Goal: Task Accomplishment & Management: Manage account settings

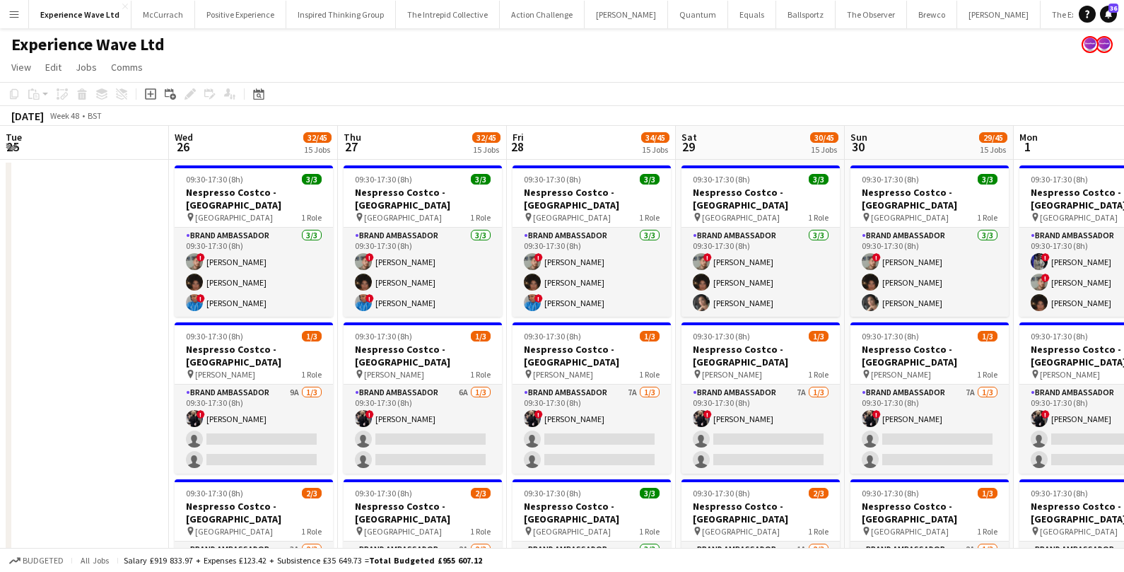
scroll to position [0, 486]
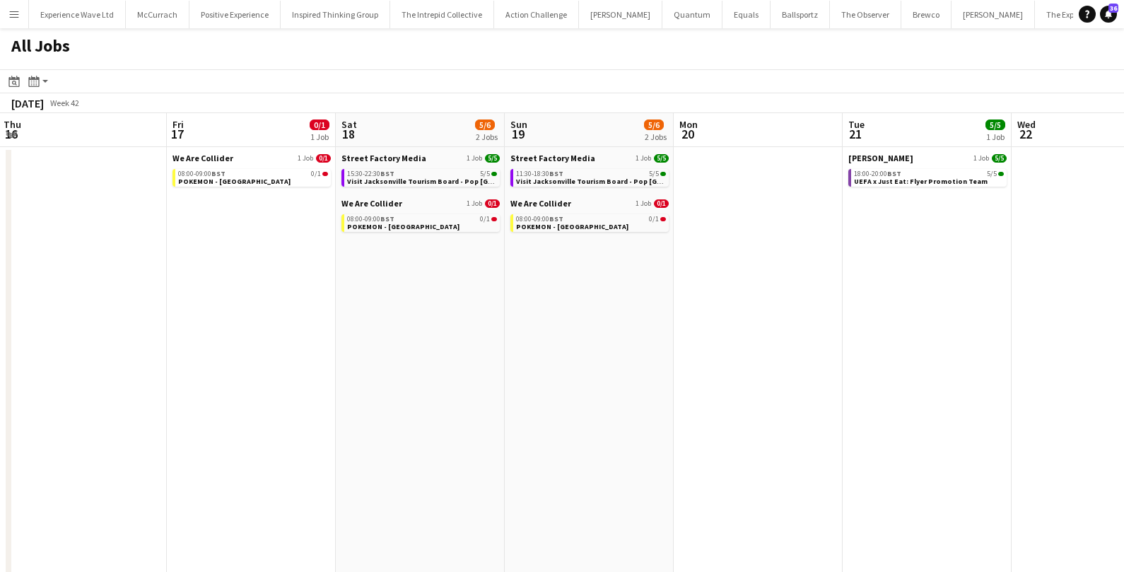
scroll to position [0, 330]
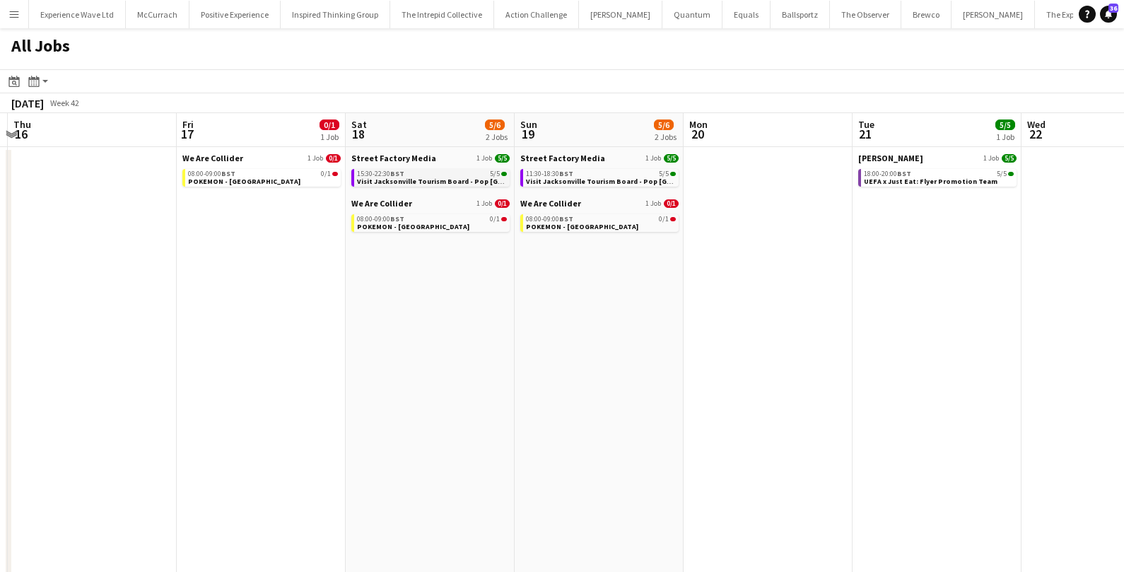
click at [410, 179] on span "Visit Jacksonville Tourism Board - Pop [GEOGRAPHIC_DATA]" at bounding box center [459, 181] width 204 height 9
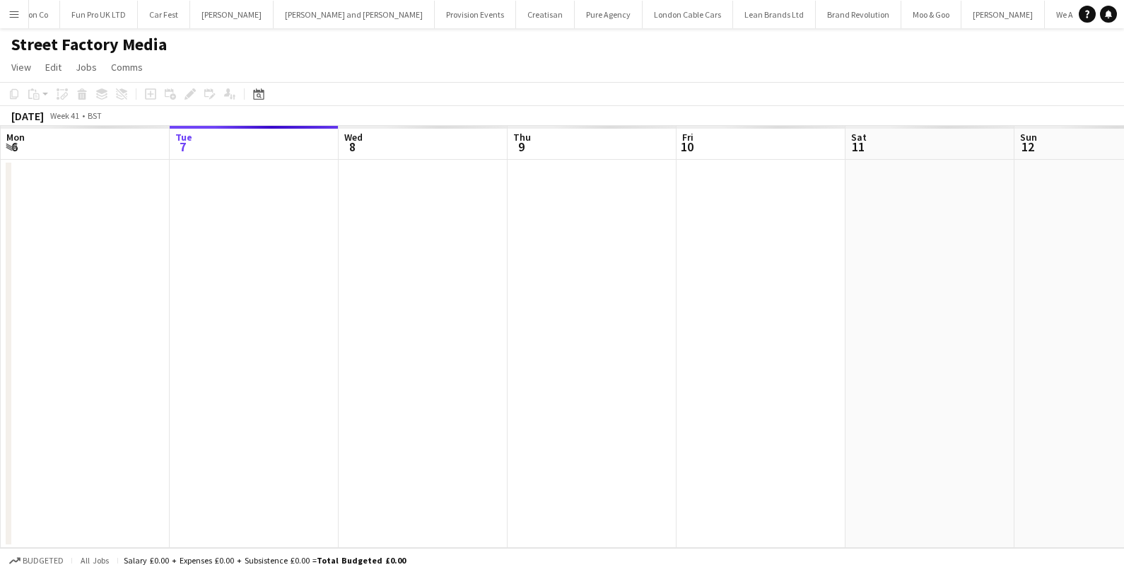
scroll to position [0, 486]
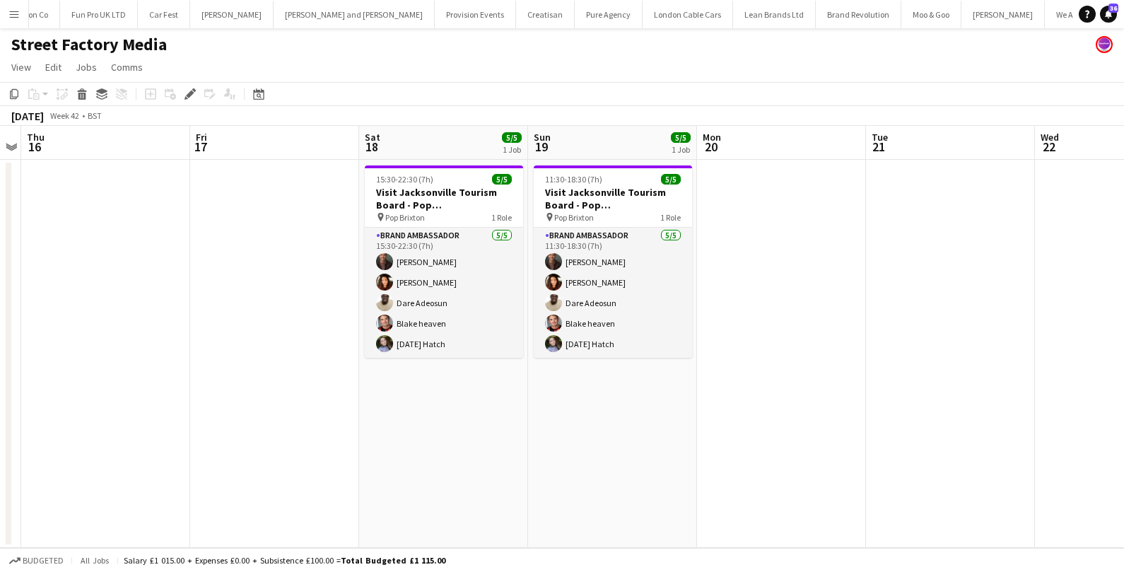
click at [11, 19] on app-icon "Menu" at bounding box center [13, 13] width 11 height 11
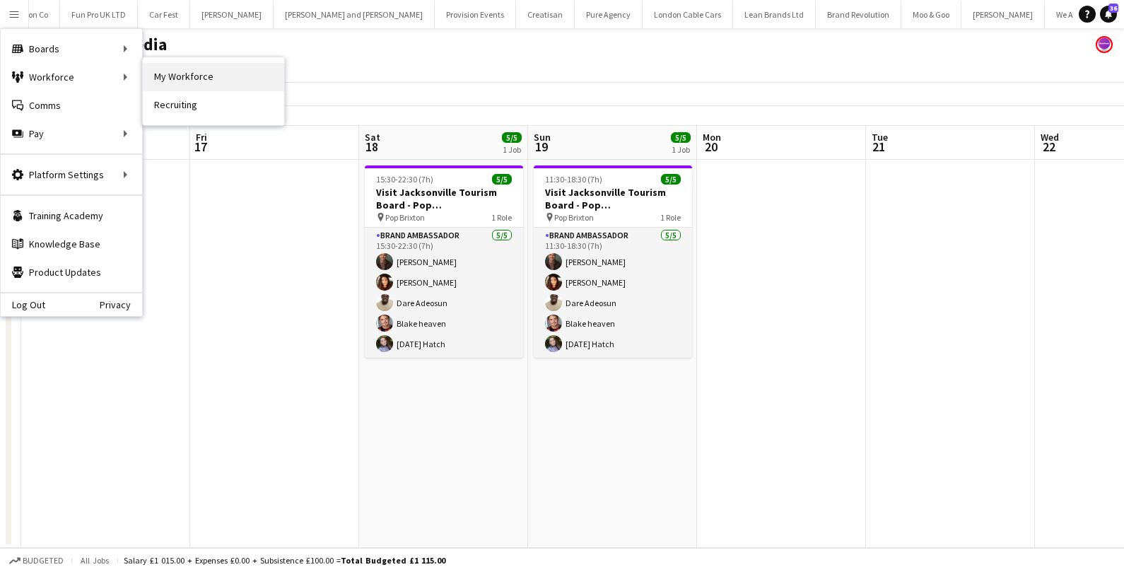
click at [170, 73] on link "My Workforce" at bounding box center [213, 77] width 141 height 28
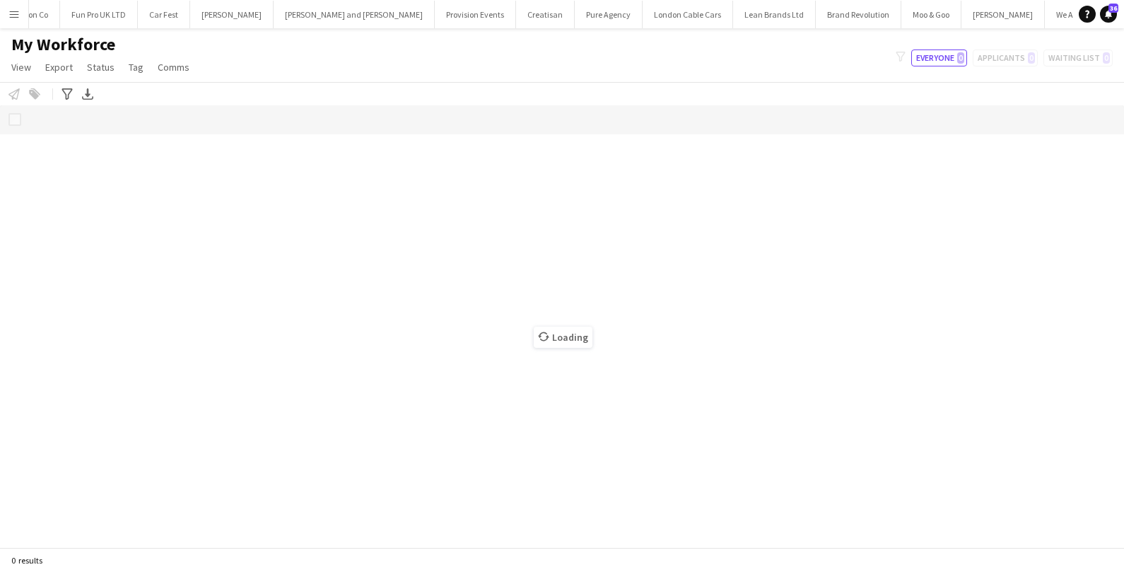
scroll to position [0, 1367]
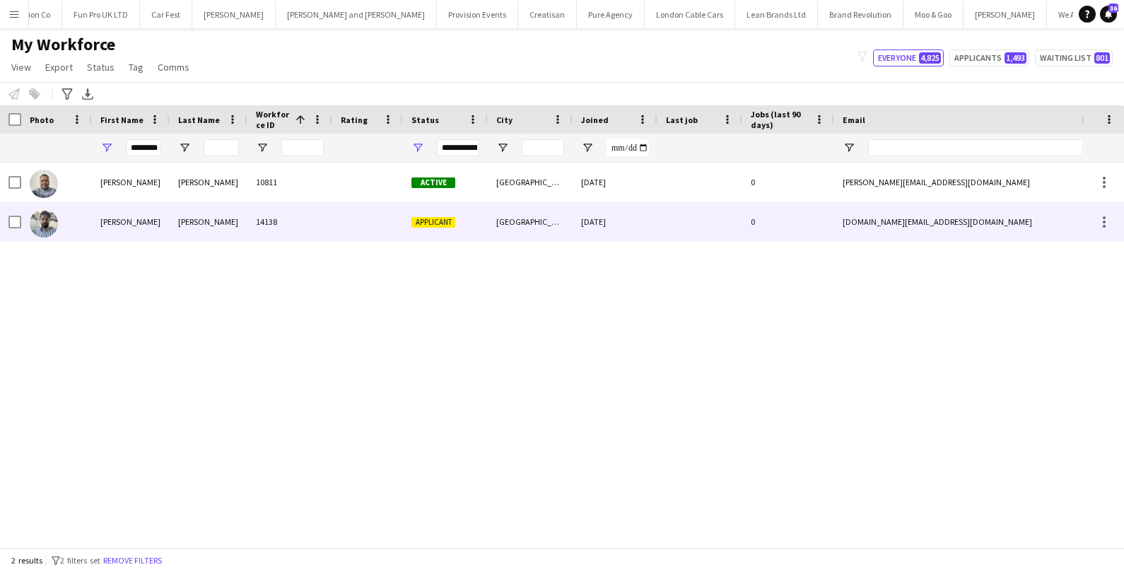
click at [135, 231] on div "Mohammad Abdullah" at bounding box center [131, 221] width 78 height 39
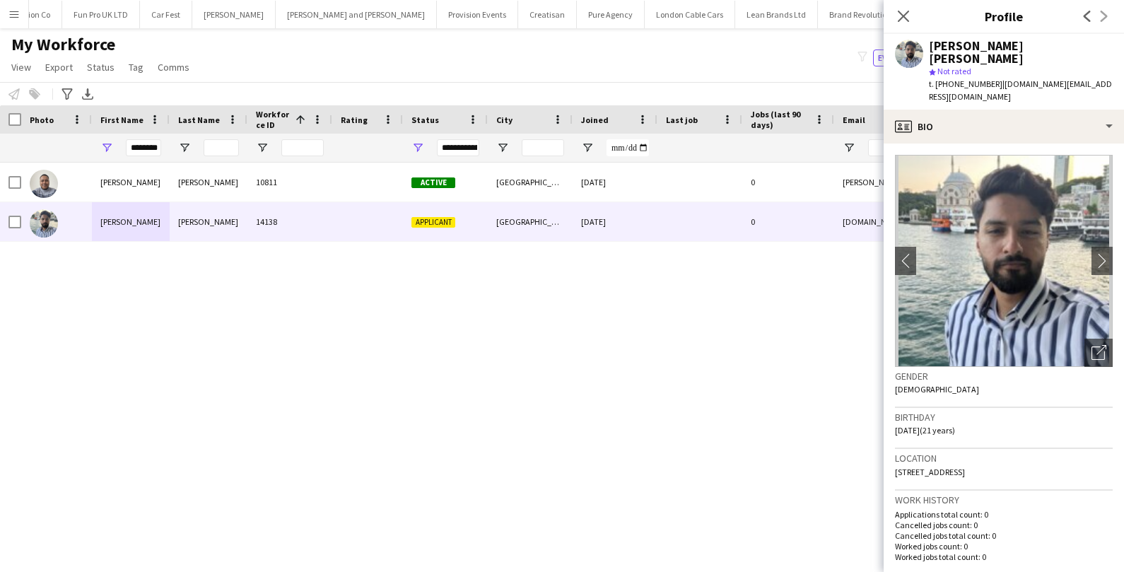
click at [1113, 247] on app-crew-profile-bio "chevron-left chevron-right Open photos pop-in Gender Male Birthday 03-12-2003 (…" at bounding box center [1004, 358] width 240 height 428
click at [1104, 253] on app-icon "chevron-right" at bounding box center [1103, 260] width 22 height 15
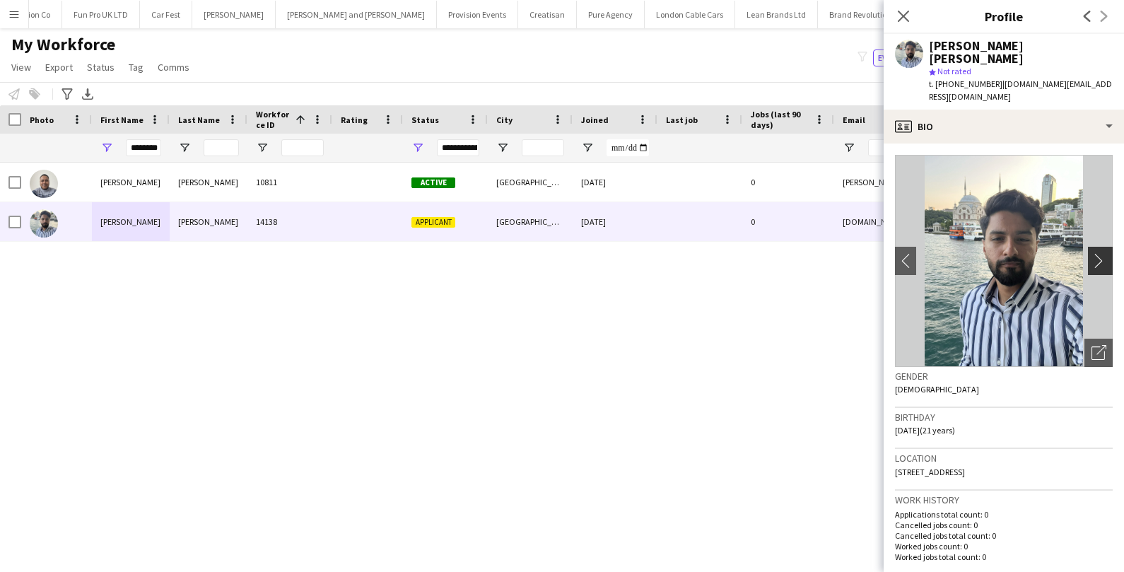
click at [1104, 253] on app-icon "chevron-right" at bounding box center [1103, 260] width 22 height 15
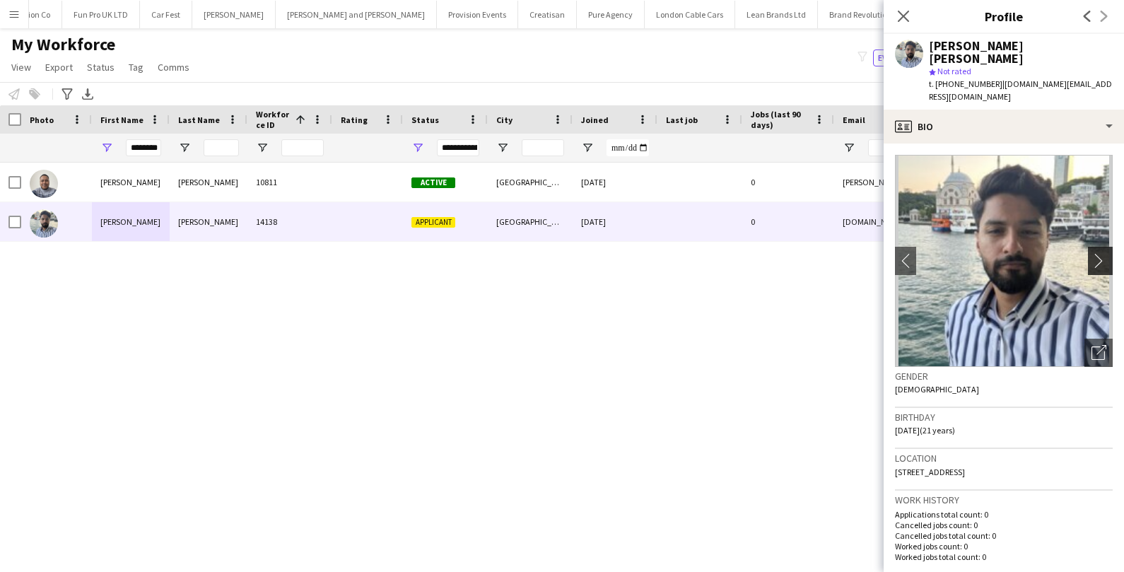
click at [1104, 253] on app-icon "chevron-right" at bounding box center [1103, 260] width 22 height 15
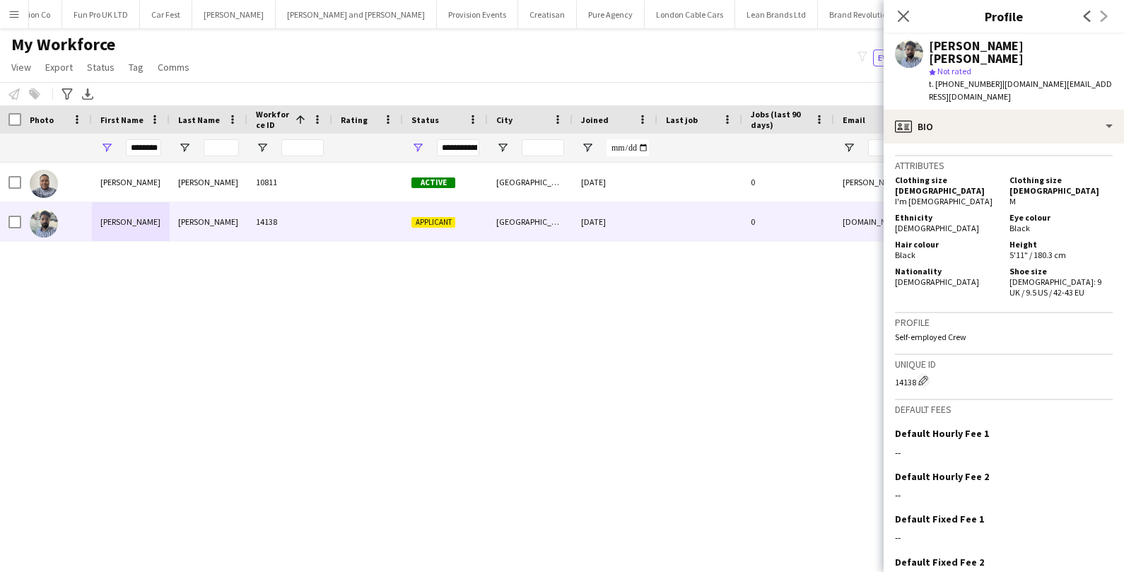
scroll to position [740, 0]
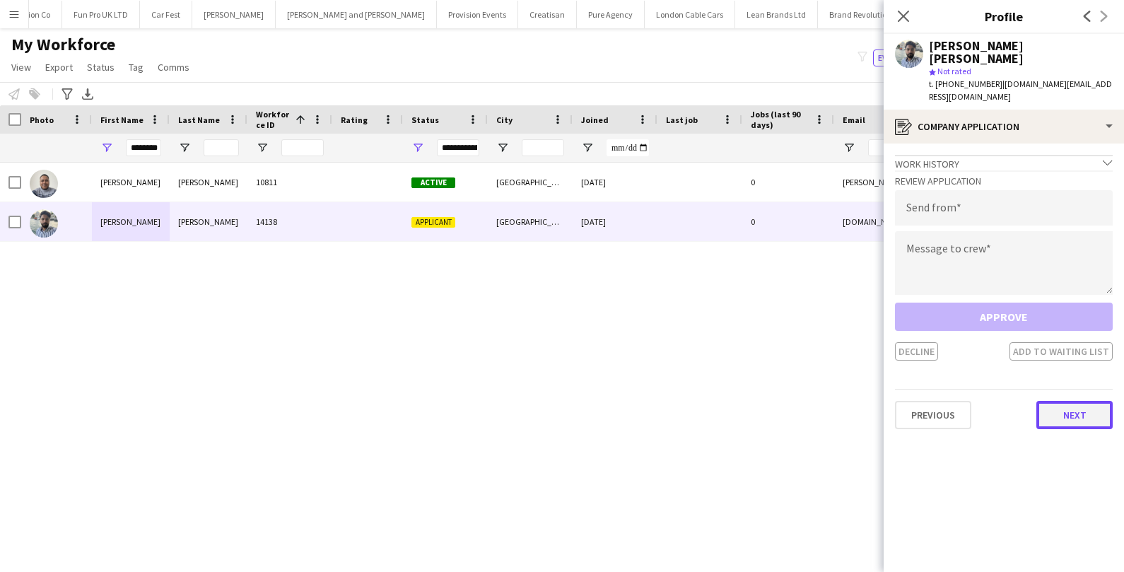
click at [1070, 401] on button "Next" at bounding box center [1075, 415] width 76 height 28
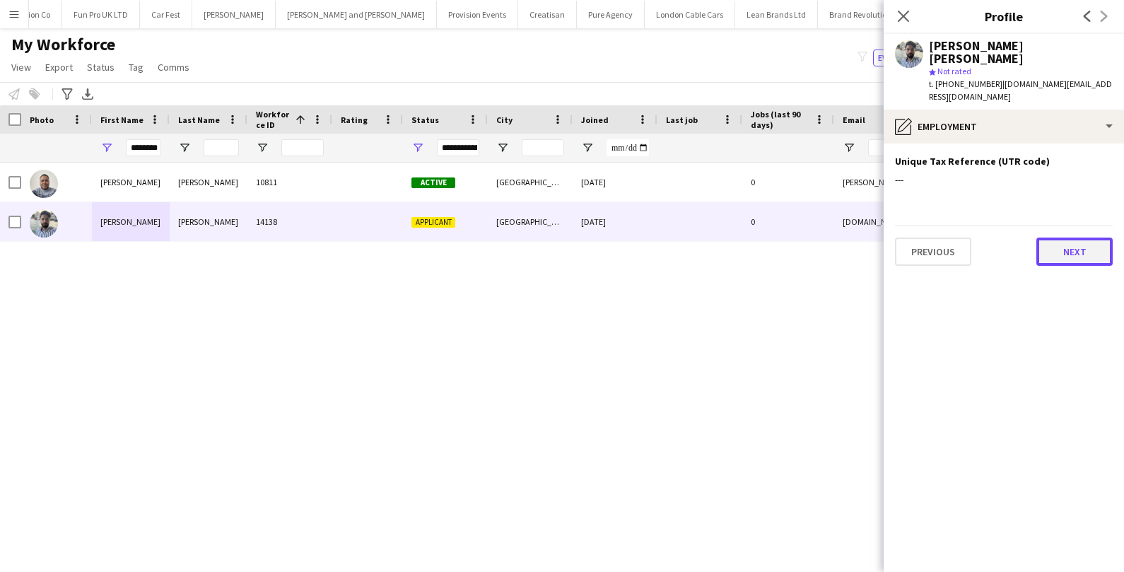
click at [1080, 238] on button "Next" at bounding box center [1075, 252] width 76 height 28
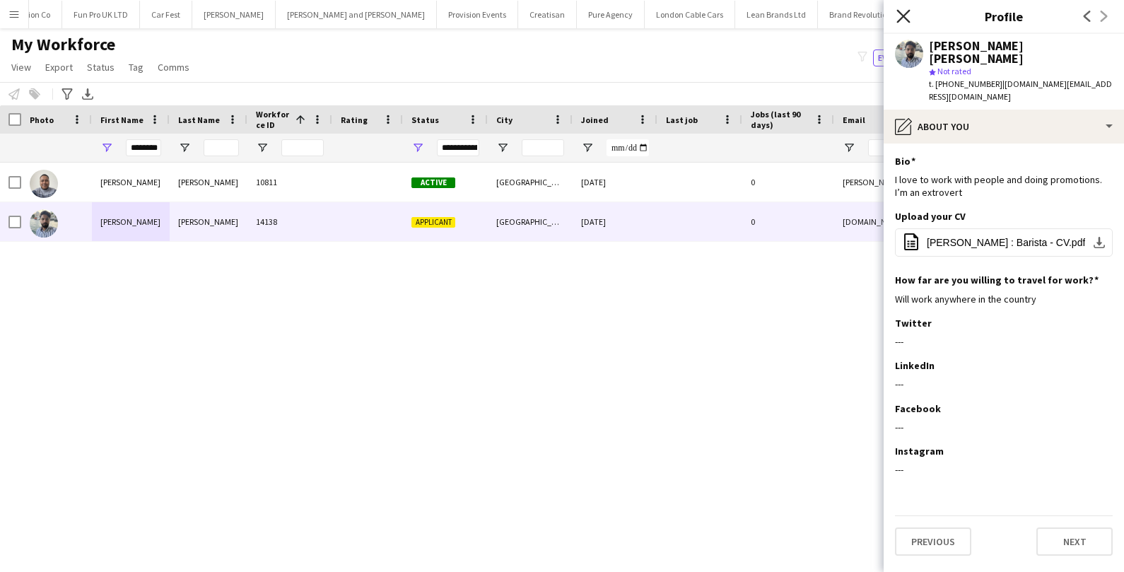
click at [898, 22] on icon at bounding box center [903, 15] width 13 height 13
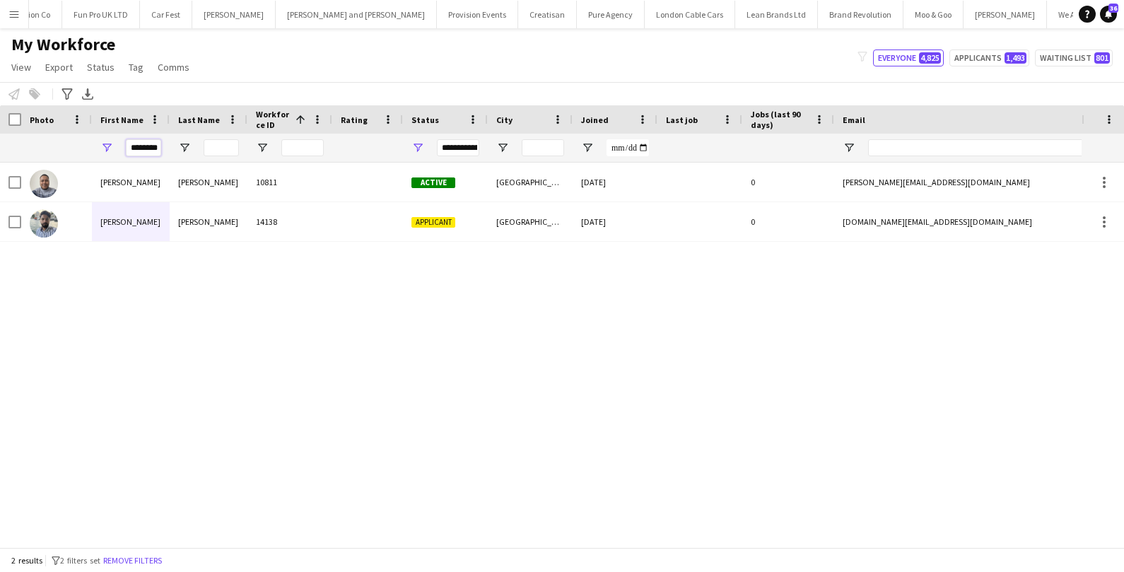
scroll to position [0, 13]
drag, startPoint x: 131, startPoint y: 144, endPoint x: 184, endPoint y: 142, distance: 53.0
click at [185, 144] on div "********" at bounding box center [766, 148] width 1533 height 28
paste input "First Name Filter Input"
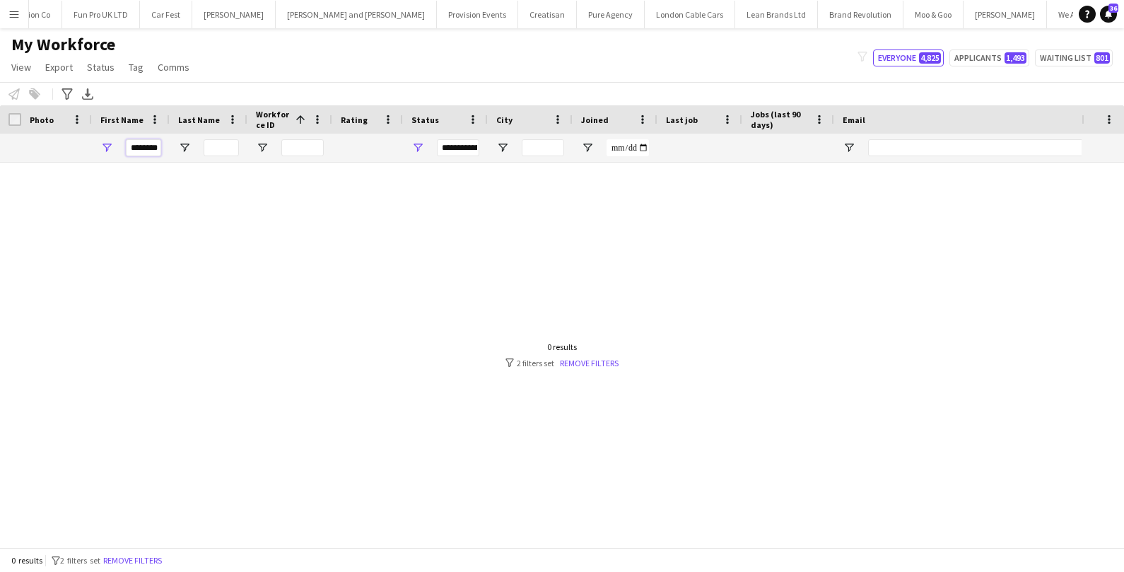
click at [132, 147] on input "*******" at bounding box center [143, 147] width 35 height 17
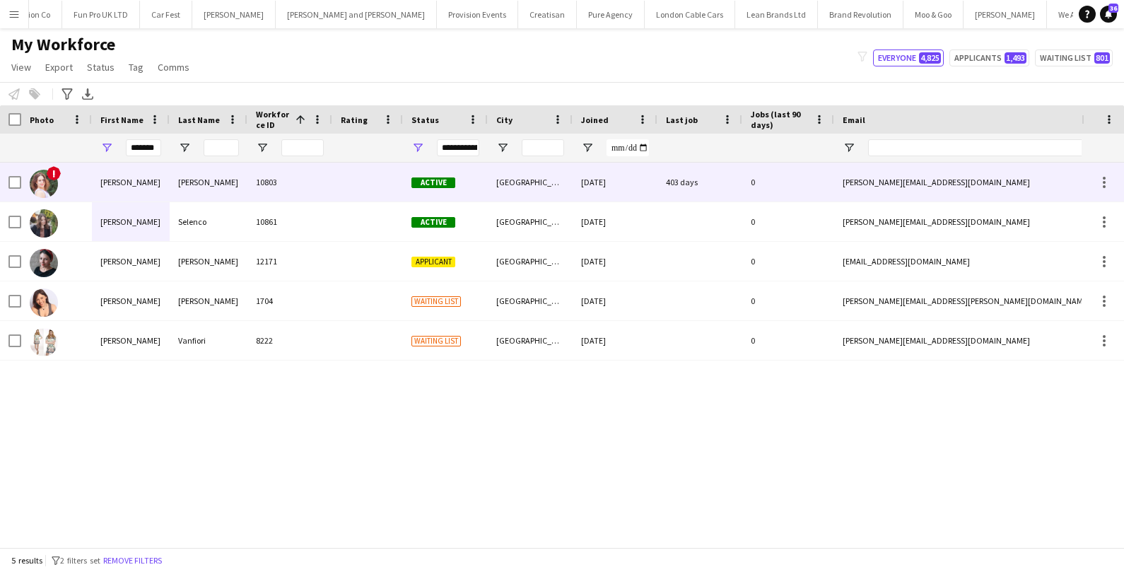
click at [119, 175] on div "Valeria" at bounding box center [131, 182] width 78 height 39
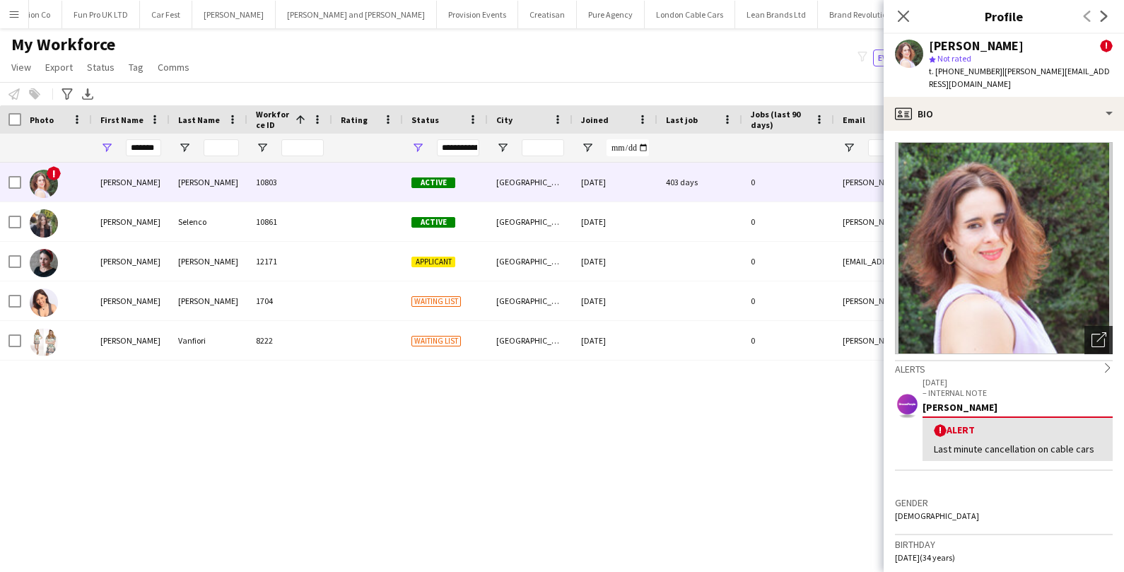
click at [1093, 332] on icon "Open photos pop-in" at bounding box center [1099, 339] width 15 height 15
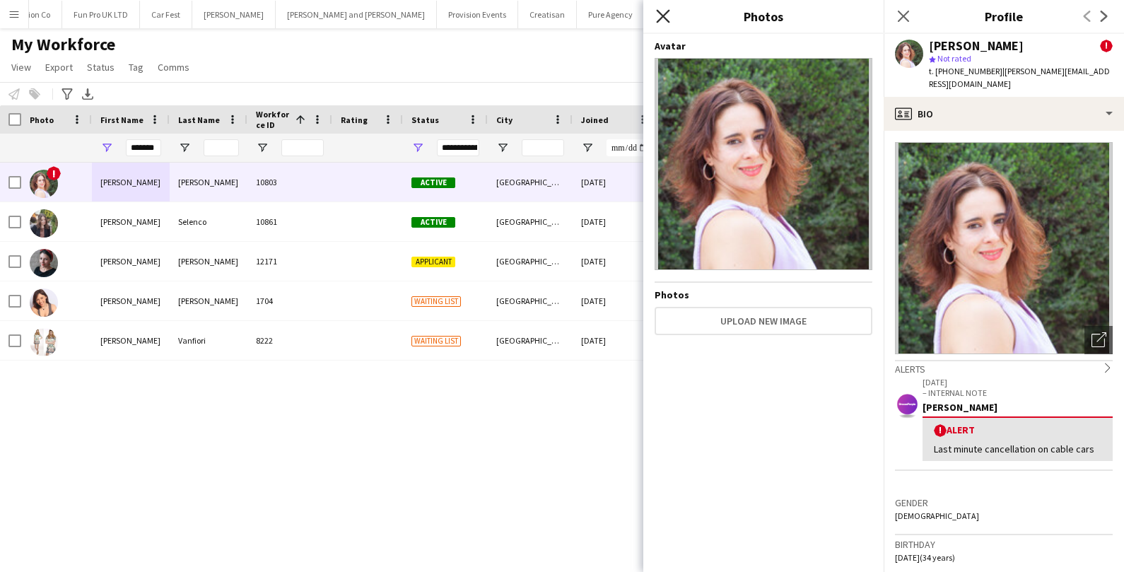
click at [657, 21] on icon "Close pop-in" at bounding box center [662, 15] width 13 height 13
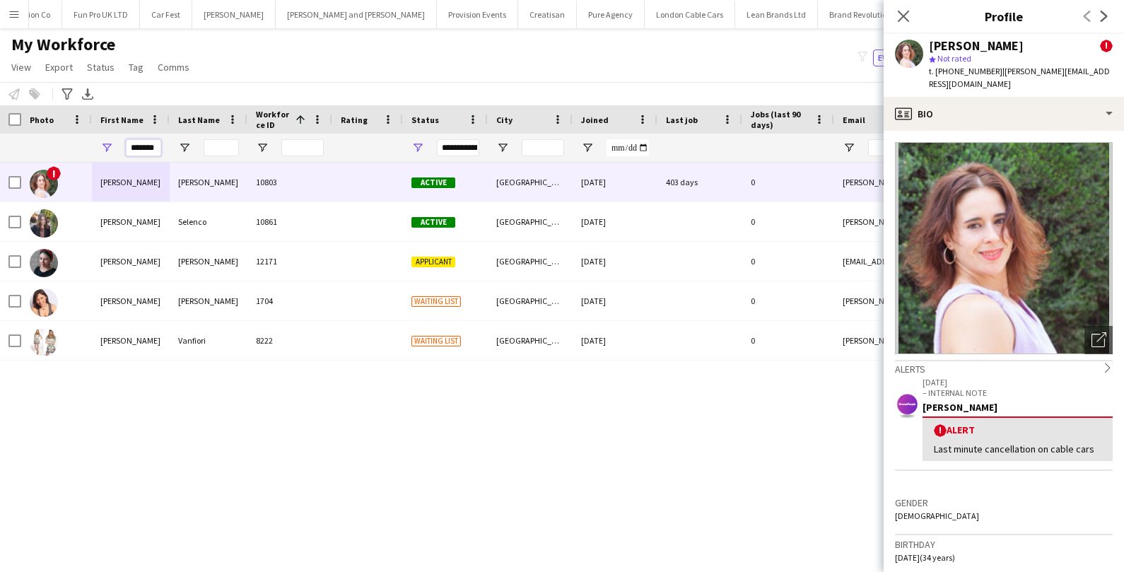
drag, startPoint x: 158, startPoint y: 148, endPoint x: 95, endPoint y: 153, distance: 63.1
click at [95, 153] on div "*******" at bounding box center [131, 148] width 78 height 28
type input "*"
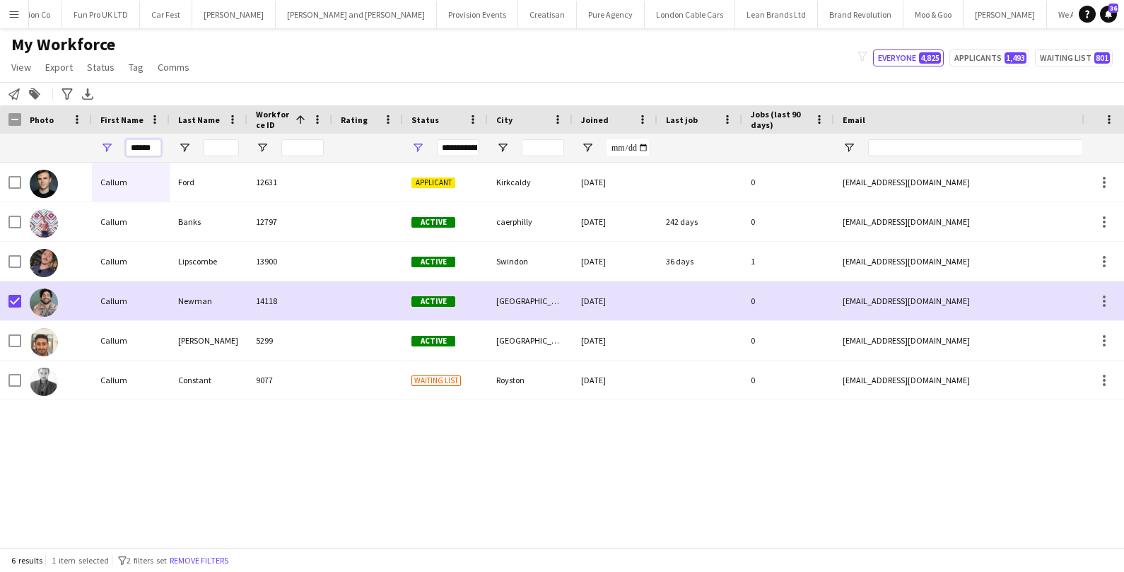
drag, startPoint x: 155, startPoint y: 148, endPoint x: 129, endPoint y: 148, distance: 26.2
click at [129, 148] on input "******" at bounding box center [143, 147] width 35 height 17
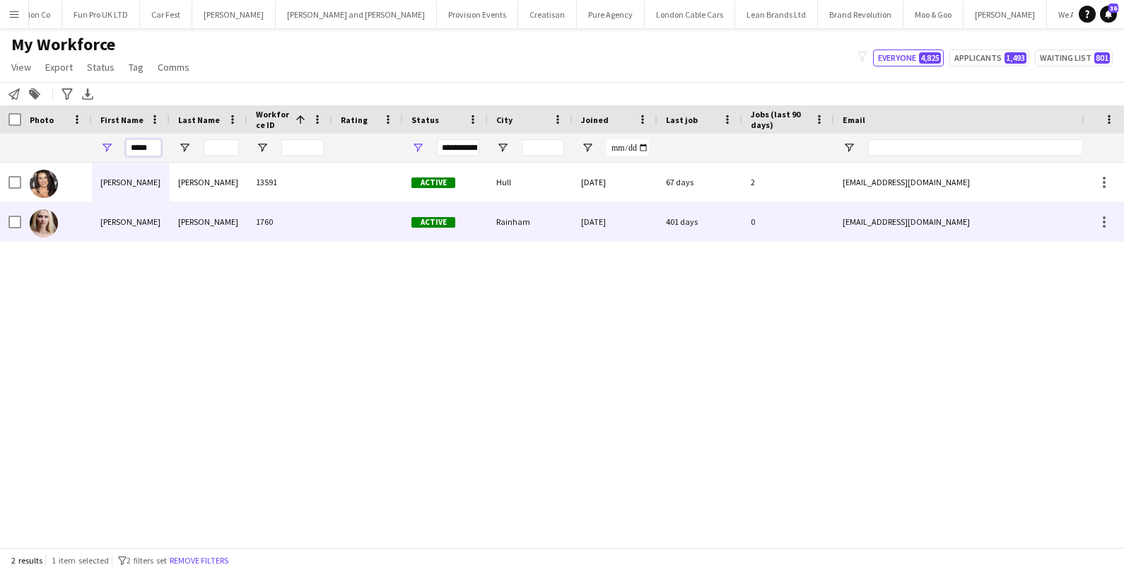
type input "*****"
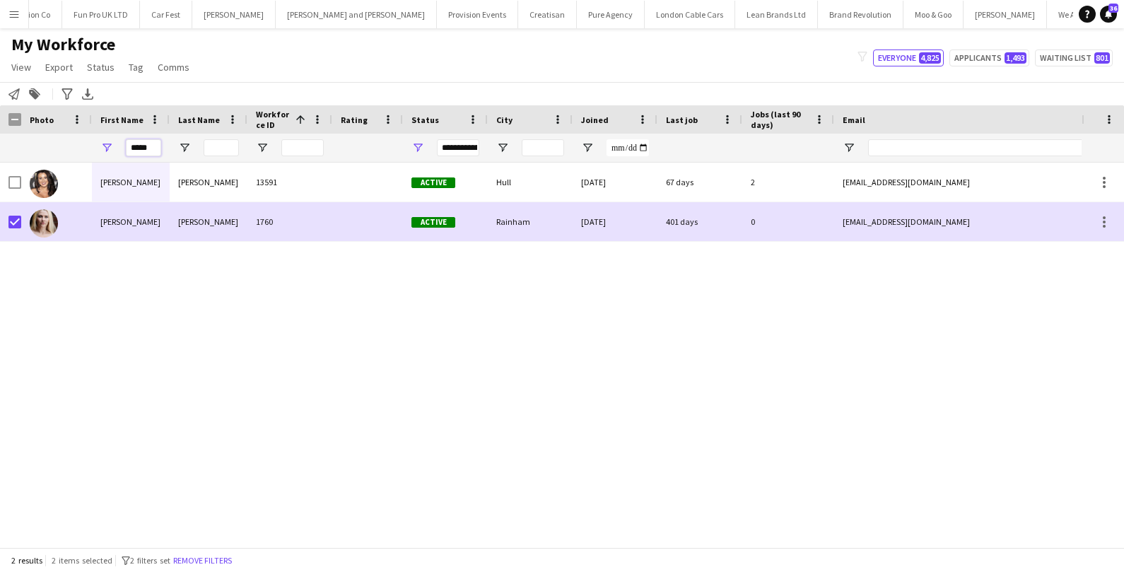
drag, startPoint x: 156, startPoint y: 144, endPoint x: 102, endPoint y: 144, distance: 54.4
click at [102, 144] on div "*****" at bounding box center [131, 148] width 78 height 28
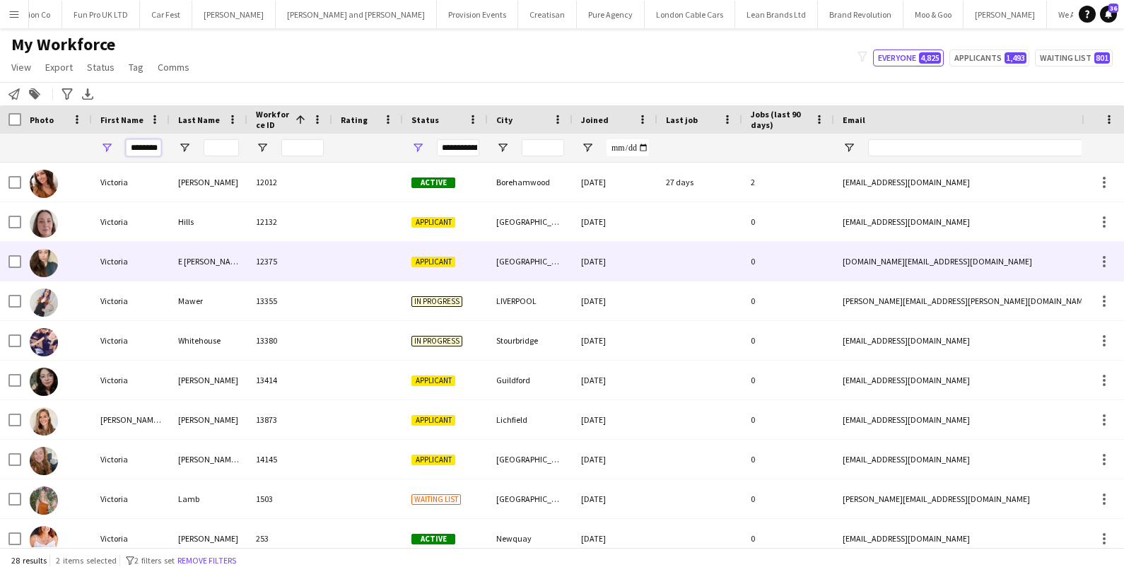
scroll to position [231, 0]
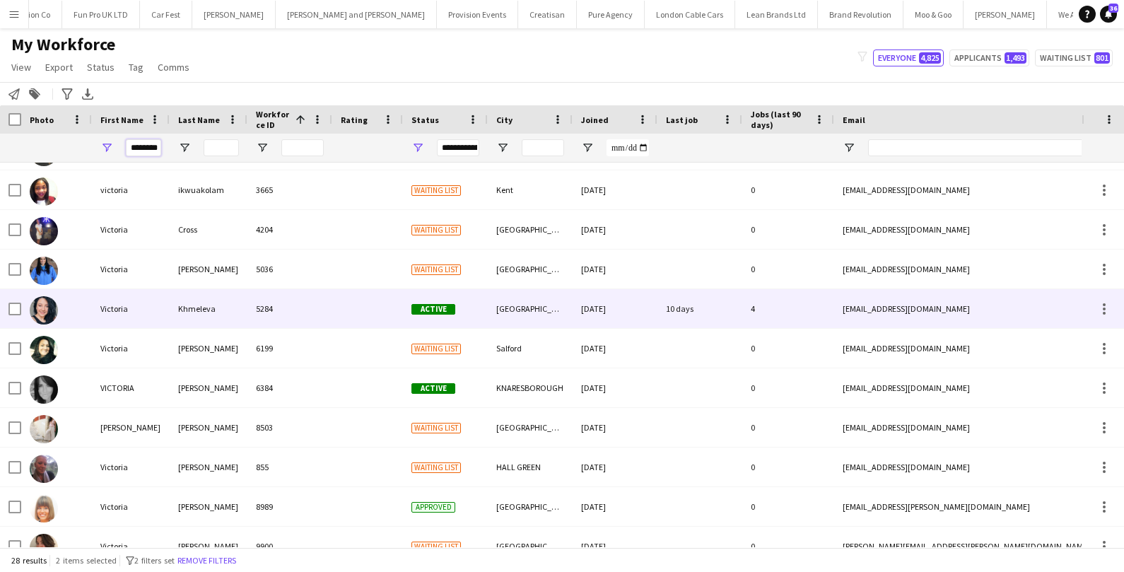
type input "********"
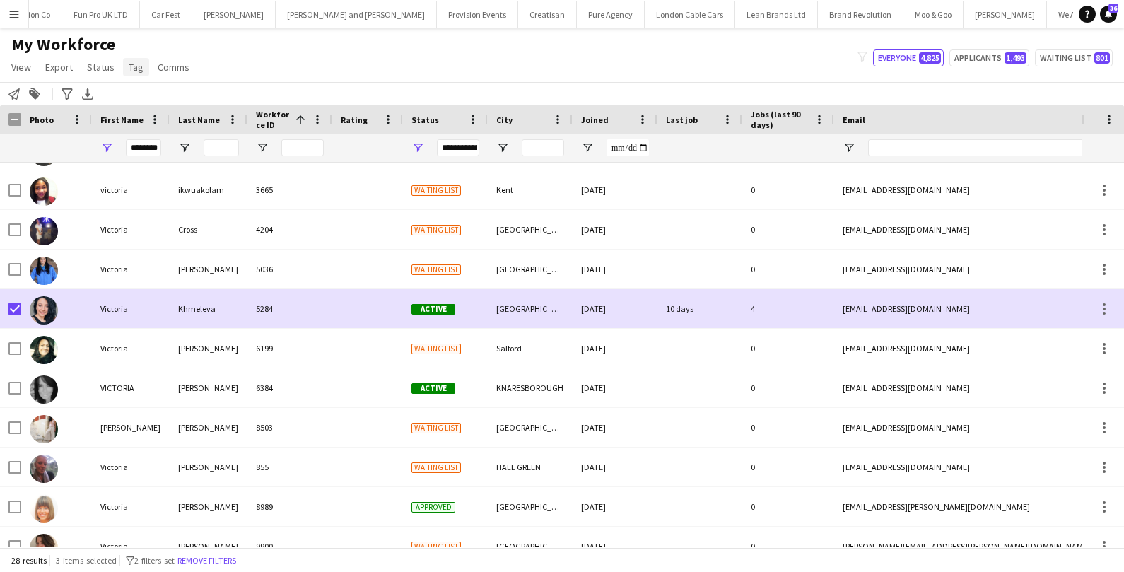
click at [134, 62] on span "Tag" at bounding box center [136, 67] width 15 height 13
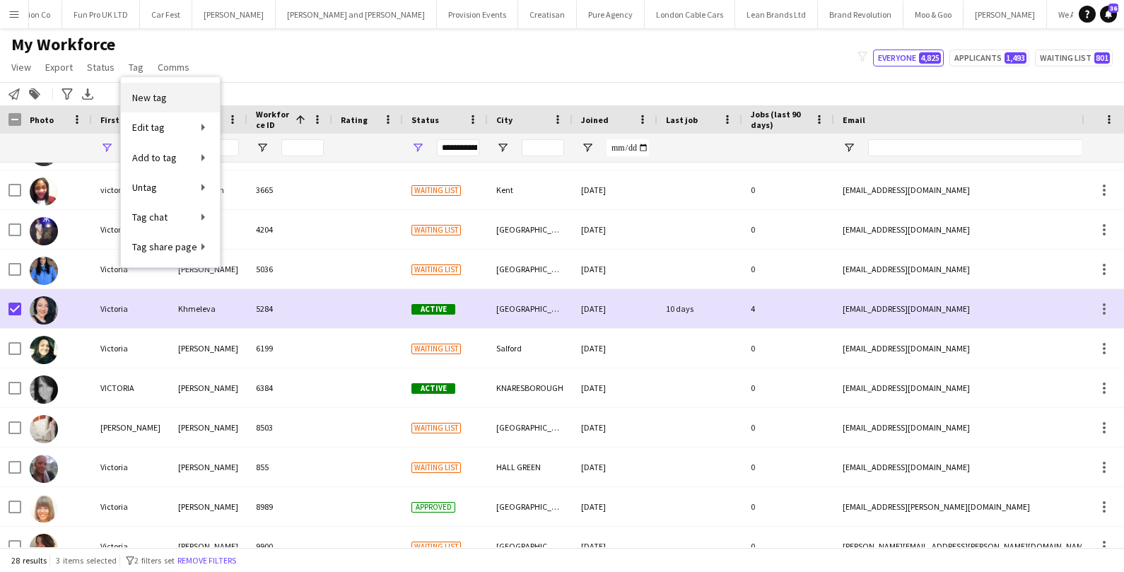
click at [156, 95] on span "New tag" at bounding box center [149, 97] width 35 height 13
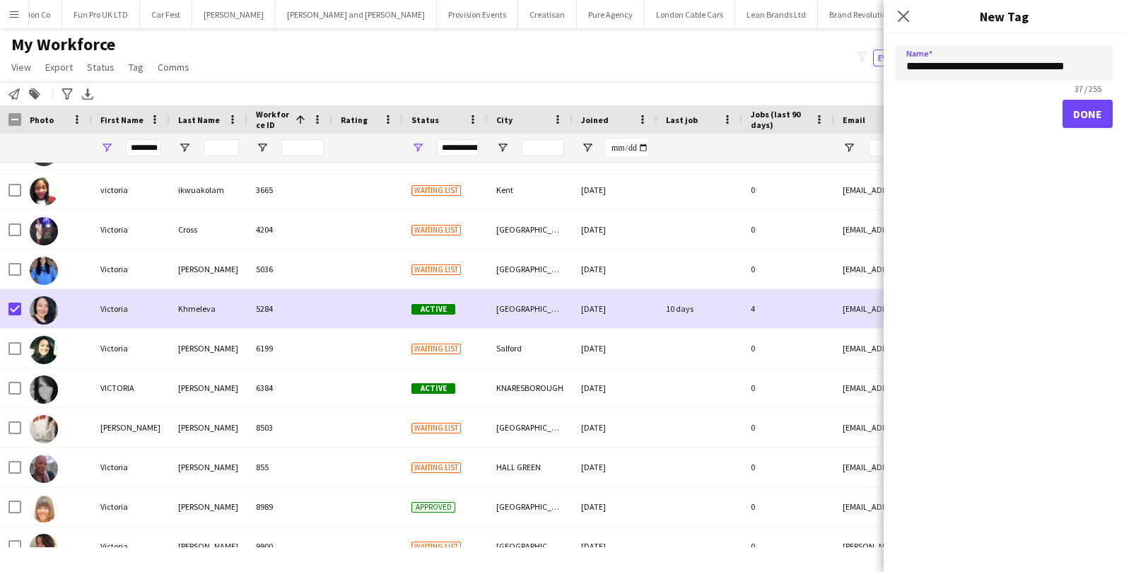
type input "**********"
click at [1082, 117] on button "Done" at bounding box center [1088, 114] width 50 height 28
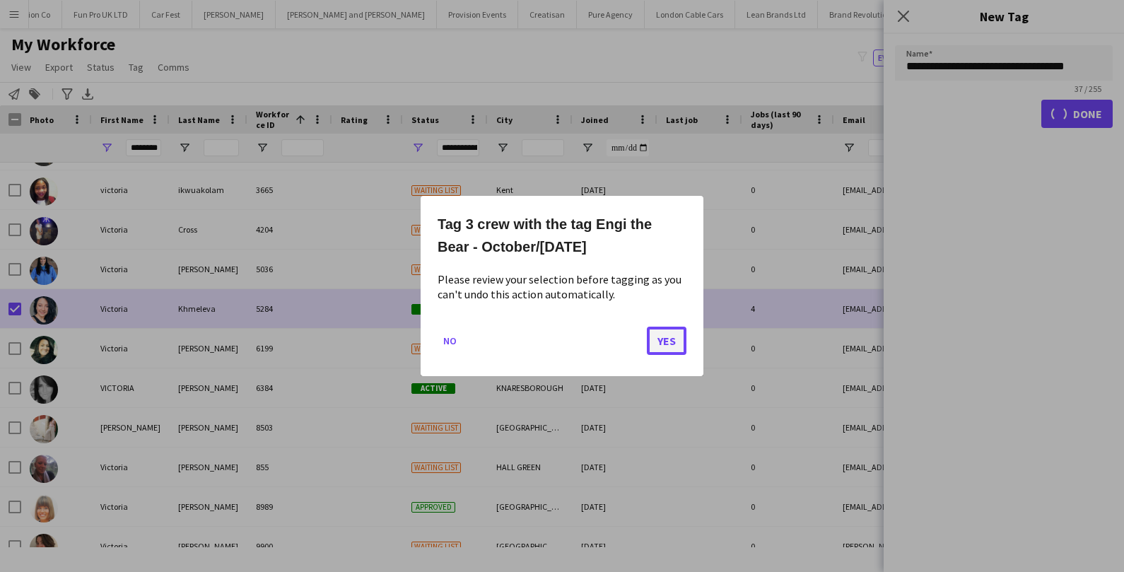
click at [676, 341] on button "Yes" at bounding box center [667, 341] width 40 height 28
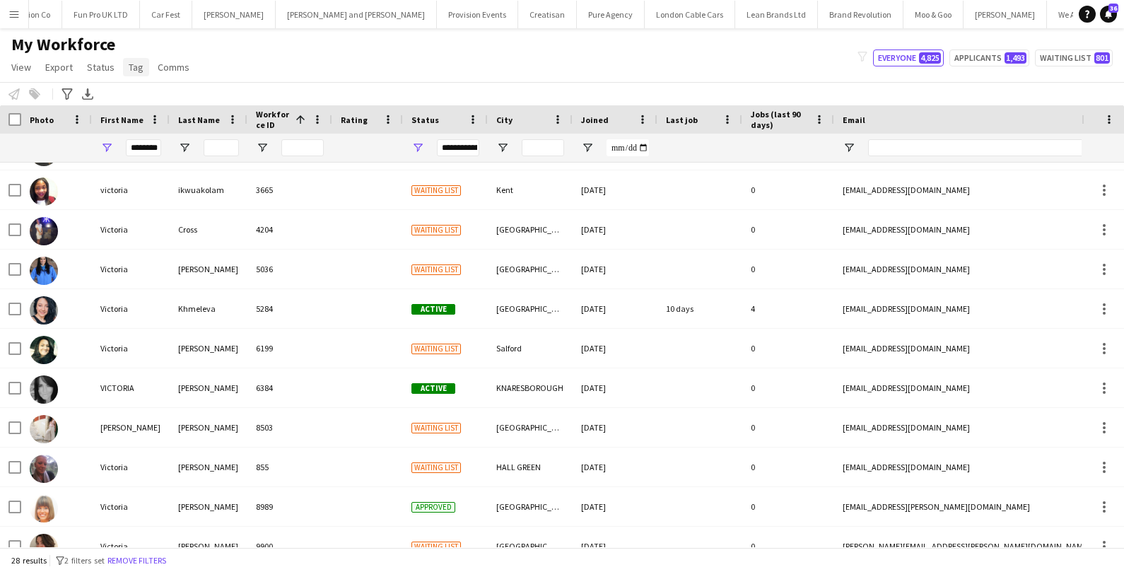
click at [133, 66] on span "Tag" at bounding box center [136, 67] width 15 height 13
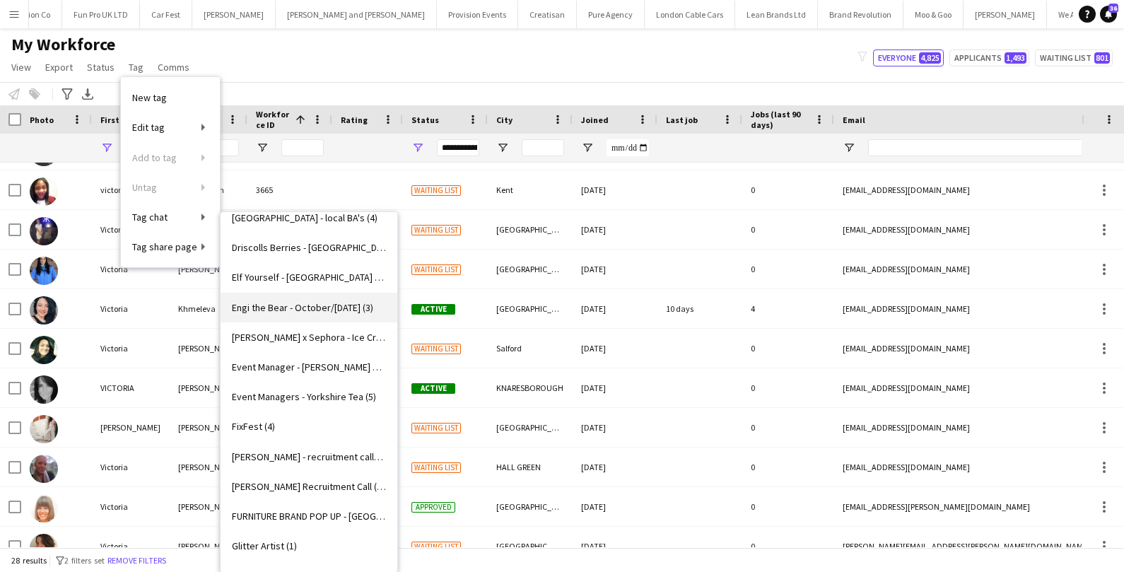
click at [297, 305] on span "Engi the Bear - October/November 2025 (3)" at bounding box center [302, 307] width 141 height 13
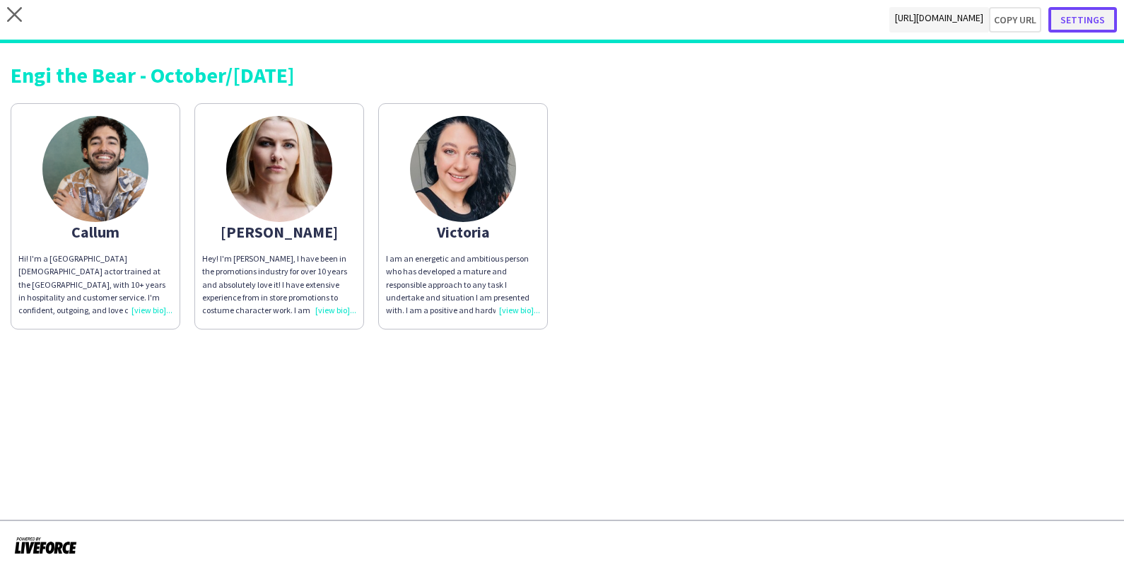
click at [1071, 14] on button "Settings" at bounding box center [1083, 19] width 69 height 25
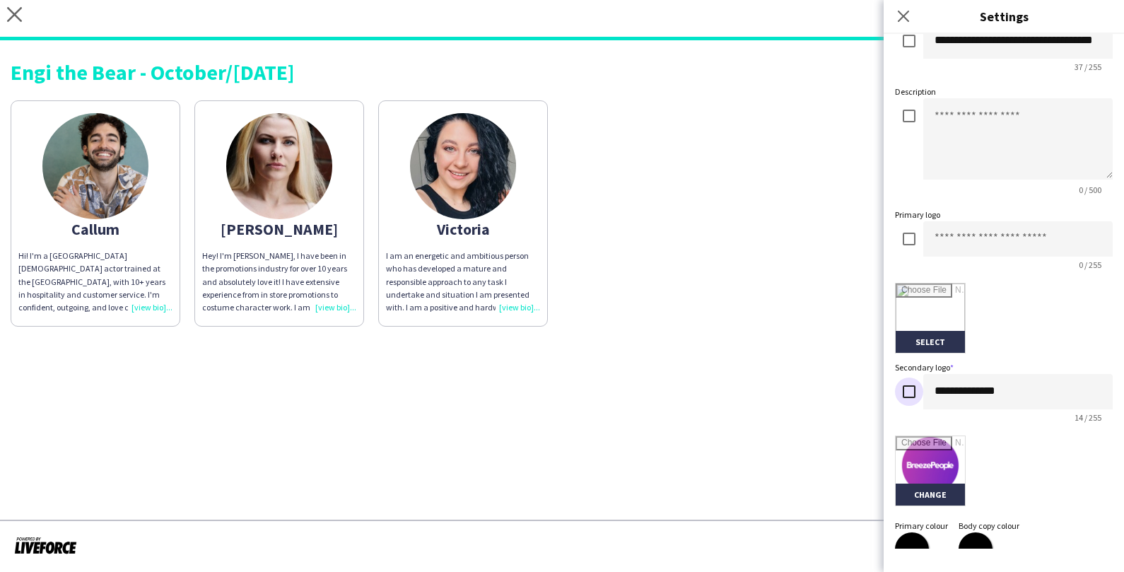
scroll to position [260, 0]
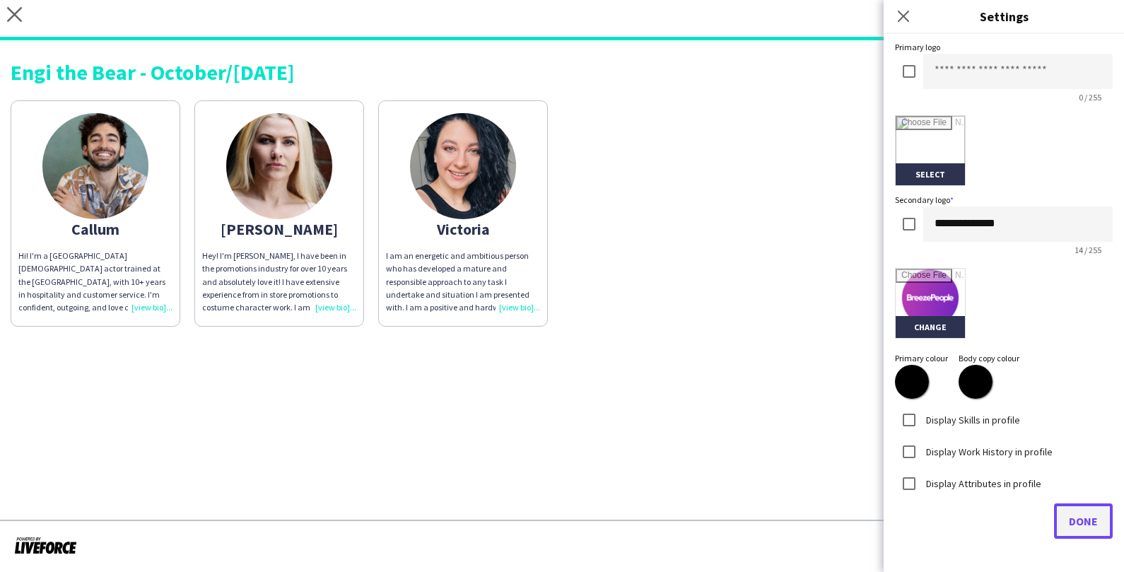
click at [1068, 518] on button "Done" at bounding box center [1083, 520] width 59 height 35
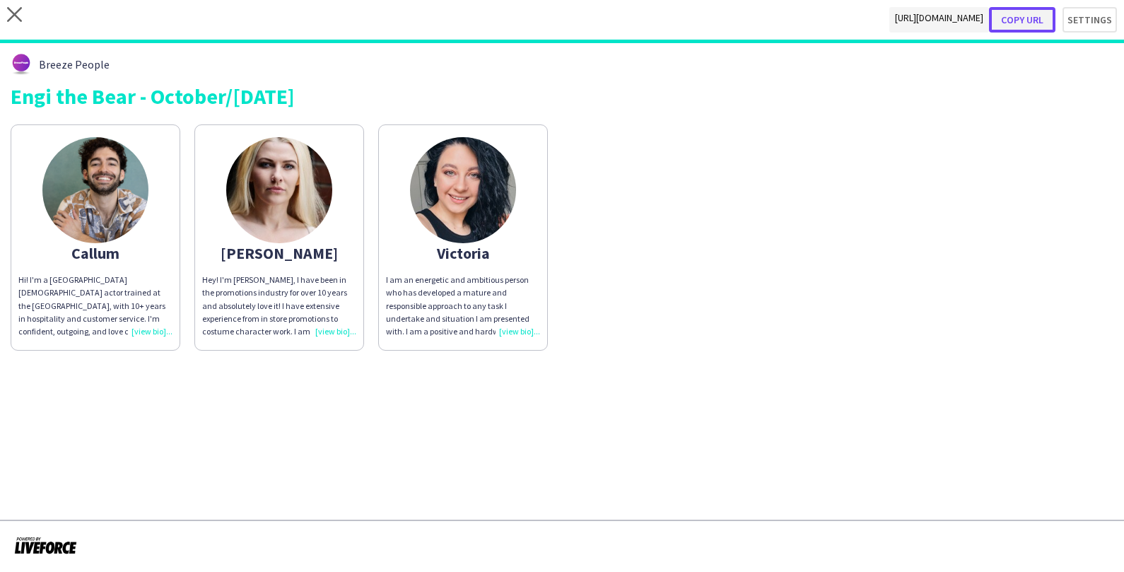
click at [1039, 20] on button "Copy url" at bounding box center [1022, 19] width 66 height 25
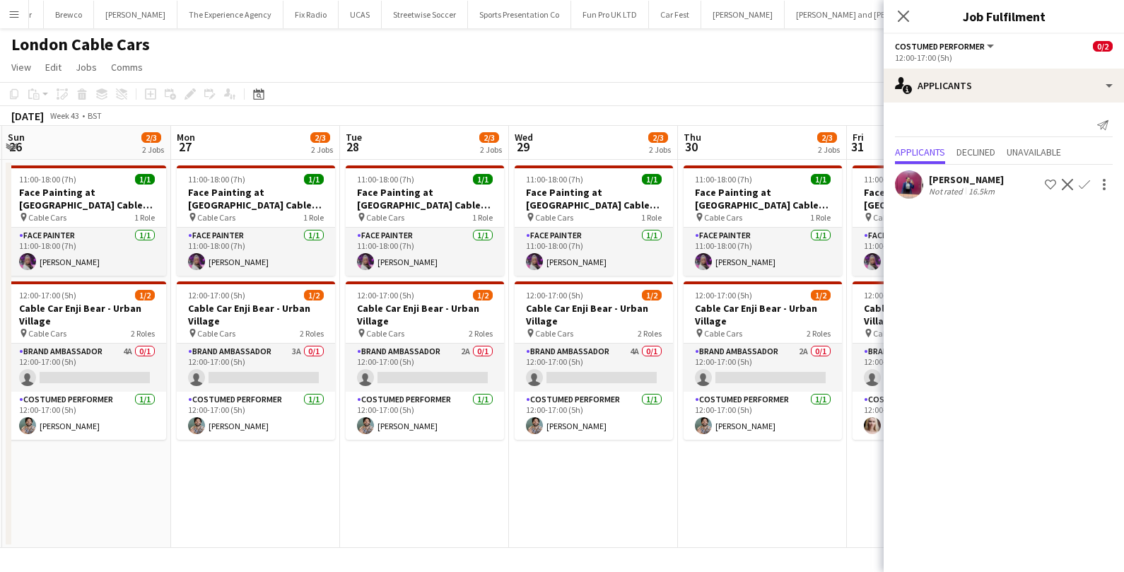
scroll to position [0, 510]
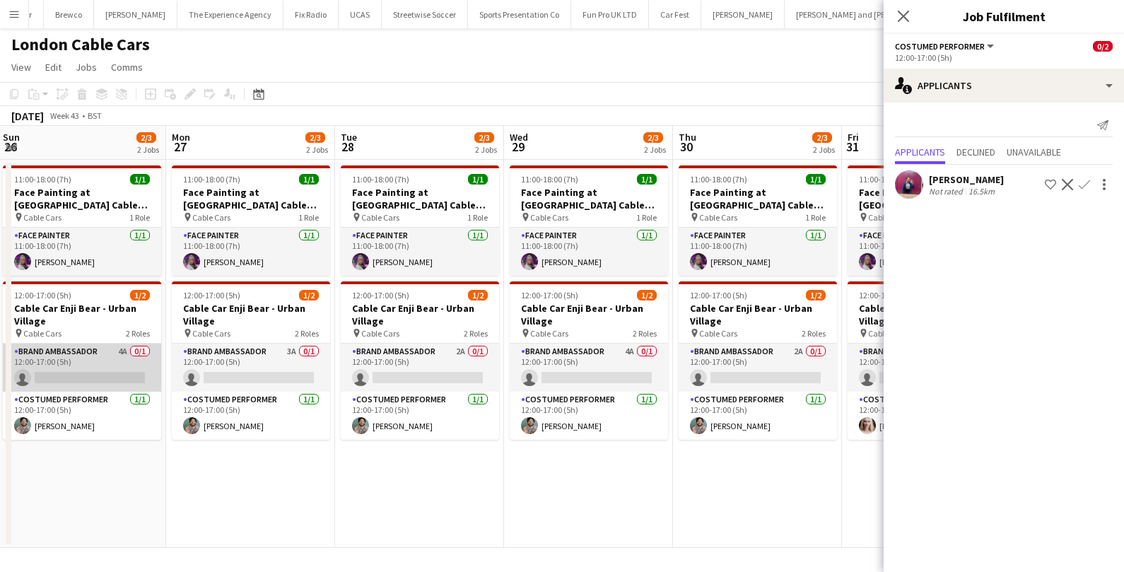
click at [114, 375] on app-card-role "Brand Ambassador 4A 0/1 12:00-17:00 (5h) single-neutral-actions" at bounding box center [82, 368] width 158 height 48
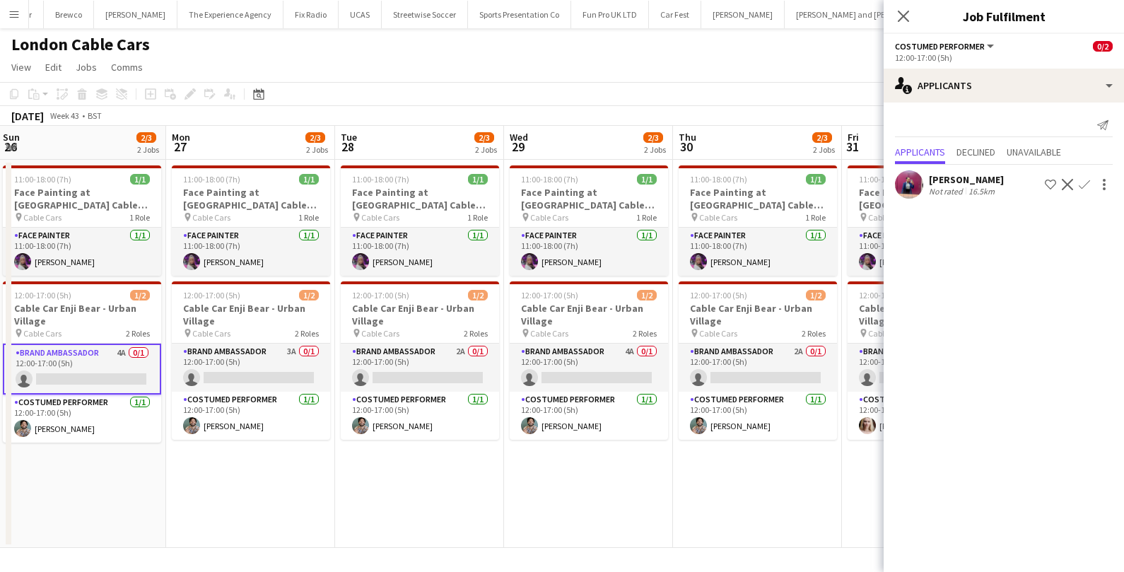
click at [114, 375] on app-card-role "Brand Ambassador 4A 0/1 12:00-17:00 (5h) single-neutral-actions" at bounding box center [82, 369] width 158 height 51
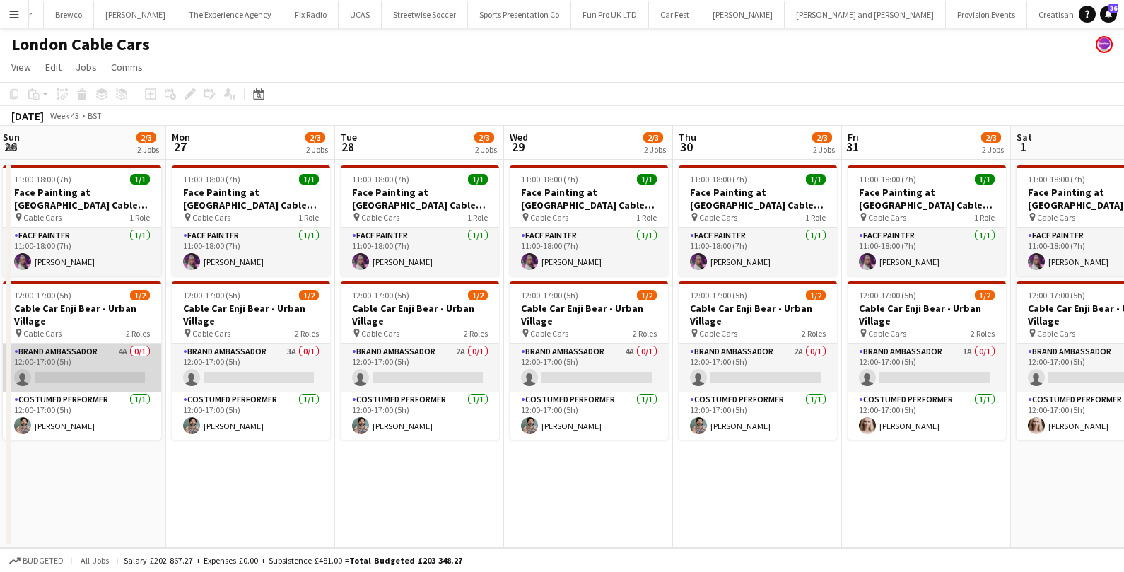
click at [110, 368] on app-card-role "Brand Ambassador 4A 0/1 12:00-17:00 (5h) single-neutral-actions" at bounding box center [82, 368] width 158 height 48
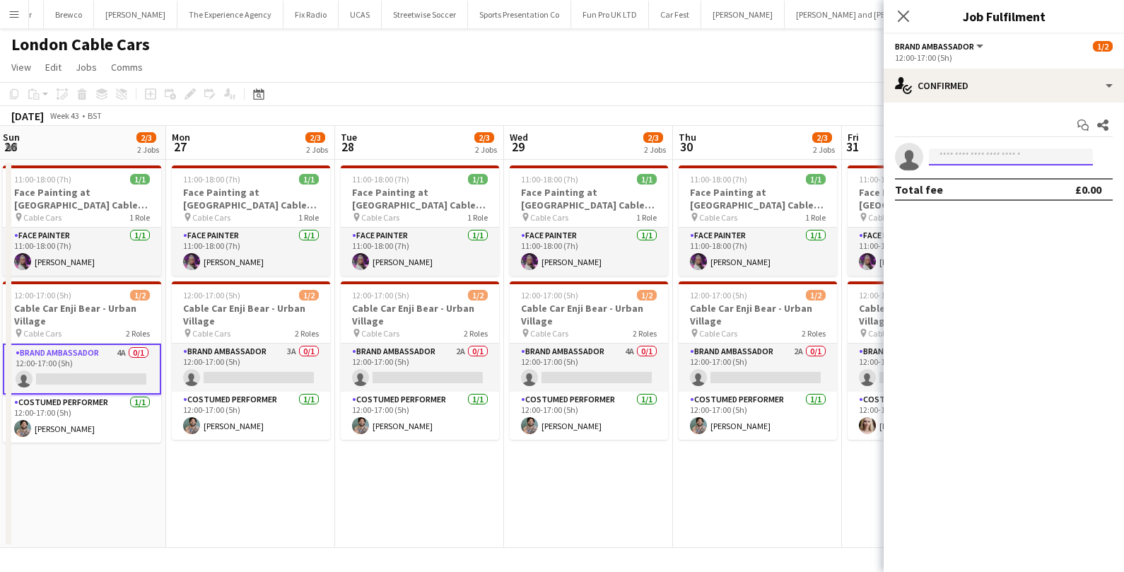
click at [957, 161] on input at bounding box center [1011, 156] width 164 height 17
type input "****"
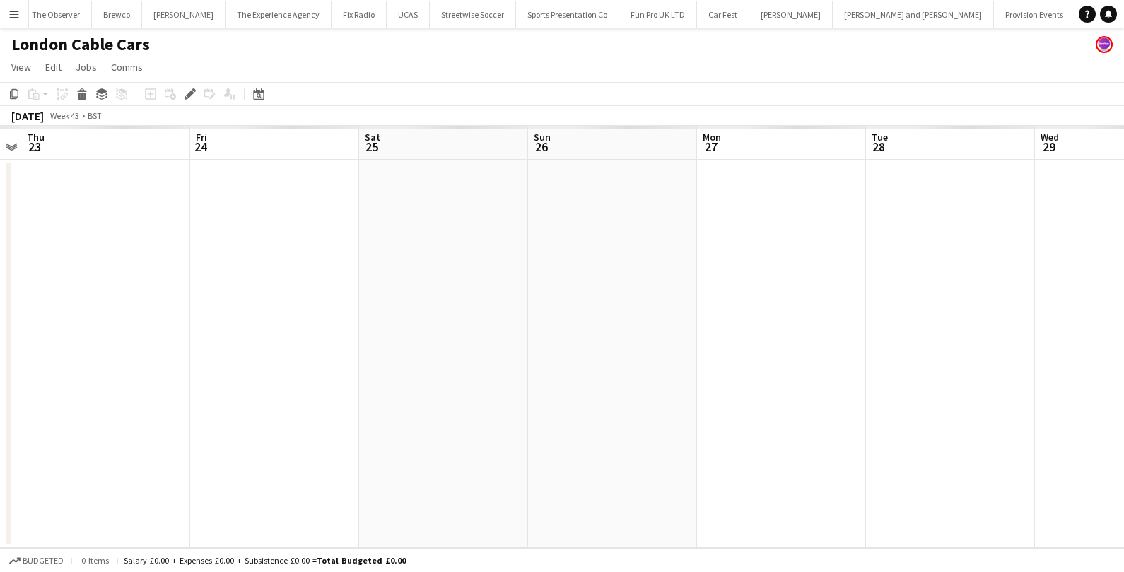
scroll to position [0, 858]
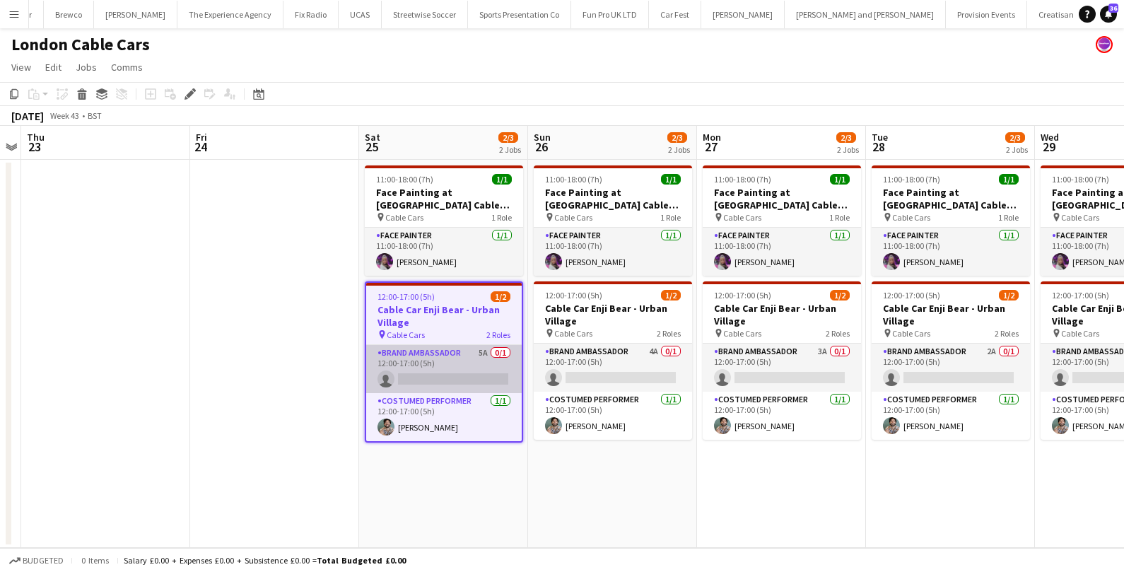
click at [461, 378] on app-card-role "Brand Ambassador 5A 0/1 12:00-17:00 (5h) single-neutral-actions" at bounding box center [444, 369] width 156 height 48
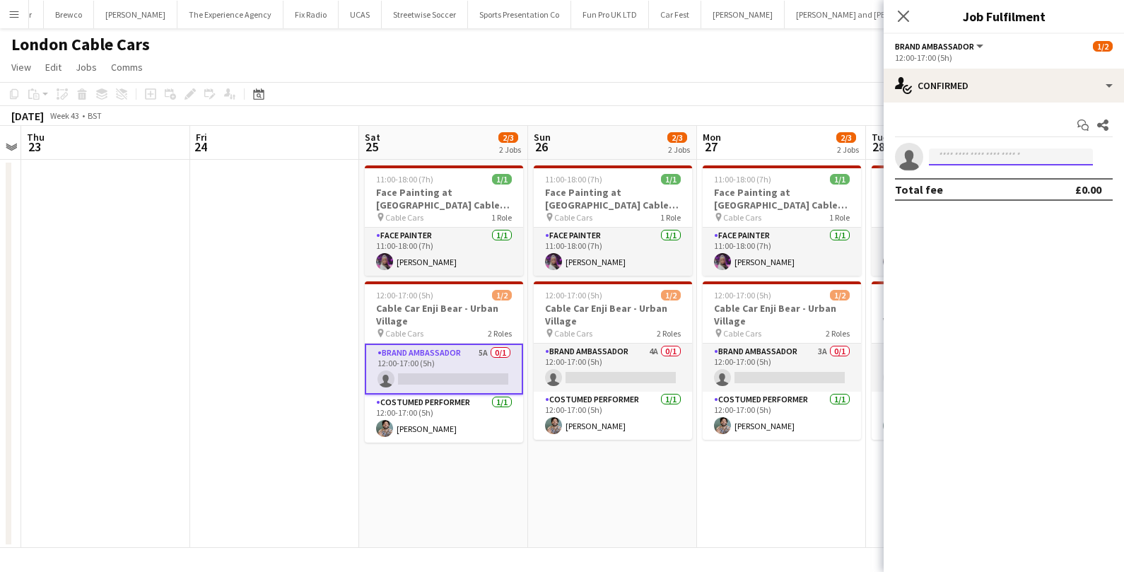
click at [1055, 149] on input at bounding box center [1011, 156] width 164 height 17
type input "**********"
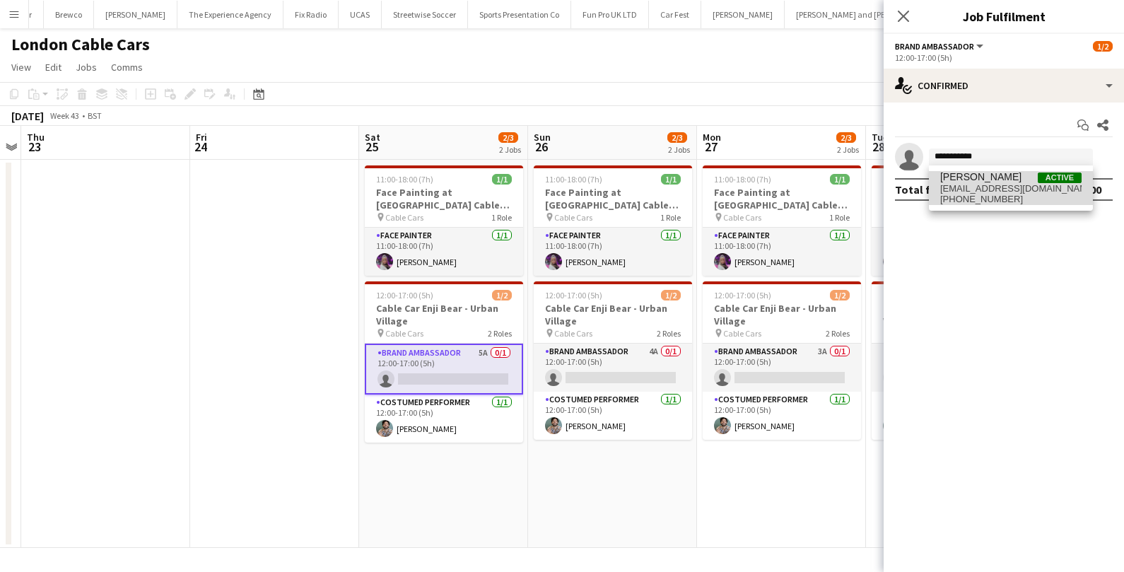
click at [956, 187] on span "[EMAIL_ADDRESS][DOMAIN_NAME]" at bounding box center [1010, 188] width 141 height 11
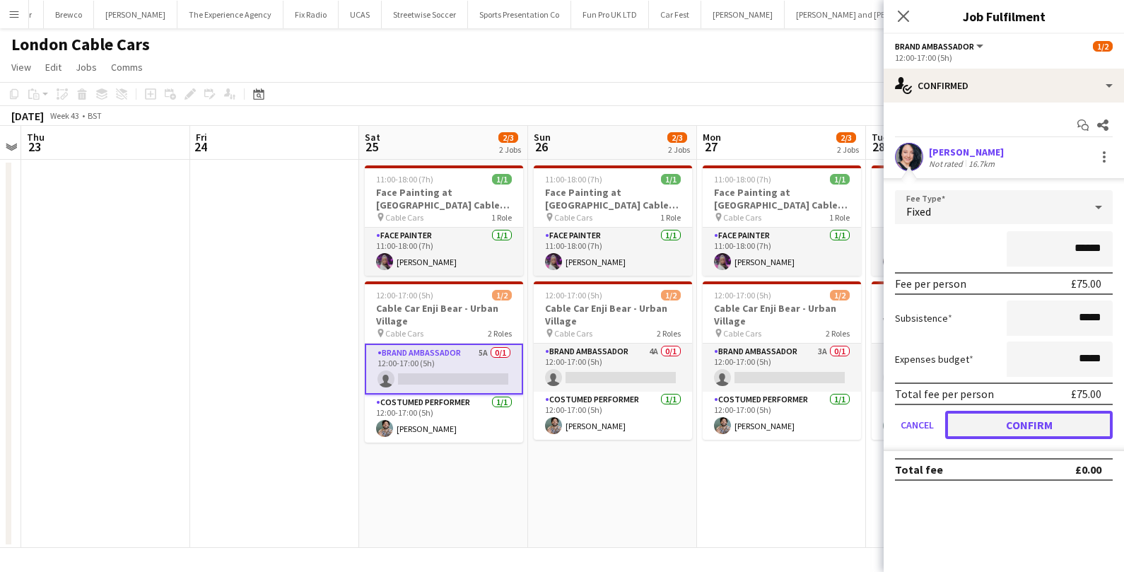
click at [1008, 426] on button "Confirm" at bounding box center [1029, 425] width 168 height 28
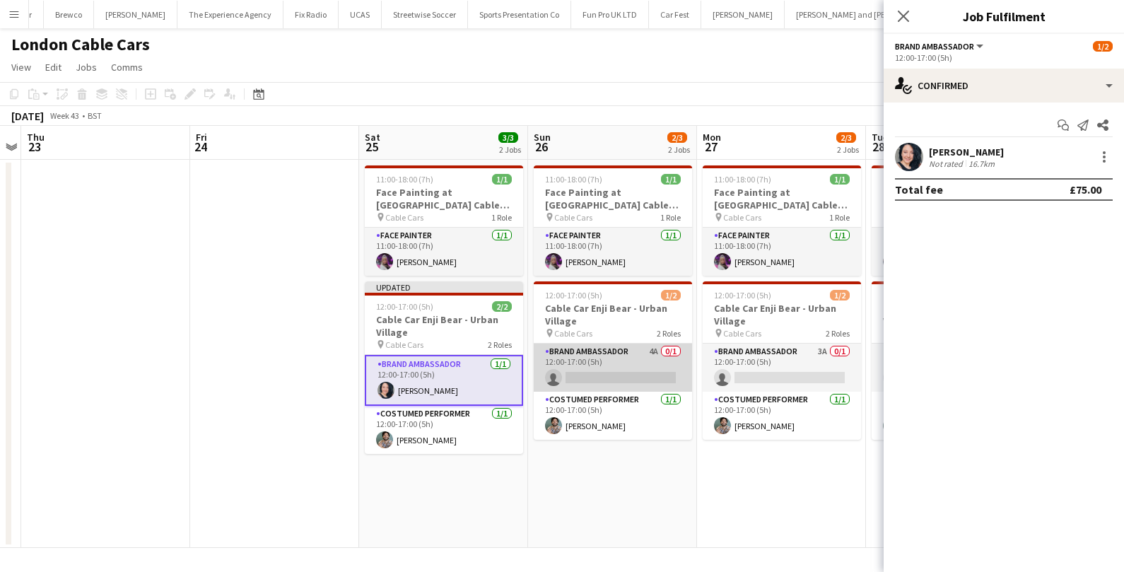
click at [594, 375] on app-card-role "Brand Ambassador 4A 0/1 12:00-17:00 (5h) single-neutral-actions" at bounding box center [613, 368] width 158 height 48
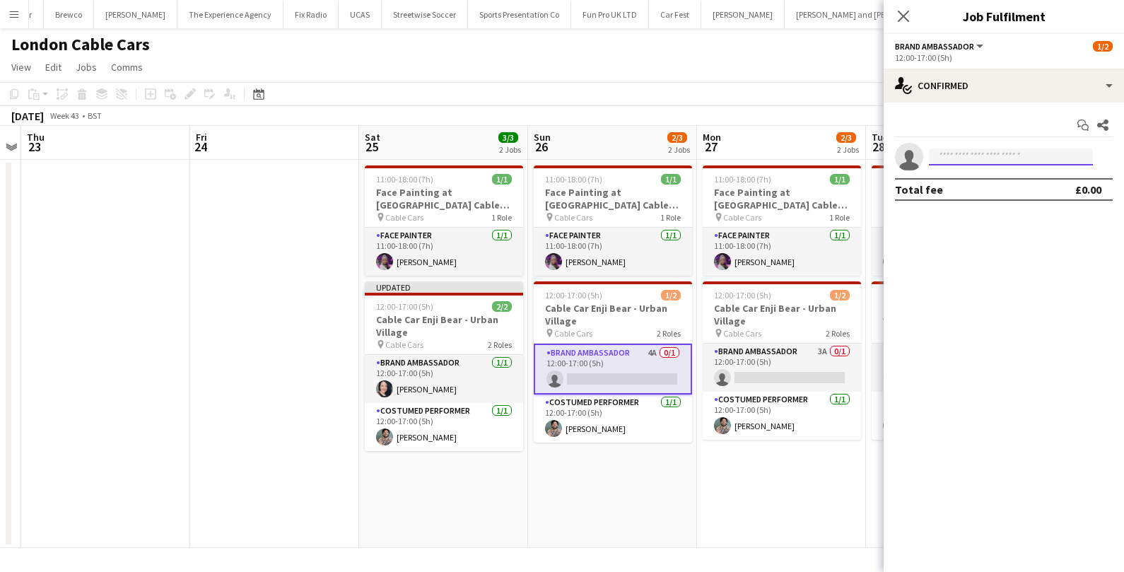
click at [969, 160] on input at bounding box center [1011, 156] width 164 height 17
type input "**********"
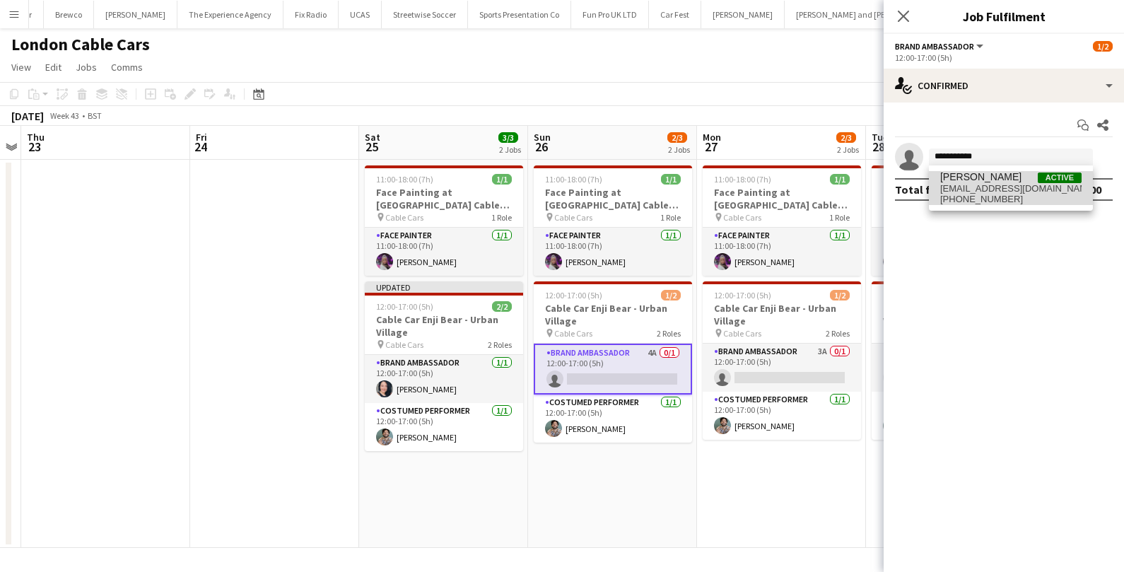
click at [986, 192] on span "[EMAIL_ADDRESS][DOMAIN_NAME]" at bounding box center [1010, 188] width 141 height 11
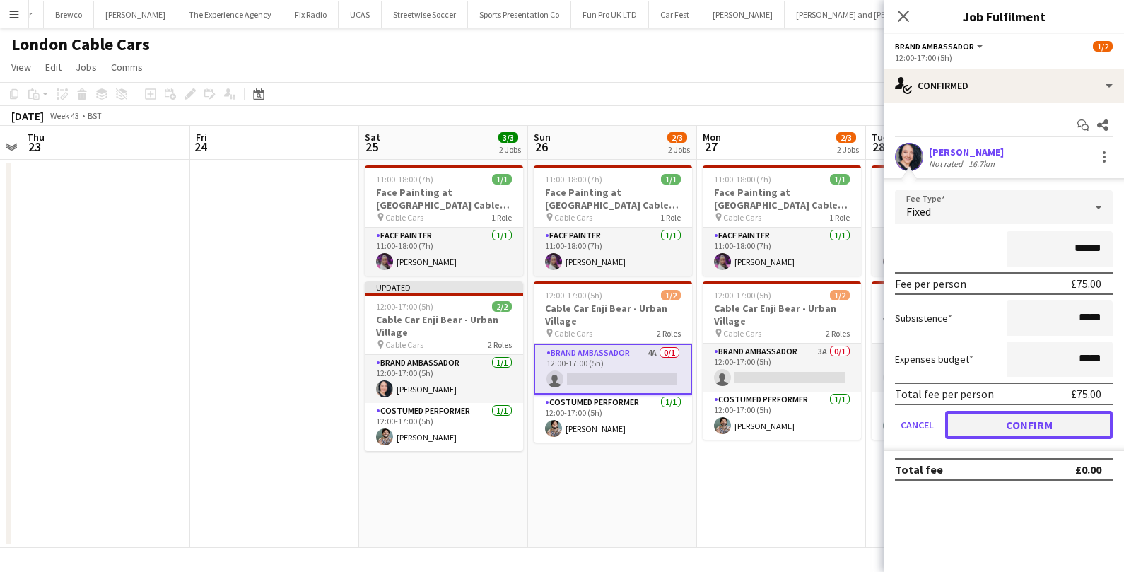
click at [974, 418] on button "Confirm" at bounding box center [1029, 425] width 168 height 28
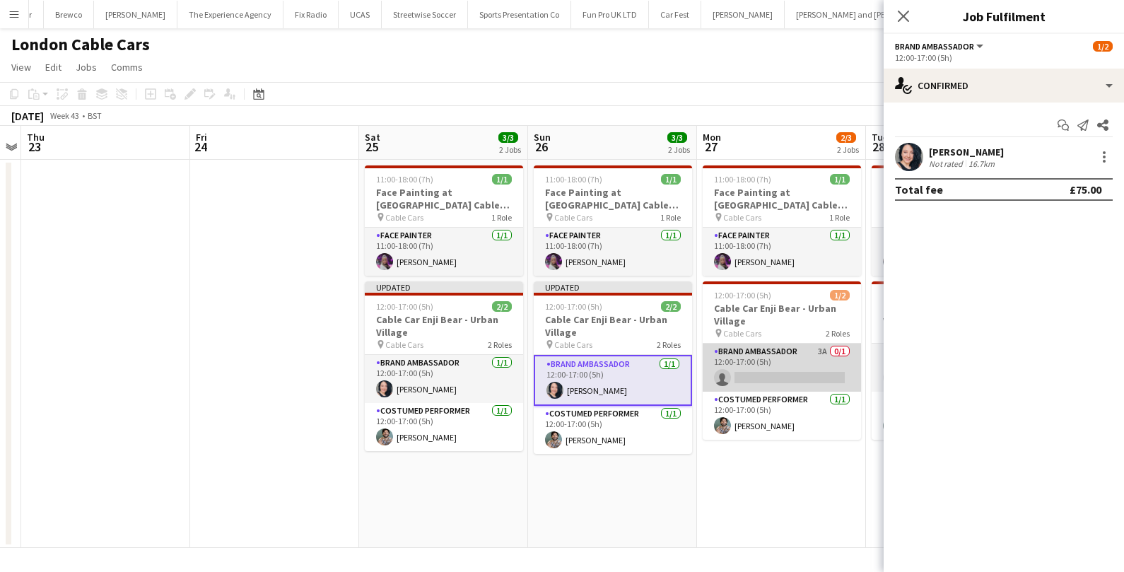
click at [812, 361] on app-card-role "Brand Ambassador 3A 0/1 12:00-17:00 (5h) single-neutral-actions" at bounding box center [782, 368] width 158 height 48
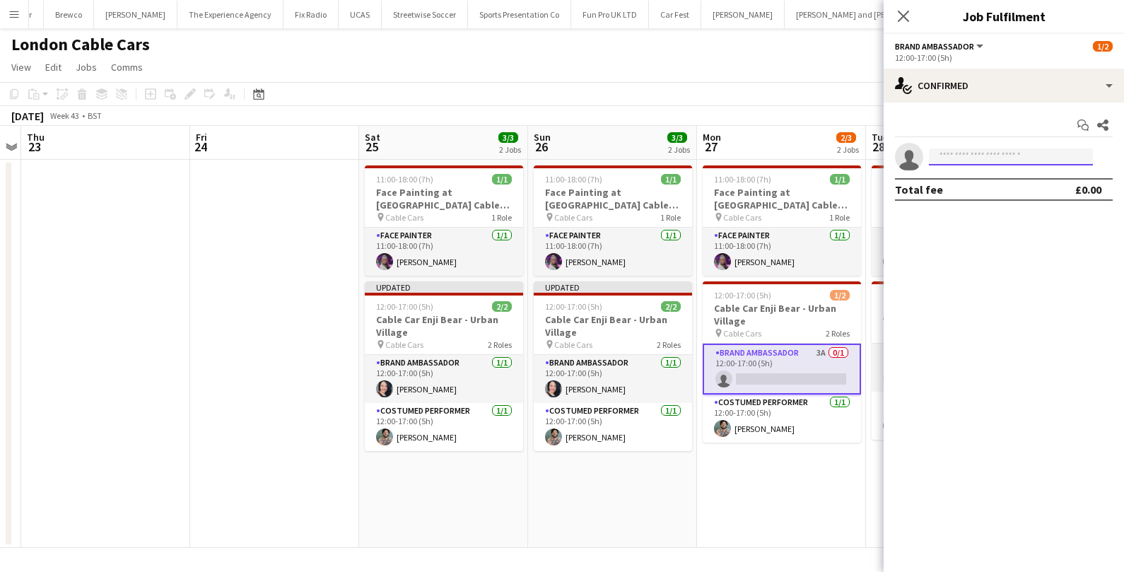
click at [974, 162] on input at bounding box center [1011, 156] width 164 height 17
type input "**********"
click at [993, 185] on span "[EMAIL_ADDRESS][DOMAIN_NAME]" at bounding box center [1010, 188] width 141 height 11
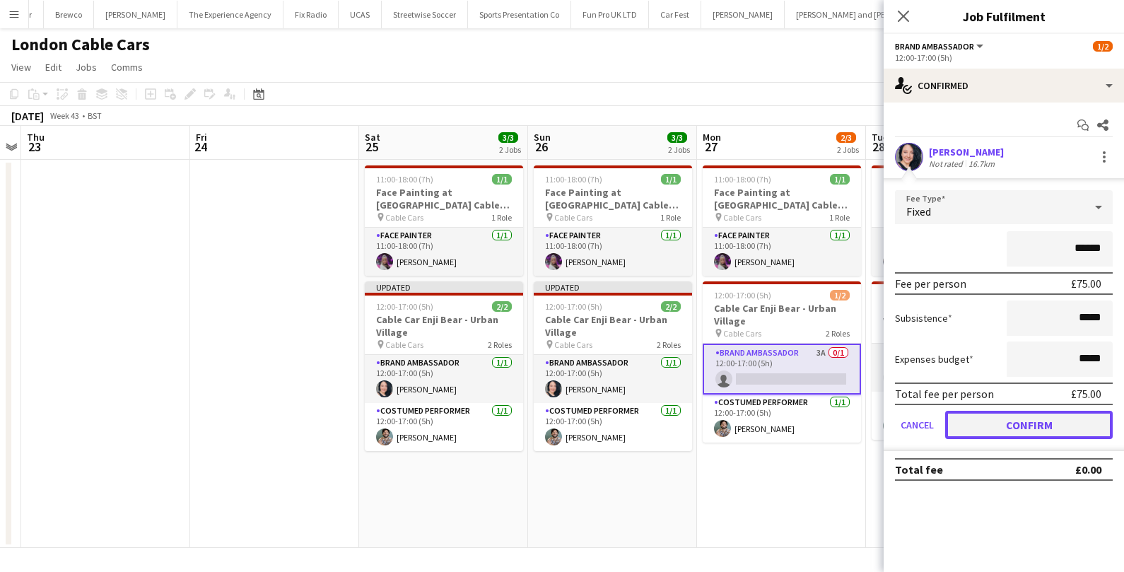
click at [989, 416] on button "Confirm" at bounding box center [1029, 425] width 168 height 28
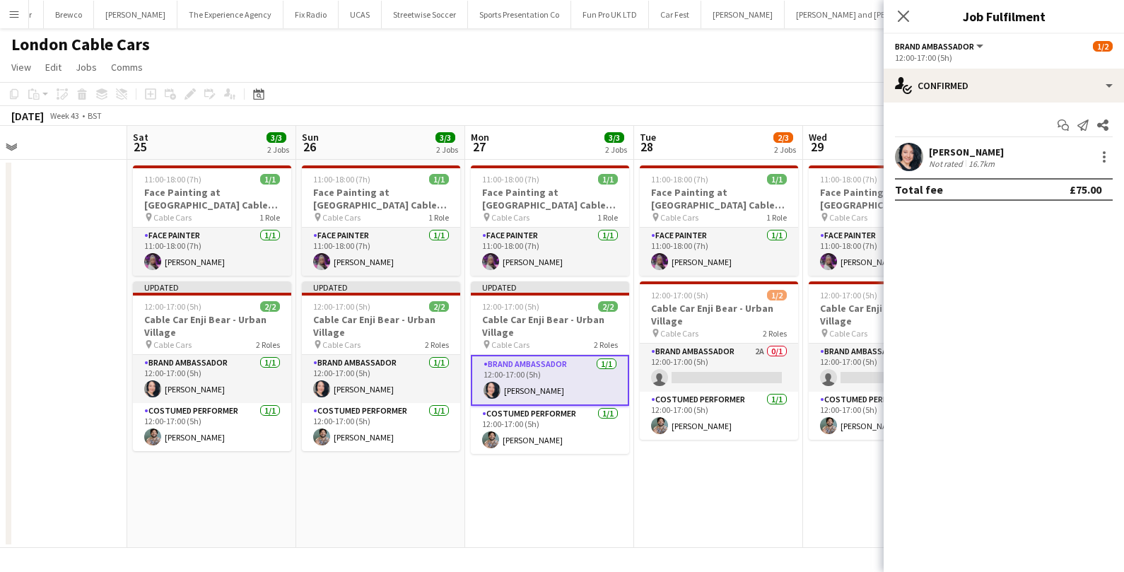
scroll to position [0, 575]
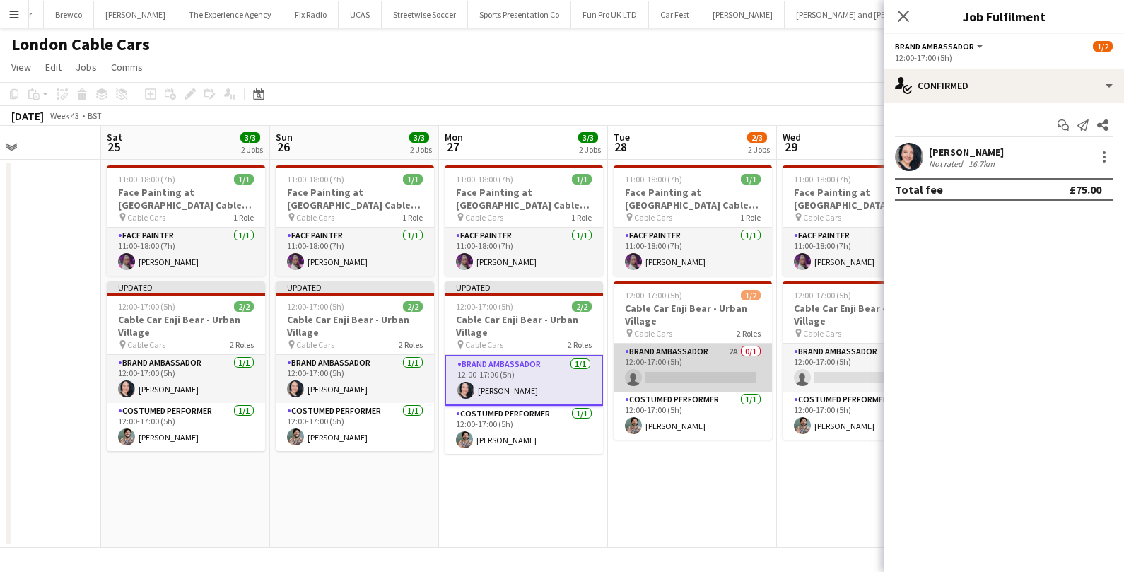
click at [692, 373] on app-card-role "Brand Ambassador 2A 0/1 12:00-17:00 (5h) single-neutral-actions" at bounding box center [693, 368] width 158 height 48
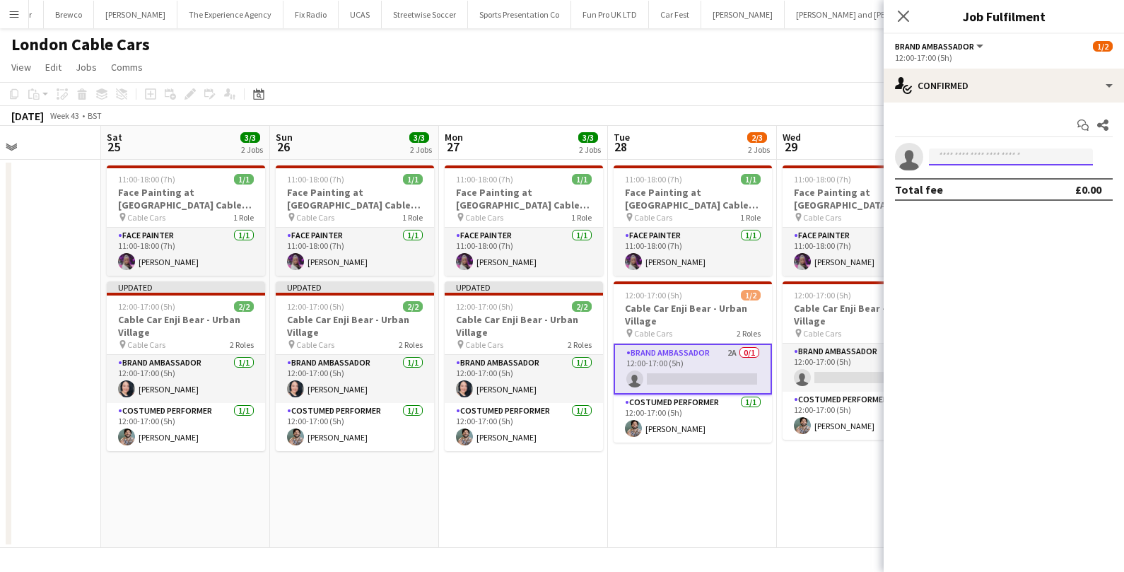
click at [994, 158] on input at bounding box center [1011, 156] width 164 height 17
type input "**********"
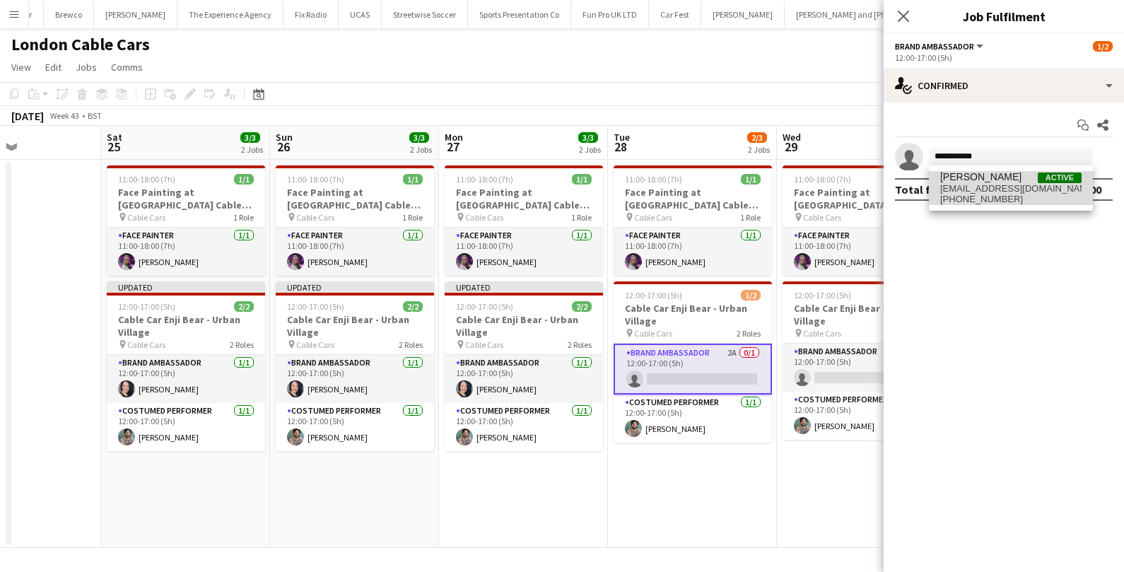
click at [1018, 176] on span "Victoria Khmeleva" at bounding box center [980, 177] width 81 height 12
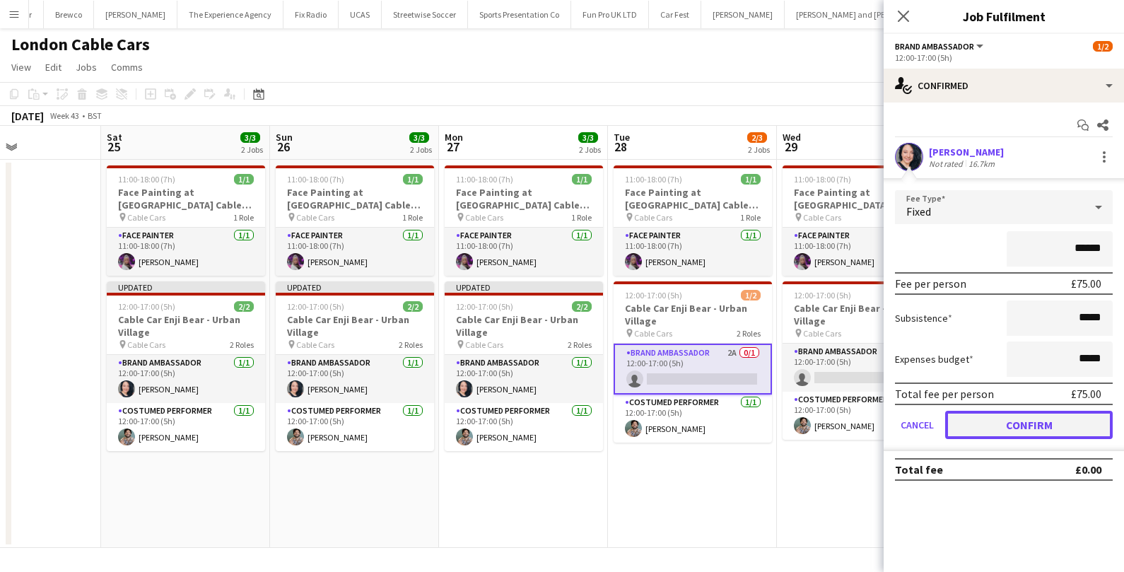
click at [989, 414] on button "Confirm" at bounding box center [1029, 425] width 168 height 28
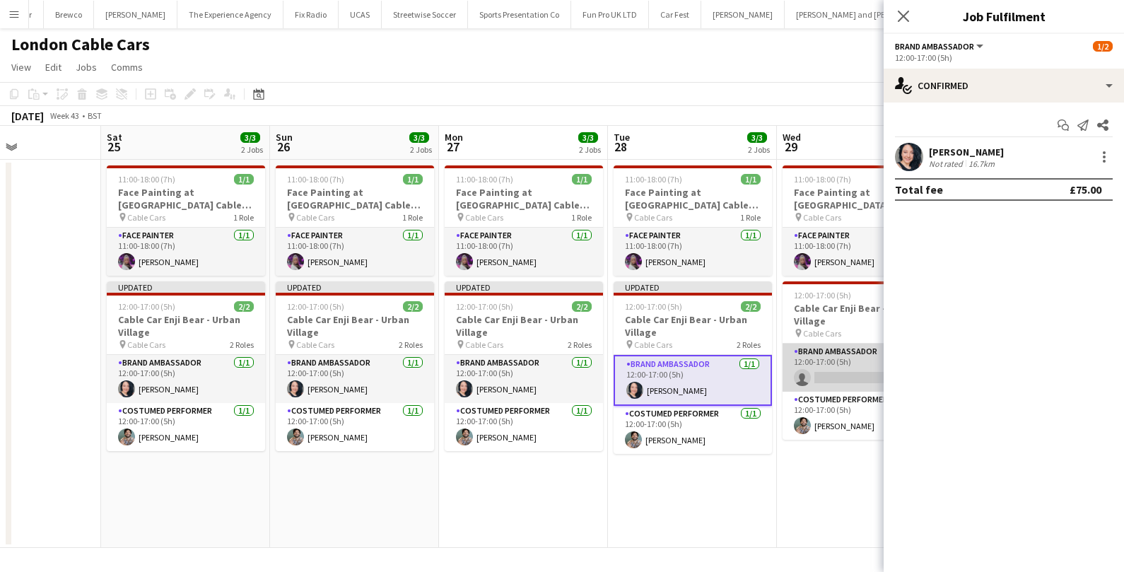
click at [844, 378] on app-card-role "Brand Ambassador 4A 0/1 12:00-17:00 (5h) single-neutral-actions" at bounding box center [862, 368] width 158 height 48
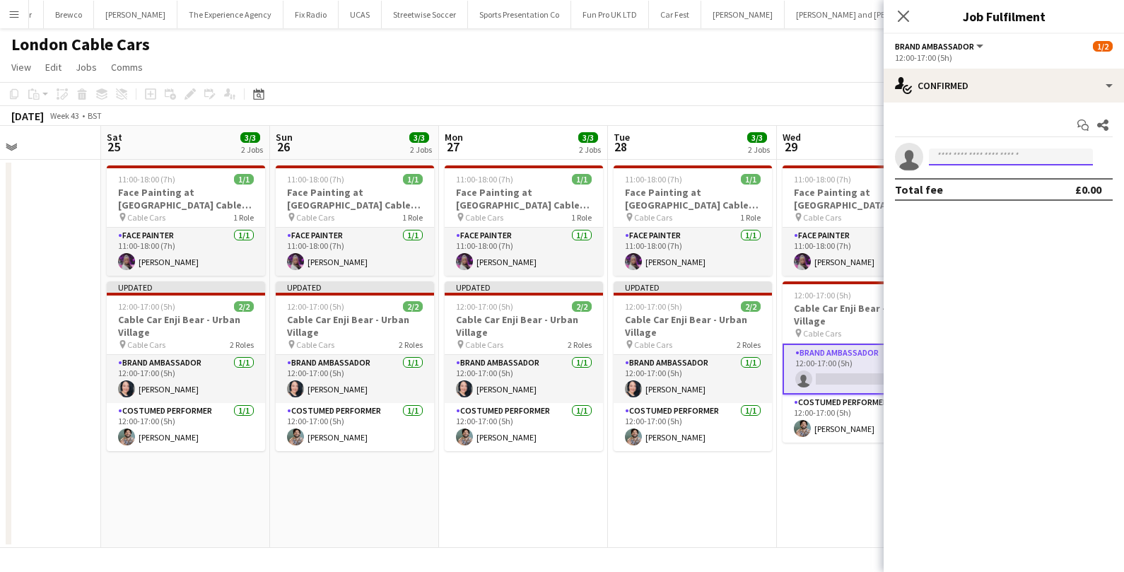
click at [979, 160] on input at bounding box center [1011, 156] width 164 height 17
type input "**********"
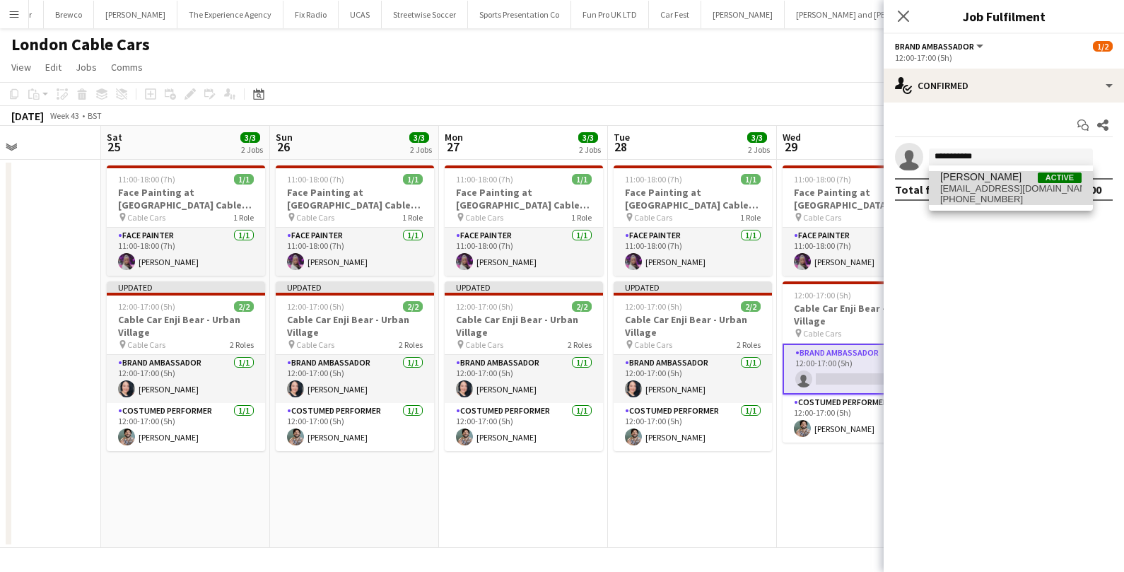
click at [988, 187] on span "[EMAIL_ADDRESS][DOMAIN_NAME]" at bounding box center [1010, 188] width 141 height 11
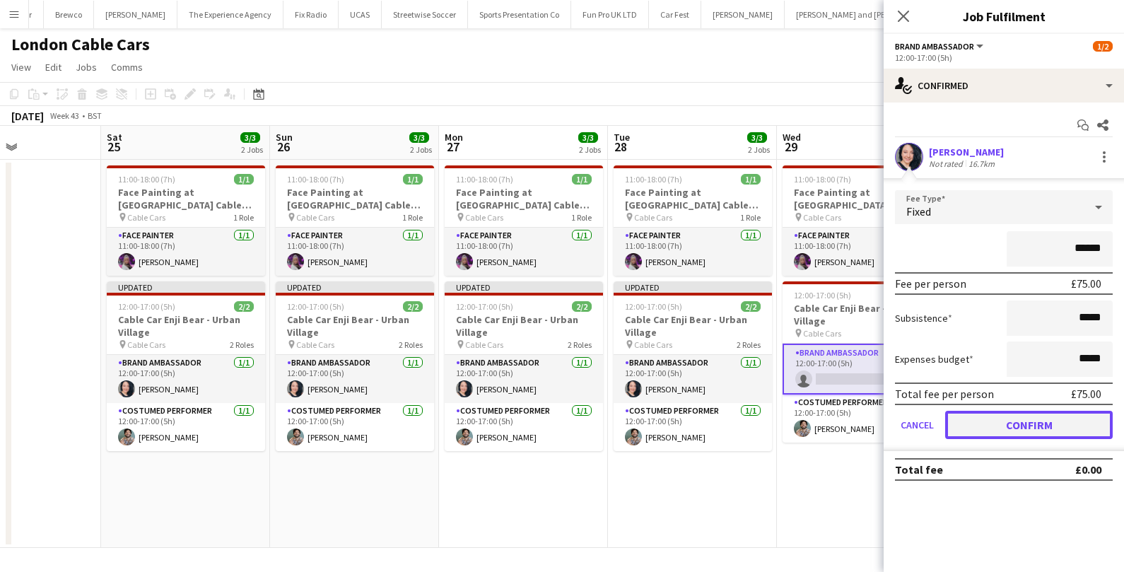
click at [991, 411] on button "Confirm" at bounding box center [1029, 425] width 168 height 28
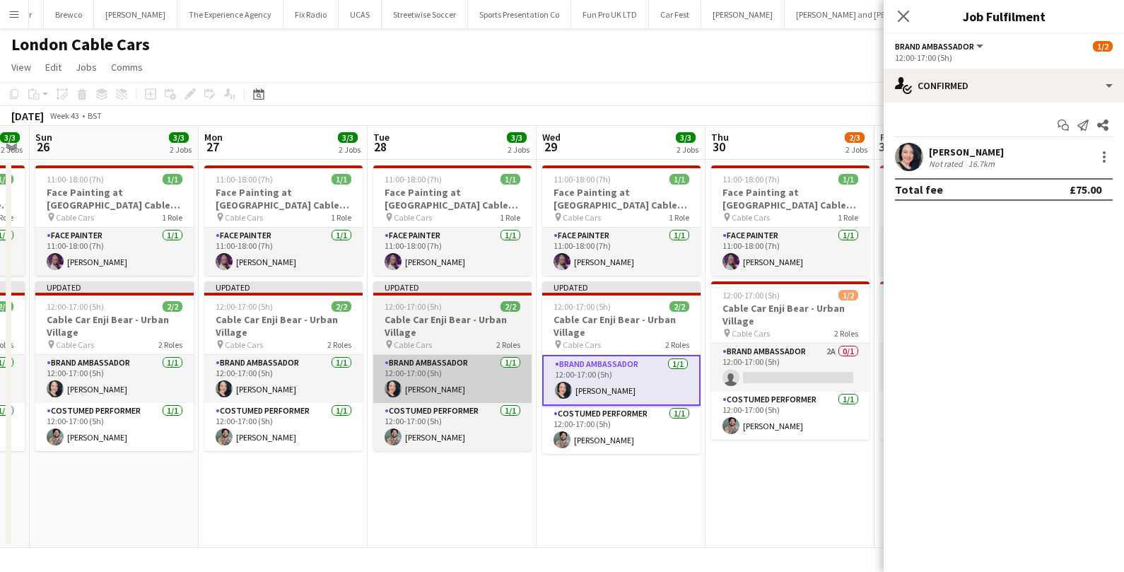
scroll to position [0, 561]
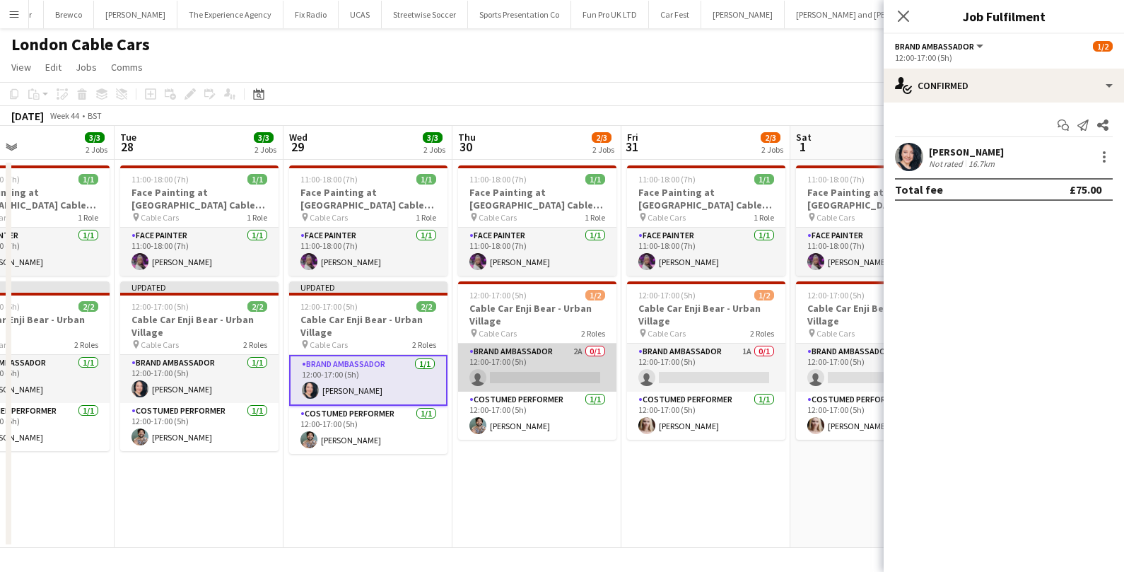
click at [559, 373] on app-card-role "Brand Ambassador 2A 0/1 12:00-17:00 (5h) single-neutral-actions" at bounding box center [537, 368] width 158 height 48
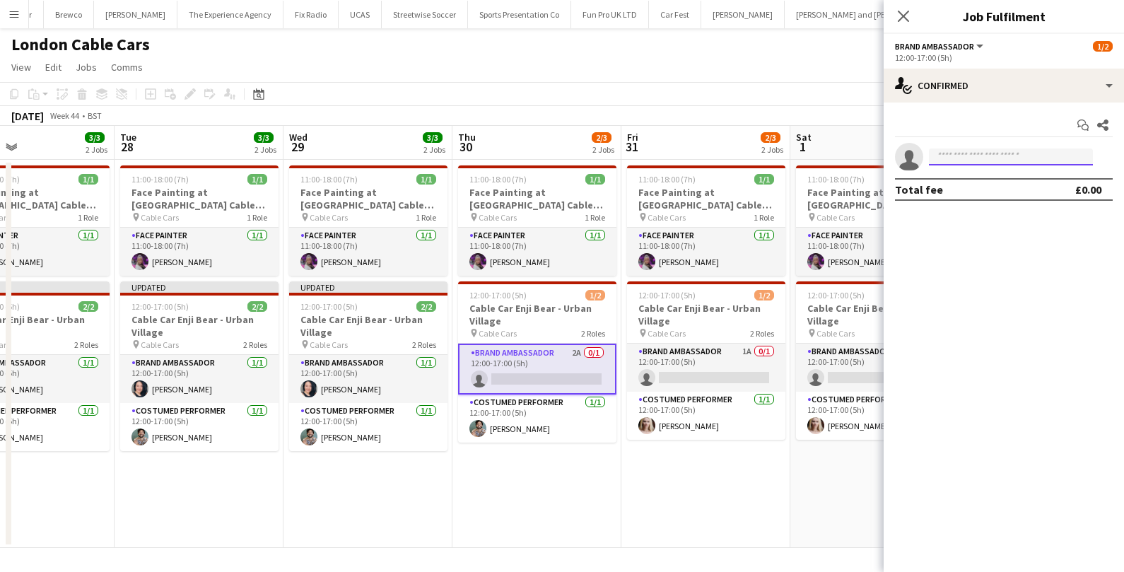
click at [960, 157] on input at bounding box center [1011, 156] width 164 height 17
type input "**********"
click at [996, 179] on span "Victoria Khmeleva" at bounding box center [980, 177] width 81 height 12
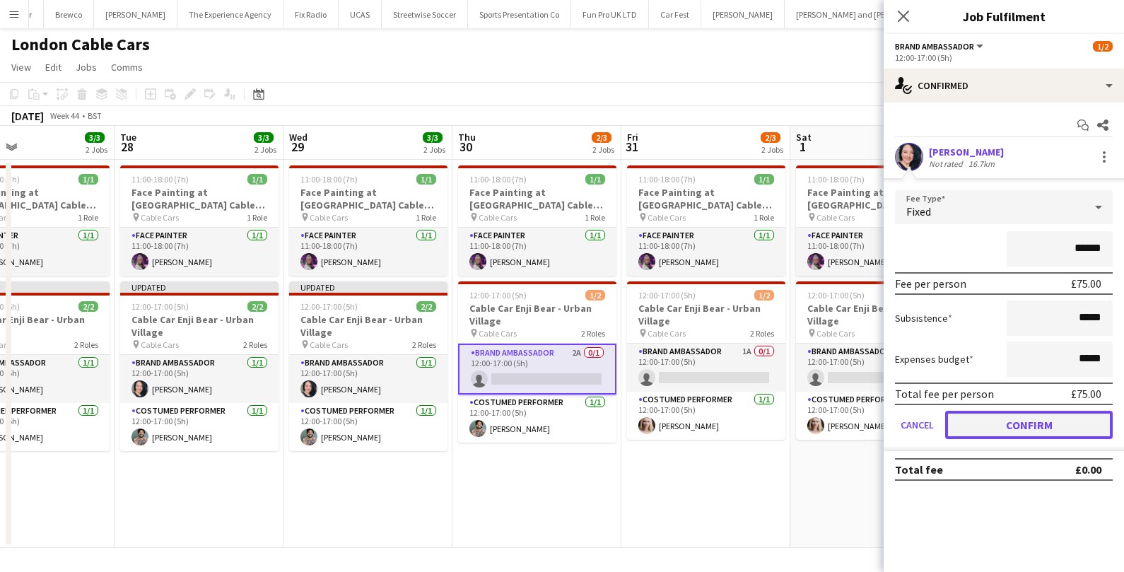
click at [978, 412] on button "Confirm" at bounding box center [1029, 425] width 168 height 28
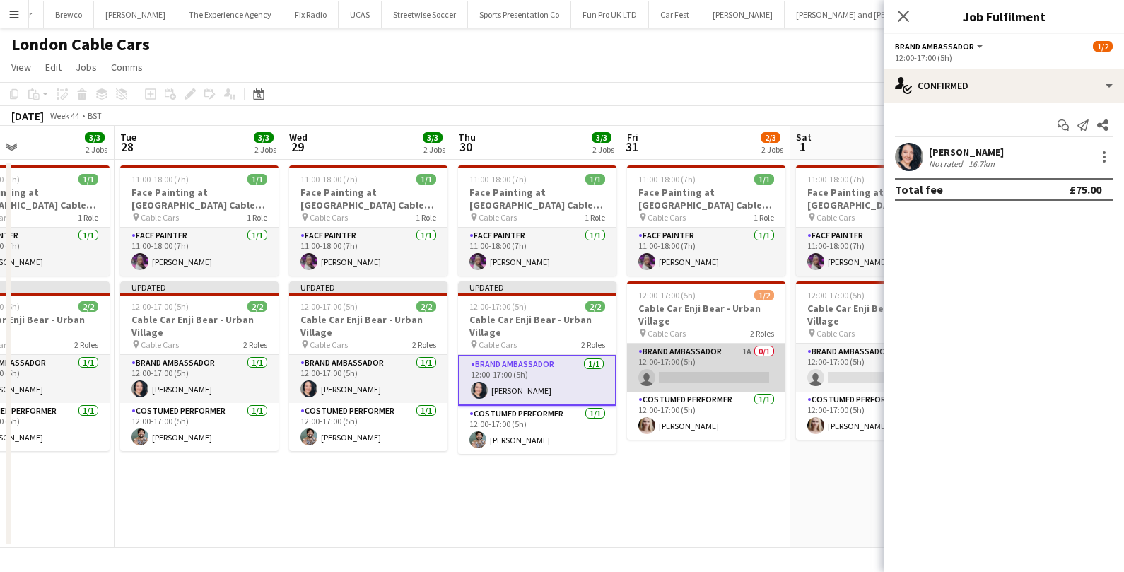
click at [739, 361] on app-card-role "Brand Ambassador 1A 0/1 12:00-17:00 (5h) single-neutral-actions" at bounding box center [706, 368] width 158 height 48
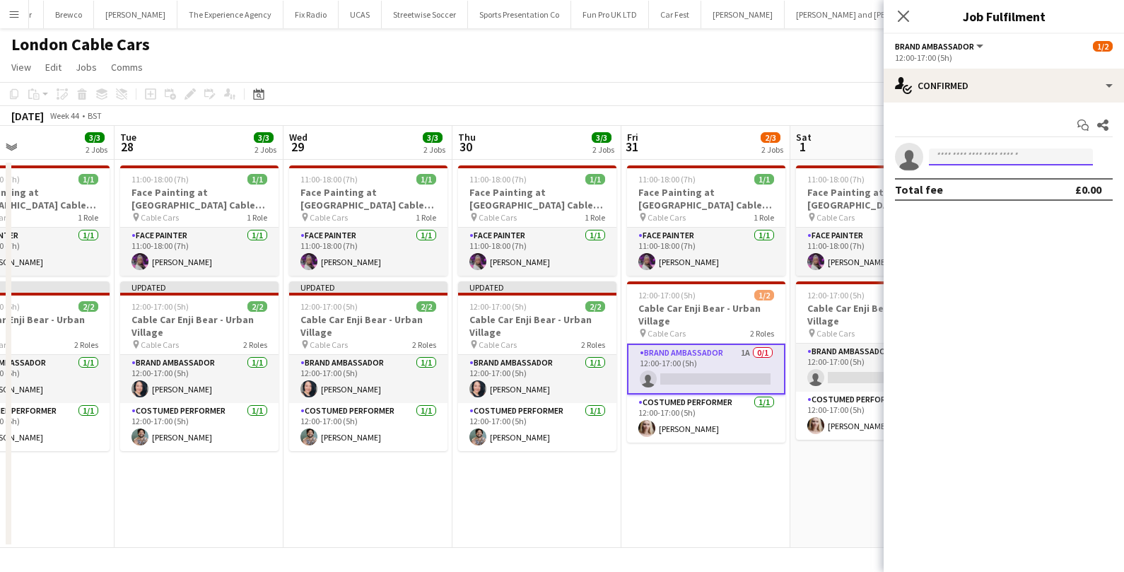
click at [987, 157] on input at bounding box center [1011, 156] width 164 height 17
type input "**********"
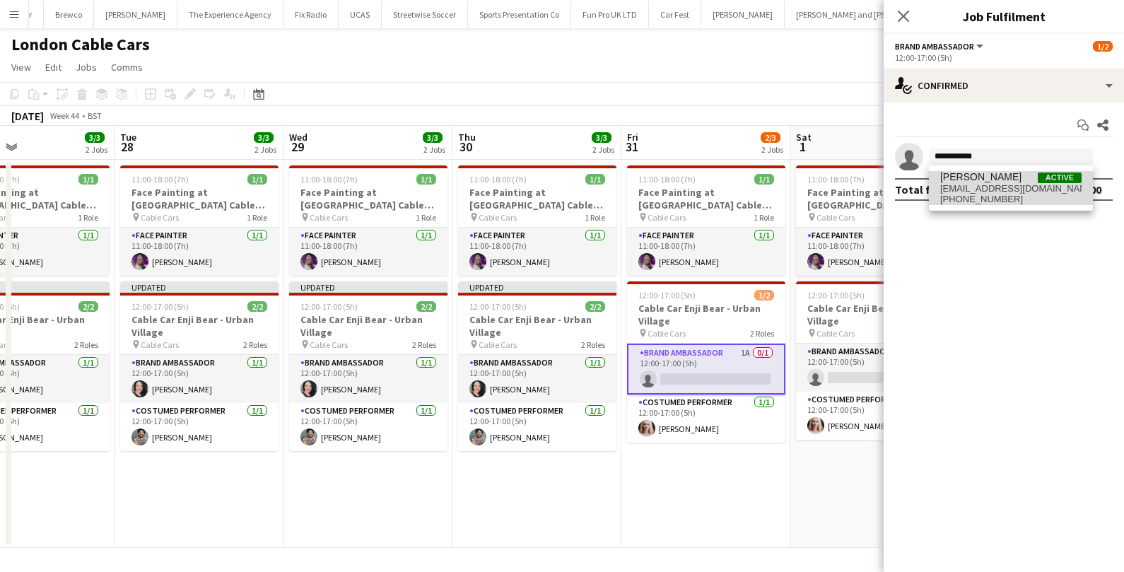
click at [989, 191] on span "[EMAIL_ADDRESS][DOMAIN_NAME]" at bounding box center [1010, 188] width 141 height 11
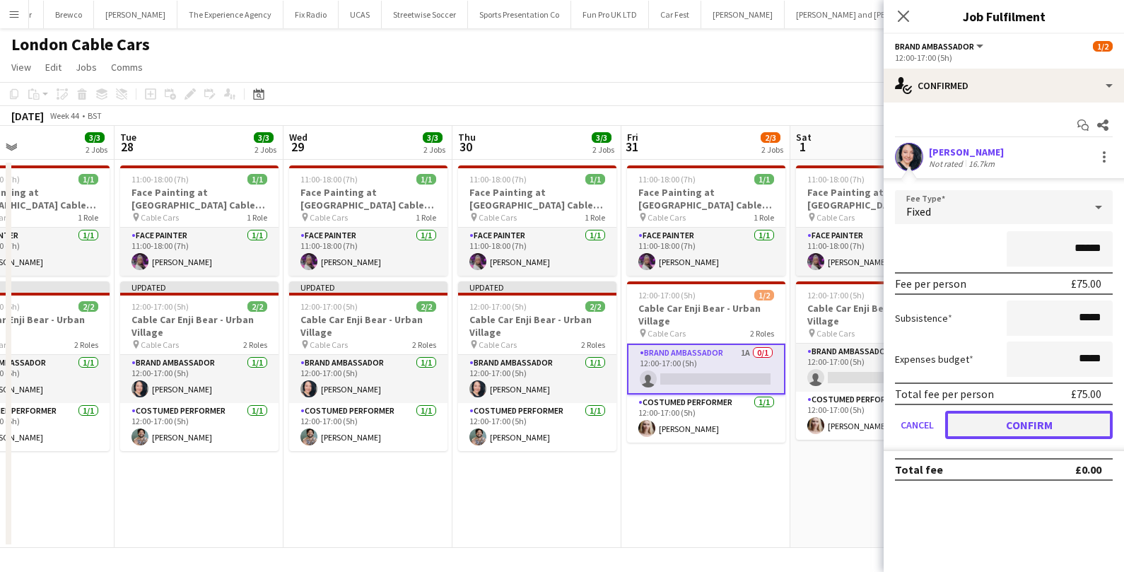
click at [974, 420] on button "Confirm" at bounding box center [1029, 425] width 168 height 28
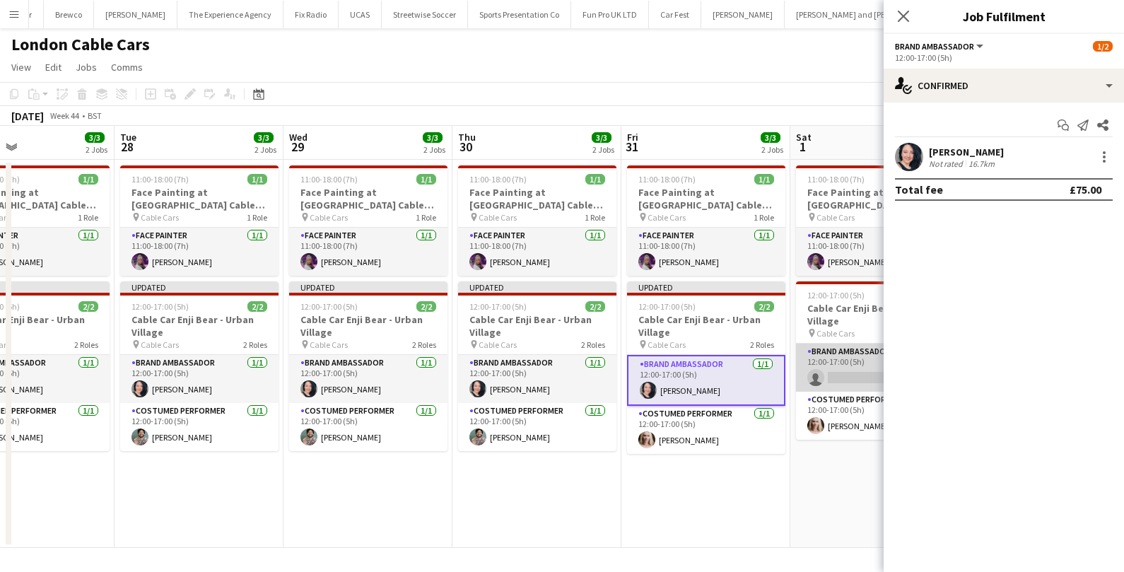
click at [851, 359] on app-card-role "Brand Ambassador 3A 0/1 12:00-17:00 (5h) single-neutral-actions" at bounding box center [875, 368] width 158 height 48
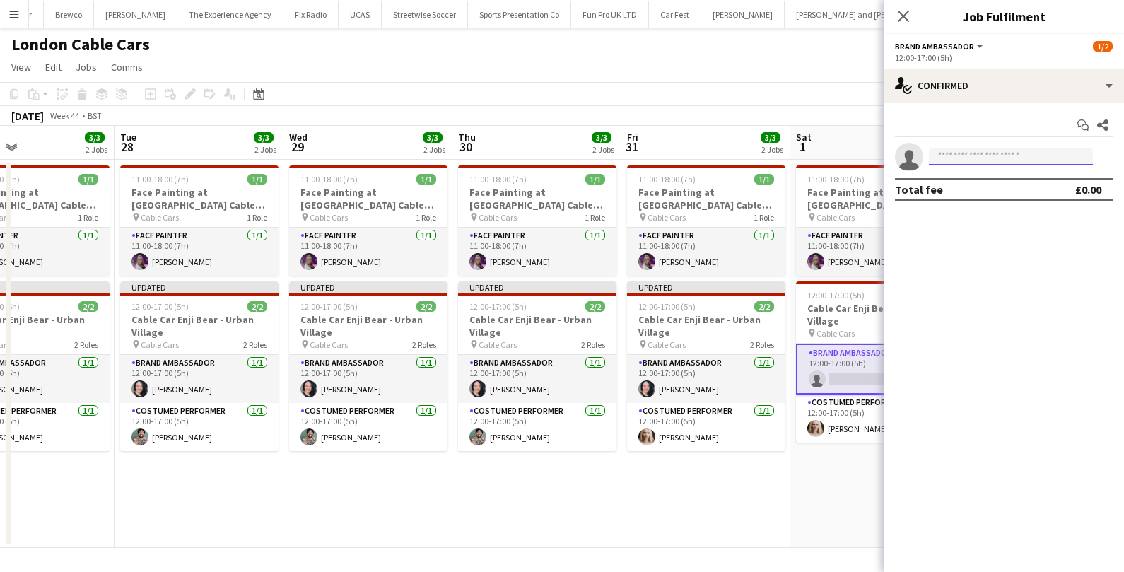
click at [1021, 158] on input at bounding box center [1011, 156] width 164 height 17
type input "**********"
click at [1010, 186] on span "[EMAIL_ADDRESS][DOMAIN_NAME]" at bounding box center [1010, 188] width 141 height 11
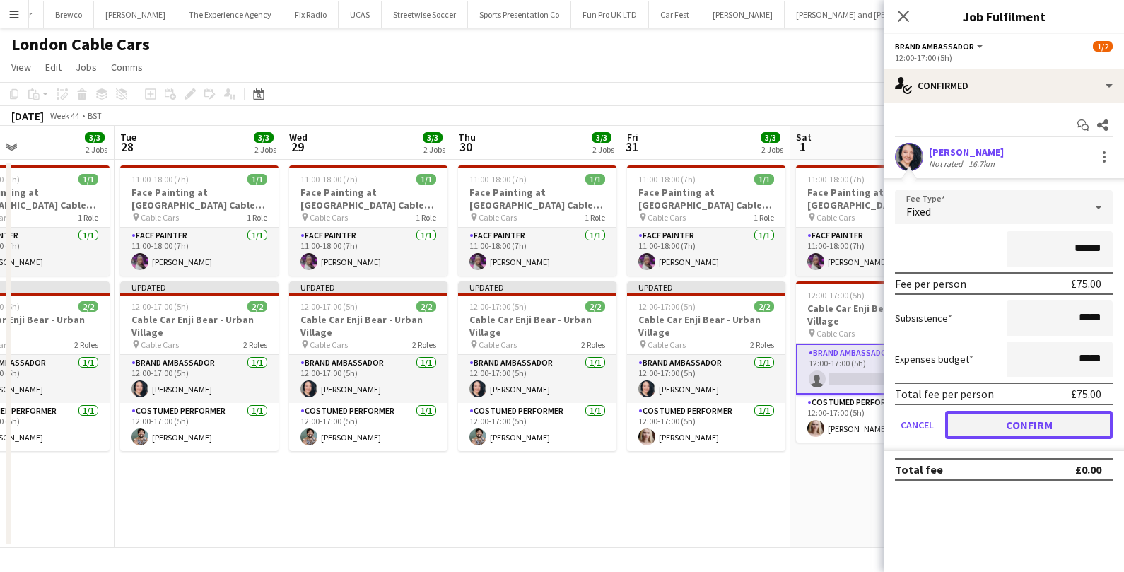
click at [973, 417] on button "Confirm" at bounding box center [1029, 425] width 168 height 28
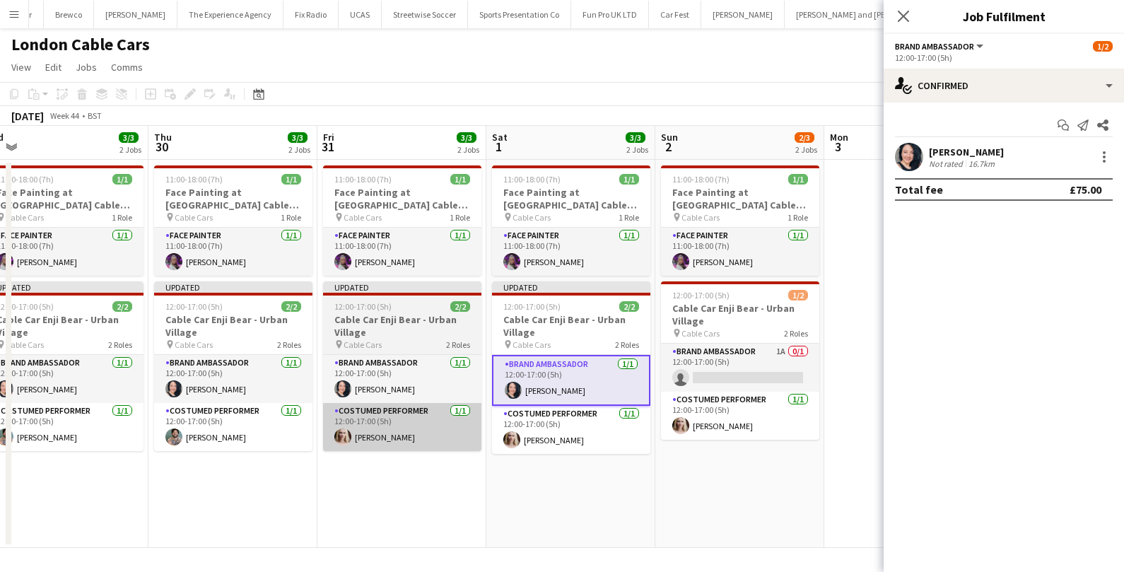
scroll to position [0, 580]
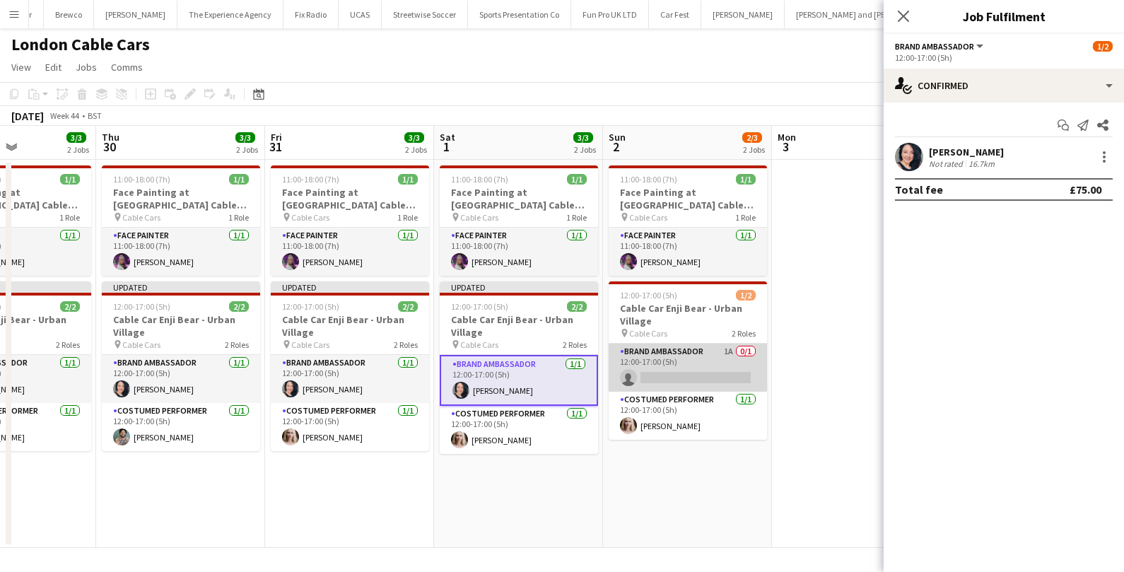
click at [707, 373] on app-card-role "Brand Ambassador 1A 0/1 12:00-17:00 (5h) single-neutral-actions" at bounding box center [688, 368] width 158 height 48
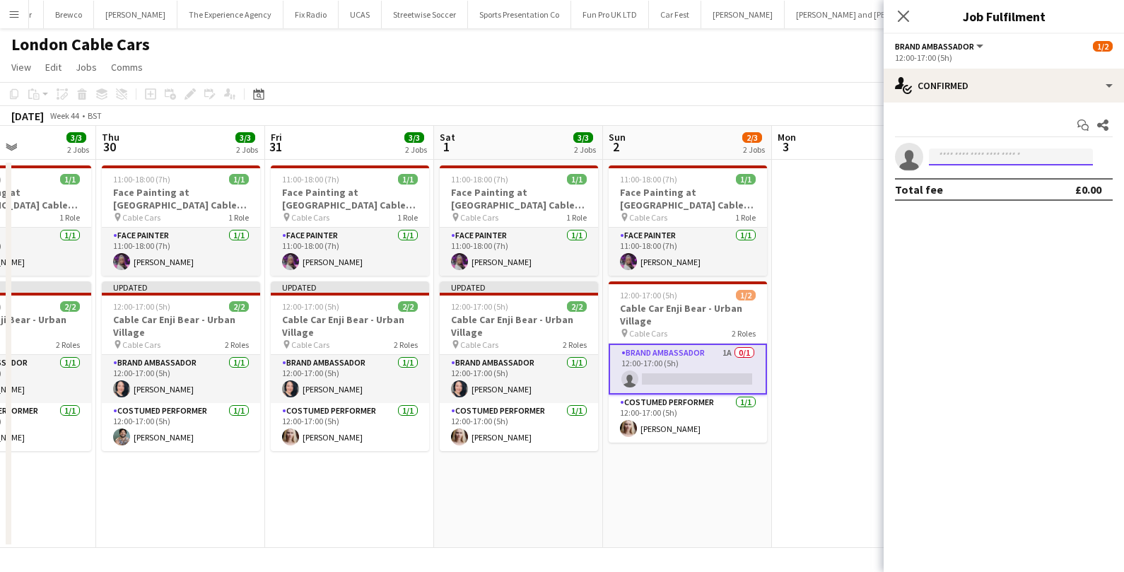
click at [964, 156] on input at bounding box center [1011, 156] width 164 height 17
type input "**********"
click at [960, 178] on span "Victoria Khmeleva" at bounding box center [980, 177] width 81 height 12
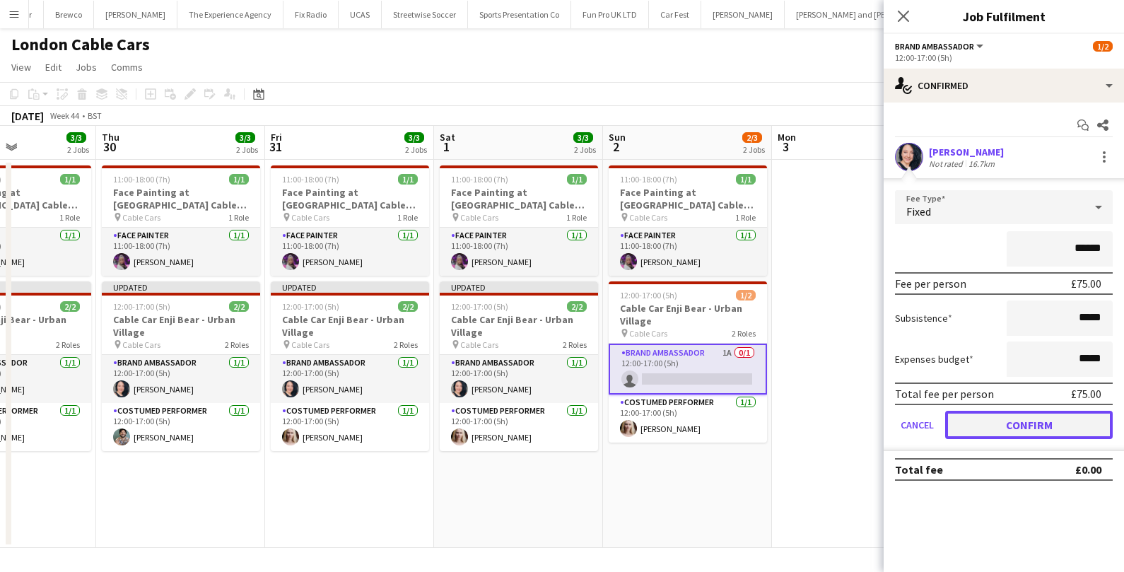
click at [978, 427] on button "Confirm" at bounding box center [1029, 425] width 168 height 28
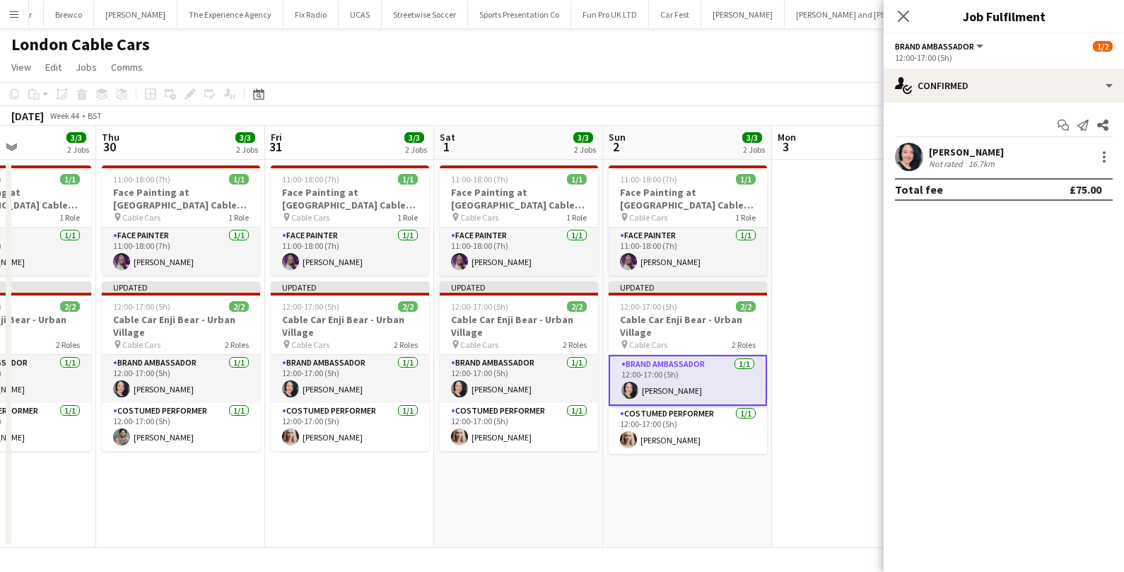
click at [814, 397] on app-date-cell at bounding box center [856, 354] width 169 height 388
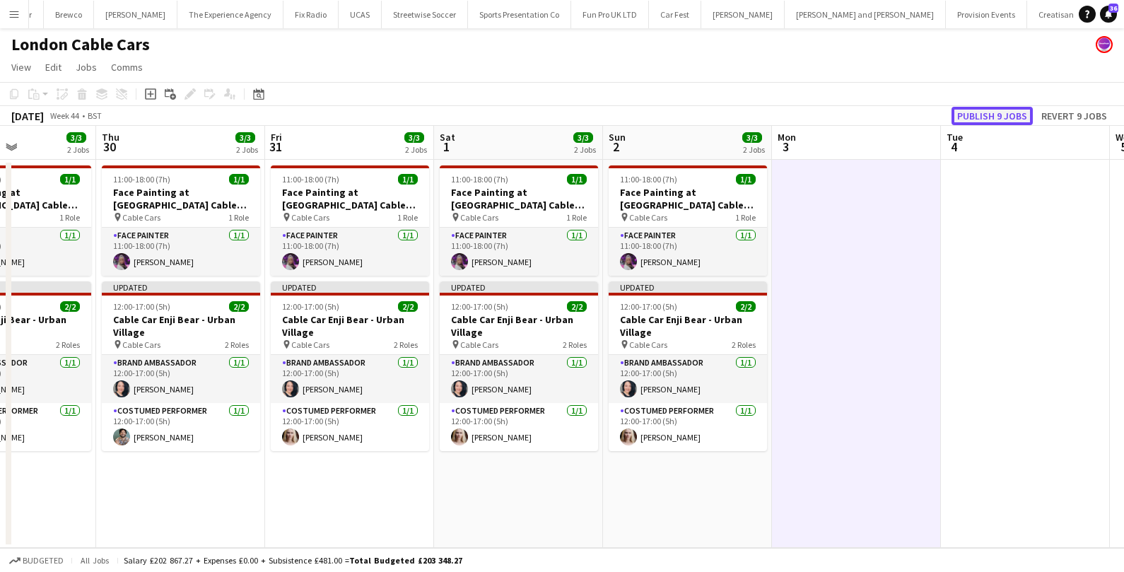
click at [972, 124] on button "Publish 9 jobs" at bounding box center [992, 116] width 81 height 18
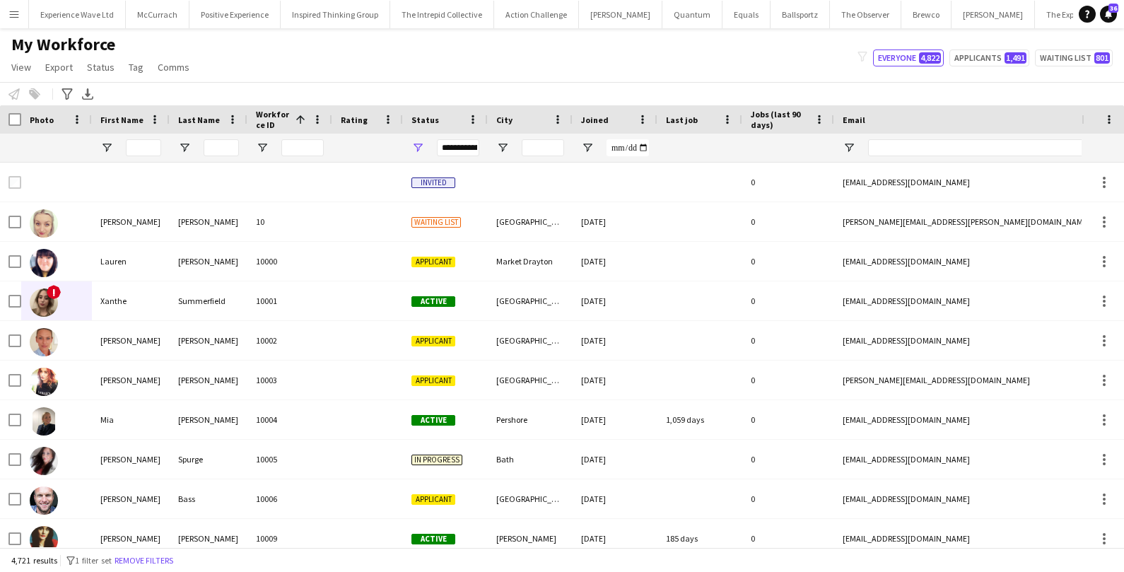
scroll to position [0, 88]
click at [223, 145] on input "Last Name Filter Input" at bounding box center [221, 147] width 35 height 17
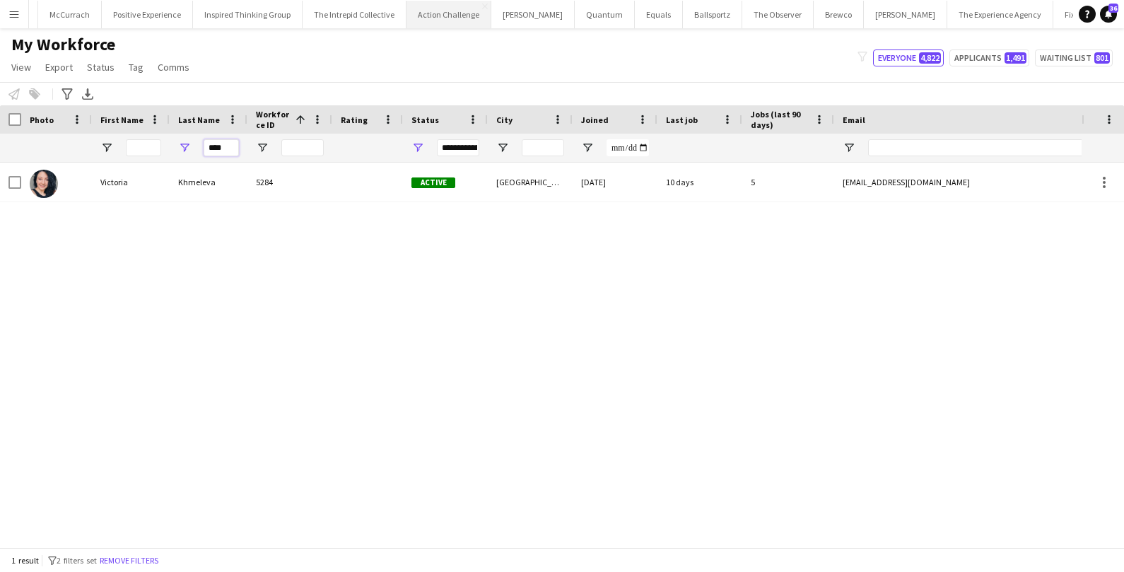
type input "****"
drag, startPoint x: 234, startPoint y: 147, endPoint x: 172, endPoint y: 147, distance: 62.2
click at [172, 147] on div "****" at bounding box center [209, 148] width 78 height 28
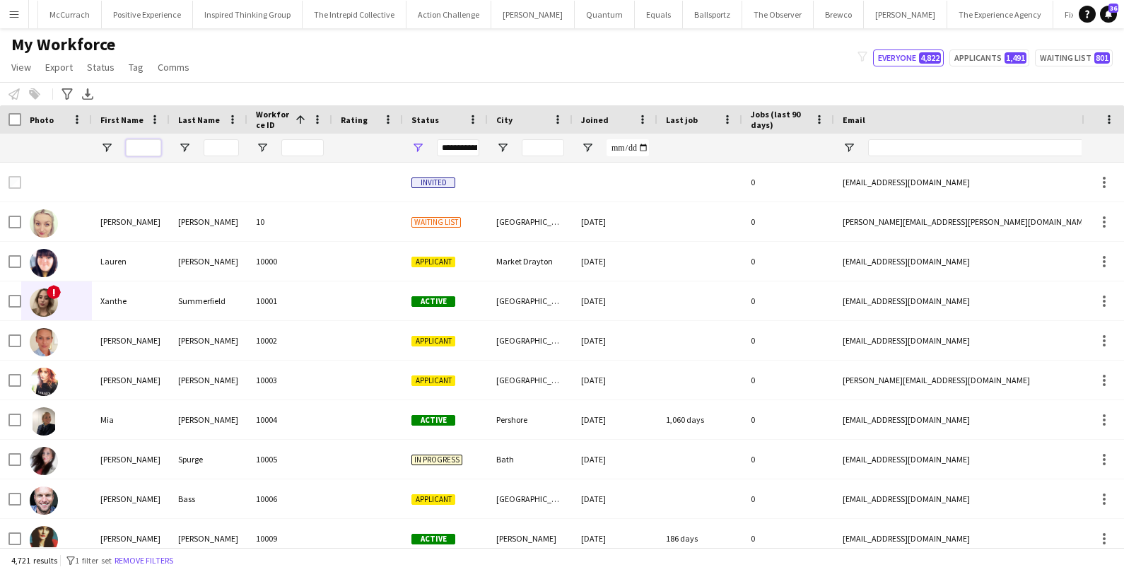
click at [148, 146] on input "First Name Filter Input" at bounding box center [143, 147] width 35 height 17
paste input "********"
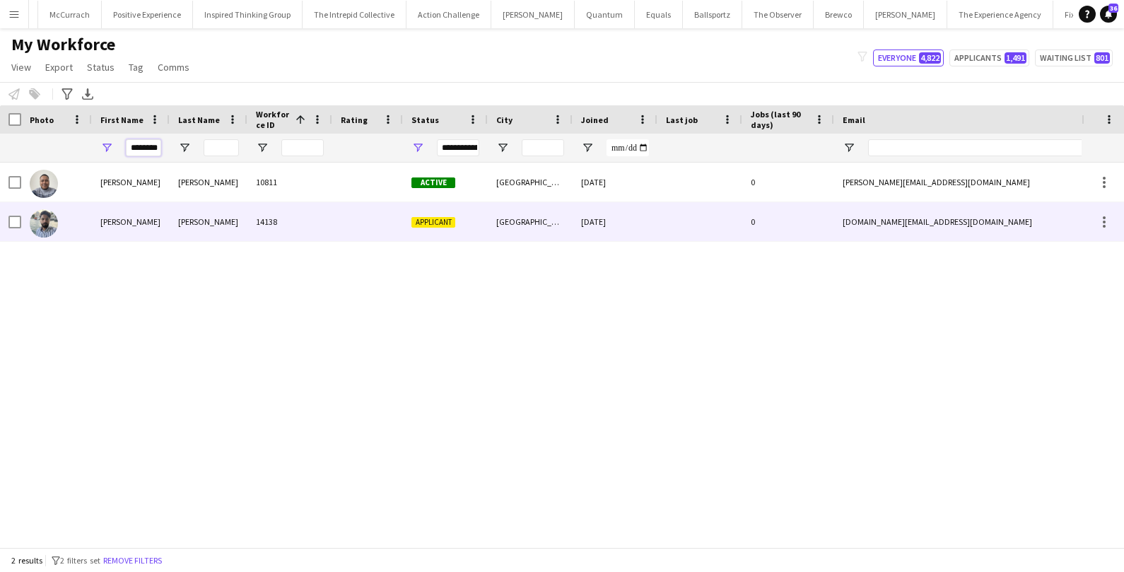
type input "********"
click at [119, 224] on div "Mohammad Abdullah" at bounding box center [131, 221] width 78 height 39
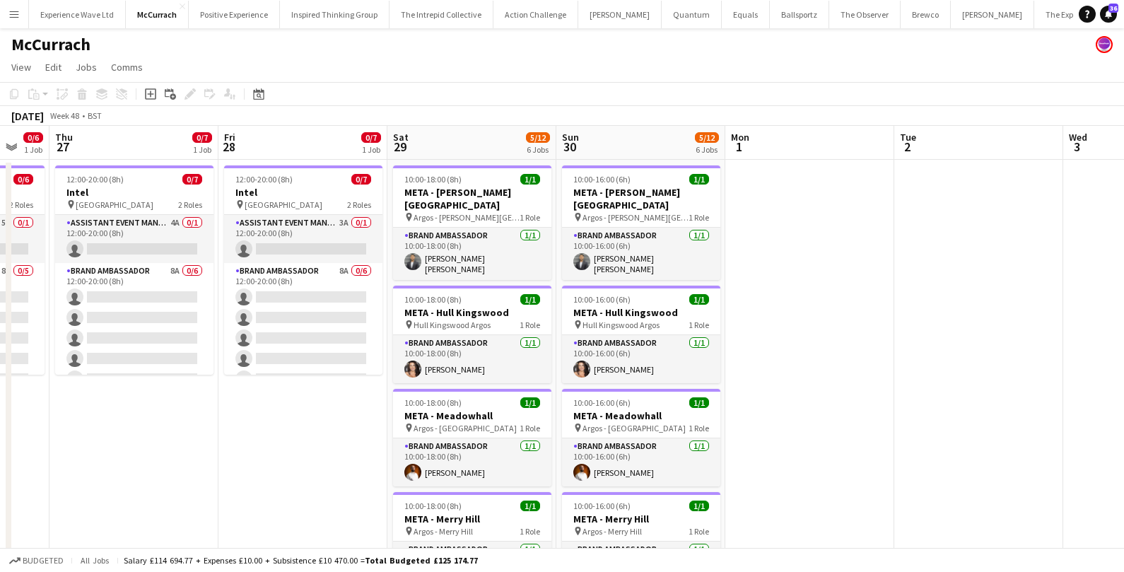
scroll to position [0, 401]
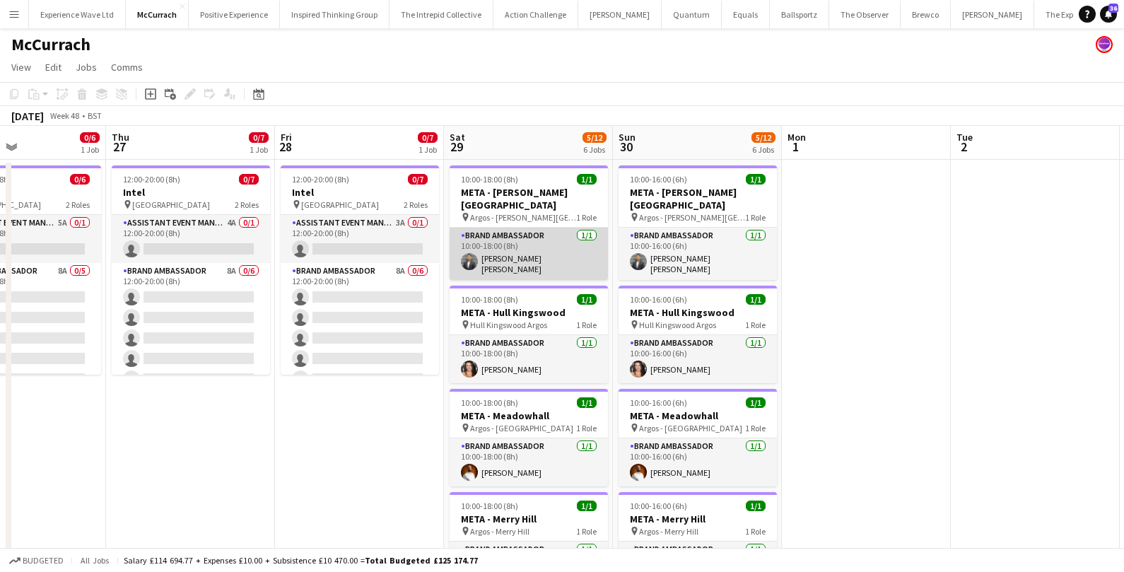
click at [501, 234] on app-card-role "Brand Ambassador 1/1 10:00-18:00 (8h) Sandeep Kizhakkini Veettil" at bounding box center [529, 254] width 158 height 52
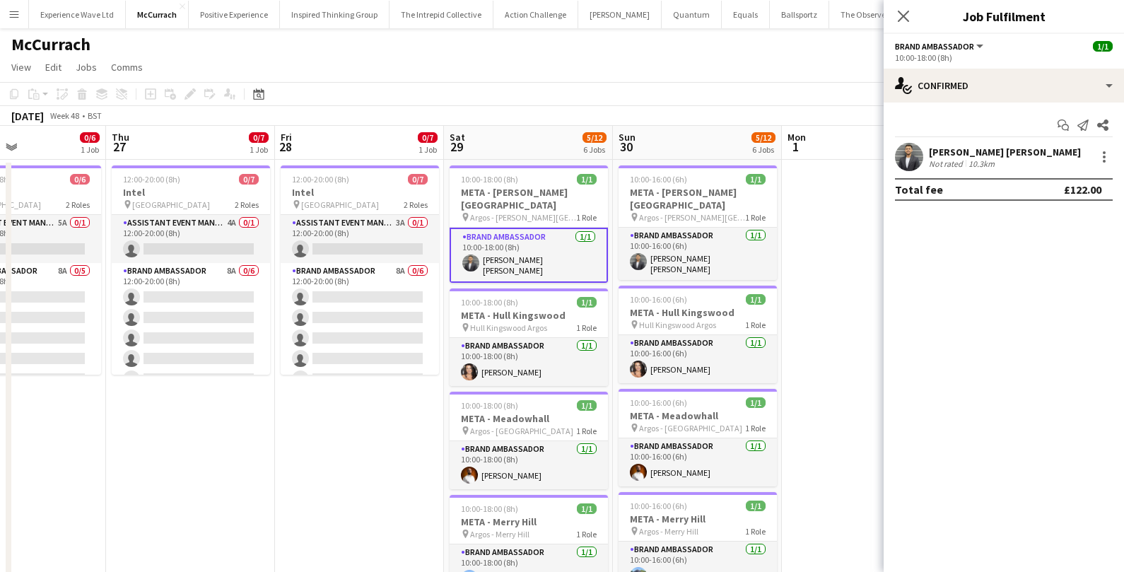
click at [1001, 151] on div "[PERSON_NAME] [PERSON_NAME]" at bounding box center [1005, 152] width 152 height 13
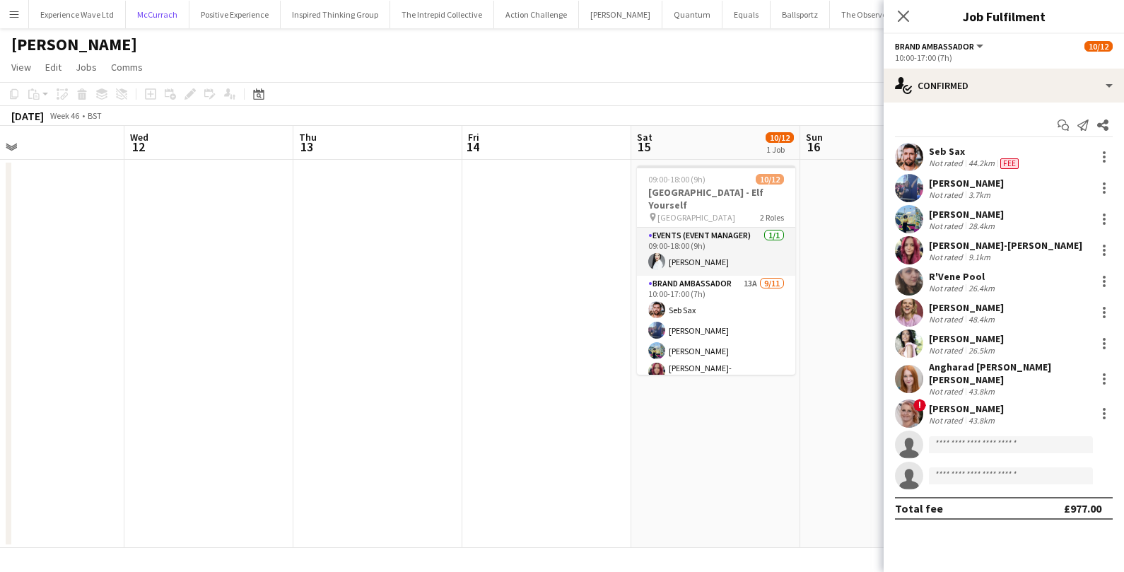
click at [150, 10] on button "McCurrach Close" at bounding box center [158, 15] width 64 height 28
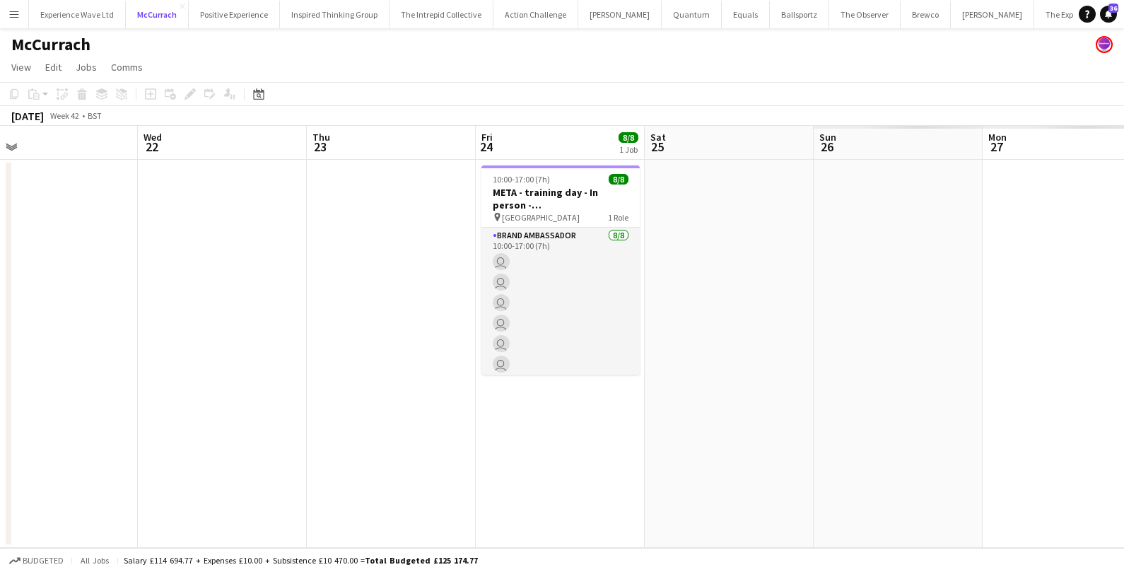
scroll to position [0, 544]
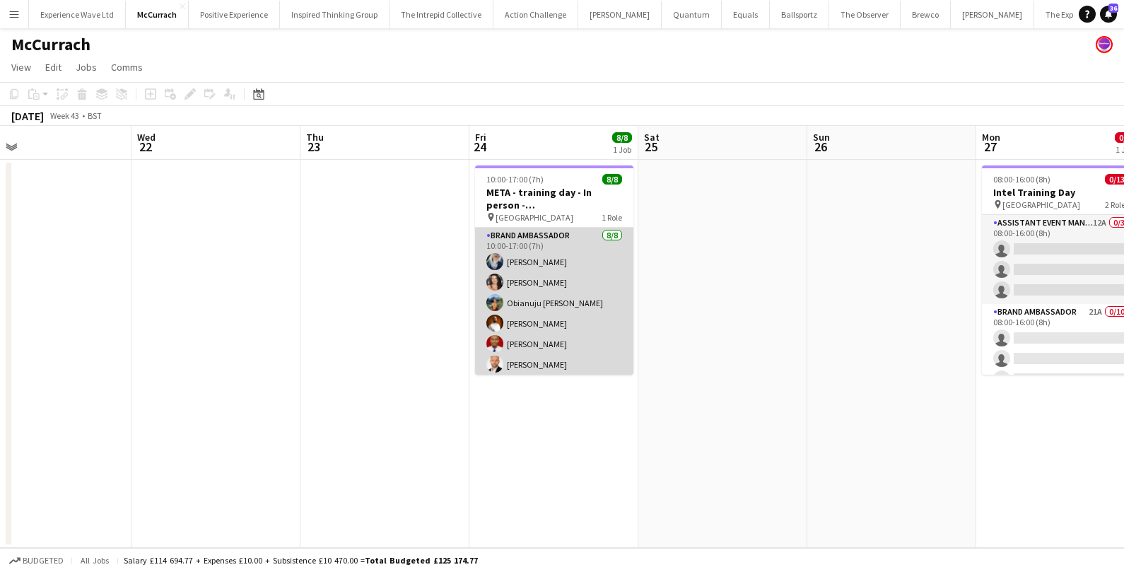
click at [565, 265] on app-card-role "Brand Ambassador [DATE] 10:00-17:00 (7h) [PERSON_NAME] [PERSON_NAME] [PERSON_NA…" at bounding box center [554, 326] width 158 height 196
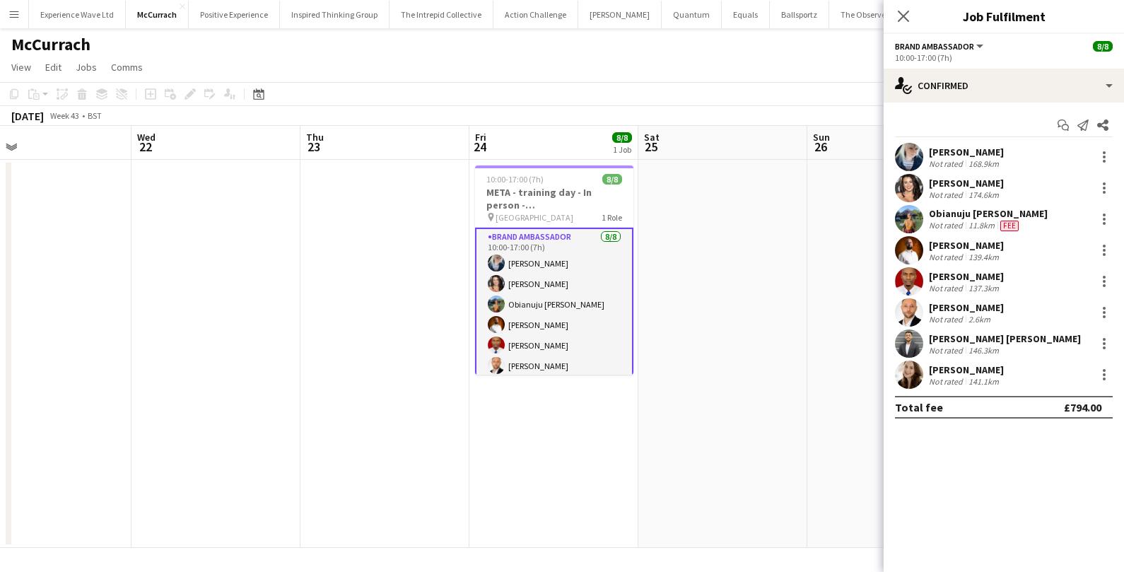
click at [1004, 153] on div "[PERSON_NAME]" at bounding box center [966, 152] width 75 height 13
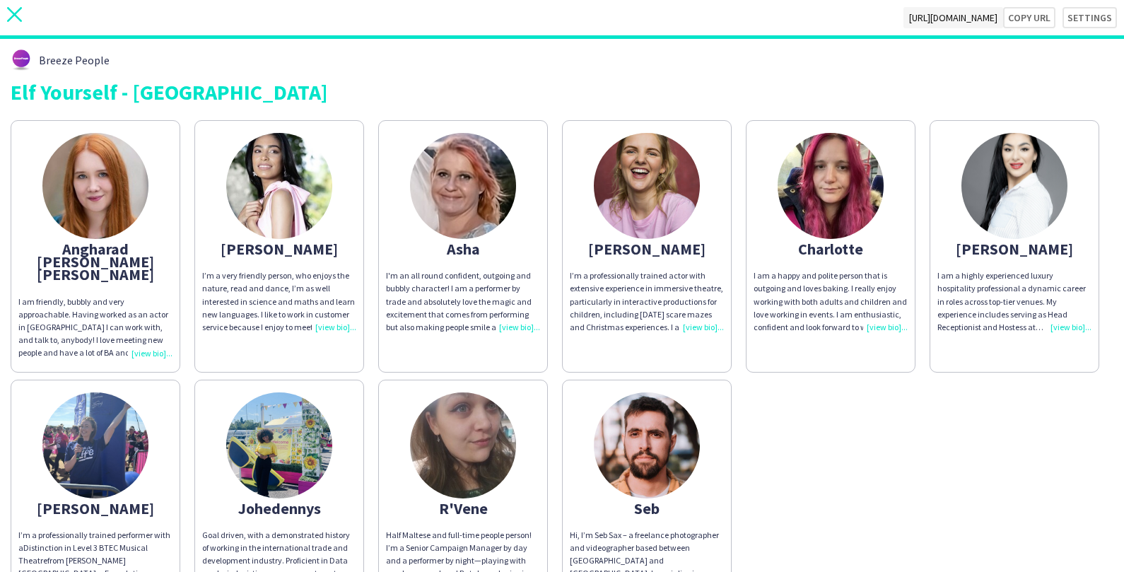
click at [15, 17] on icon "close" at bounding box center [14, 14] width 15 height 15
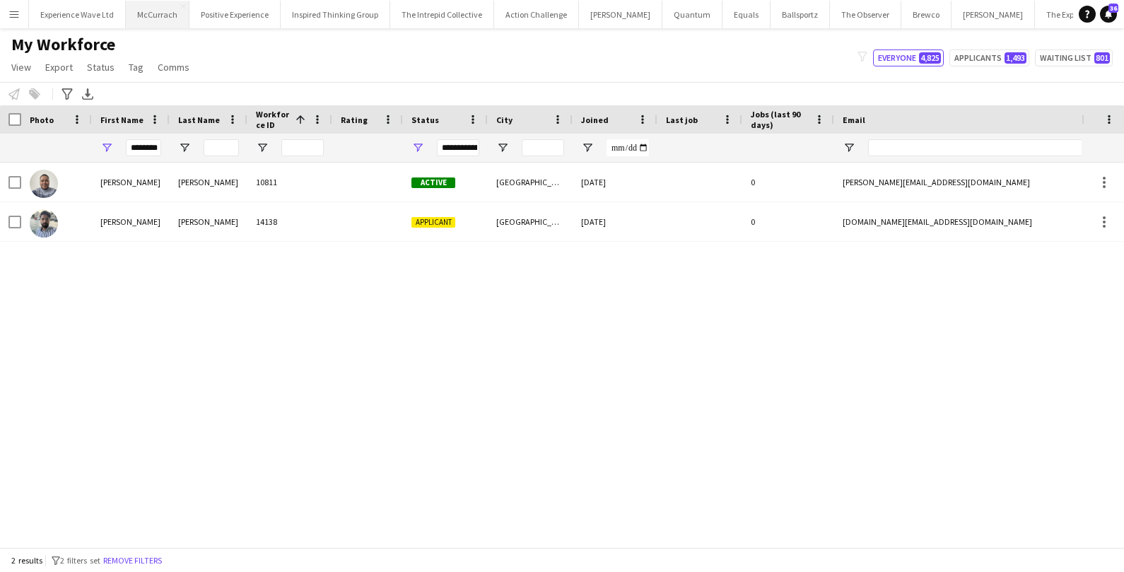
click at [156, 10] on button "McCurrach Close" at bounding box center [158, 15] width 64 height 28
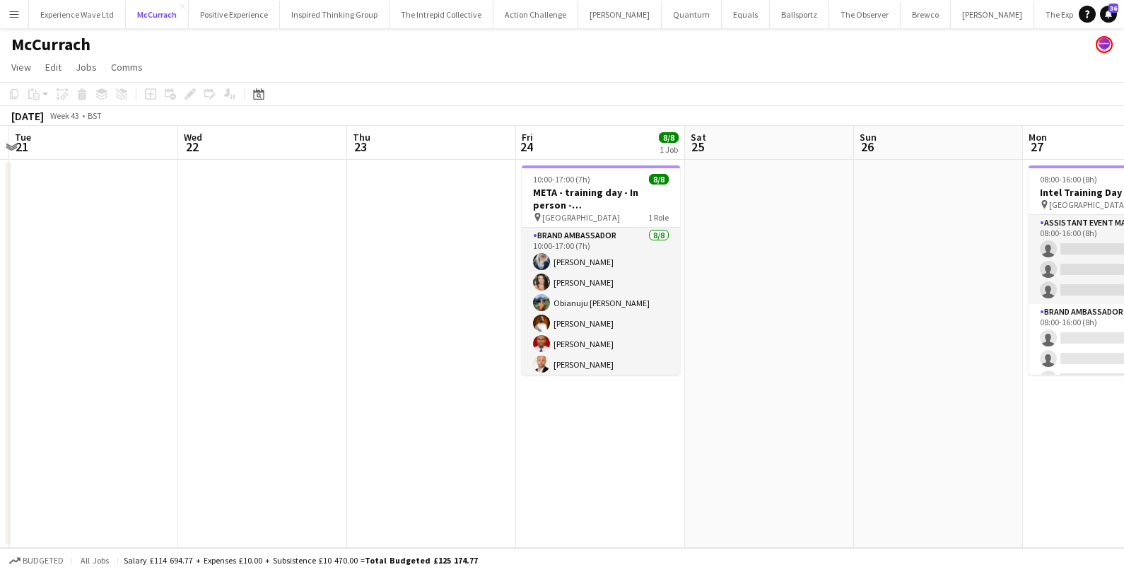
scroll to position [0, 545]
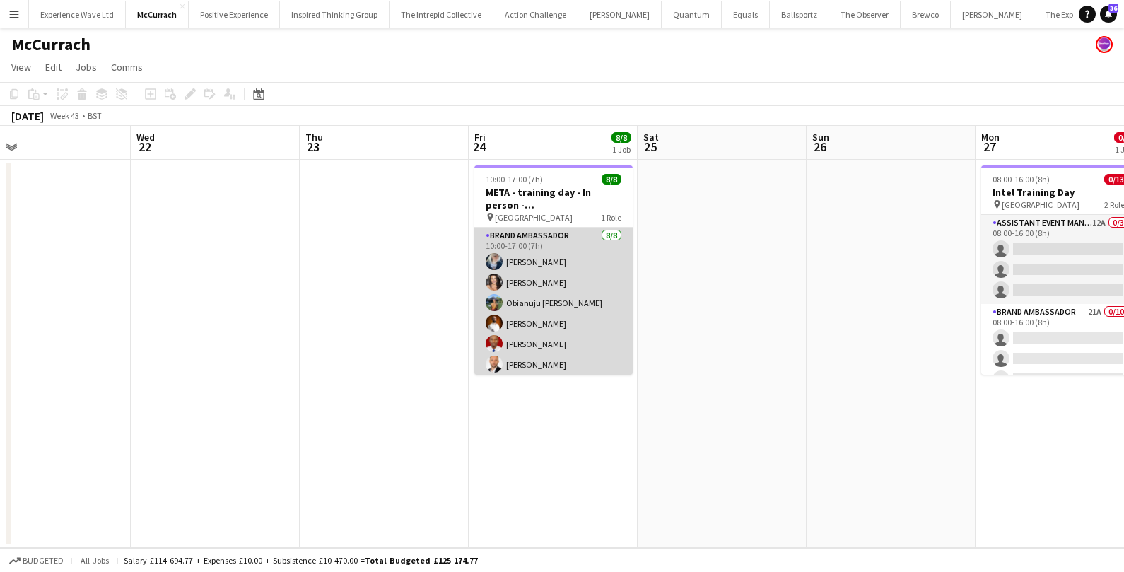
click at [537, 284] on app-card-role "Brand Ambassador [DATE] 10:00-17:00 (7h) [PERSON_NAME] [PERSON_NAME] [PERSON_NA…" at bounding box center [553, 326] width 158 height 196
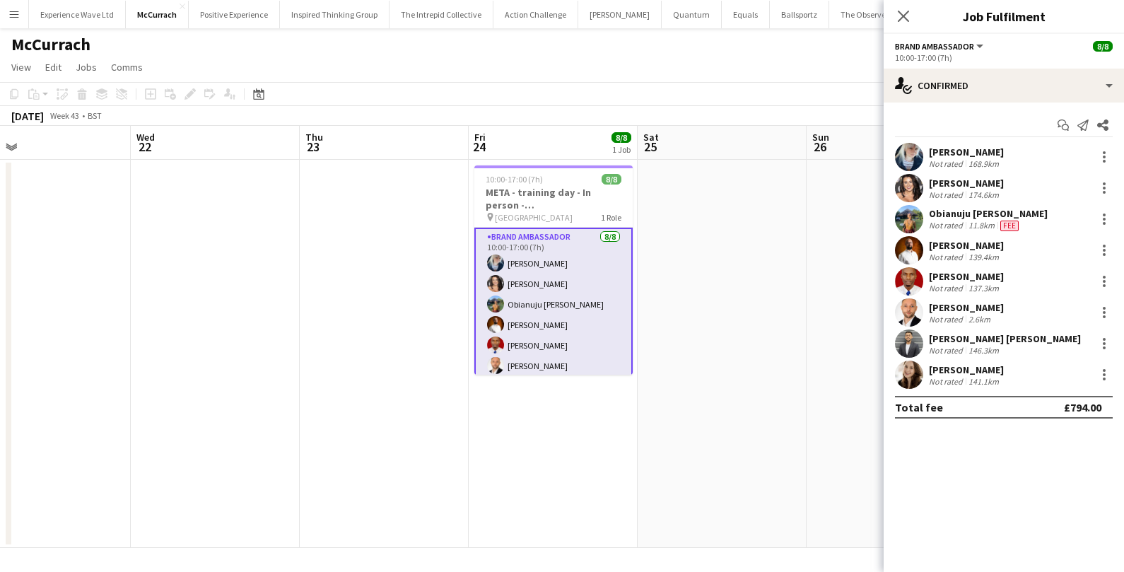
click at [972, 147] on div "[PERSON_NAME]" at bounding box center [966, 152] width 75 height 13
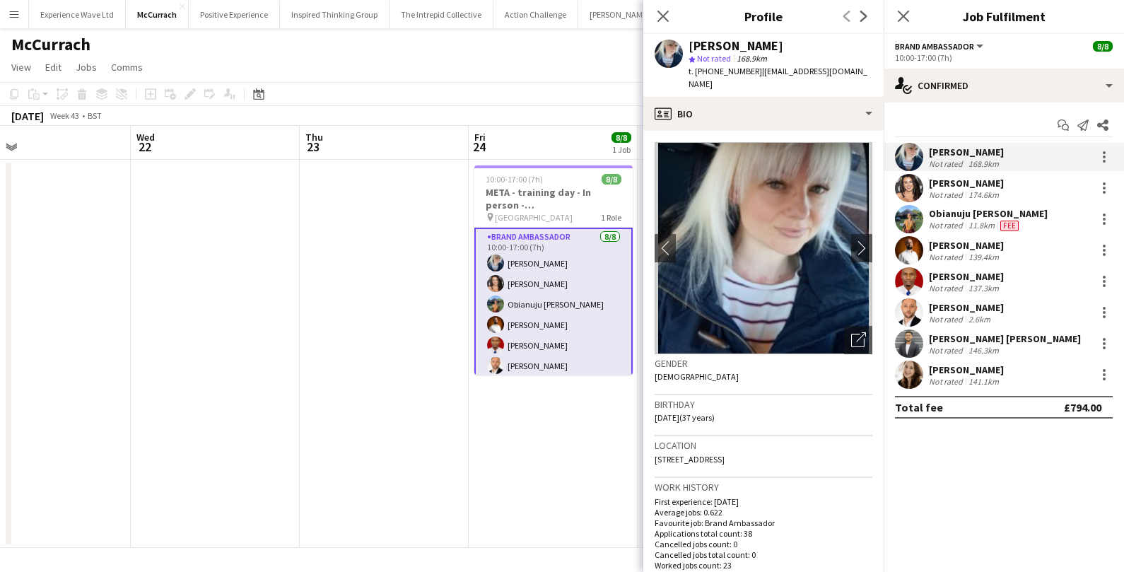
drag, startPoint x: 656, startPoint y: 457, endPoint x: 775, endPoint y: 455, distance: 118.8
click at [775, 455] on div "Location [STREET_ADDRESS]" at bounding box center [764, 456] width 218 height 41
copy span "[STREET_ADDRESS]"
drag, startPoint x: 754, startPoint y: 71, endPoint x: 698, endPoint y: 74, distance: 56.0
click at [698, 74] on span "t. +4407827967082" at bounding box center [726, 71] width 74 height 11
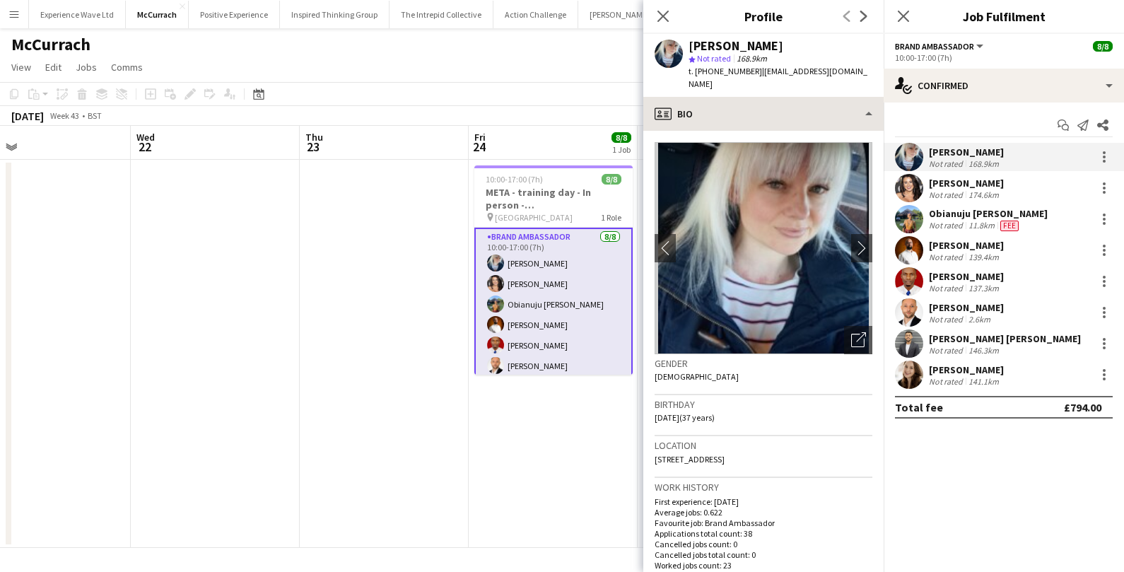
copy span "4407827967082"
drag, startPoint x: 759, startPoint y: 70, endPoint x: 811, endPoint y: 91, distance: 55.8
click at [811, 91] on div "Gemma Owen-Kendall star Not rated 168.9km t. +4407827967082 | gemma.owenkendall…" at bounding box center [763, 65] width 240 height 63
copy span "gemma.owenkendall@hotmail.com"
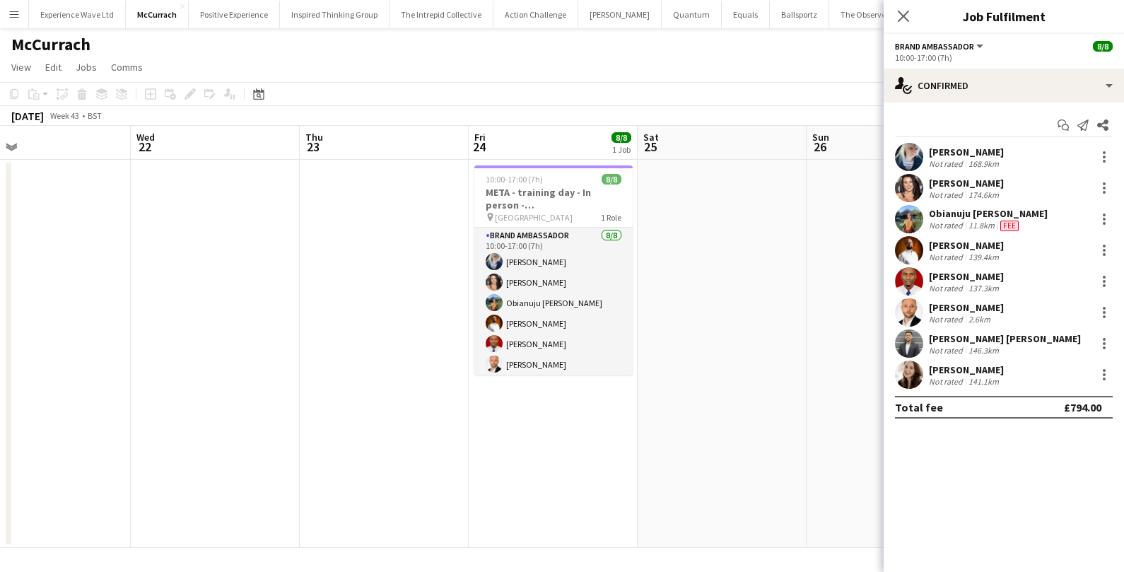
click at [968, 183] on div "Nikki Brooks" at bounding box center [966, 183] width 75 height 13
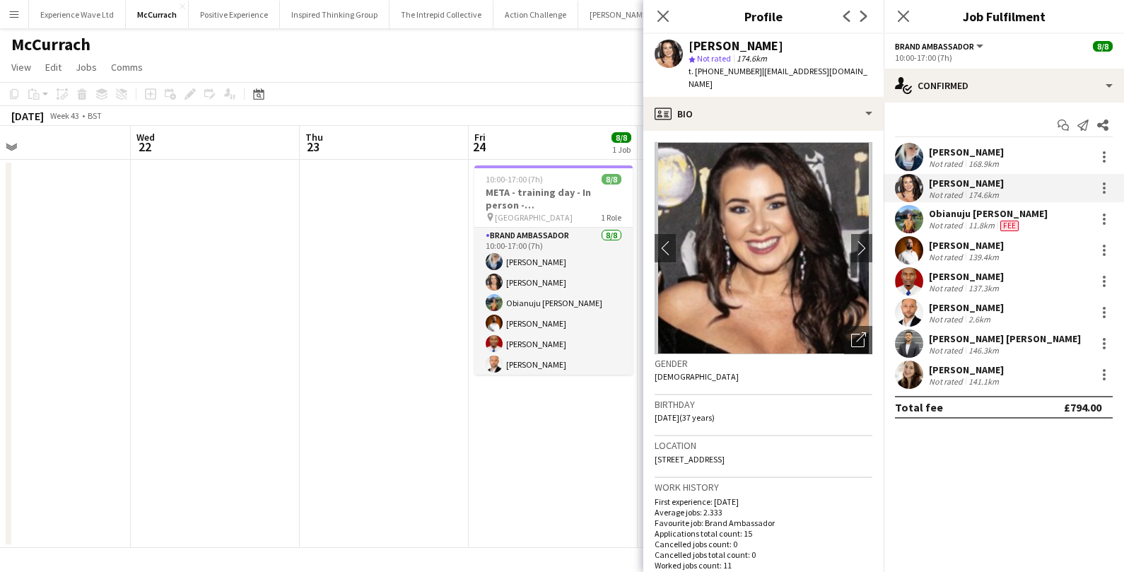
drag, startPoint x: 655, startPoint y: 444, endPoint x: 794, endPoint y: 443, distance: 139.3
click at [794, 443] on div "Location 5 Manor House Street, Hull, HU1 2DF" at bounding box center [764, 456] width 218 height 41
copy span "5 Manor House Street, Hull, HU1 2DF"
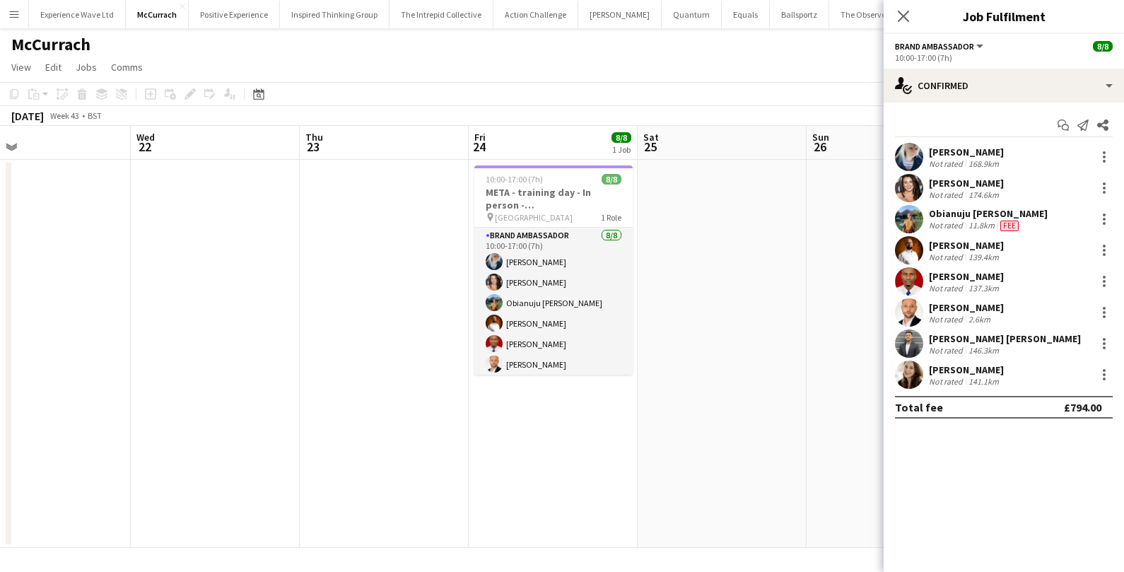
click at [965, 183] on div "Nikki Brooks" at bounding box center [966, 183] width 75 height 13
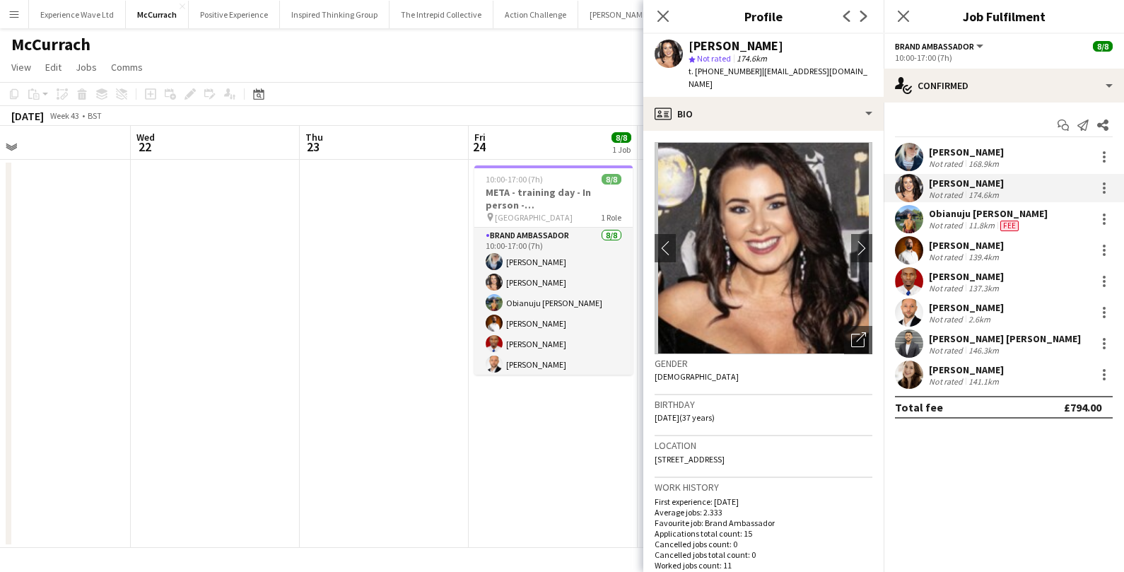
drag, startPoint x: 751, startPoint y: 71, endPoint x: 694, endPoint y: 74, distance: 56.6
click at [694, 74] on span "t. +447387845976" at bounding box center [726, 71] width 74 height 11
copy span "+447387845976"
drag, startPoint x: 756, startPoint y: 72, endPoint x: 841, endPoint y: 70, distance: 84.9
click at [841, 71] on span "| tncsocial21@yahoo.com" at bounding box center [778, 77] width 179 height 23
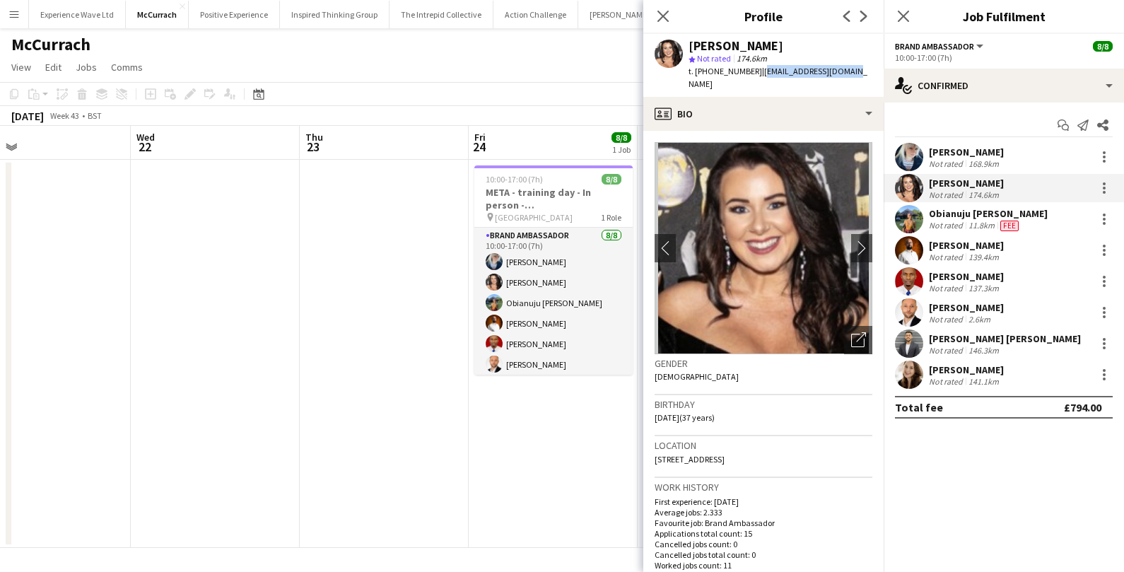
copy span "tncsocial21@yahoo.com"
click at [966, 221] on div "11.8km" at bounding box center [982, 225] width 32 height 11
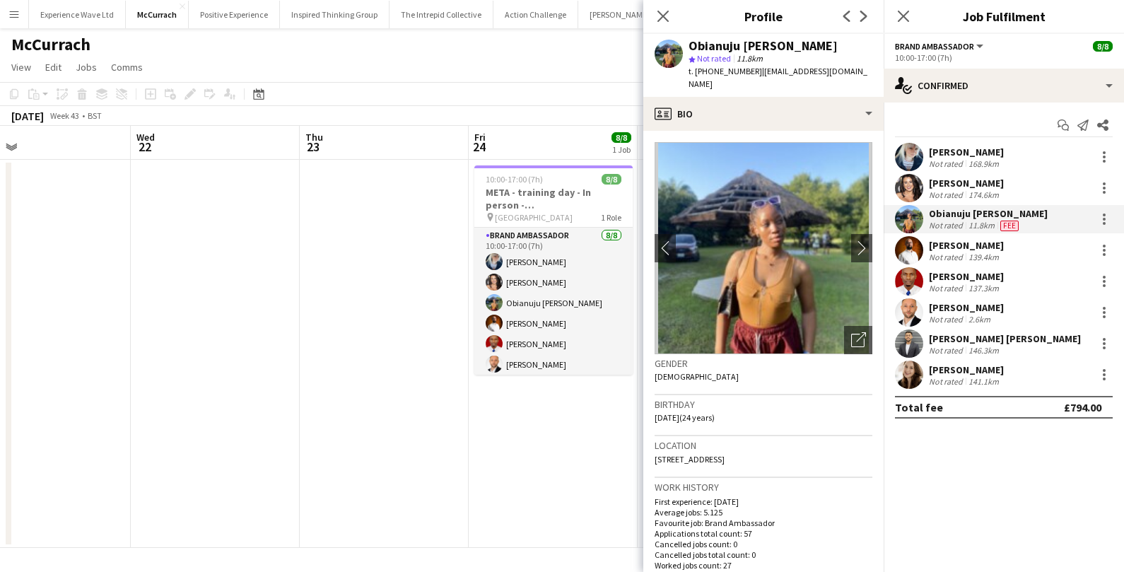
drag, startPoint x: 655, startPoint y: 448, endPoint x: 791, endPoint y: 445, distance: 136.5
click at [791, 445] on div "Location 5 Canvey Close, Birmingham, B45 0NS" at bounding box center [764, 456] width 218 height 41
copy span "5 Canvey Close, Birmingham, B45 0NS"
drag, startPoint x: 696, startPoint y: 73, endPoint x: 748, endPoint y: 74, distance: 52.3
click at [748, 74] on span "t. +447760108878" at bounding box center [726, 71] width 74 height 11
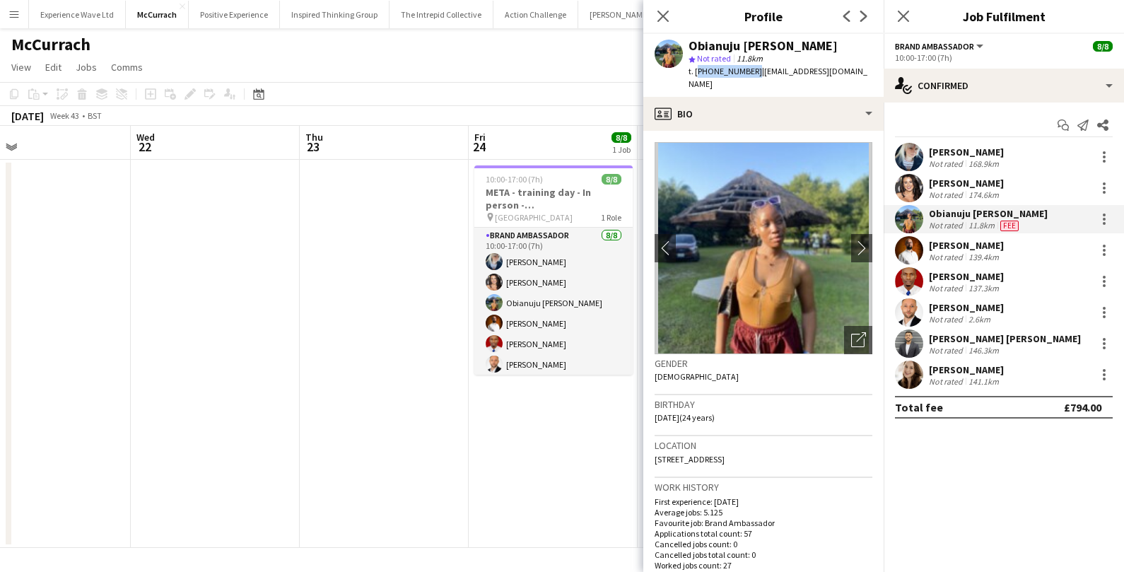
copy span "+447760108878"
drag, startPoint x: 756, startPoint y: 74, endPoint x: 853, endPoint y: 66, distance: 97.1
click at [855, 66] on div "Obianuju Rosemary Ofodu star Not rated 11.8km t. +447760108878 | obianujuofodu@…" at bounding box center [763, 65] width 240 height 63
copy span "obianujuofodu@gmail.com"
click at [938, 247] on div "Martin Morrison" at bounding box center [966, 245] width 75 height 13
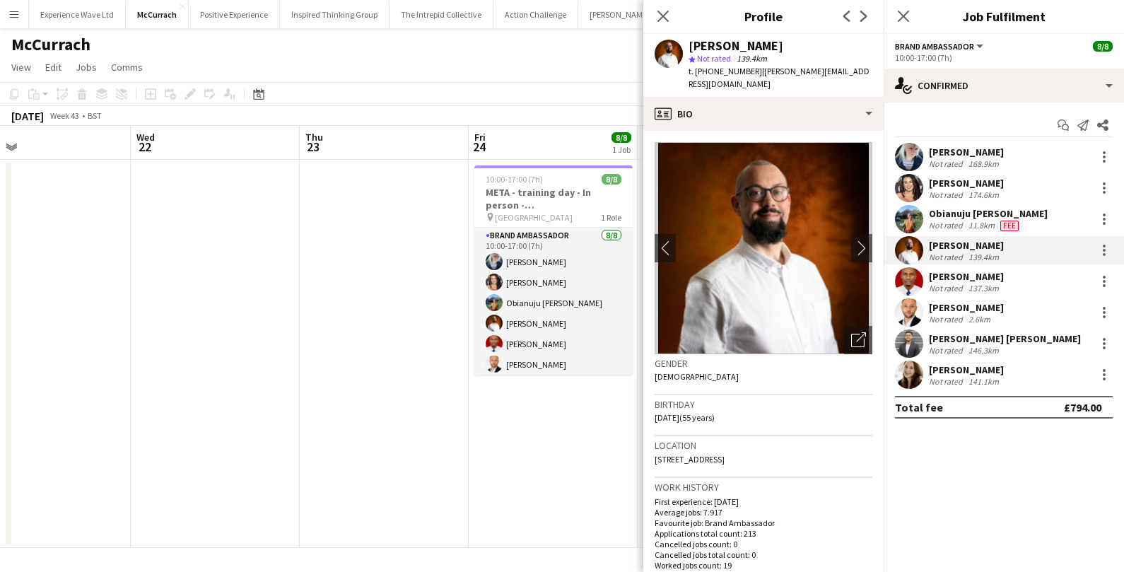
drag, startPoint x: 655, startPoint y: 447, endPoint x: 793, endPoint y: 450, distance: 137.2
click at [725, 454] on span "97, Cambridge St, Normanton, WF6 1ES" at bounding box center [690, 459] width 70 height 11
copy span "97, Cambridge St, Normanton, WF6 1ES"
drag, startPoint x: 696, startPoint y: 72, endPoint x: 749, endPoint y: 75, distance: 52.4
click at [749, 75] on span "t. +447954584980" at bounding box center [726, 71] width 74 height 11
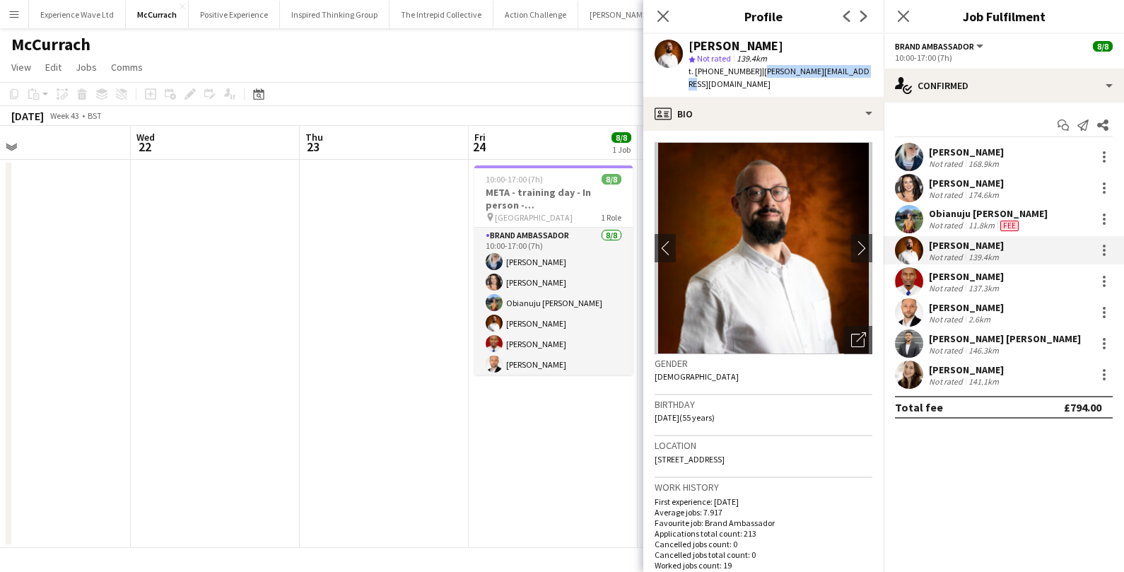
drag, startPoint x: 756, startPoint y: 73, endPoint x: 856, endPoint y: 76, distance: 99.8
click at [856, 76] on div "t. +447954584980 | martin@martinmorrison.me" at bounding box center [781, 77] width 184 height 25
click at [942, 279] on div "Akinola Agoro" at bounding box center [966, 276] width 75 height 13
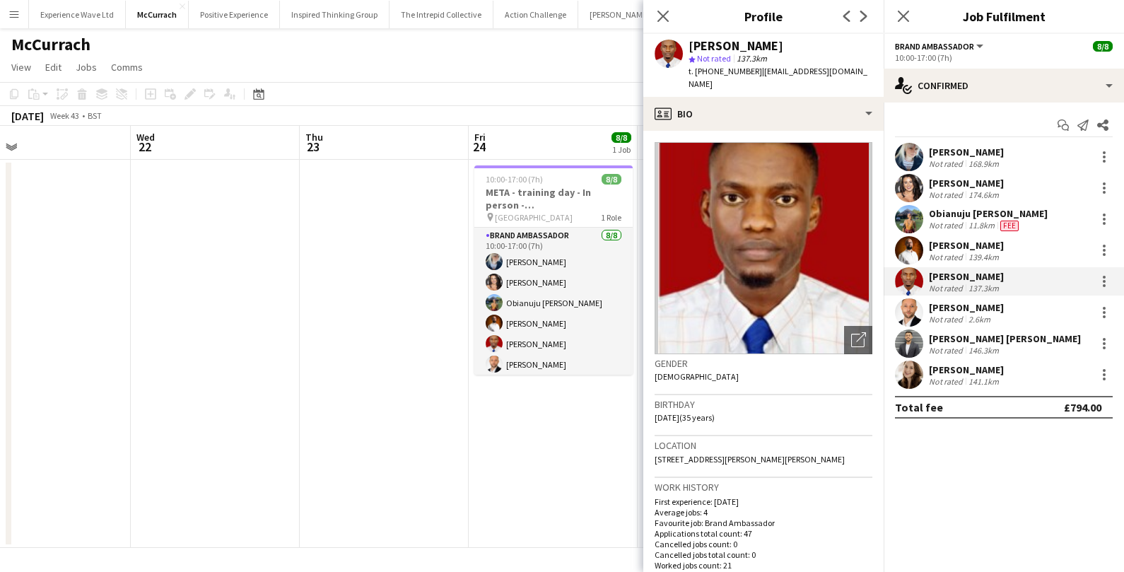
drag, startPoint x: 657, startPoint y: 446, endPoint x: 819, endPoint y: 444, distance: 161.9
click at [819, 444] on div "Location 17 Richards Street, Room 3, Hatfield, AL10 9GQ" at bounding box center [764, 456] width 218 height 41
drag, startPoint x: 752, startPoint y: 74, endPoint x: 694, endPoint y: 76, distance: 57.3
click at [694, 76] on div "t. +447881166026 | akinolaagoro01@gmail.com" at bounding box center [781, 77] width 184 height 25
drag, startPoint x: 755, startPoint y: 72, endPoint x: 863, endPoint y: 72, distance: 107.5
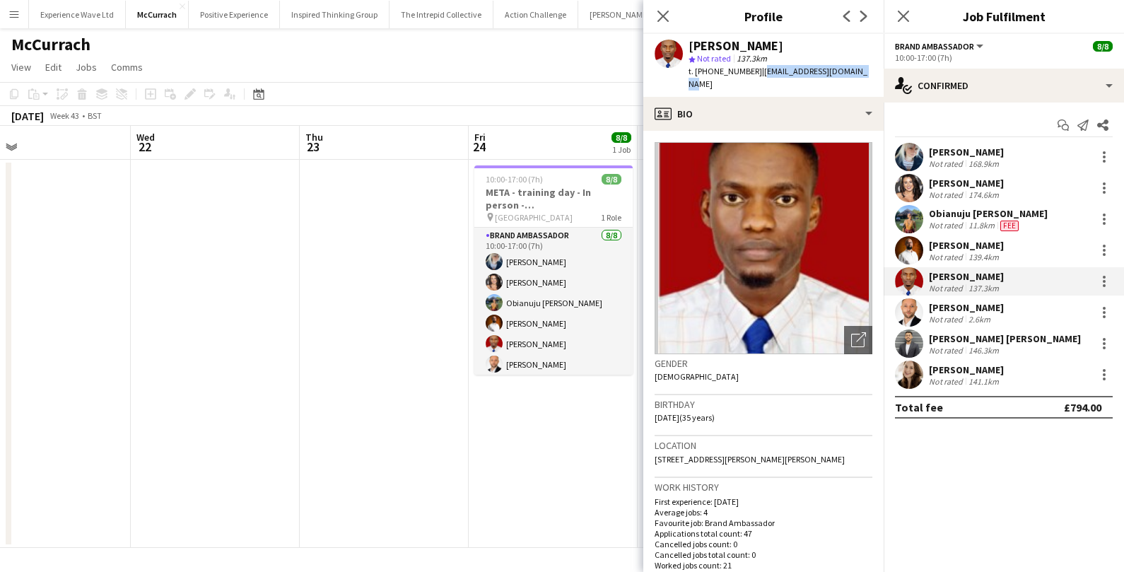
click at [863, 72] on div "Akinola Agoro star Not rated 137.3km t. +447881166026 | akinolaagoro01@gmail.com" at bounding box center [763, 65] width 240 height 63
click at [974, 310] on div "Artjom Vlassov" at bounding box center [966, 307] width 75 height 13
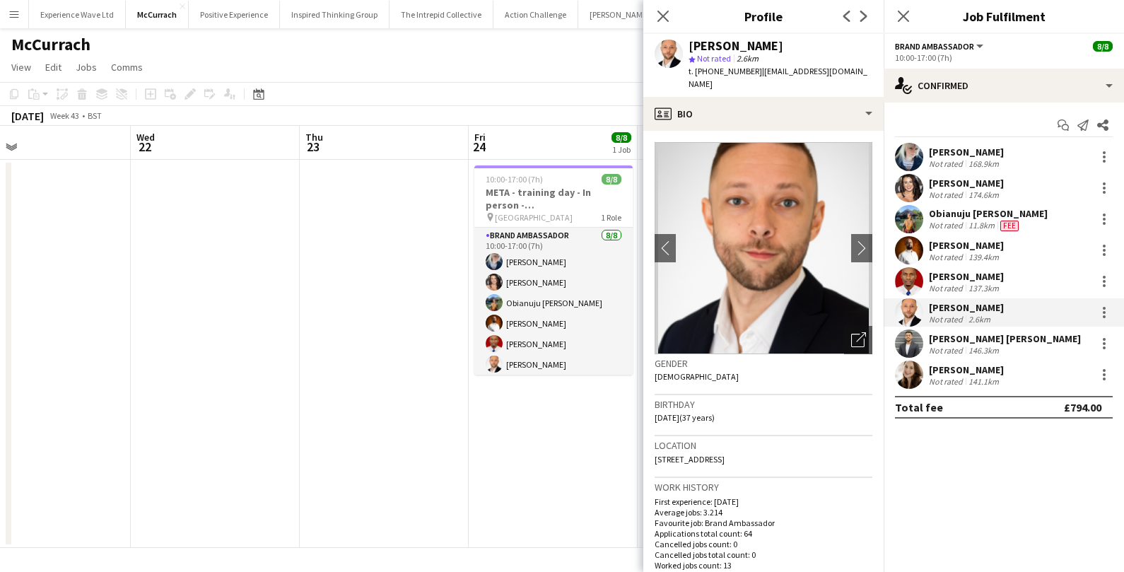
drag, startPoint x: 655, startPoint y: 448, endPoint x: 780, endPoint y: 441, distance: 125.3
click at [780, 441] on div "Location 114 Park Hill, Birmingham, B13 8DS" at bounding box center [764, 456] width 218 height 41
drag, startPoint x: 751, startPoint y: 73, endPoint x: 695, endPoint y: 76, distance: 55.9
click at [695, 76] on span "t. +447950818486" at bounding box center [726, 71] width 74 height 11
drag, startPoint x: 756, startPoint y: 72, endPoint x: 856, endPoint y: 69, distance: 99.7
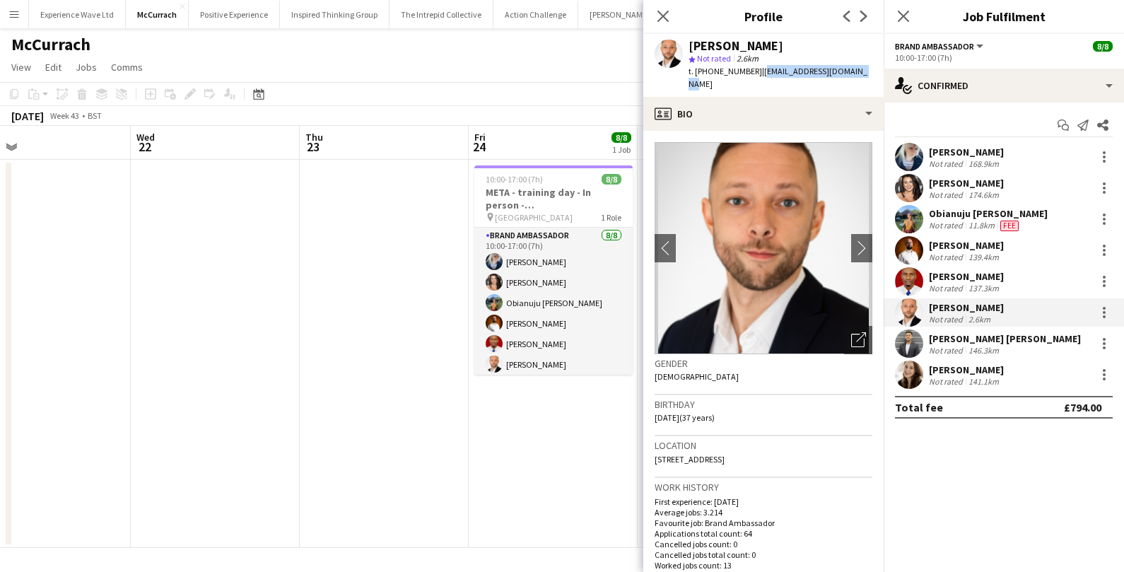
click at [856, 69] on div "Artjom Vlassov star Not rated 2.6km t. +447950818486 | artjom.vlassov@gmail.com" at bounding box center [763, 65] width 240 height 63
click at [943, 343] on div "Sandeep Kizhakkini Veettil" at bounding box center [1005, 338] width 152 height 13
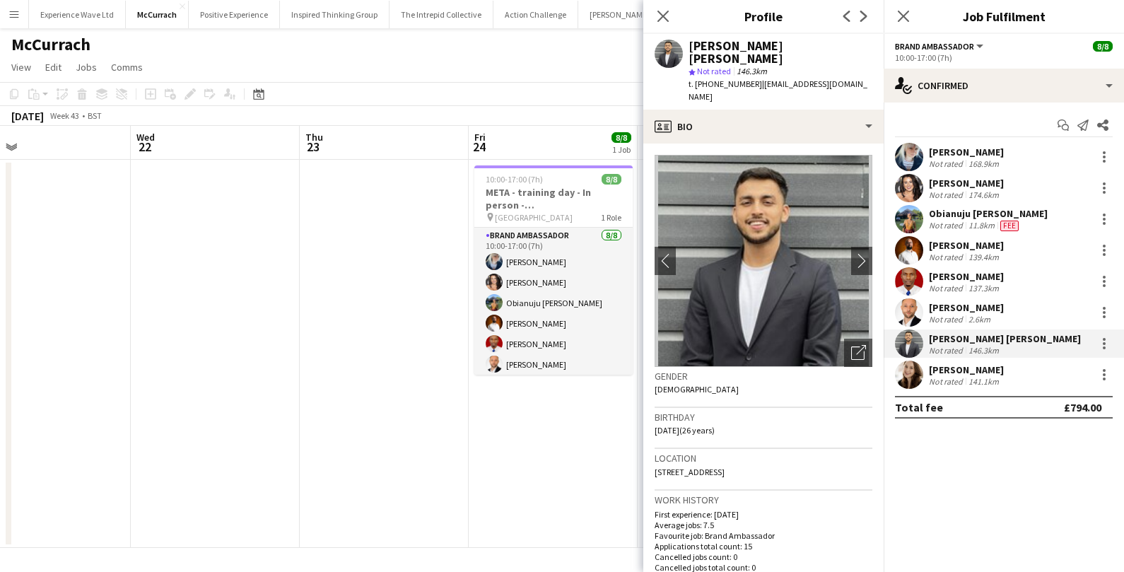
drag, startPoint x: 655, startPoint y: 444, endPoint x: 838, endPoint y: 446, distance: 183.1
click at [838, 449] on div "Location 29 Dunlop Avenue, New Farnley, Leeds, LS12 6LE" at bounding box center [764, 469] width 218 height 41
drag, startPoint x: 749, startPoint y: 73, endPoint x: 694, endPoint y: 76, distance: 55.3
click at [694, 78] on span "t. +447748291124" at bounding box center [726, 83] width 74 height 11
drag, startPoint x: 755, startPoint y: 71, endPoint x: 848, endPoint y: 74, distance: 92.7
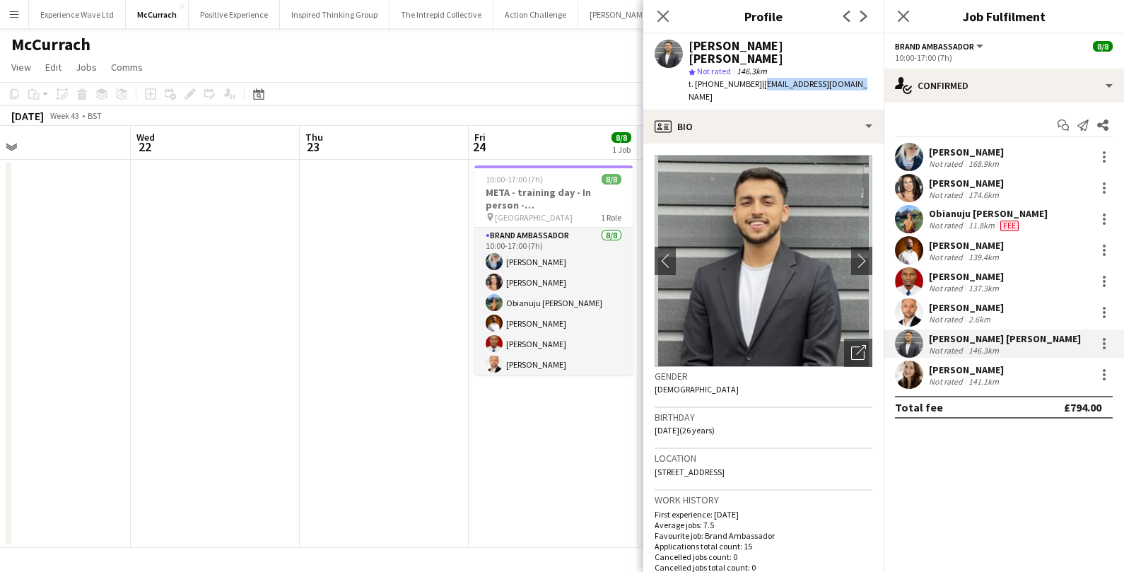
click at [848, 78] on span "| sandeepkv113@gmail.com" at bounding box center [778, 89] width 179 height 23
click at [966, 379] on div "141.1km" at bounding box center [984, 381] width 36 height 11
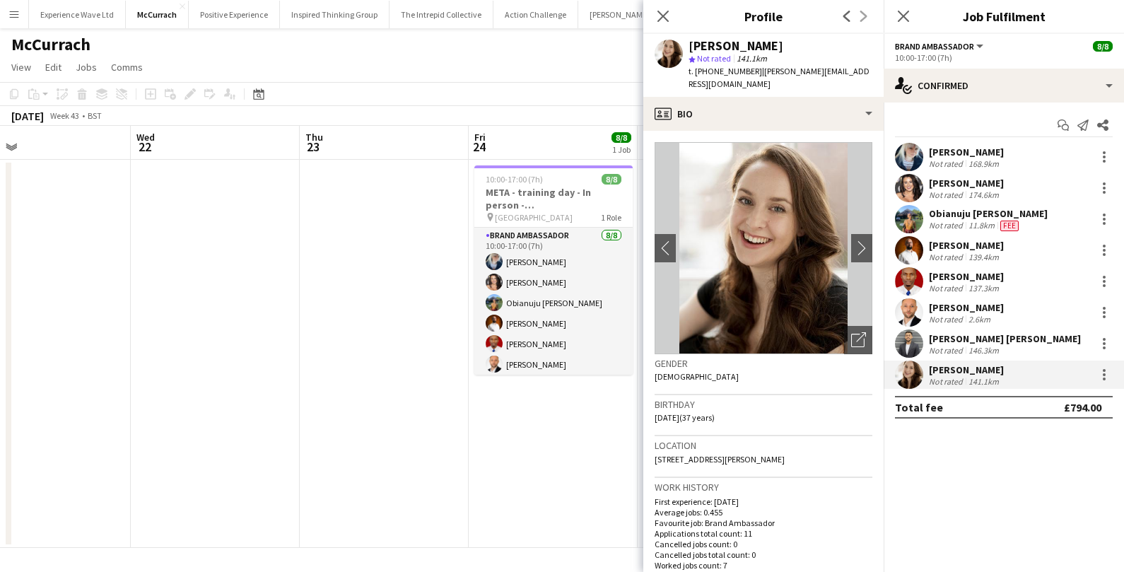
drag, startPoint x: 656, startPoint y: 460, endPoint x: 849, endPoint y: 462, distance: 193.1
click at [849, 462] on div "Location 210a leeds road, howden clough, birstall, wf17 0hw" at bounding box center [764, 456] width 218 height 41
drag, startPoint x: 750, startPoint y: 69, endPoint x: 695, endPoint y: 75, distance: 55.4
click at [695, 75] on span "t. +447791646817" at bounding box center [726, 71] width 74 height 11
drag, startPoint x: 754, startPoint y: 69, endPoint x: 849, endPoint y: 91, distance: 97.3
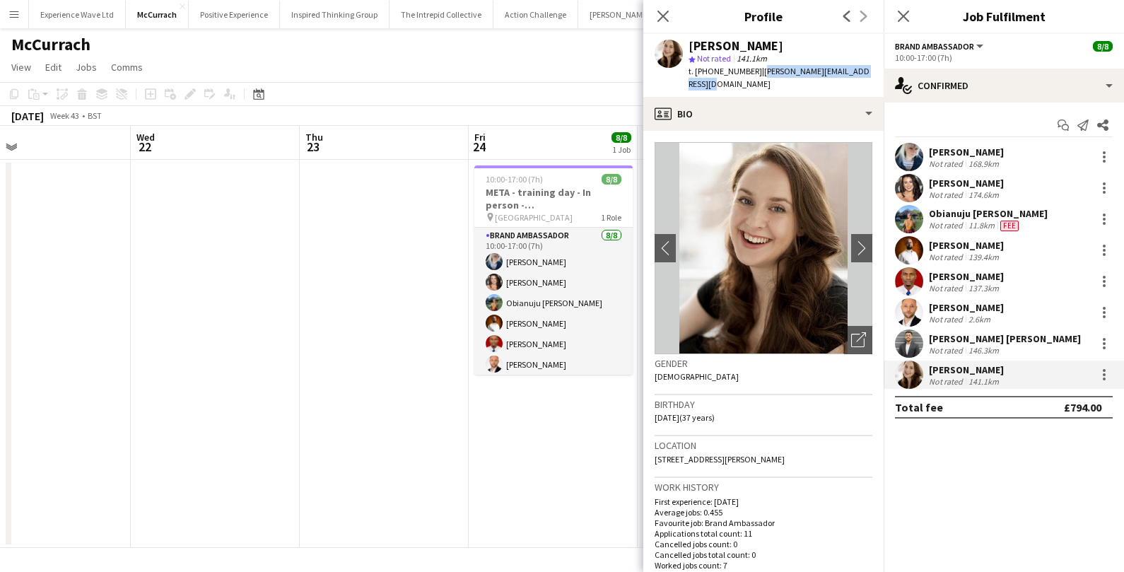
click at [849, 91] on div "Melissa Greenhough star Not rated 141.1km t. +447791646817 | melissagreenhough@…" at bounding box center [763, 65] width 240 height 63
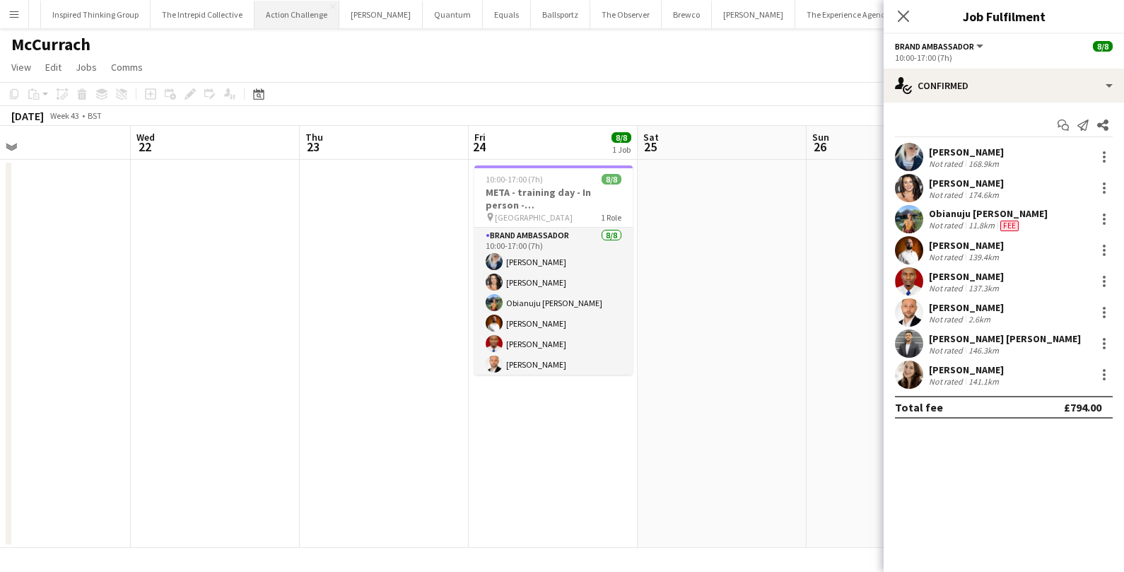
scroll to position [0, 238]
click at [906, 12] on icon at bounding box center [903, 15] width 13 height 13
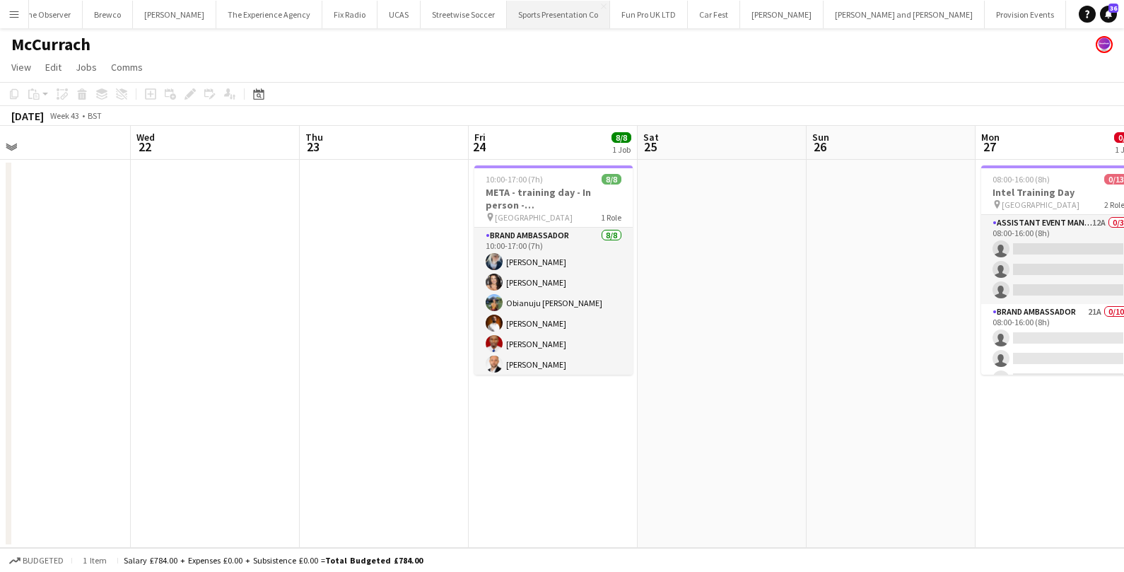
scroll to position [0, 1320]
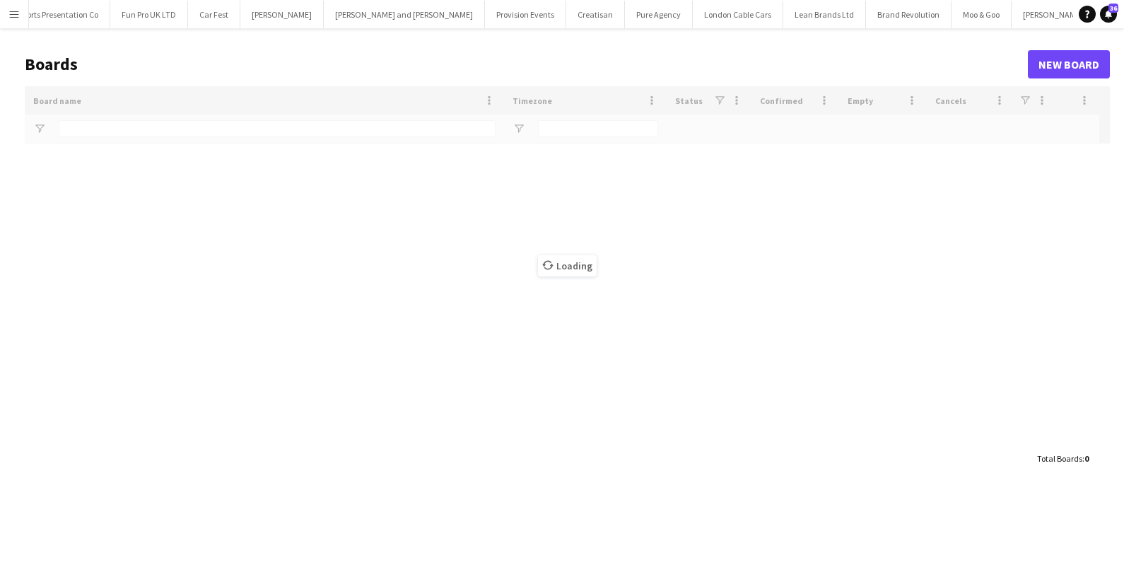
type input "*****"
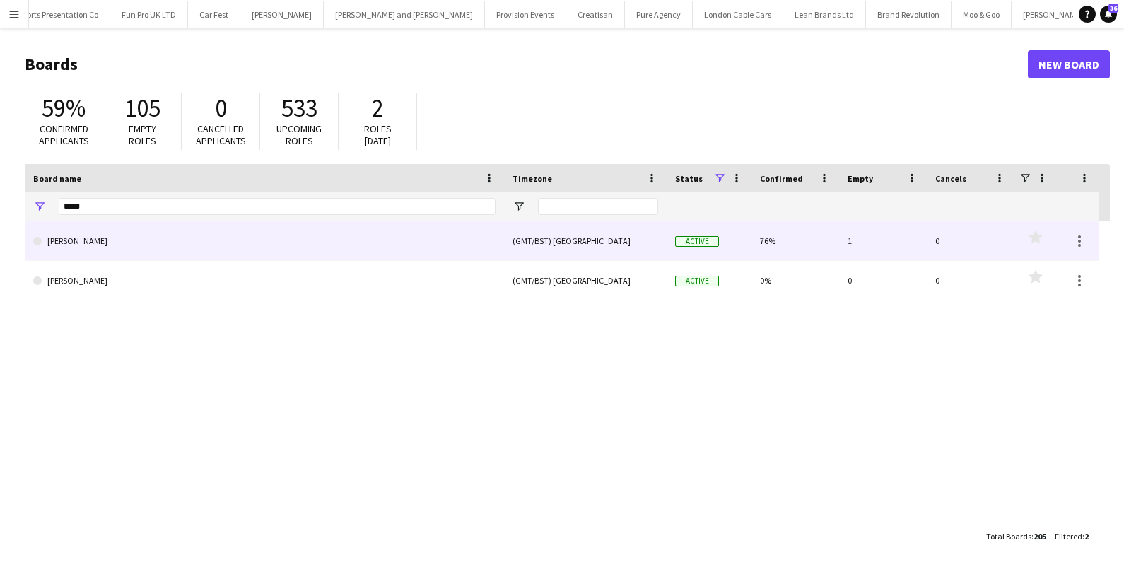
click at [157, 245] on link "[PERSON_NAME]" at bounding box center [264, 241] width 462 height 40
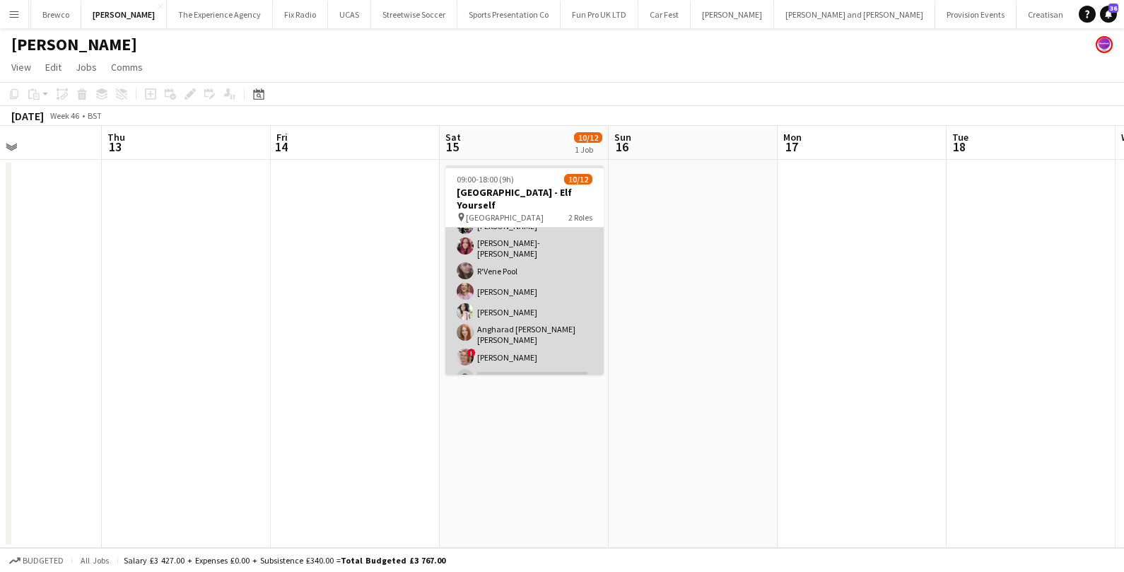
scroll to position [141, 0]
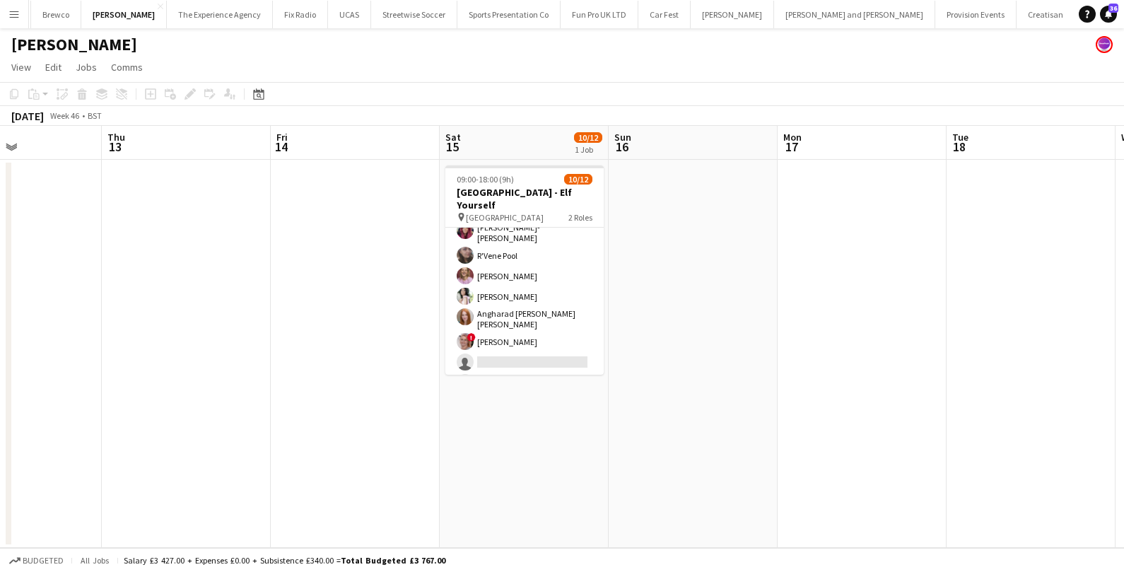
click at [16, 21] on button "Menu" at bounding box center [14, 14] width 28 height 28
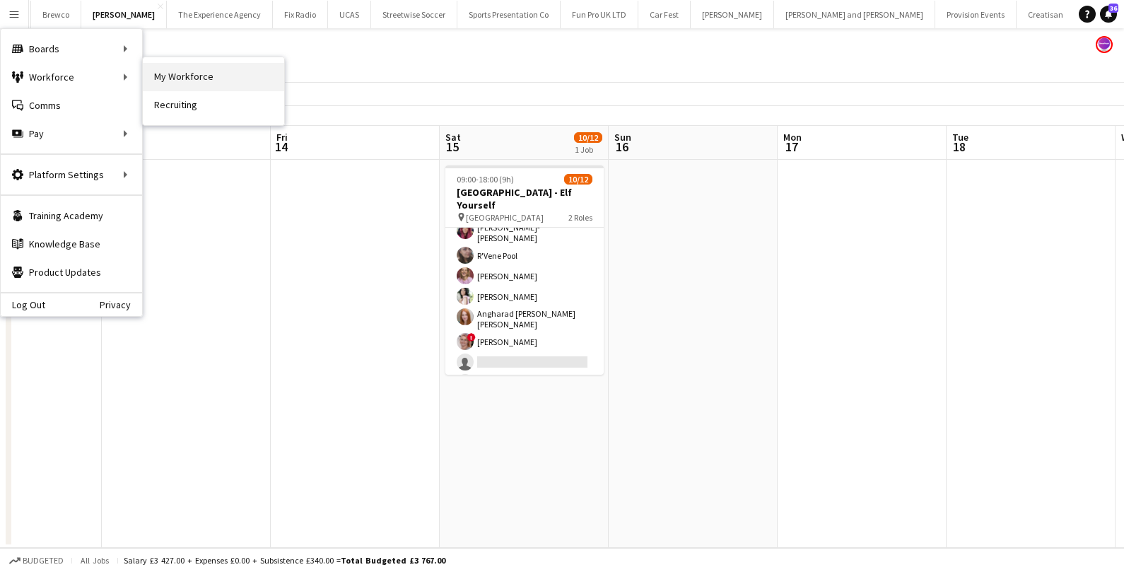
click at [177, 76] on link "My Workforce" at bounding box center [213, 77] width 141 height 28
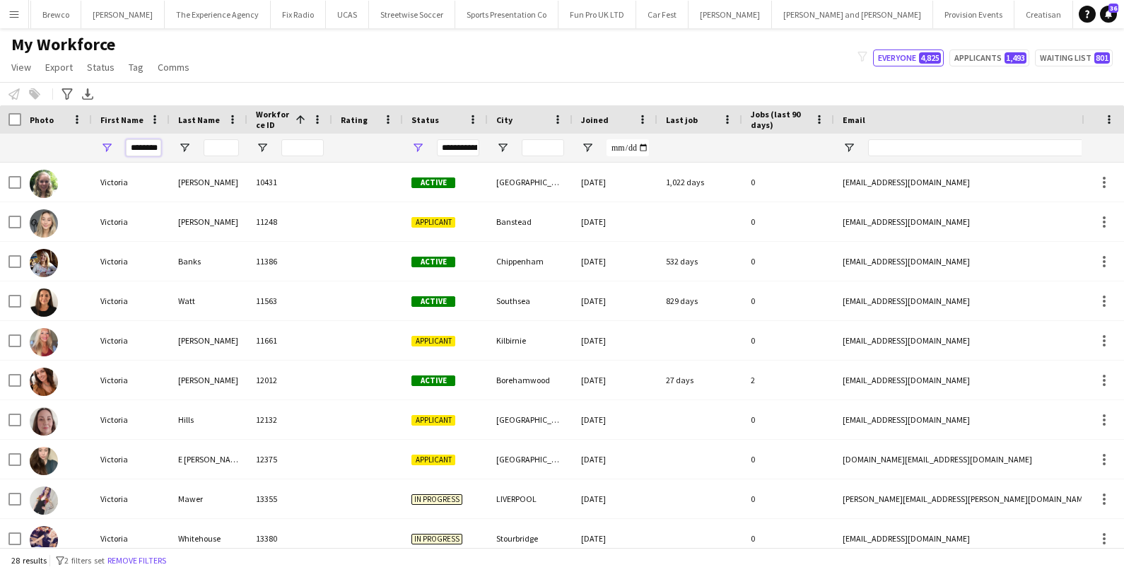
click at [153, 151] on input "********" at bounding box center [143, 147] width 35 height 17
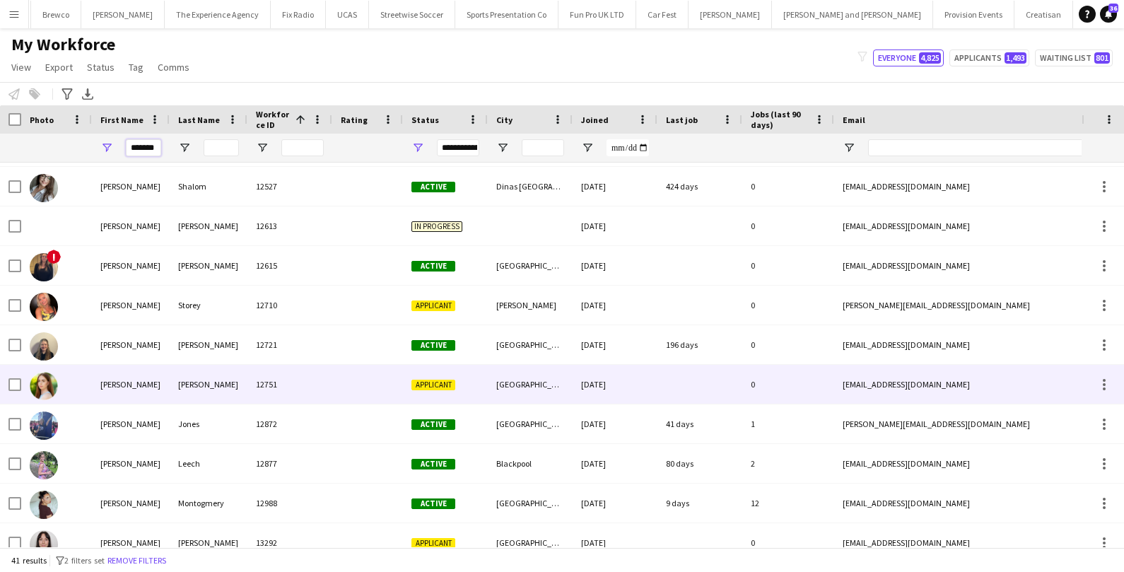
type input "*******"
click at [122, 380] on div "Jessica" at bounding box center [131, 384] width 78 height 39
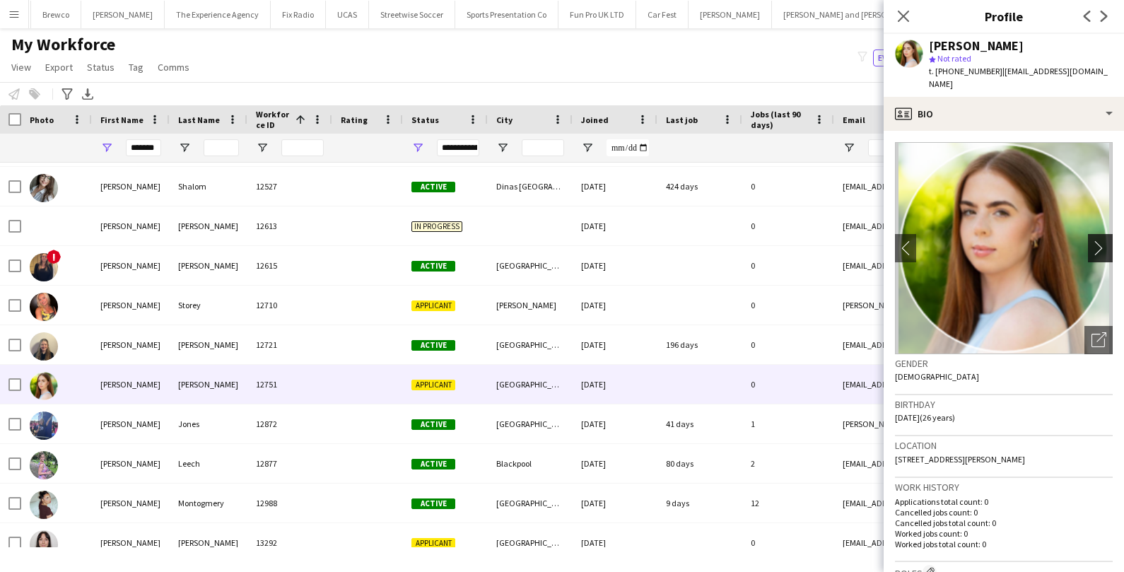
click at [1107, 240] on app-icon "chevron-right" at bounding box center [1103, 247] width 22 height 15
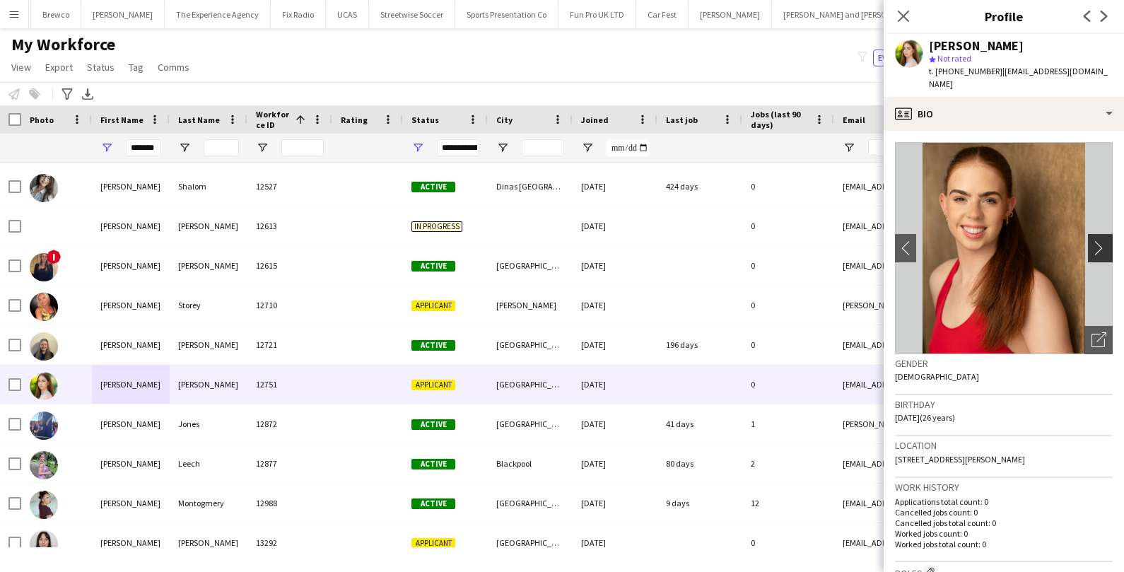
click at [1099, 240] on app-icon "chevron-right" at bounding box center [1103, 247] width 22 height 15
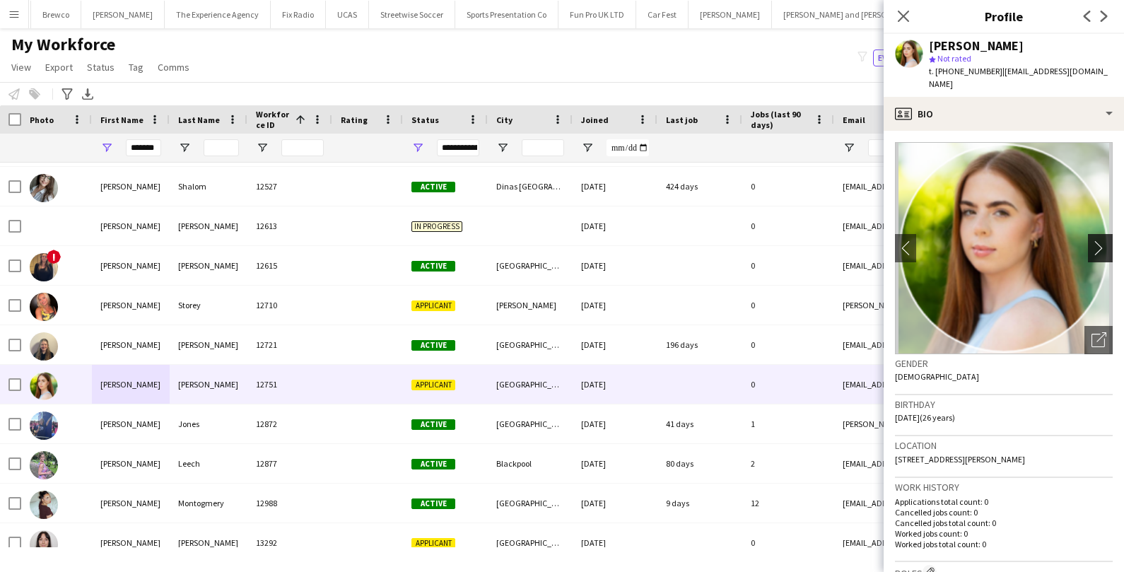
click at [1099, 240] on app-icon "chevron-right" at bounding box center [1103, 247] width 22 height 15
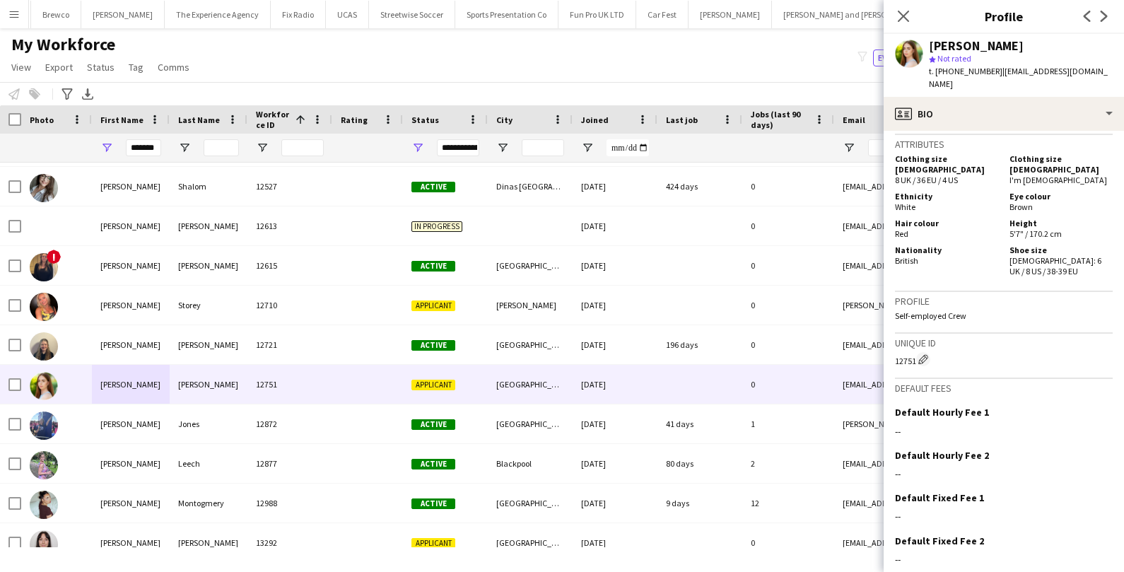
scroll to position [718, 0]
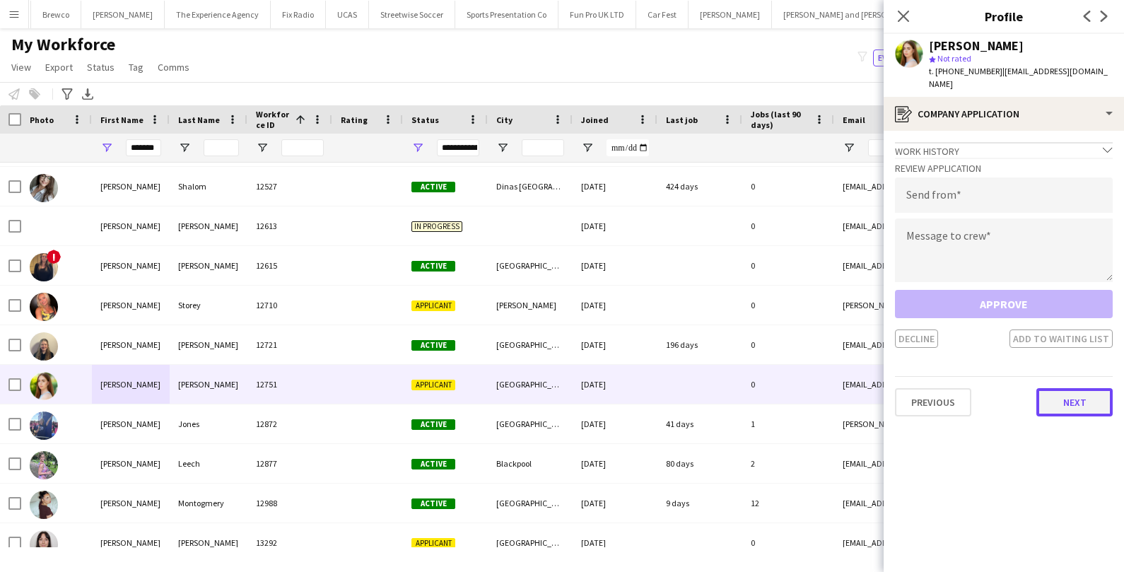
click at [1068, 388] on button "Next" at bounding box center [1075, 402] width 76 height 28
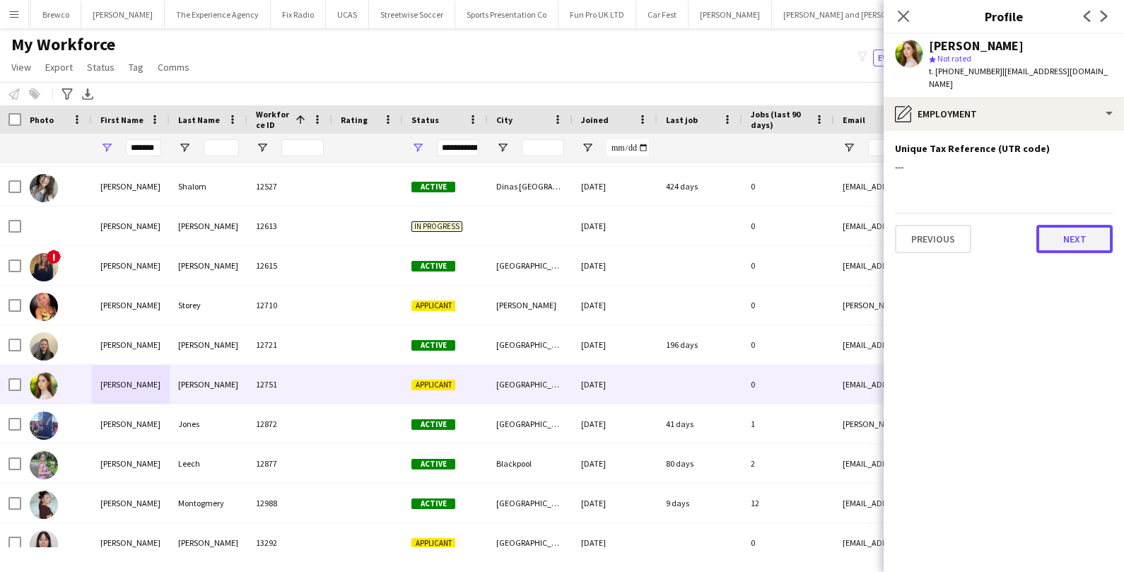
click at [1073, 228] on button "Next" at bounding box center [1075, 239] width 76 height 28
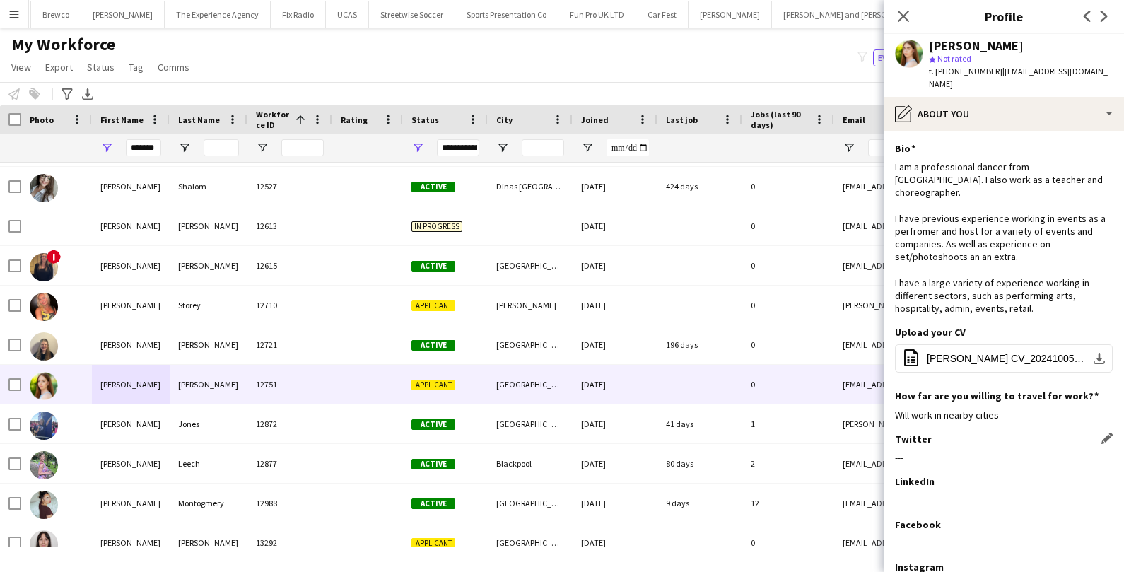
scroll to position [84, 0]
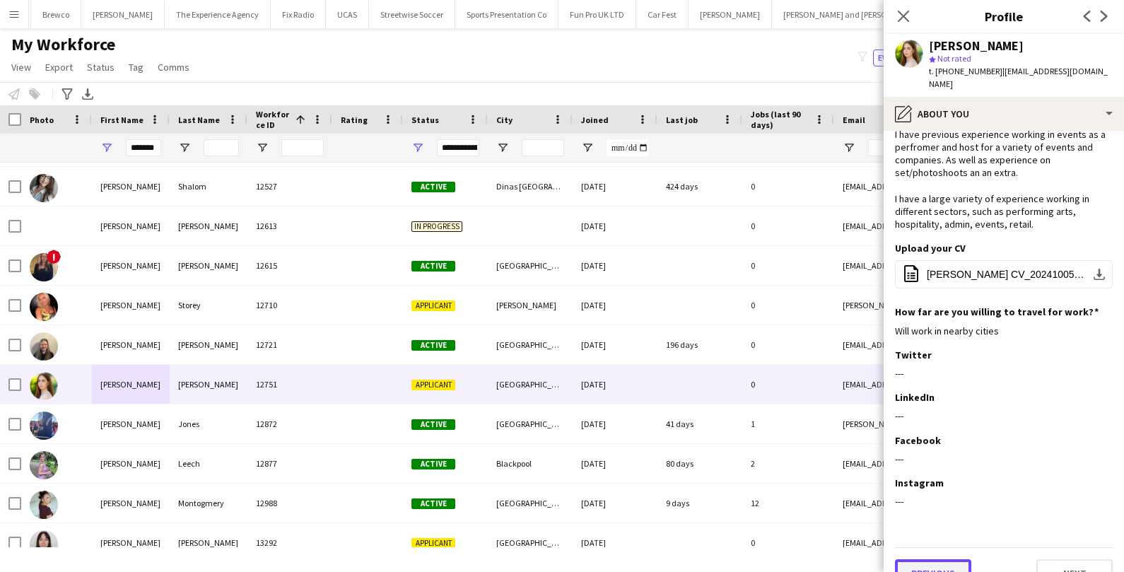
click at [922, 559] on button "Previous" at bounding box center [933, 573] width 76 height 28
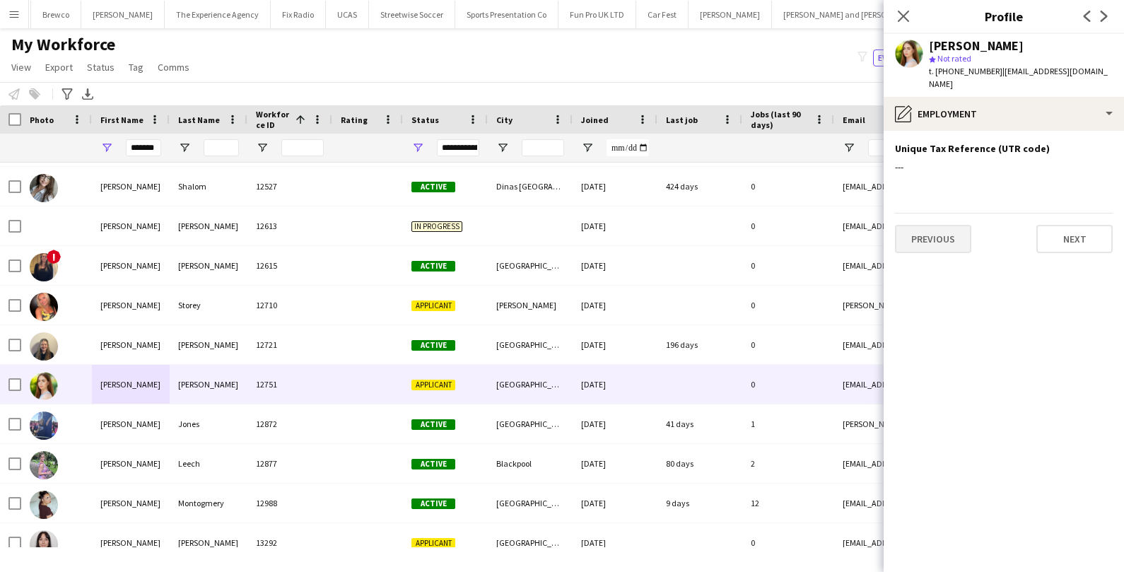
scroll to position [0, 0]
click at [963, 228] on button "Previous" at bounding box center [933, 239] width 76 height 28
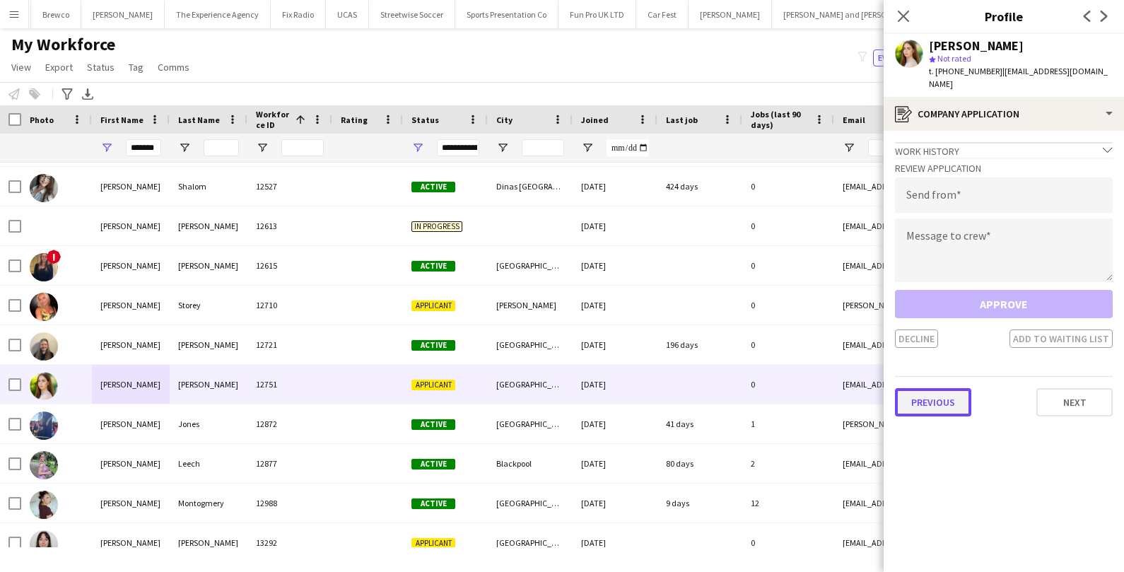
click at [945, 388] on button "Previous" at bounding box center [933, 402] width 76 height 28
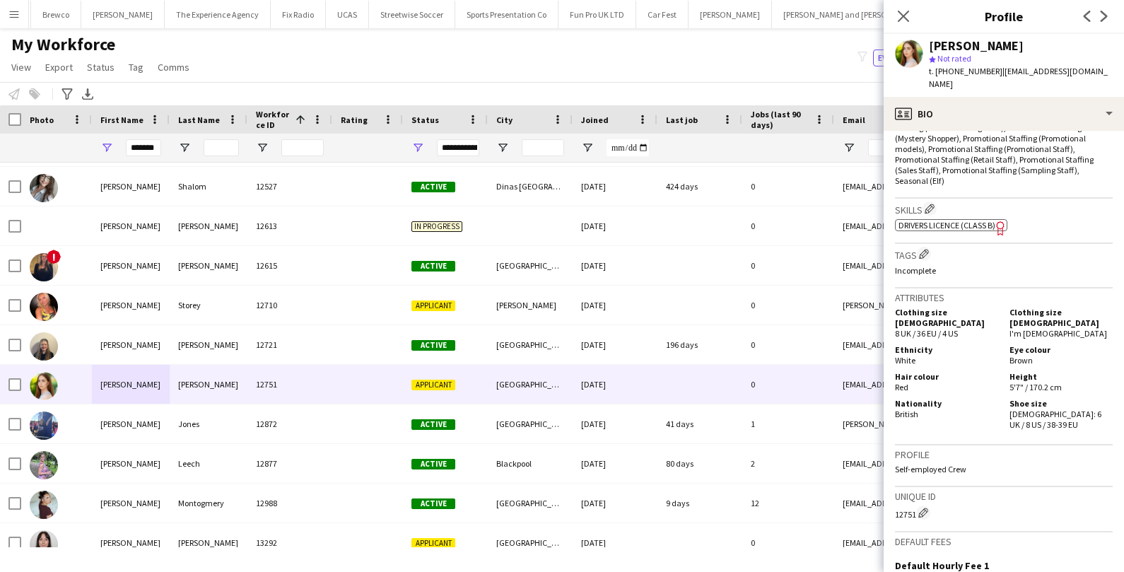
scroll to position [728, 0]
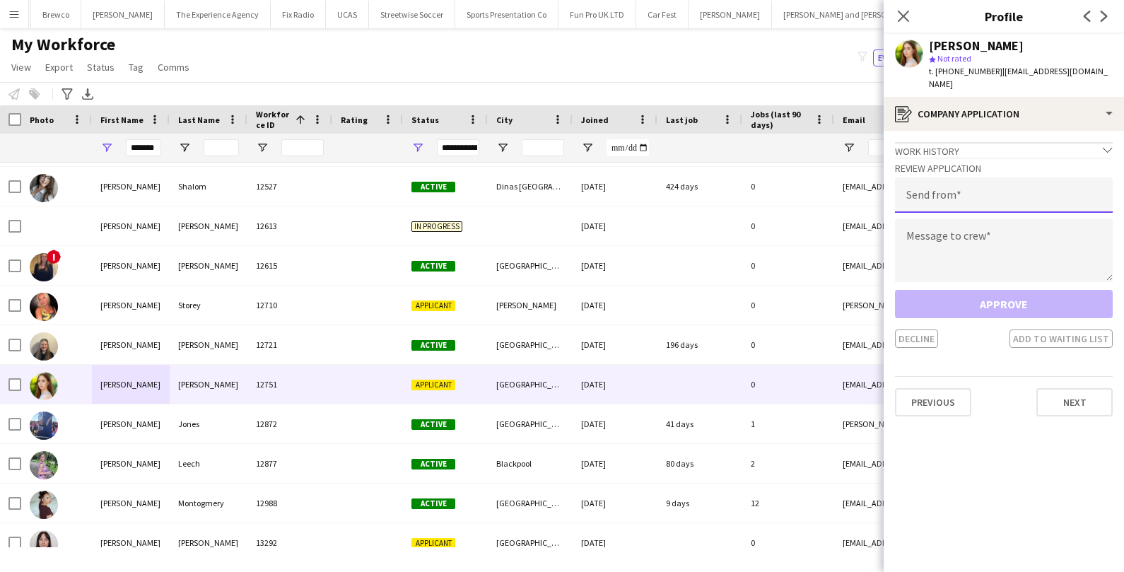
click at [972, 177] on input "email" at bounding box center [1004, 194] width 218 height 35
type input "**********"
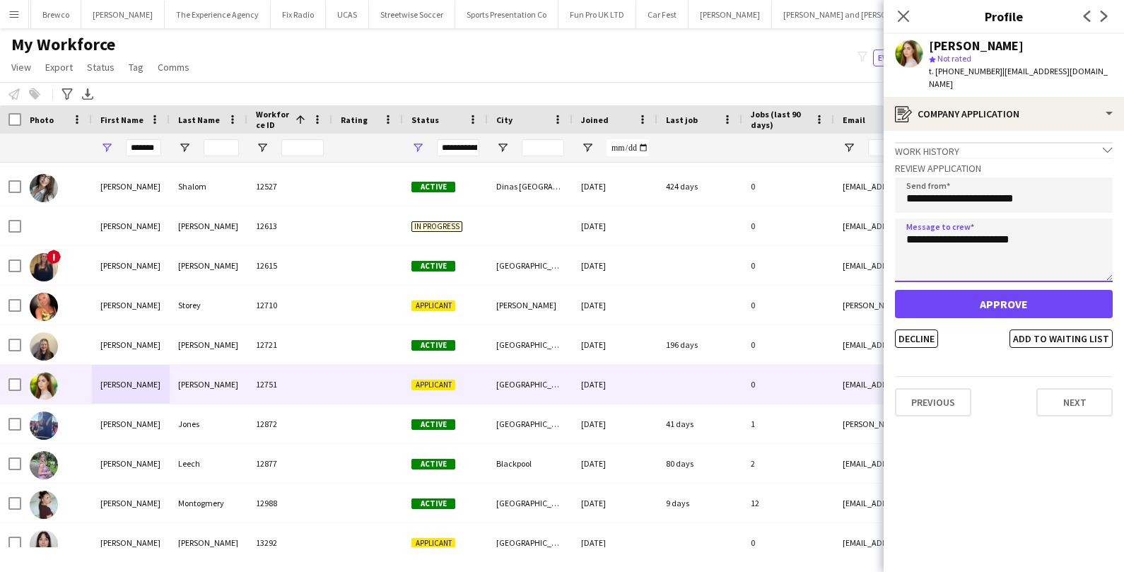
type textarea "**********"
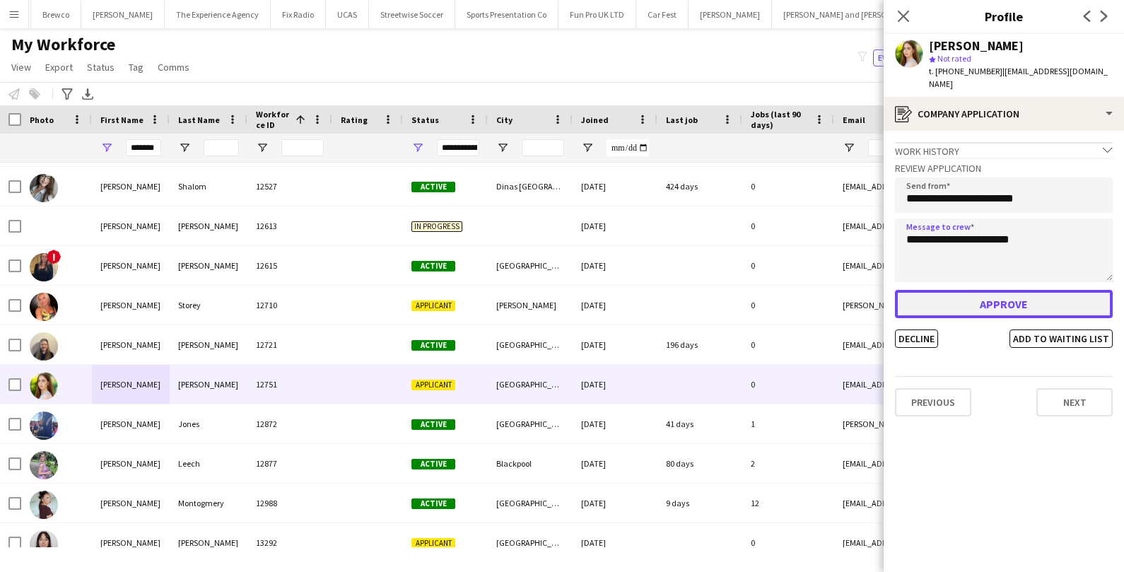
click at [999, 301] on button "Approve" at bounding box center [1004, 304] width 218 height 28
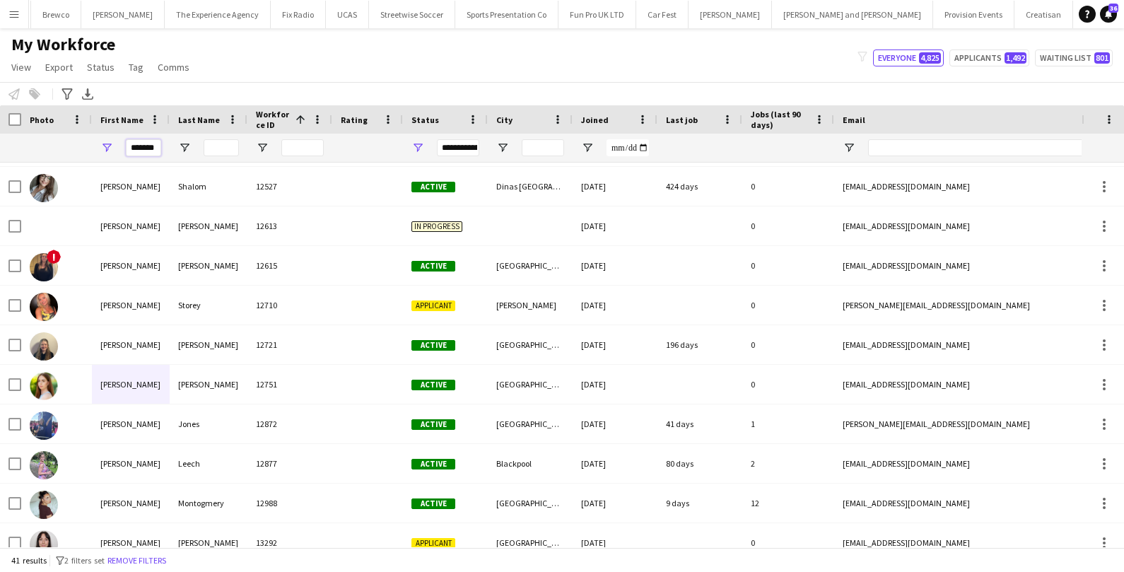
drag, startPoint x: 159, startPoint y: 144, endPoint x: 80, endPoint y: 144, distance: 79.2
click at [80, 144] on div "*******" at bounding box center [766, 148] width 1533 height 28
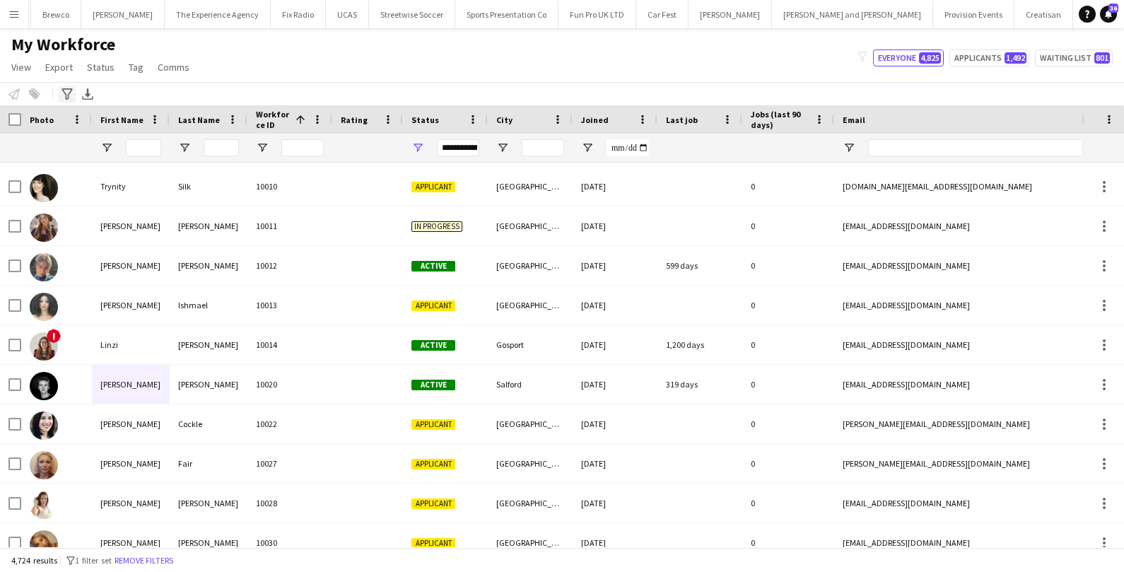
click at [67, 93] on icon "Advanced filters" at bounding box center [67, 93] width 11 height 11
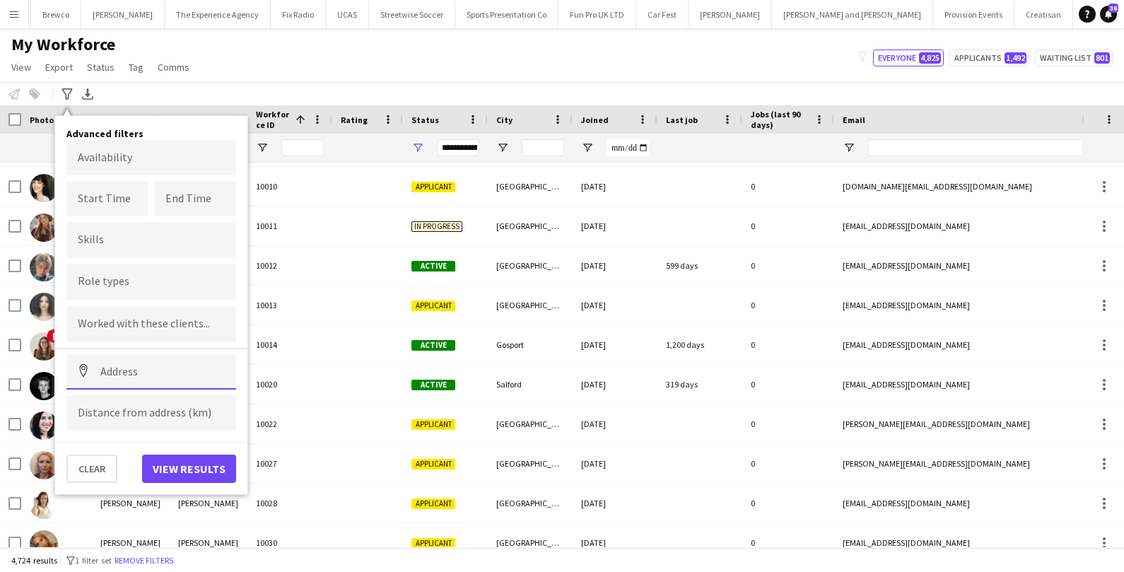
click at [119, 368] on input at bounding box center [151, 371] width 170 height 35
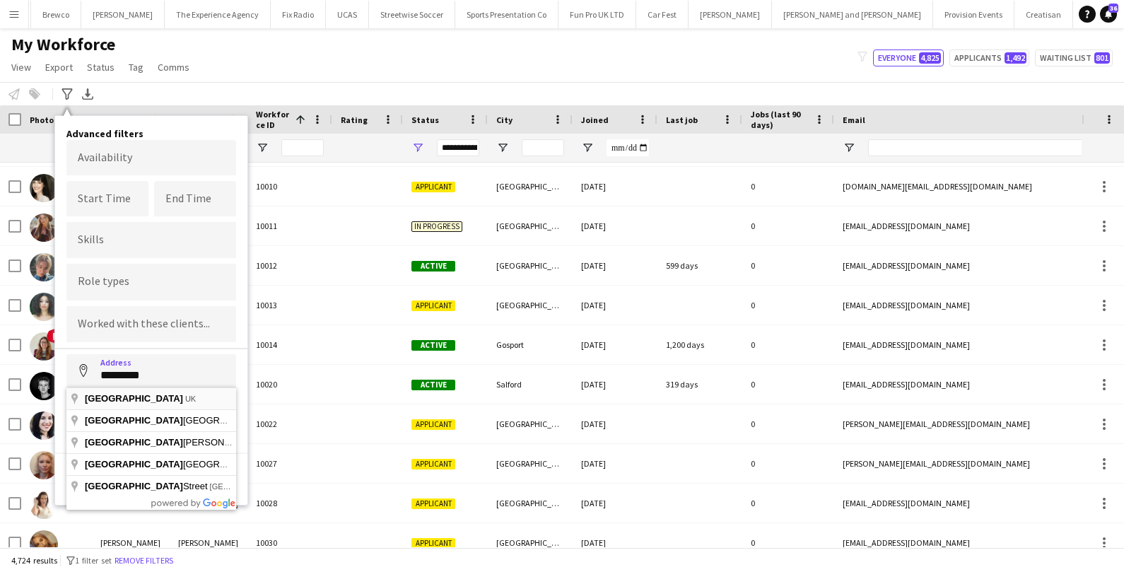
type input "**********"
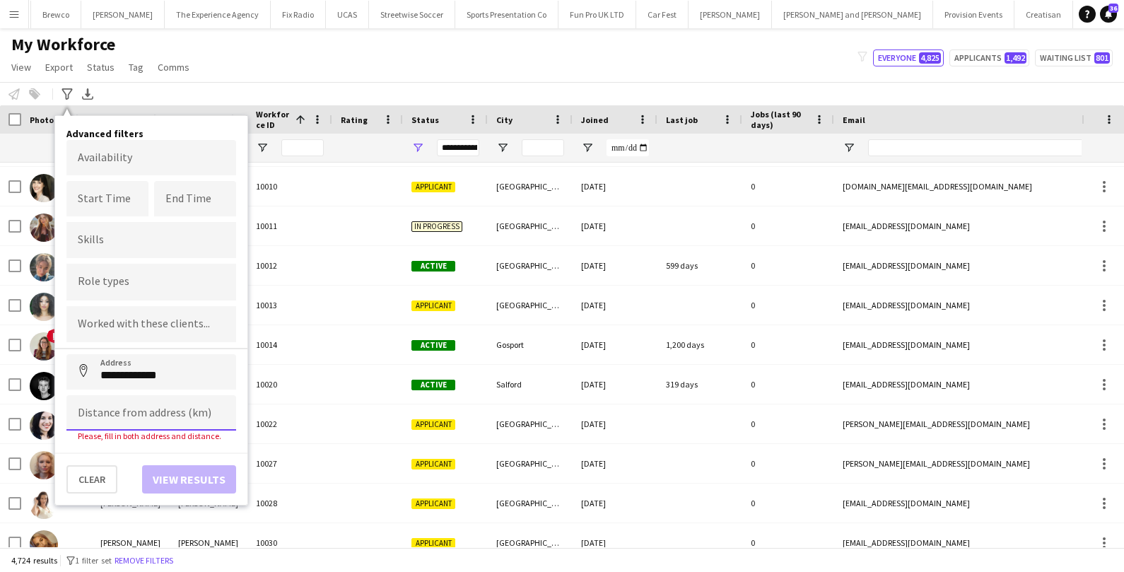
click at [107, 416] on input at bounding box center [151, 412] width 170 height 35
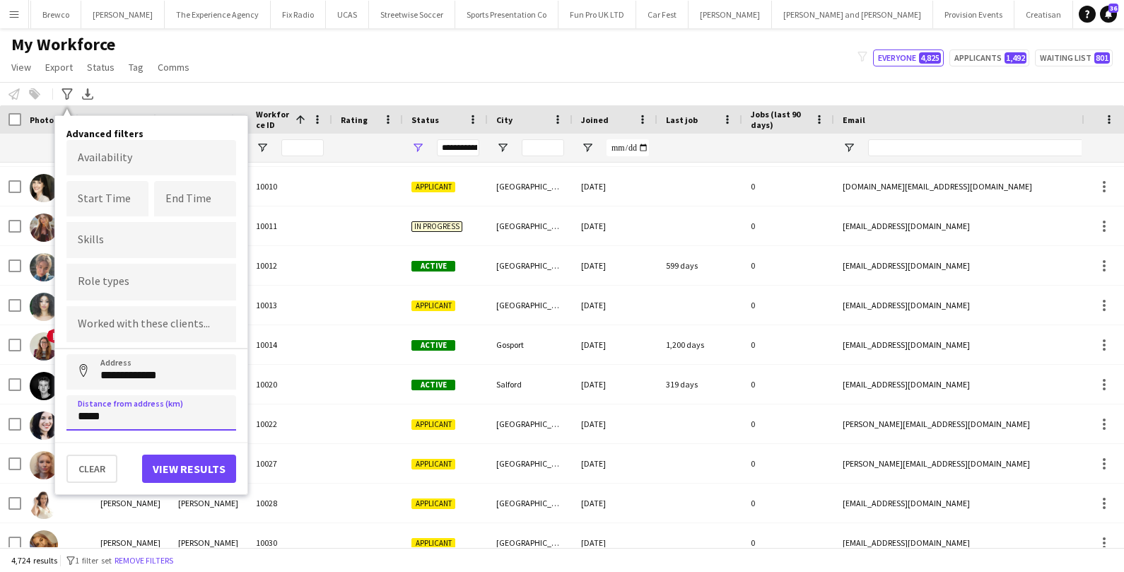
type input "*****"
click at [219, 467] on button "View results" at bounding box center [189, 469] width 94 height 28
type input "**********"
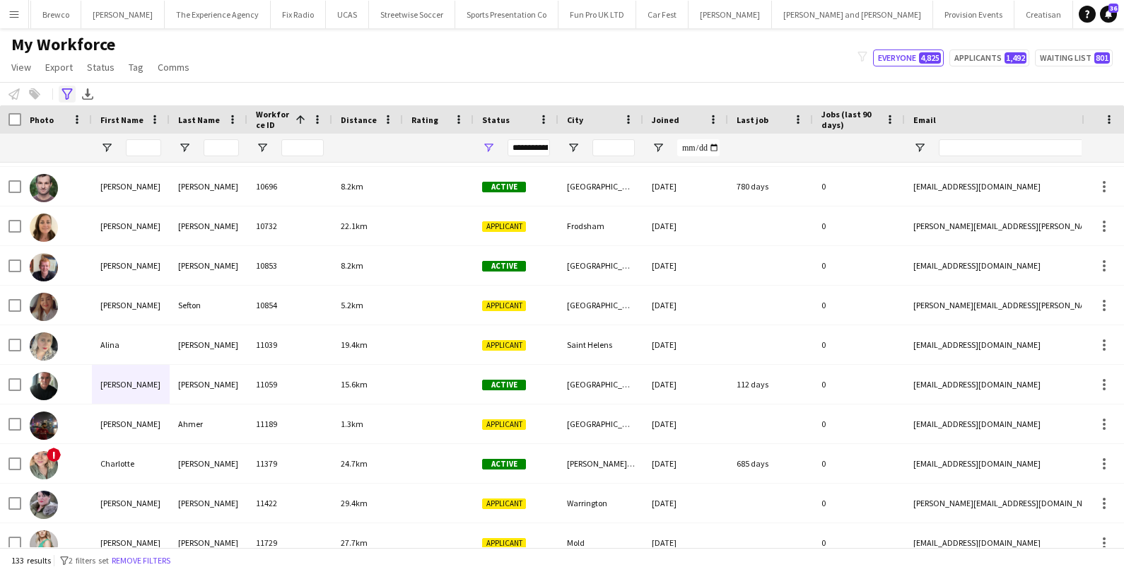
click at [69, 96] on icon "Advanced filters" at bounding box center [67, 93] width 11 height 11
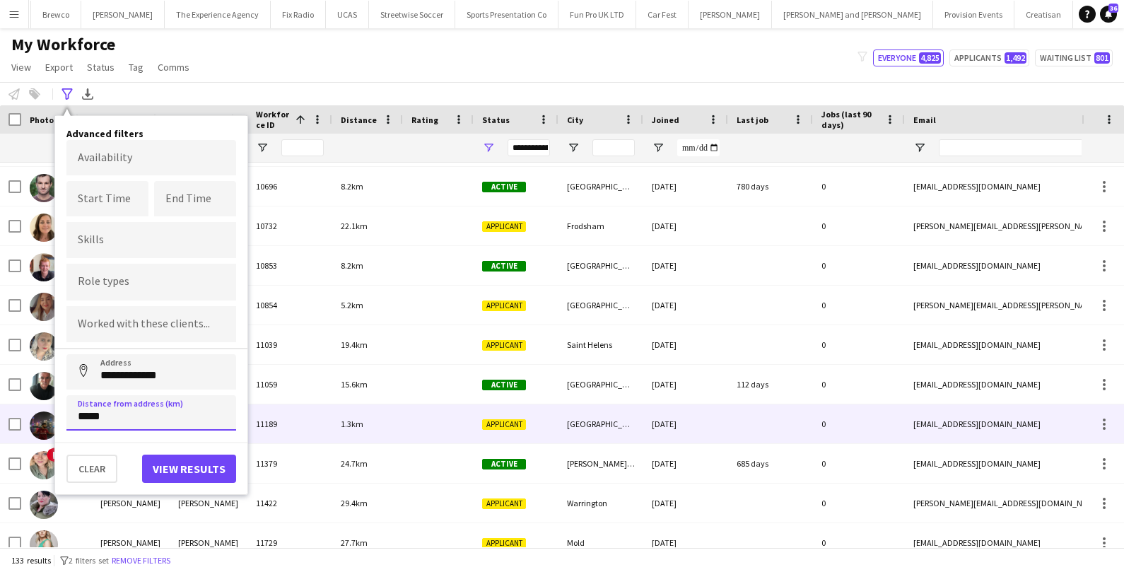
drag, startPoint x: 115, startPoint y: 414, endPoint x: 46, endPoint y: 414, distance: 68.6
click at [46, 414] on main "My Workforce View Views Default view New view Update view Delete view Edit name…" at bounding box center [562, 290] width 1124 height 525
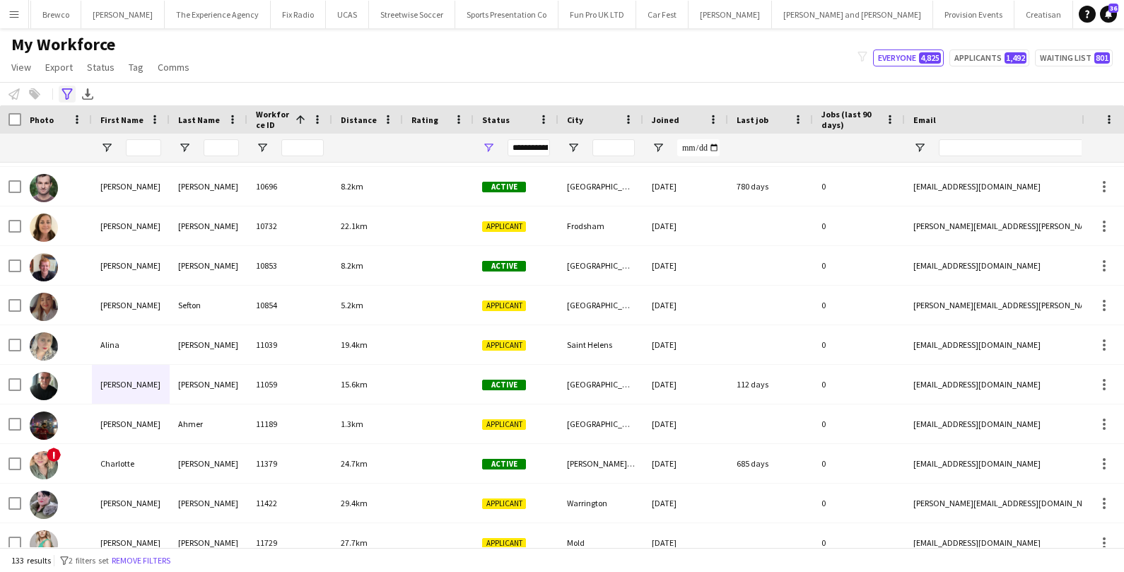
click at [67, 94] on icon "Advanced filters" at bounding box center [67, 93] width 11 height 11
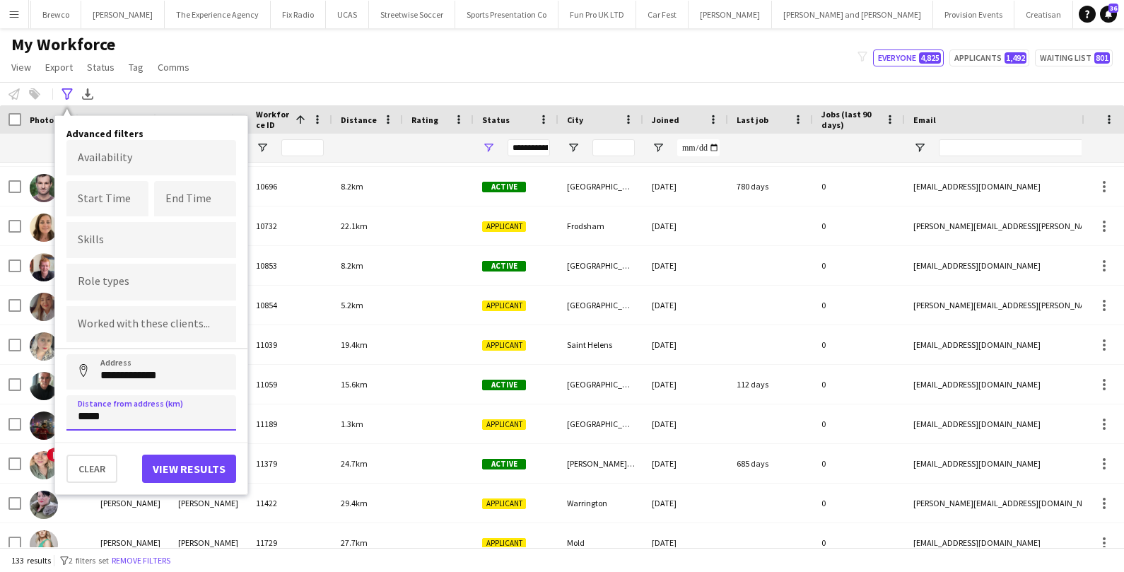
drag, startPoint x: 112, startPoint y: 415, endPoint x: 75, endPoint y: 416, distance: 37.5
click at [75, 416] on input "*****" at bounding box center [151, 412] width 170 height 35
type input "*****"
click at [192, 464] on button "View results" at bounding box center [189, 469] width 94 height 28
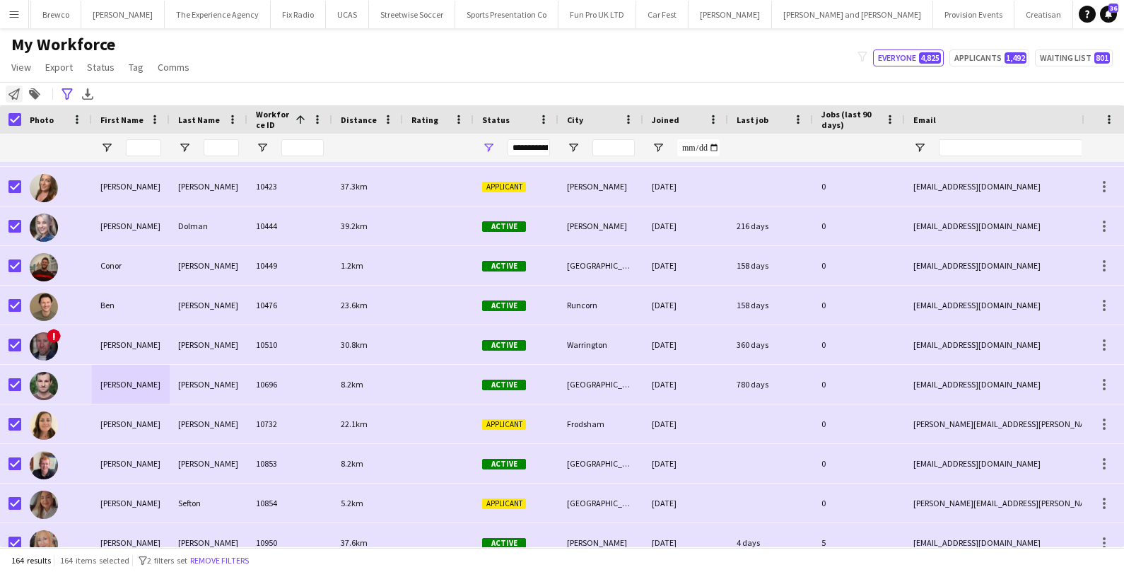
click at [15, 96] on icon "Notify workforce" at bounding box center [13, 93] width 11 height 11
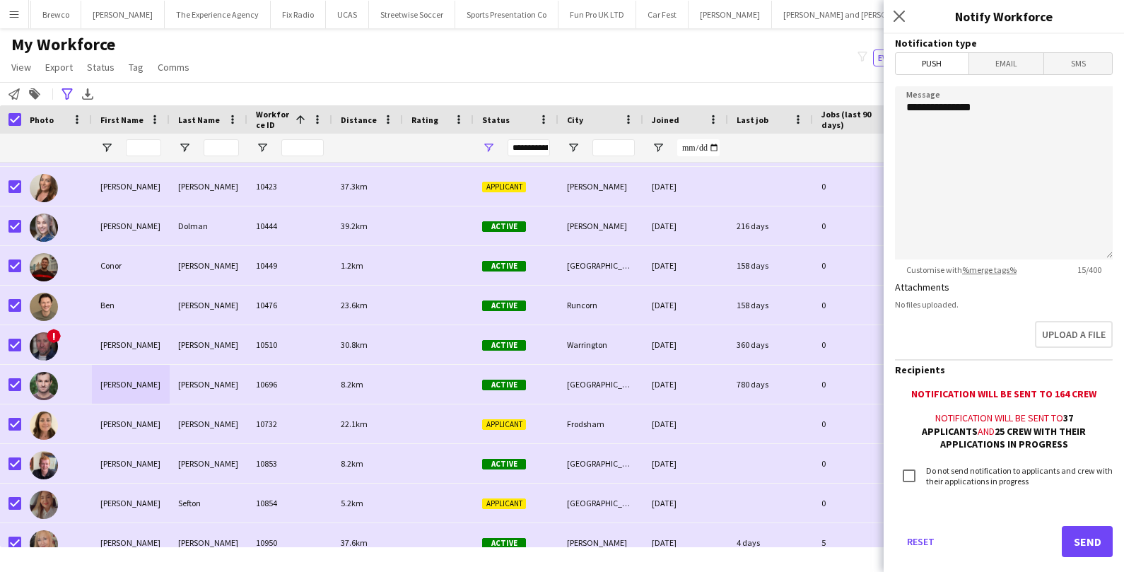
click at [1023, 55] on span "Email" at bounding box center [1006, 63] width 75 height 21
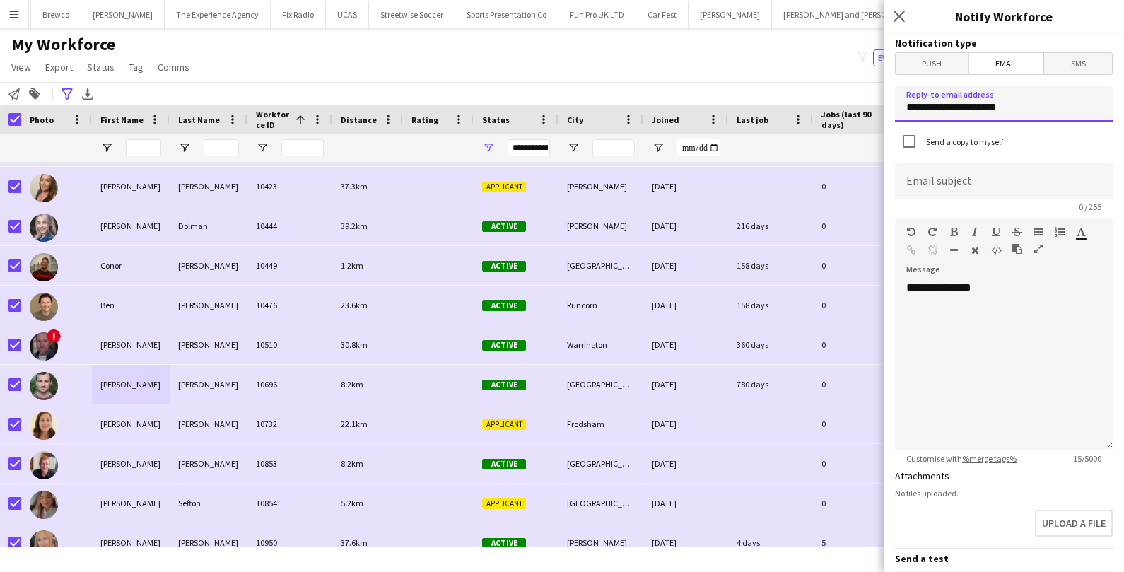
drag, startPoint x: 1019, startPoint y: 101, endPoint x: 881, endPoint y: 102, distance: 137.9
click at [881, 102] on body "Menu Boards Boards Boards All jobs Status Workforce Workforce My Workforce Recr…" at bounding box center [562, 286] width 1124 height 572
type input "**********"
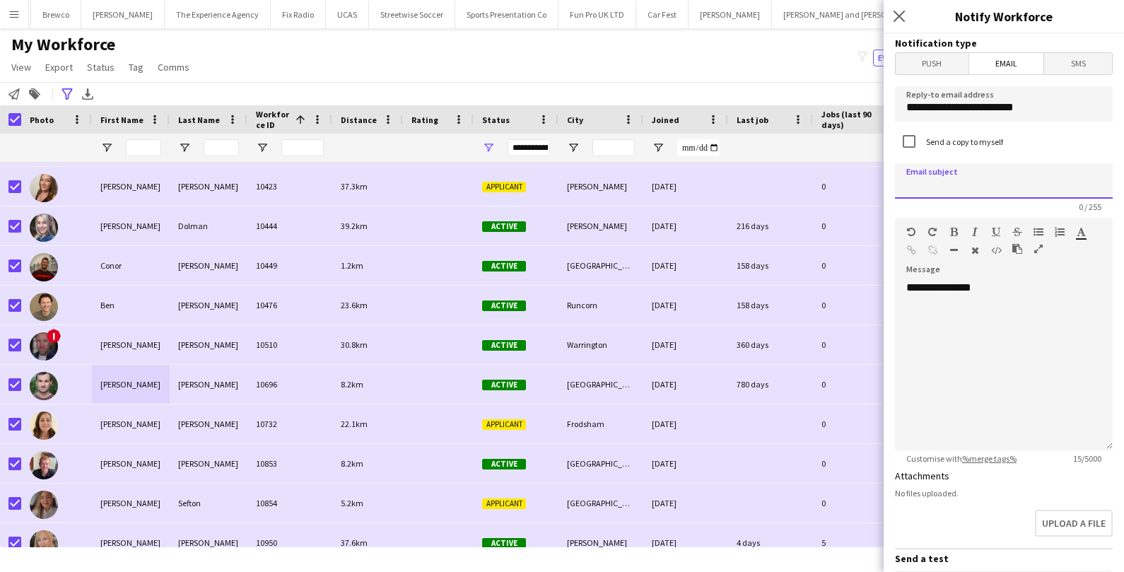
click at [940, 184] on input at bounding box center [1004, 180] width 218 height 35
click at [1032, 273] on div "**********" at bounding box center [1004, 361] width 218 height 180
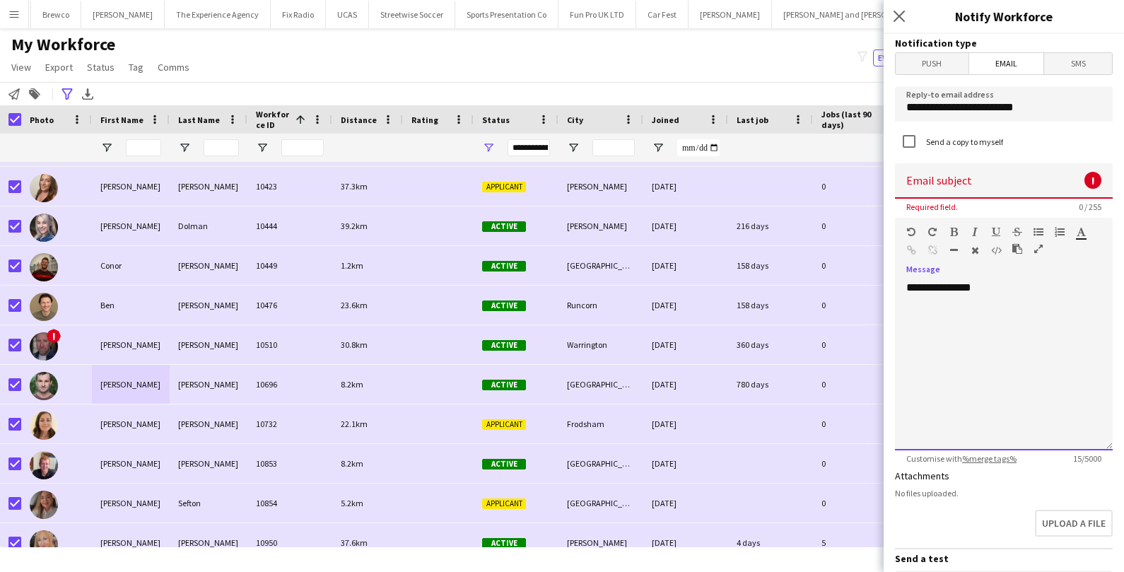
click at [1015, 291] on div "**********" at bounding box center [1004, 366] width 218 height 170
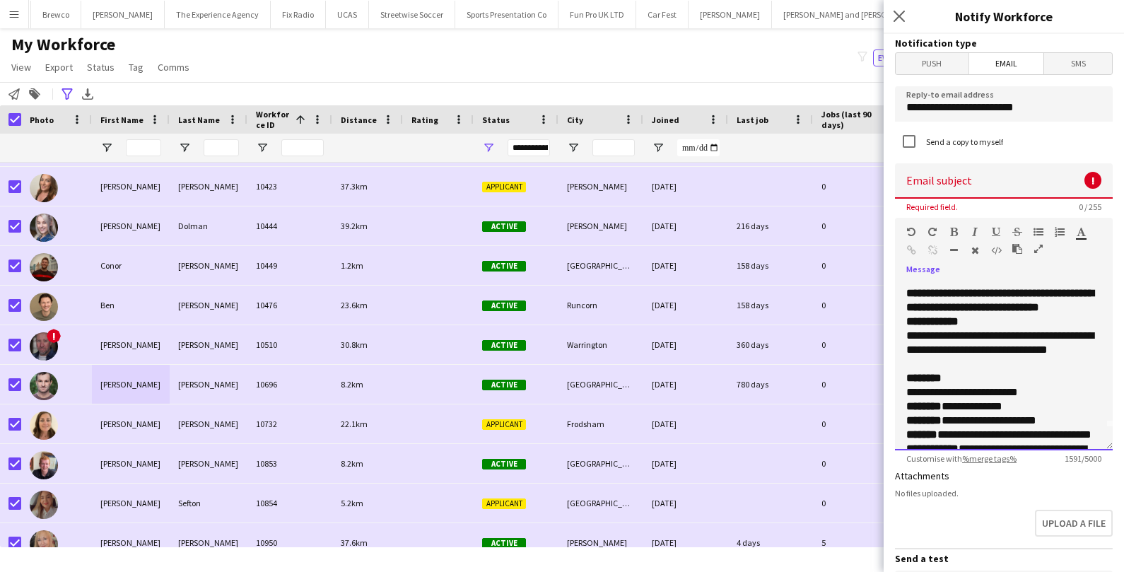
scroll to position [0, 0]
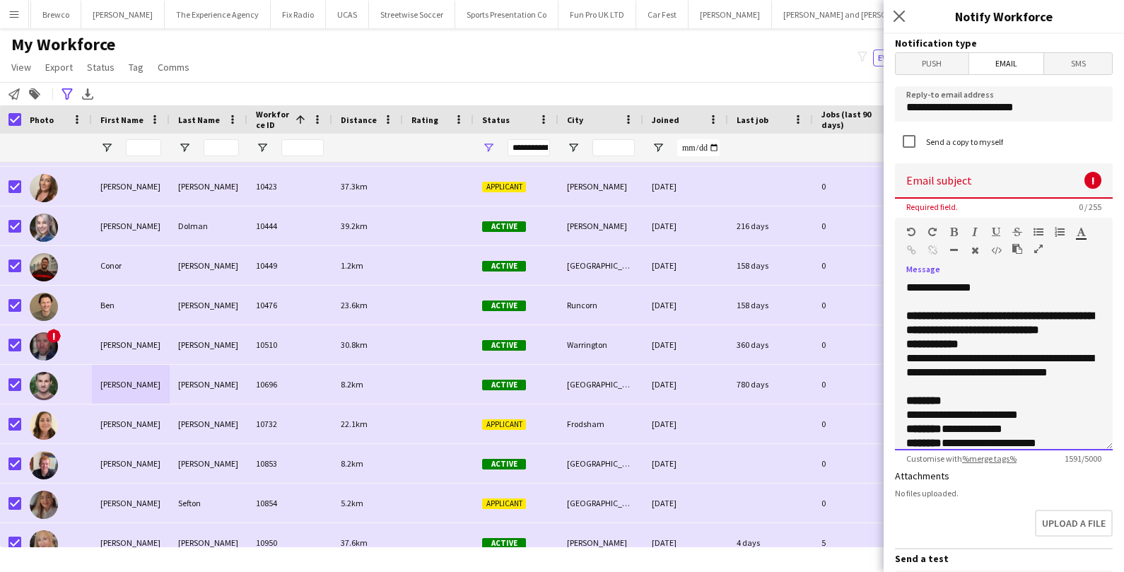
click at [1036, 337] on p "**********" at bounding box center [1003, 323] width 195 height 28
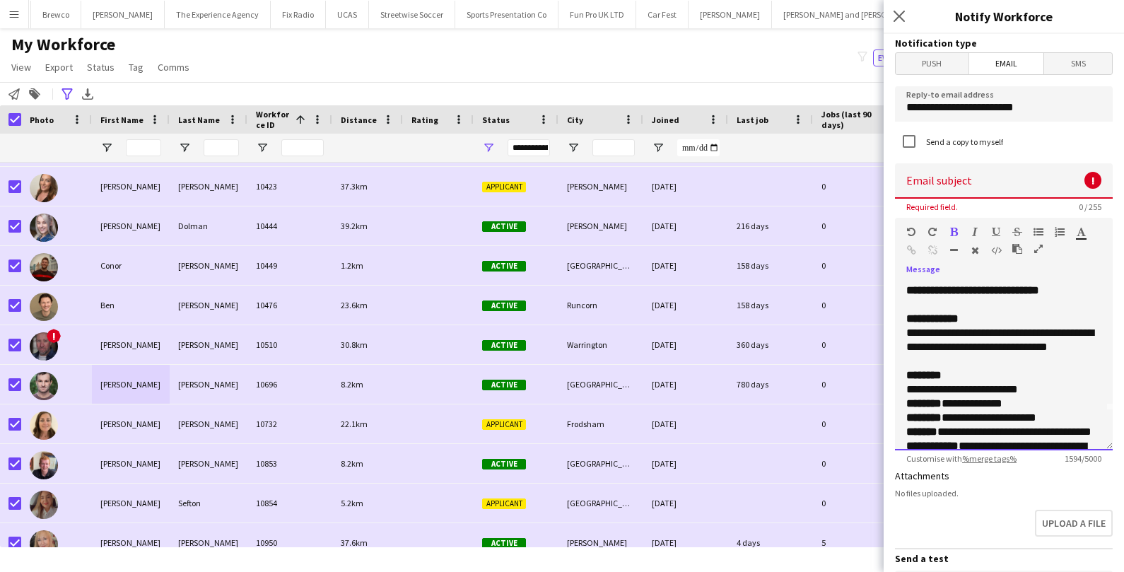
scroll to position [46, 0]
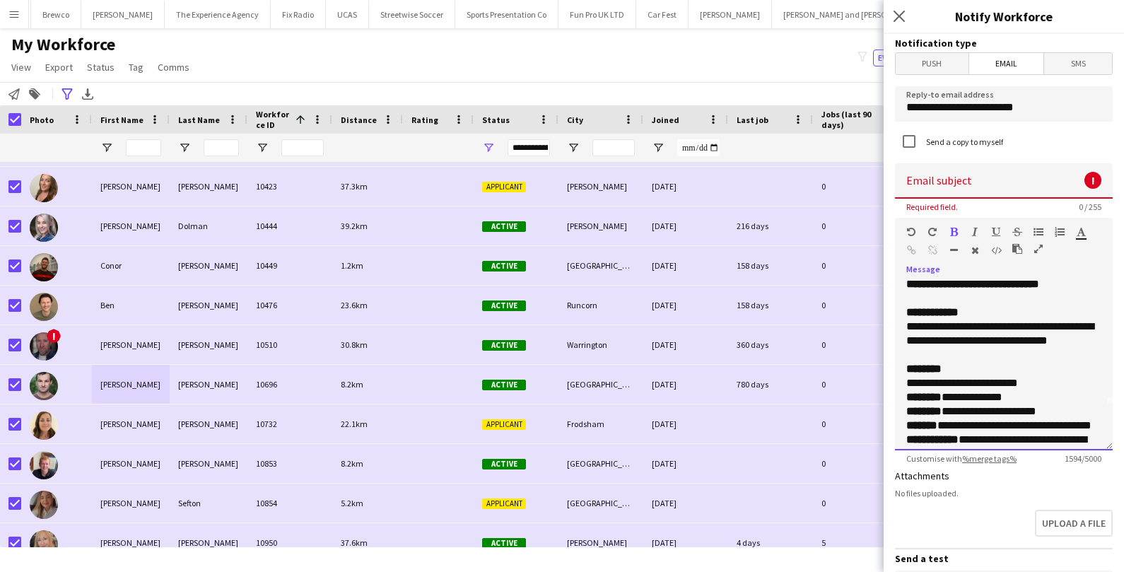
click at [974, 362] on p "**********" at bounding box center [1003, 333] width 195 height 57
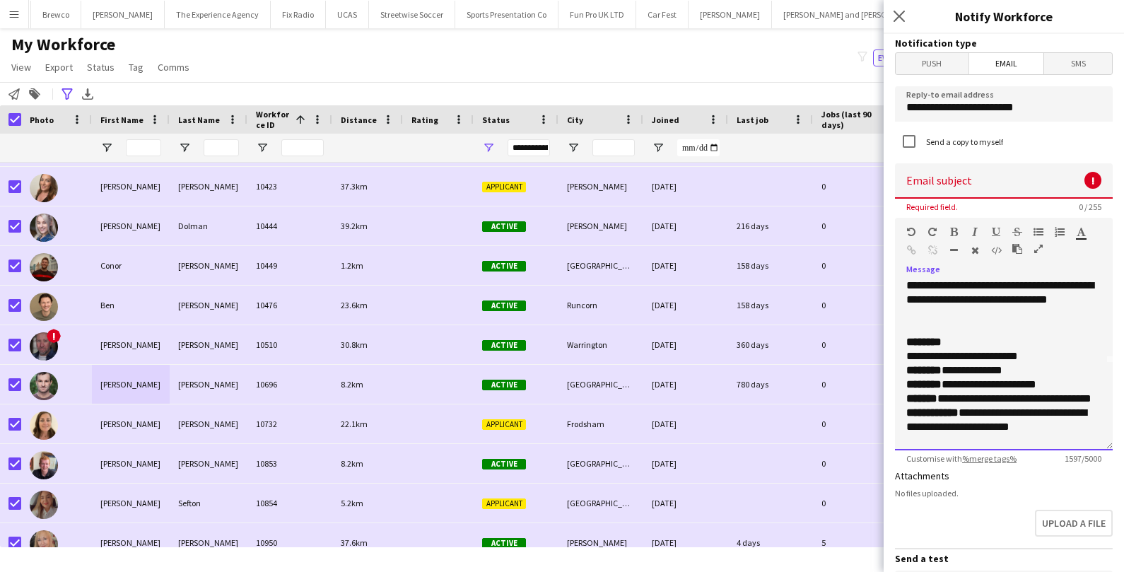
scroll to position [90, 0]
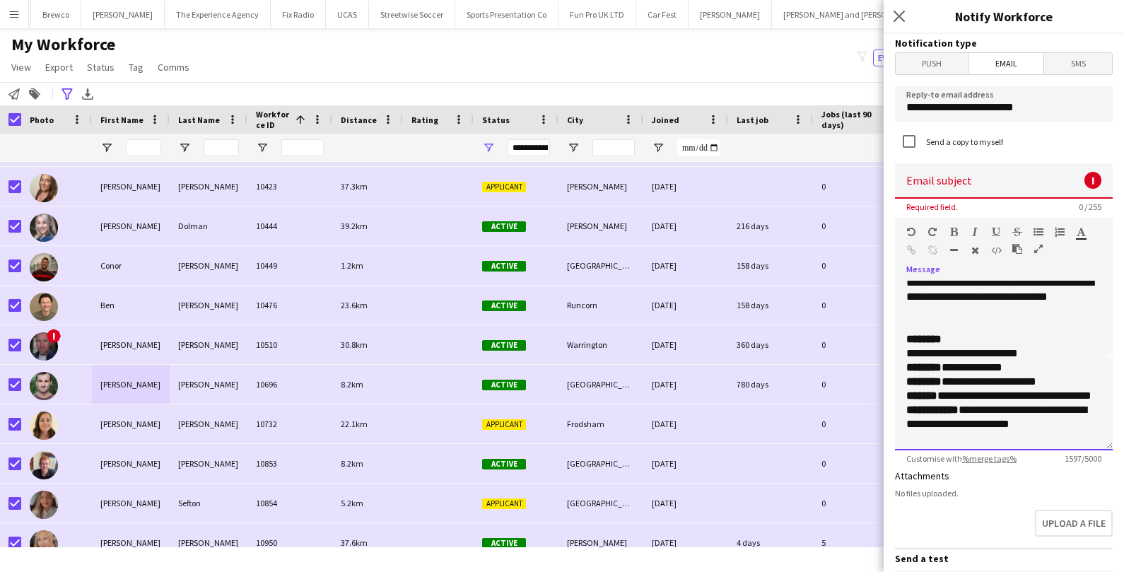
click at [1056, 356] on p "**********" at bounding box center [1003, 353] width 195 height 42
click at [1050, 371] on p "**********" at bounding box center [1003, 353] width 195 height 42
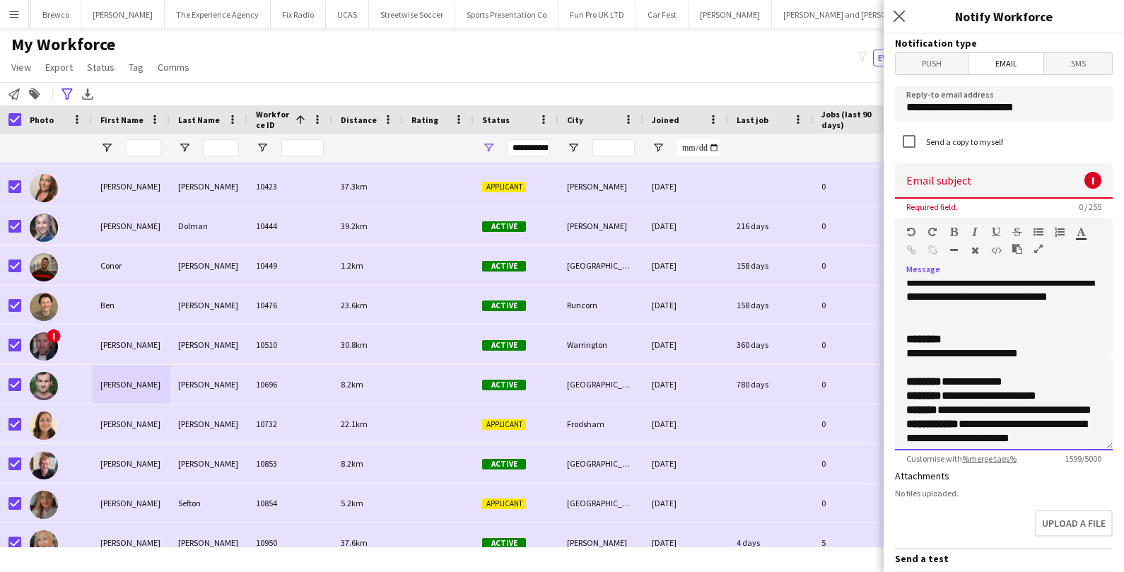
click at [1042, 387] on p "**********" at bounding box center [1003, 375] width 195 height 28
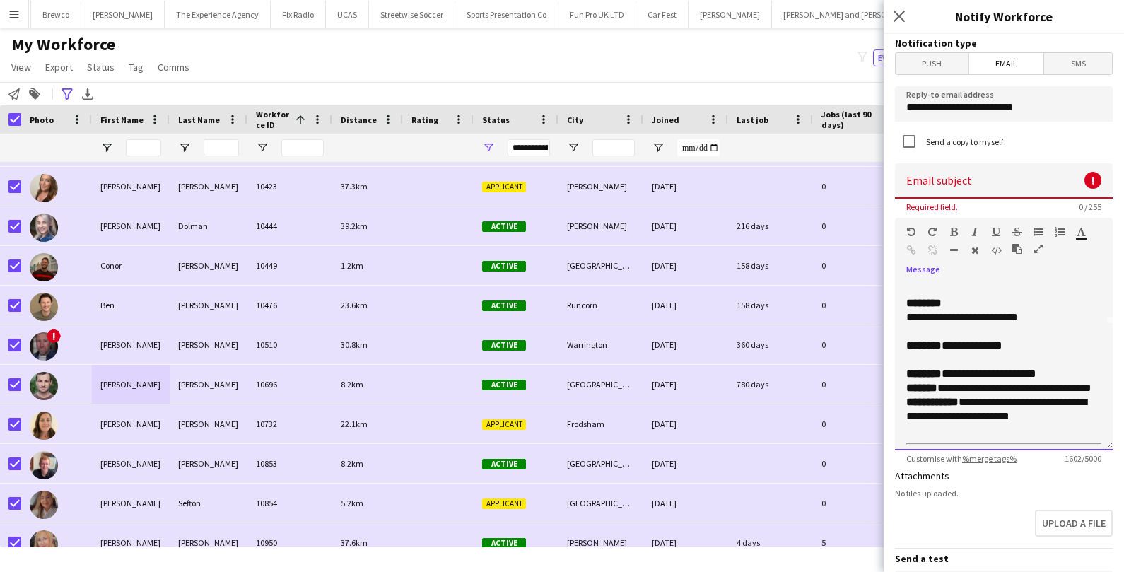
scroll to position [134, 0]
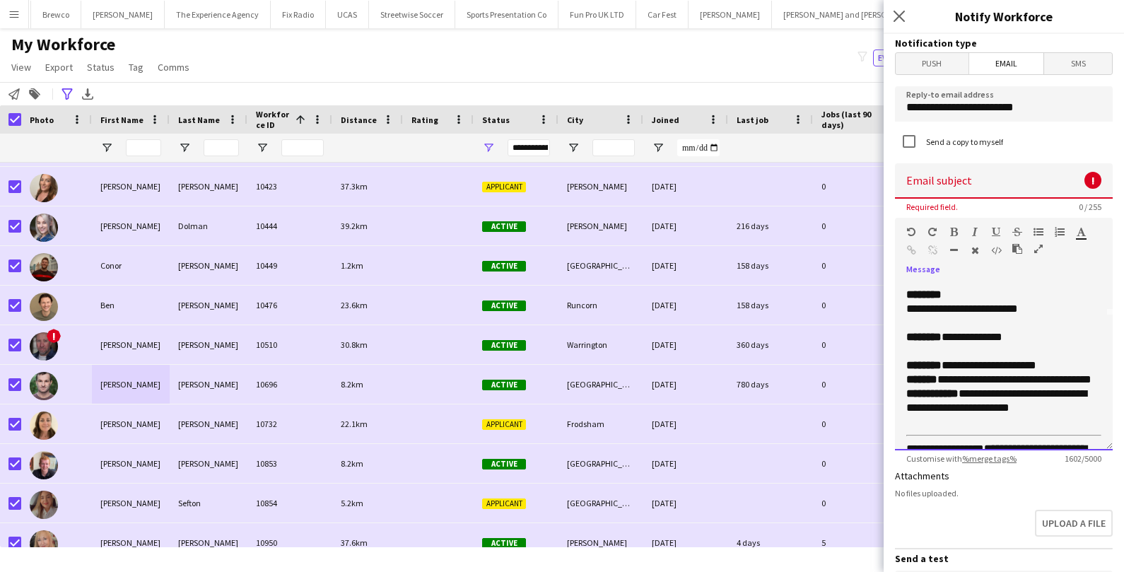
click at [1060, 377] on p "**********" at bounding box center [1003, 393] width 195 height 71
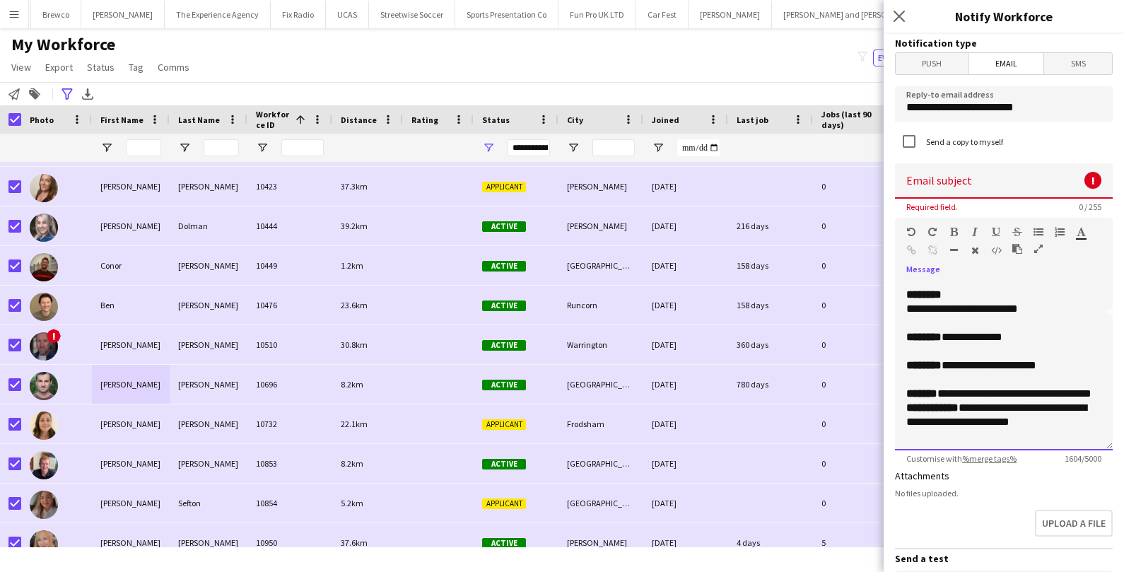
click at [980, 426] on p "**********" at bounding box center [1003, 408] width 195 height 71
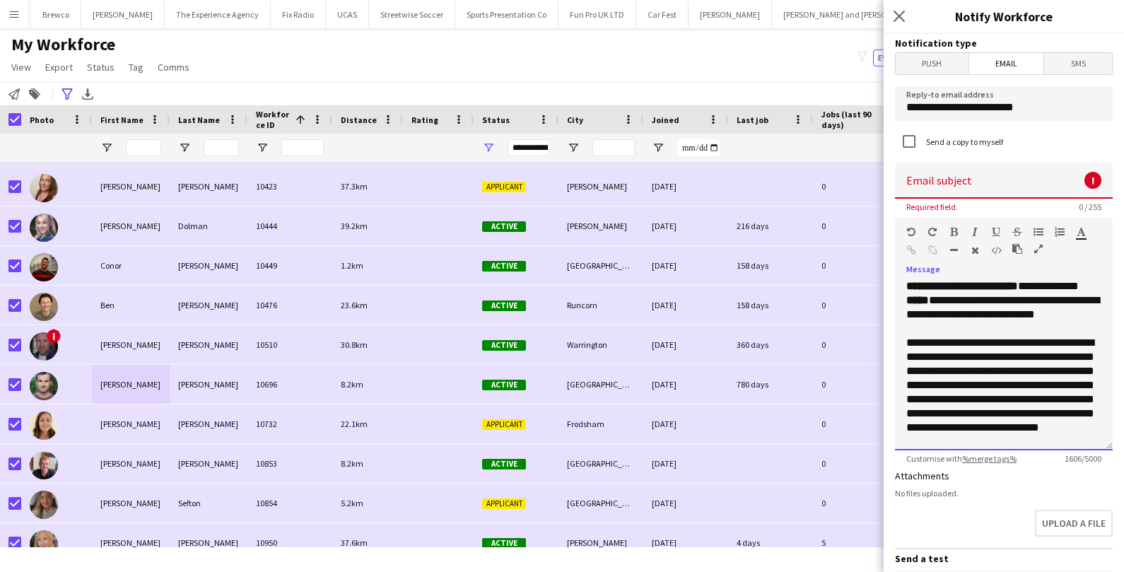
scroll to position [344, 0]
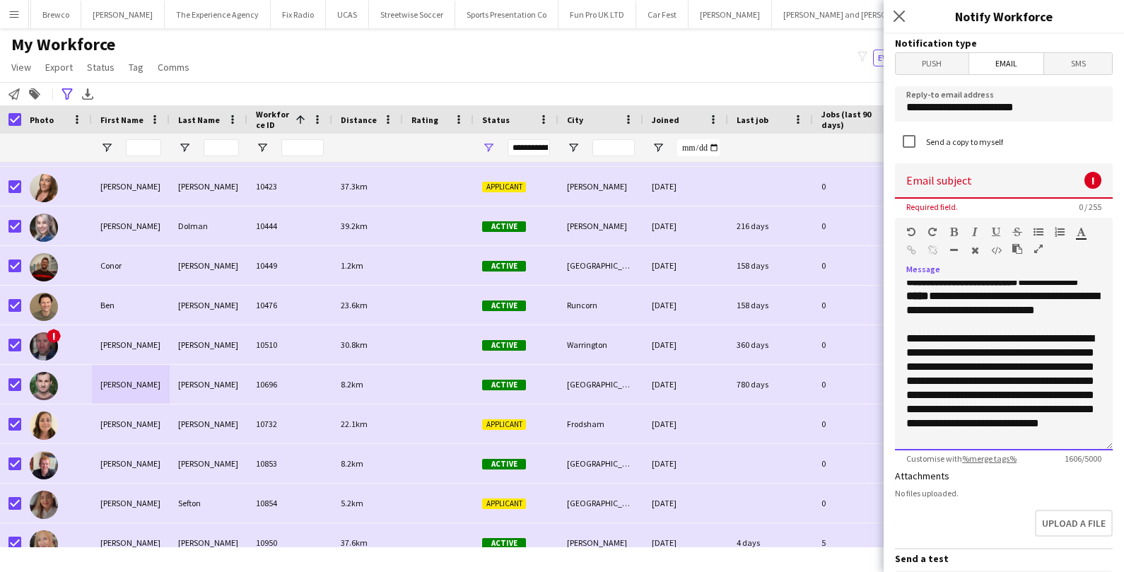
click at [976, 332] on p "**********" at bounding box center [1003, 296] width 195 height 71
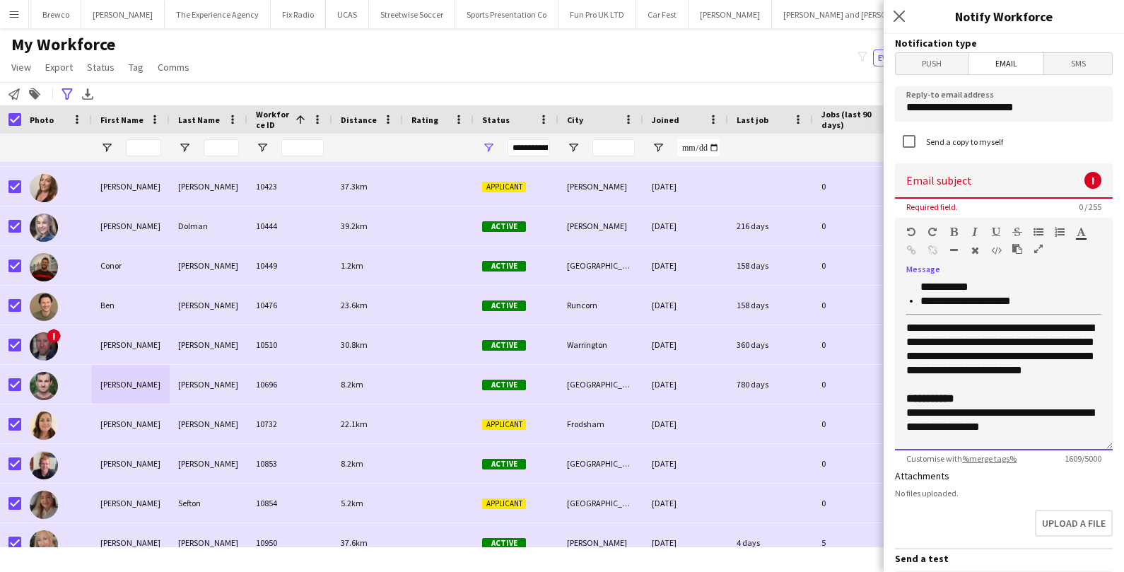
scroll to position [780, 0]
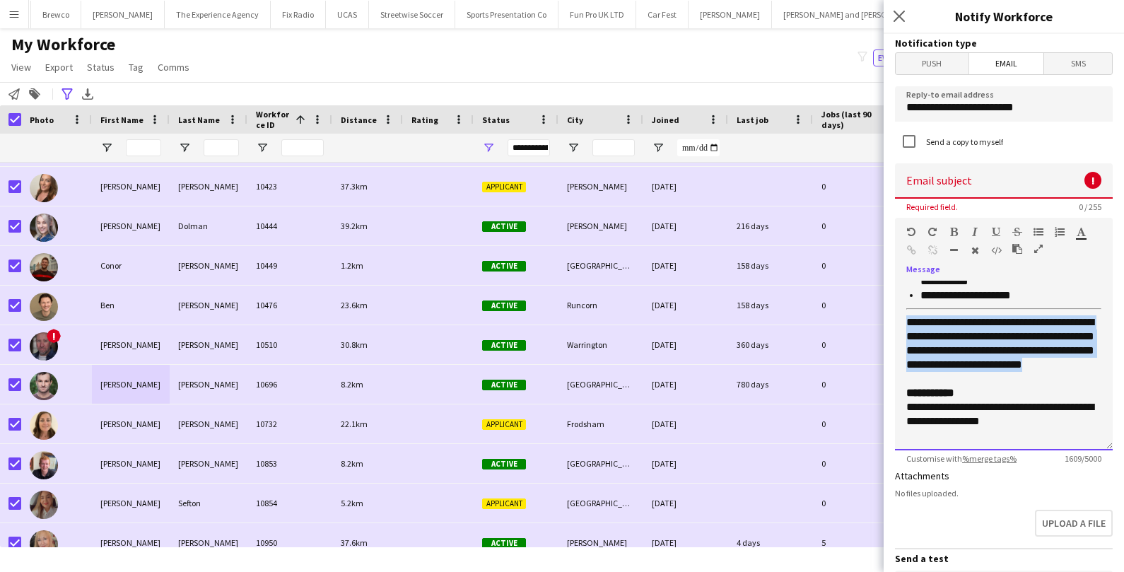
drag, startPoint x: 904, startPoint y: 332, endPoint x: 946, endPoint y: 387, distance: 69.2
click at [946, 387] on div "**********" at bounding box center [1004, 366] width 218 height 170
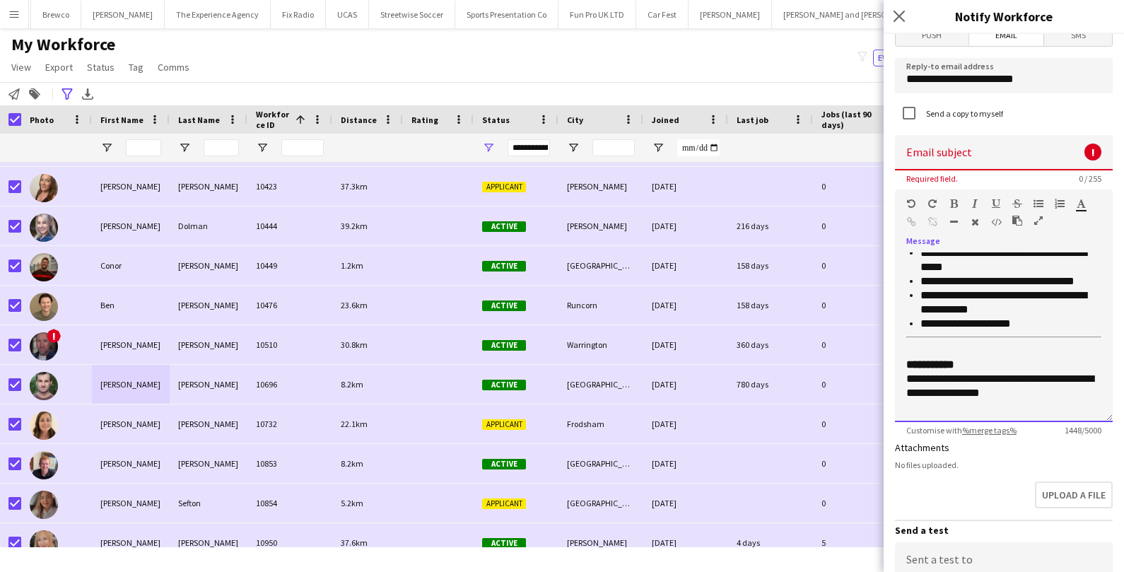
scroll to position [32, 0]
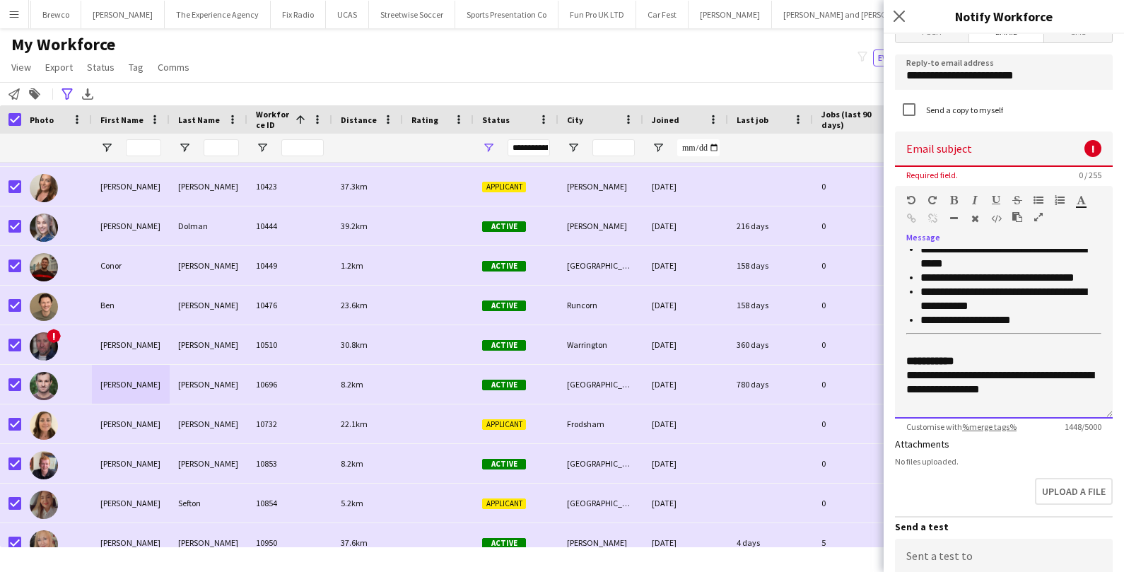
drag, startPoint x: 1008, startPoint y: 398, endPoint x: 971, endPoint y: 406, distance: 37.6
click at [972, 406] on div "**********" at bounding box center [1004, 334] width 218 height 170
drag, startPoint x: 1005, startPoint y: 398, endPoint x: 907, endPoint y: 385, distance: 98.5
click at [907, 385] on p "**********" at bounding box center [1003, 375] width 195 height 42
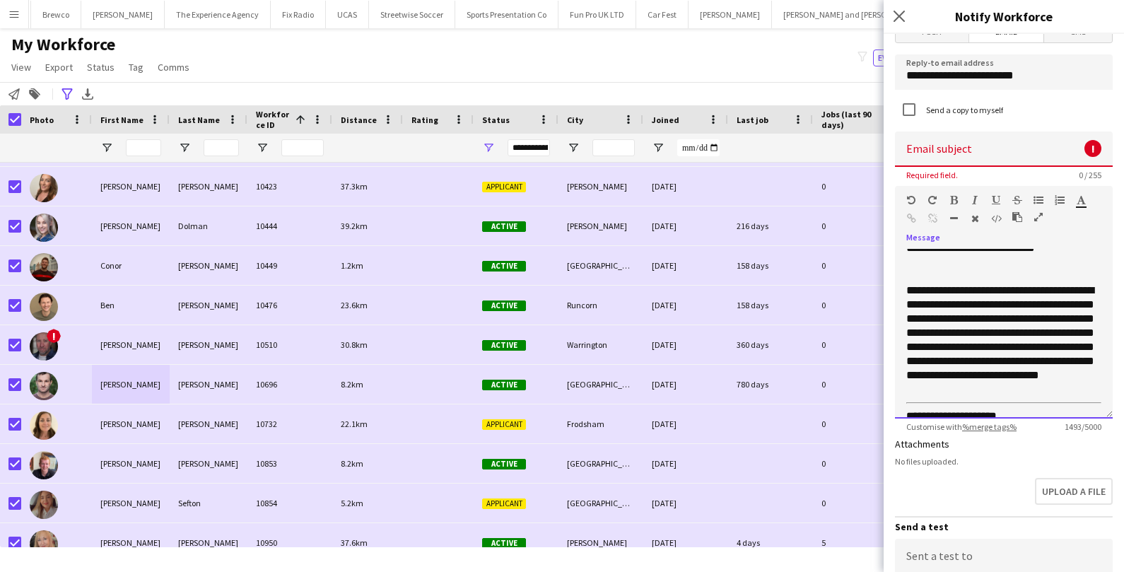
scroll to position [0, 0]
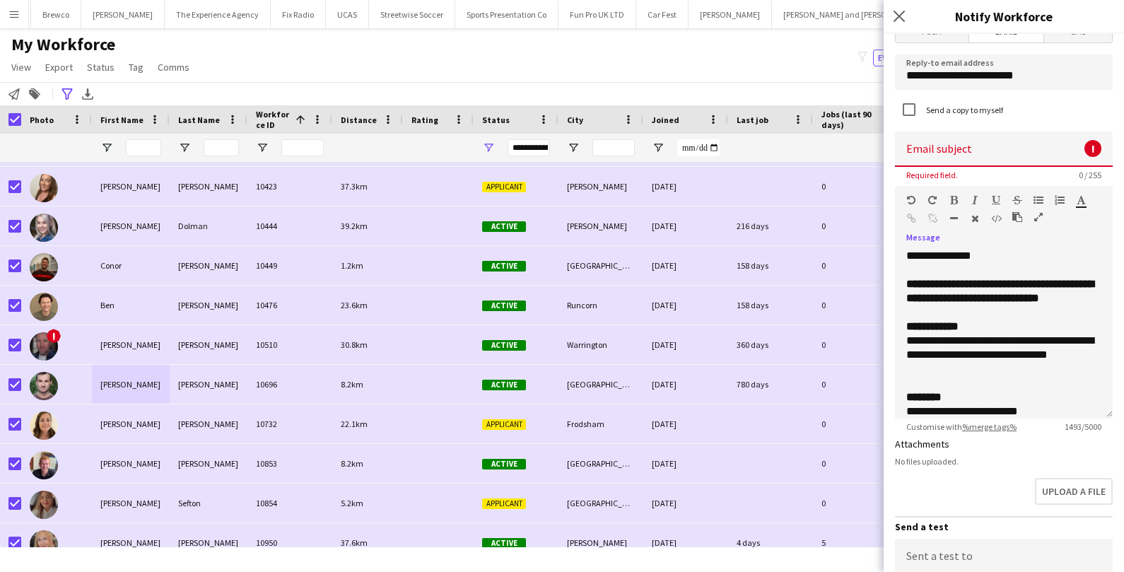
click at [935, 151] on input at bounding box center [1004, 149] width 218 height 35
click at [904, 152] on input "**********" at bounding box center [1004, 149] width 218 height 35
click at [1077, 148] on input "**********" at bounding box center [1004, 149] width 218 height 35
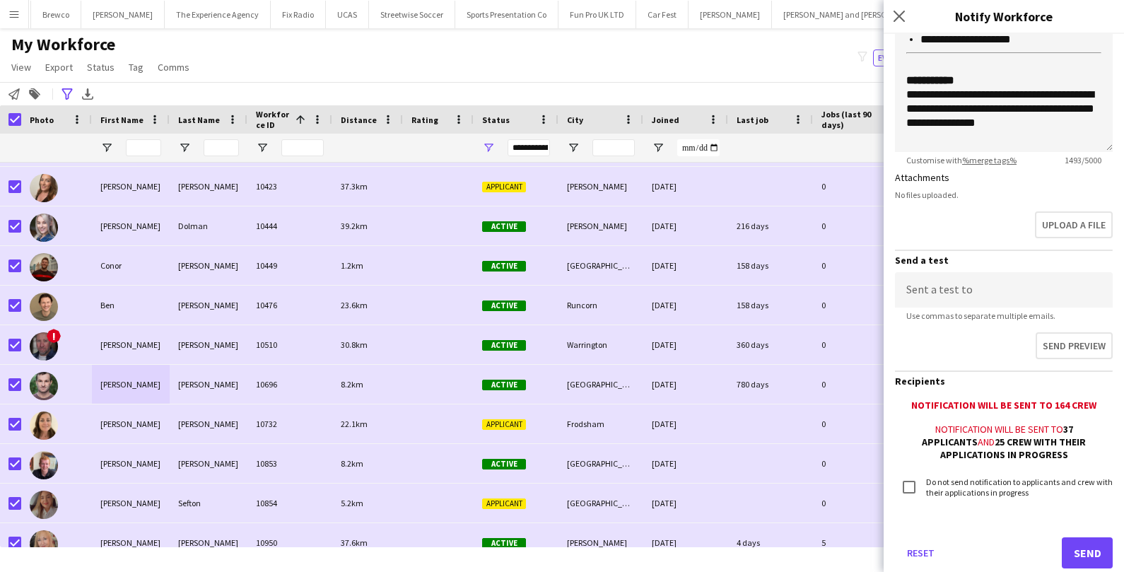
scroll to position [331, 0]
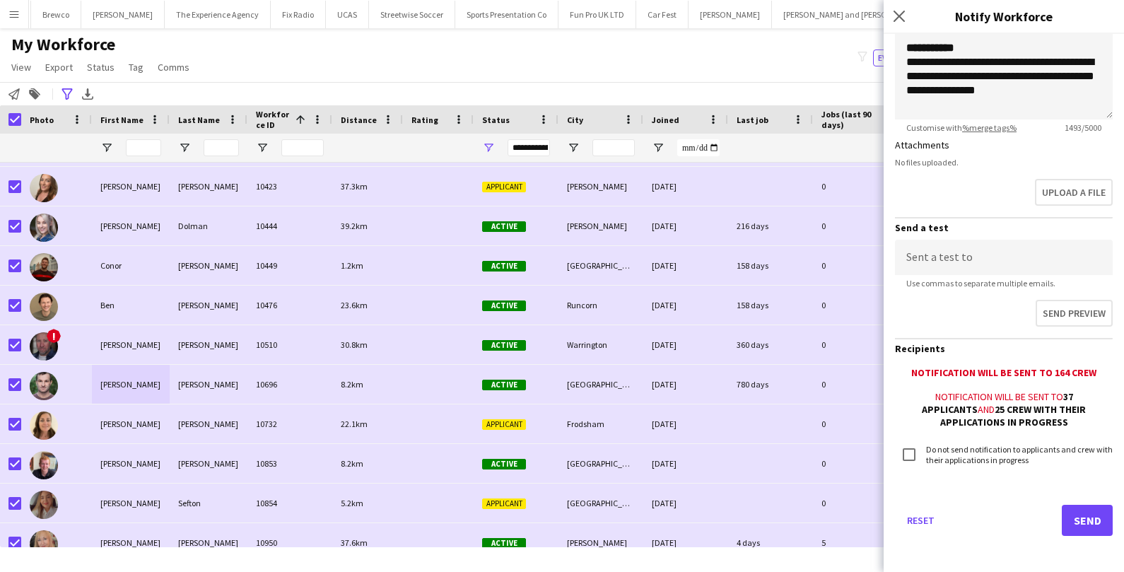
type input "**********"
click at [1078, 515] on button "Send" at bounding box center [1087, 520] width 51 height 31
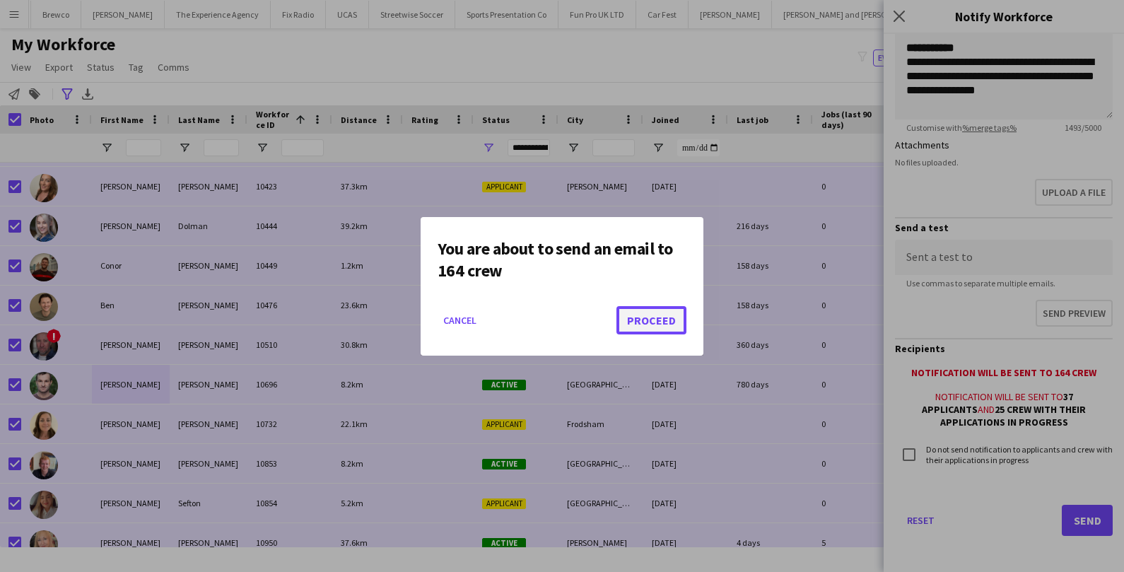
click at [668, 314] on button "Proceed" at bounding box center [652, 320] width 70 height 28
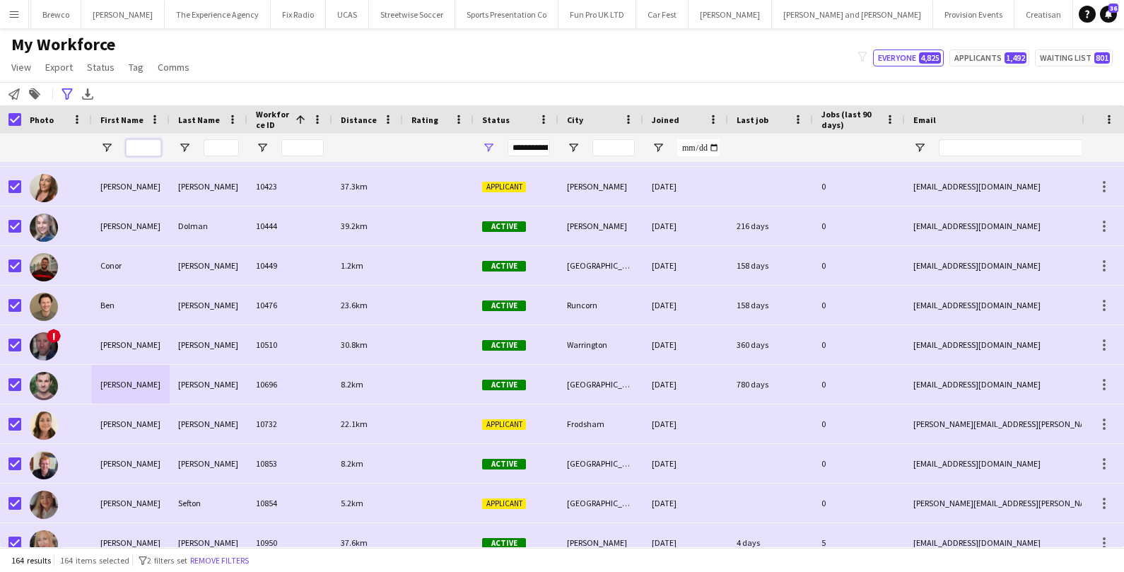
click at [150, 148] on input "First Name Filter Input" at bounding box center [143, 147] width 35 height 17
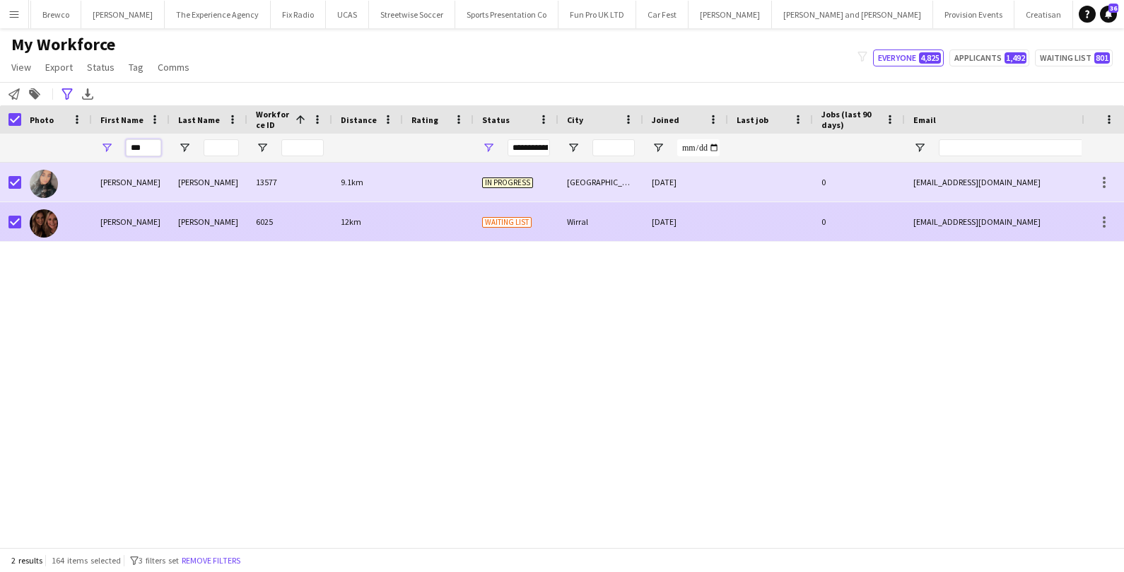
type input "***"
click at [177, 218] on div "Mercer" at bounding box center [209, 221] width 78 height 39
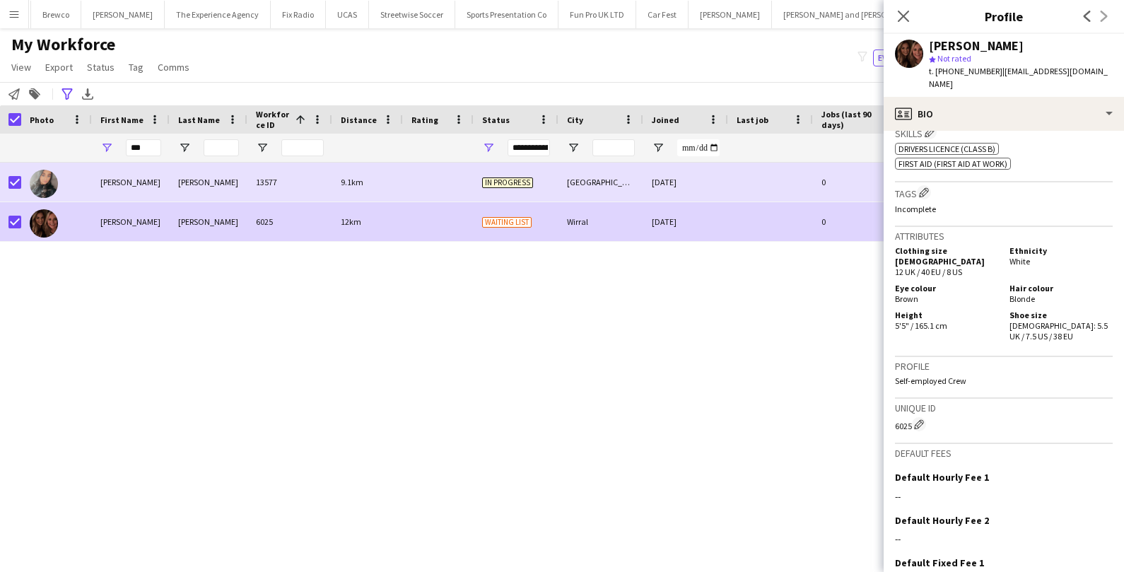
scroll to position [578, 0]
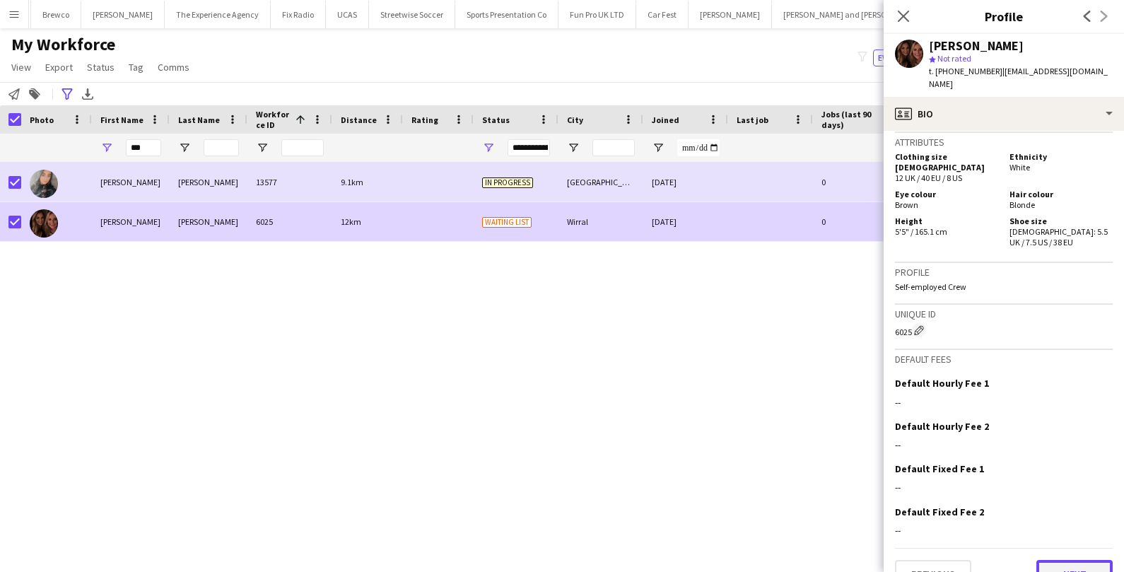
click at [1061, 560] on button "Next" at bounding box center [1075, 574] width 76 height 28
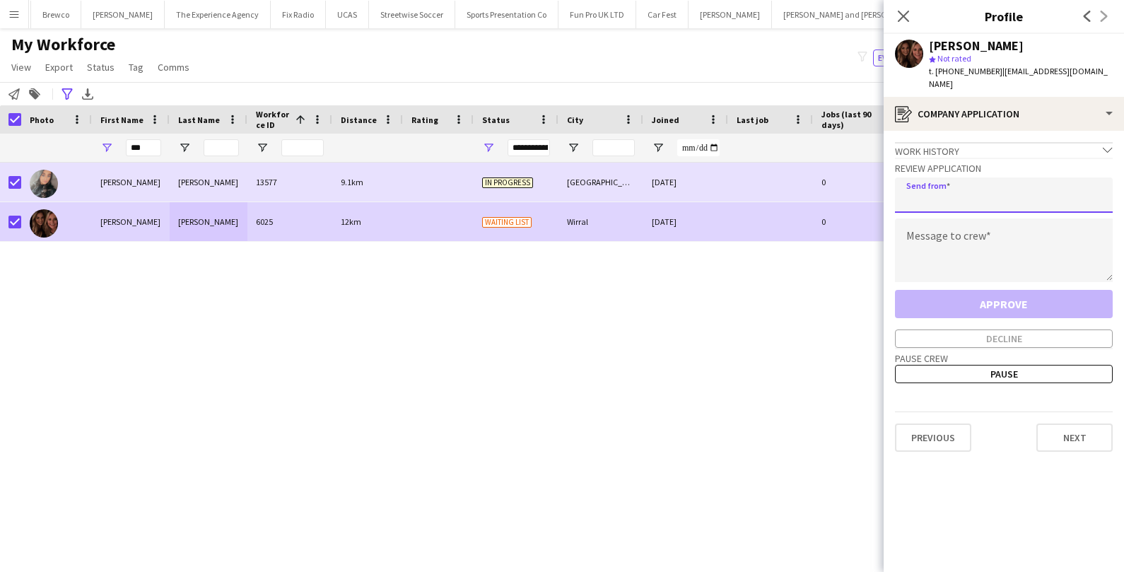
click at [984, 186] on input "email" at bounding box center [1004, 194] width 218 height 35
type input "**********"
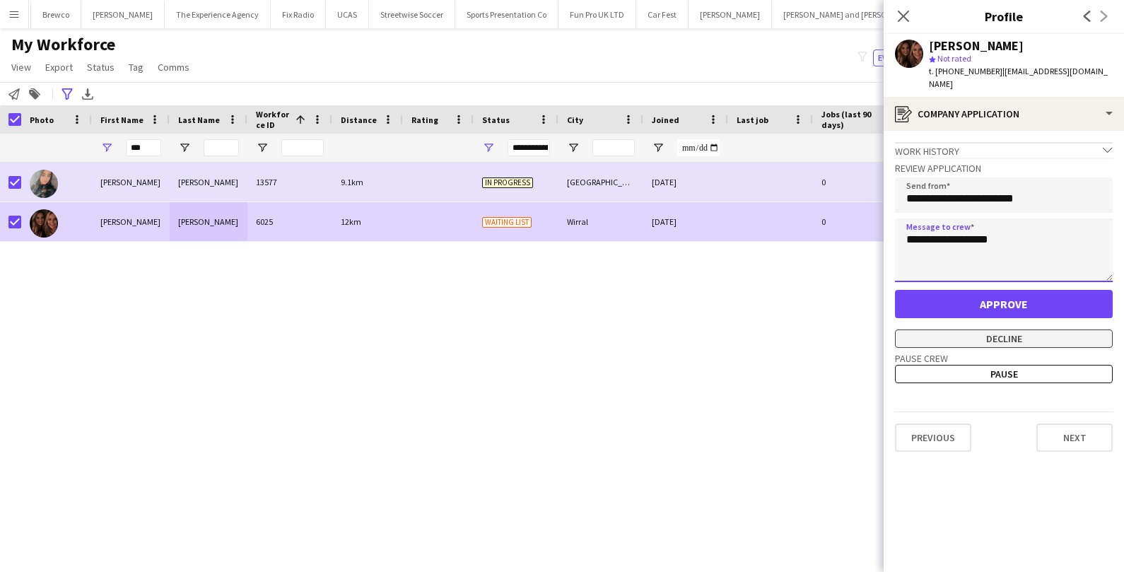
type textarea "**********"
click at [1028, 329] on button "Decline" at bounding box center [1004, 338] width 218 height 18
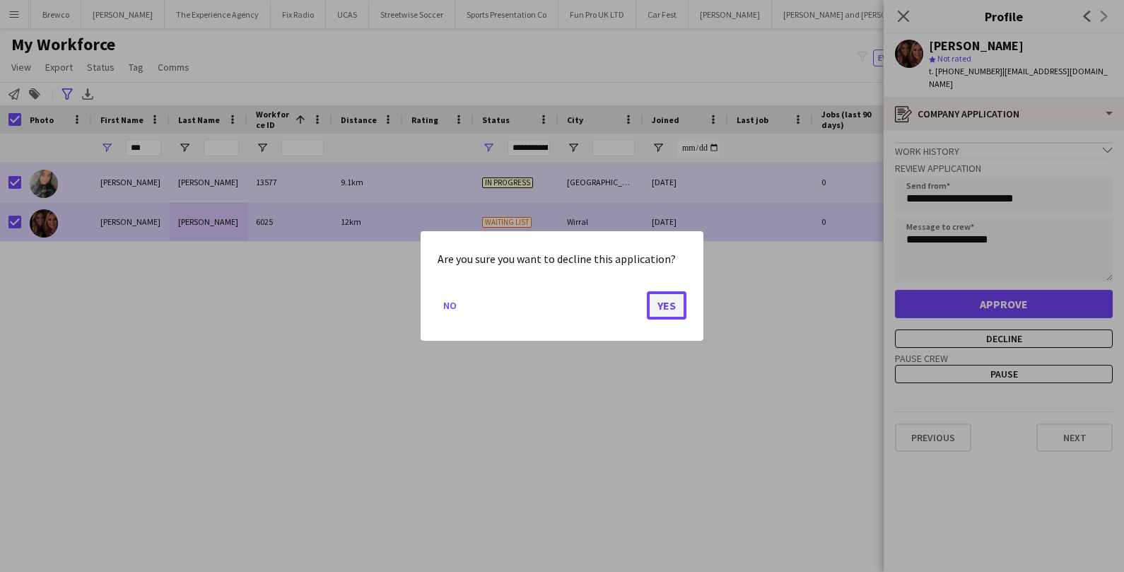
click at [661, 305] on button "Yes" at bounding box center [667, 305] width 40 height 28
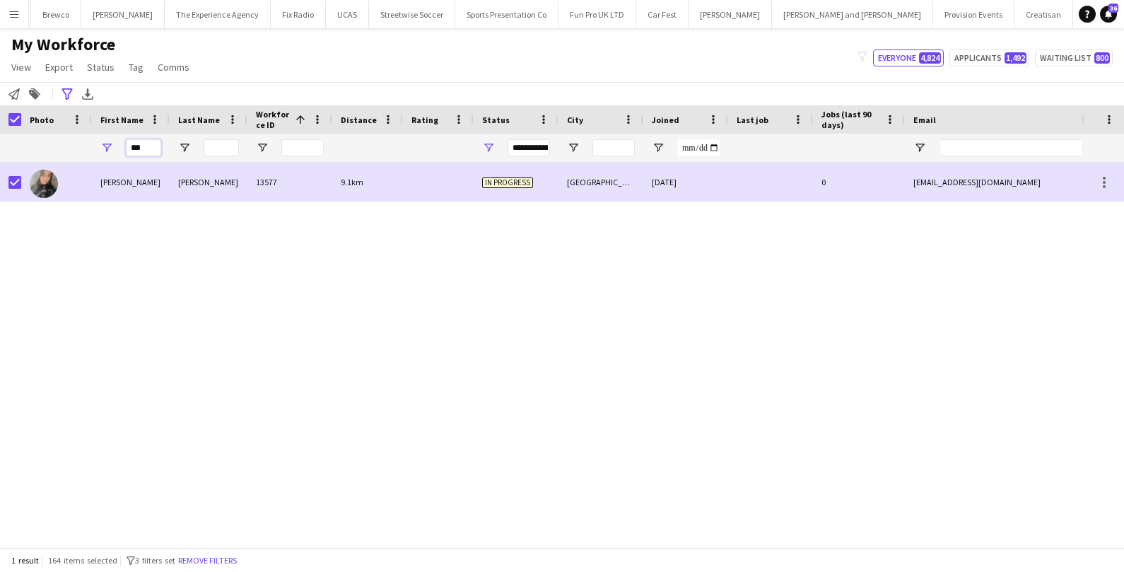
drag, startPoint x: 153, startPoint y: 151, endPoint x: 112, endPoint y: 148, distance: 41.1
click at [112, 148] on div "***" at bounding box center [131, 148] width 78 height 28
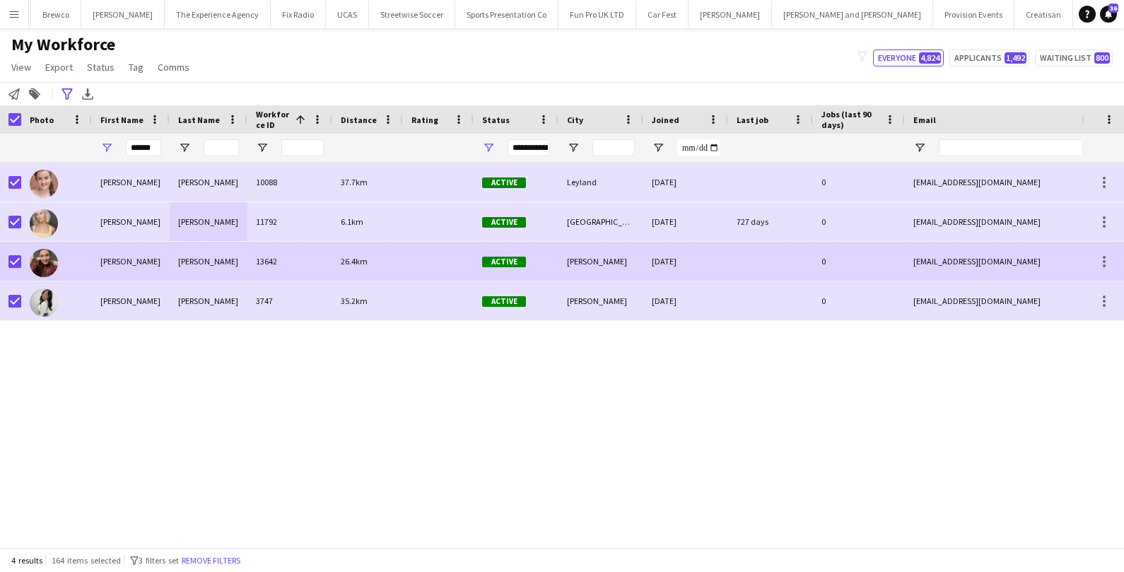
click at [87, 259] on div at bounding box center [56, 261] width 71 height 39
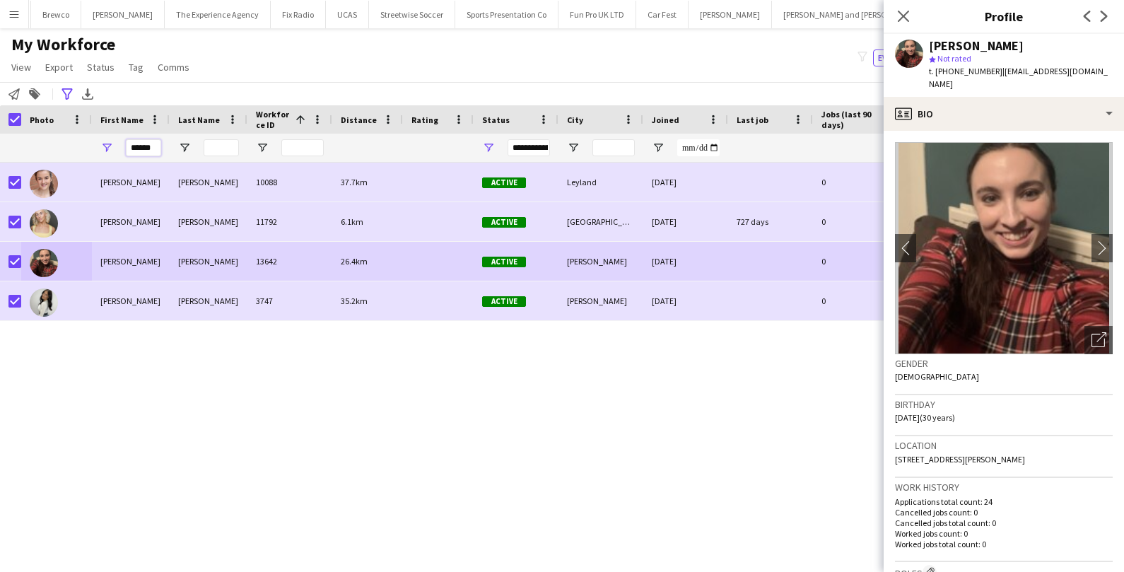
click at [149, 147] on input "******" at bounding box center [143, 147] width 35 height 17
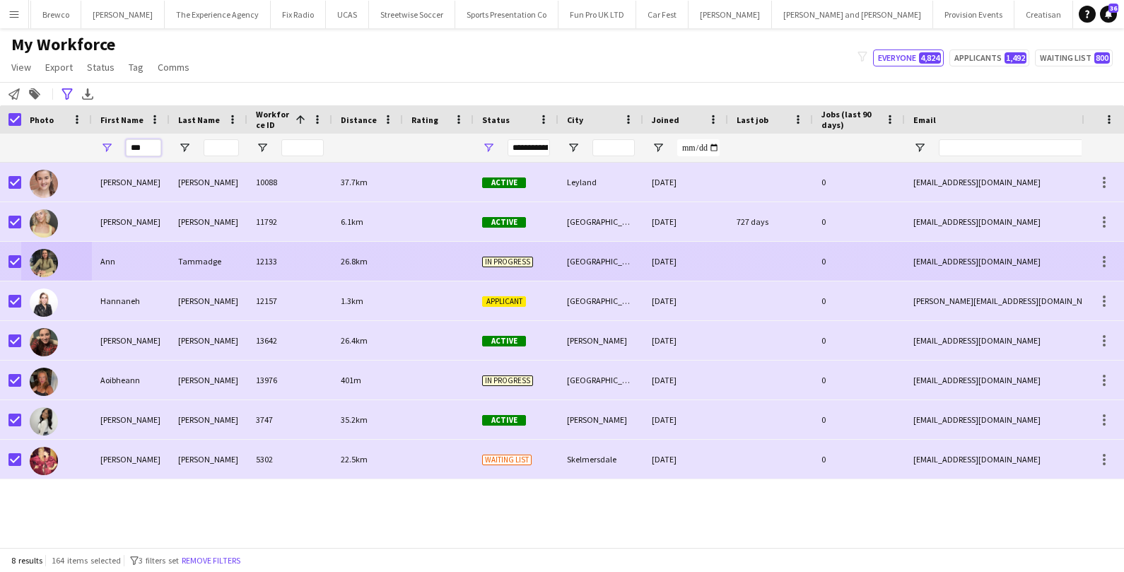
type input "***"
click at [140, 264] on div "Ann" at bounding box center [131, 261] width 78 height 39
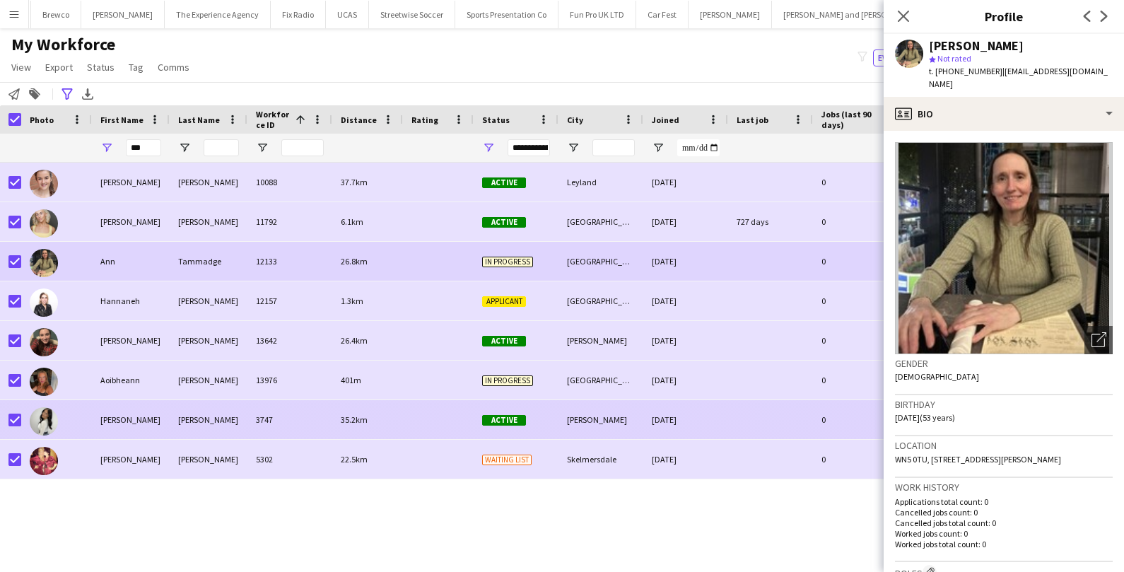
click at [161, 413] on div "Hannah" at bounding box center [131, 419] width 78 height 39
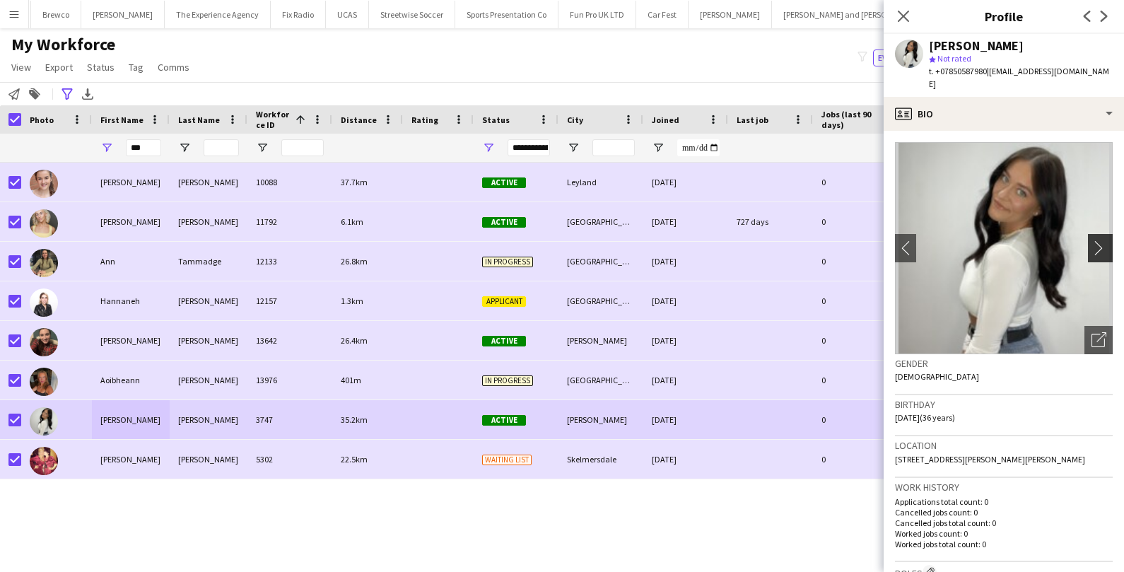
click at [1098, 240] on app-icon "chevron-right" at bounding box center [1103, 247] width 22 height 15
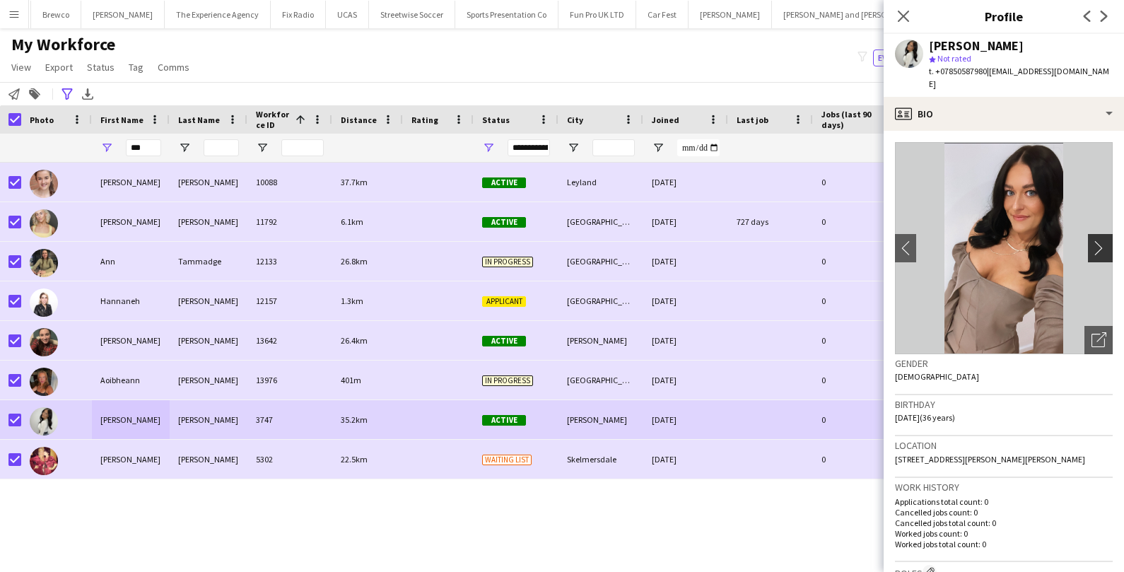
click at [1098, 240] on app-icon "chevron-right" at bounding box center [1103, 247] width 22 height 15
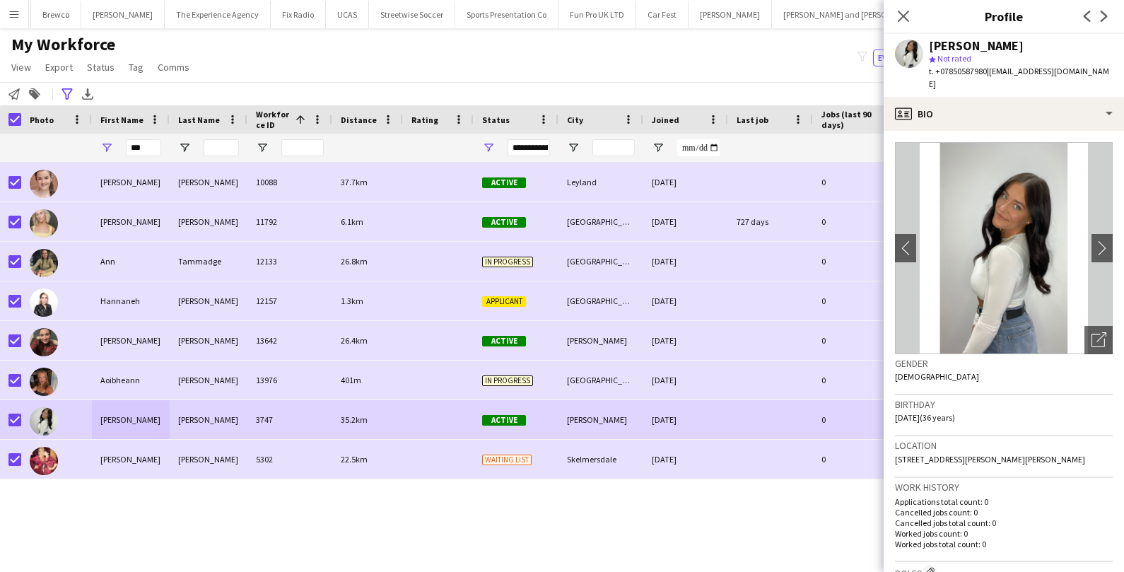
scroll to position [58, 0]
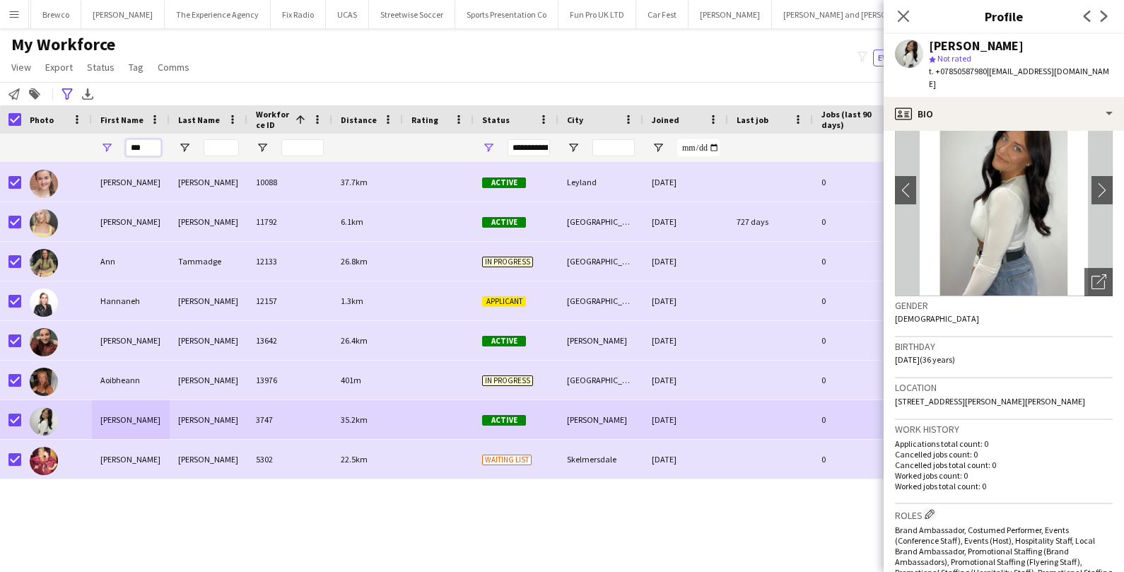
drag, startPoint x: 155, startPoint y: 146, endPoint x: 108, endPoint y: 144, distance: 46.7
click at [108, 144] on div "***" at bounding box center [131, 148] width 78 height 28
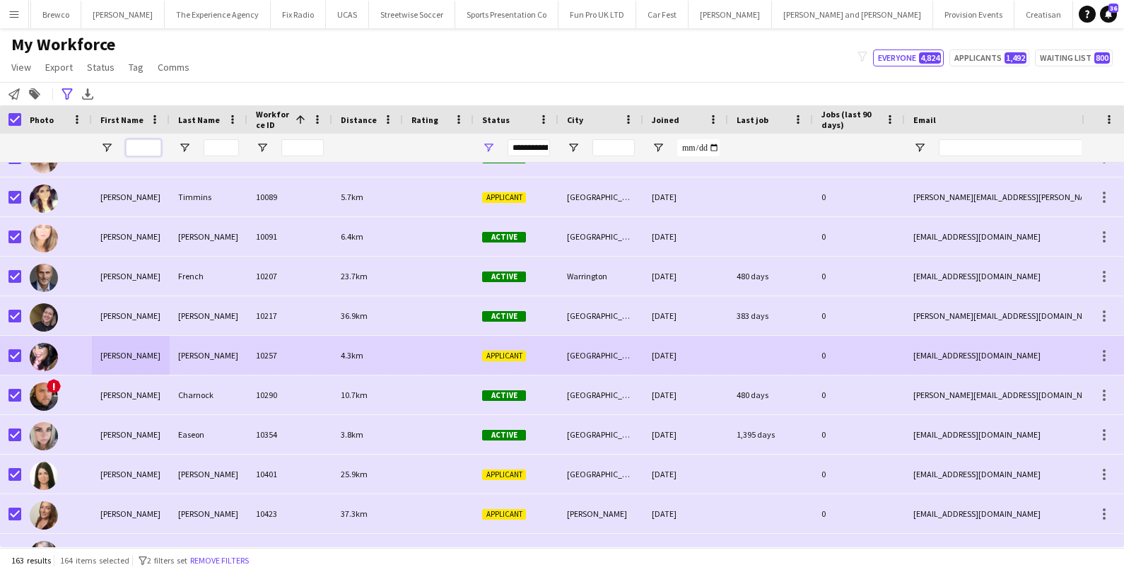
scroll to position [69, 0]
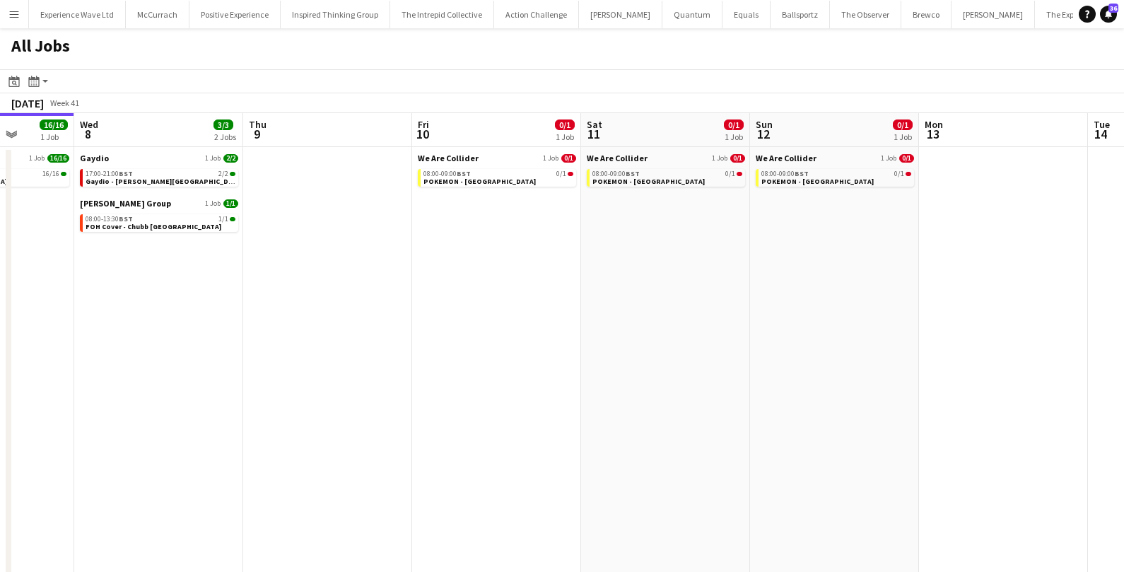
scroll to position [0, 411]
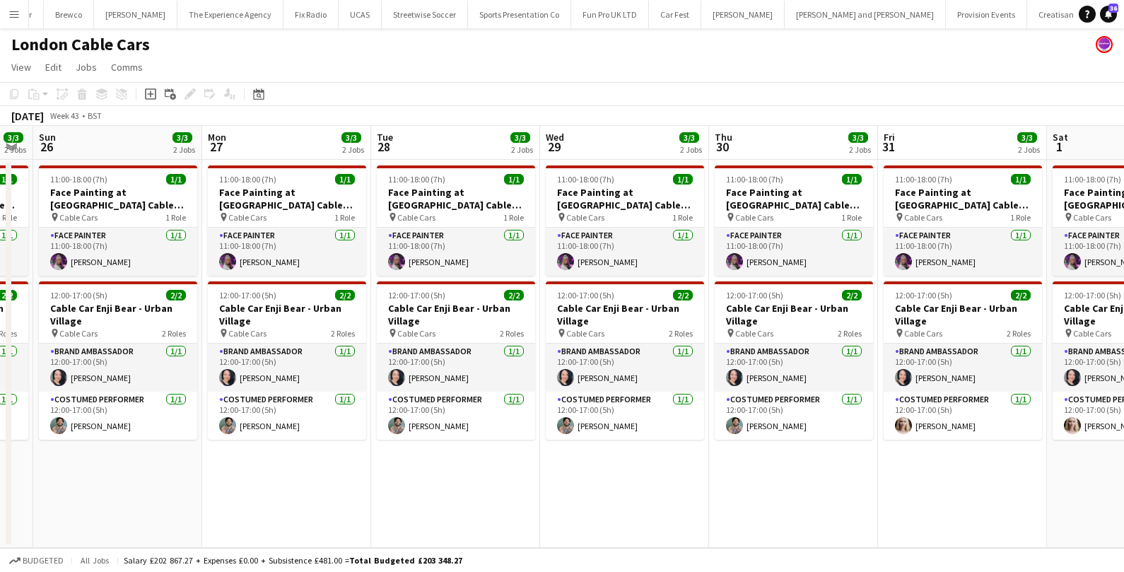
scroll to position [0, 474]
click at [132, 425] on app-card-role "Costumed Performer [DATE] 12:00-17:00 (5h) [PERSON_NAME]" at bounding box center [117, 416] width 158 height 48
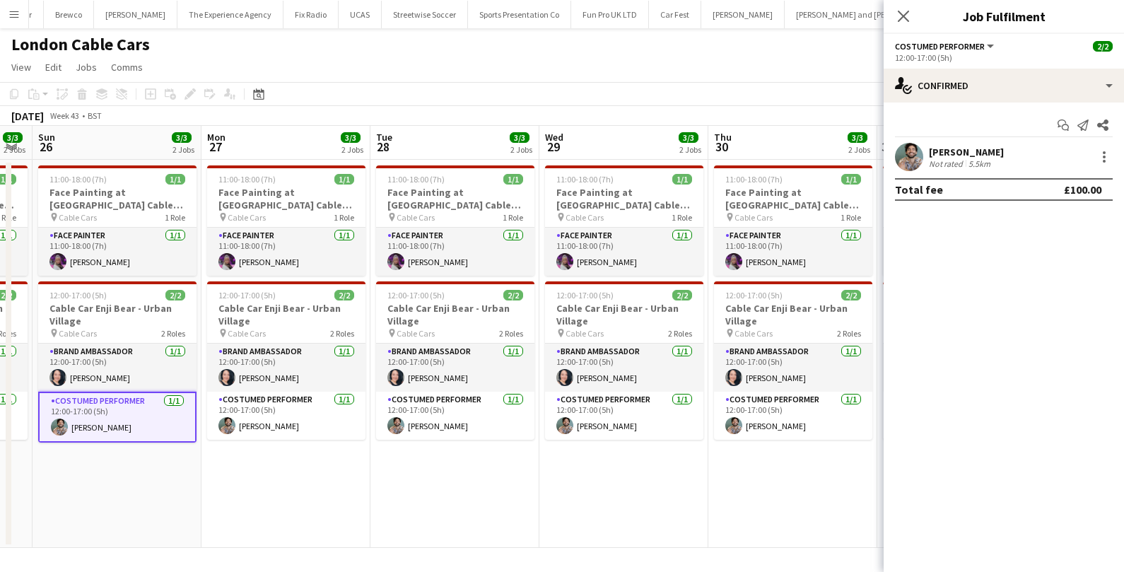
click at [977, 158] on div "5.5km" at bounding box center [980, 163] width 28 height 11
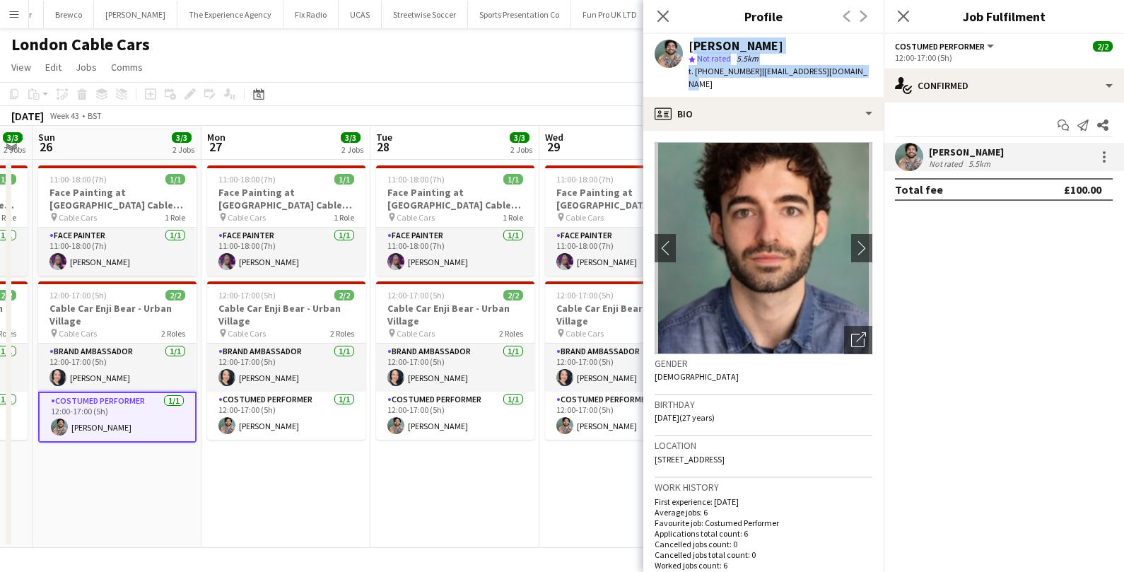
drag, startPoint x: 689, startPoint y: 45, endPoint x: 861, endPoint y: 80, distance: 175.4
click at [861, 80] on div "[PERSON_NAME] star Not rated 5.5km t. [PHONE_NUMBER] | [EMAIL_ADDRESS][DOMAIN_N…" at bounding box center [763, 65] width 240 height 63
copy div "[PERSON_NAME] star Not rated 5.5km t. [PHONE_NUMBER] | [EMAIL_ADDRESS][DOMAIN_N…"
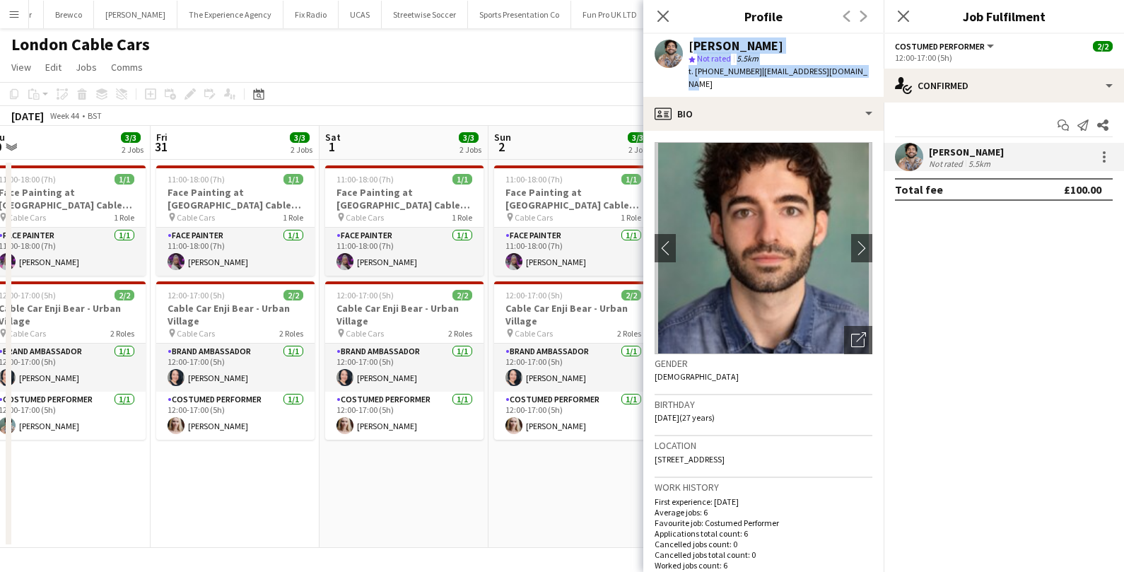
scroll to position [0, 575]
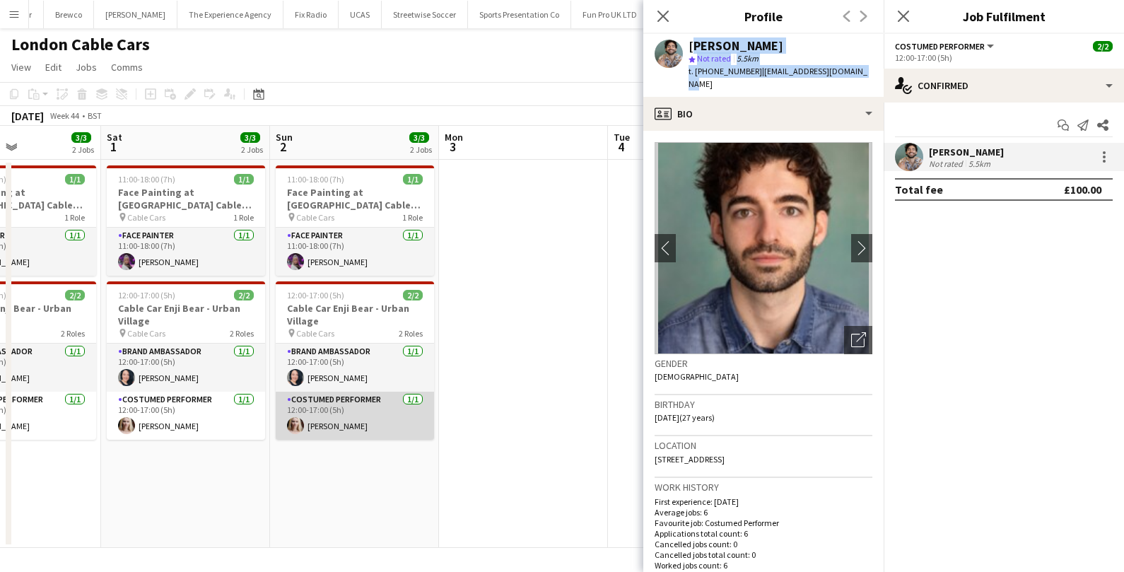
click at [337, 428] on app-card-role "Costumed Performer [DATE] 12:00-17:00 (5h) [PERSON_NAME]" at bounding box center [355, 416] width 158 height 48
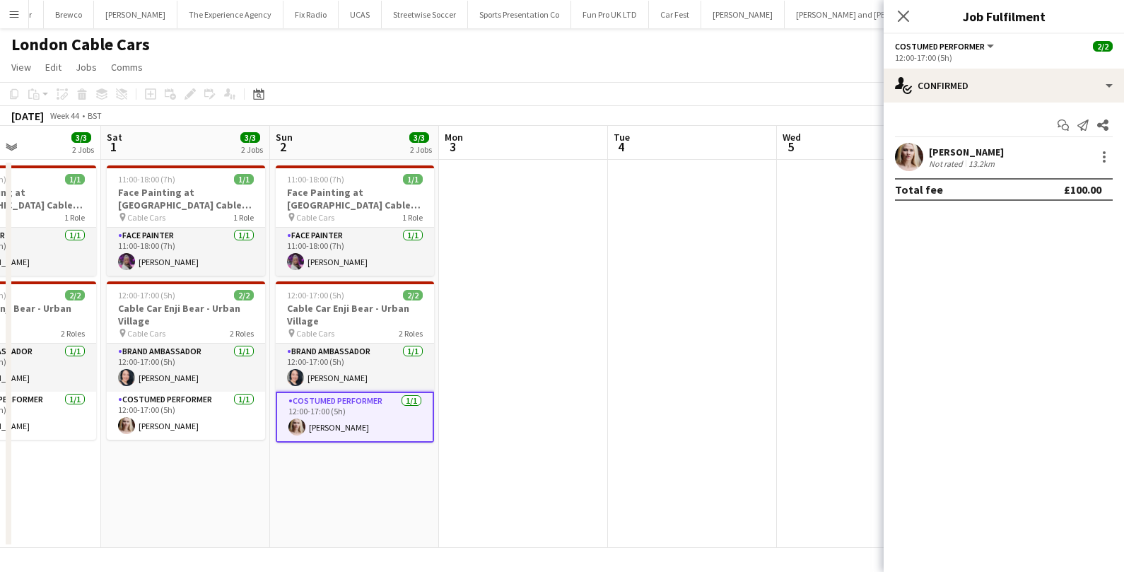
click at [966, 164] on div "13.2km" at bounding box center [982, 163] width 32 height 11
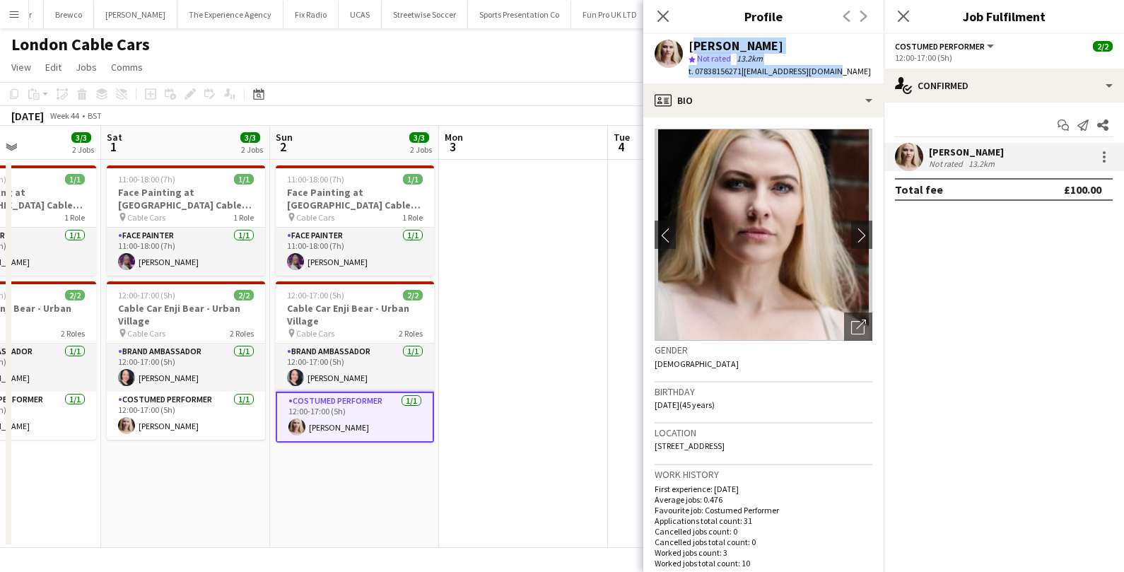
drag, startPoint x: 690, startPoint y: 45, endPoint x: 841, endPoint y: 76, distance: 154.3
click at [842, 76] on div "[PERSON_NAME] star Not rated 13.2km t. 07838156271 | [EMAIL_ADDRESS][DOMAIN_NAM…" at bounding box center [762, 58] width 239 height 49
copy div "[PERSON_NAME] star Not rated 13.2km t. 07838156271 | [EMAIL_ADDRESS][DOMAIN_NAM…"
click at [360, 368] on app-card-role "Brand Ambassador [DATE] 12:00-17:00 (5h) [PERSON_NAME]" at bounding box center [355, 368] width 158 height 48
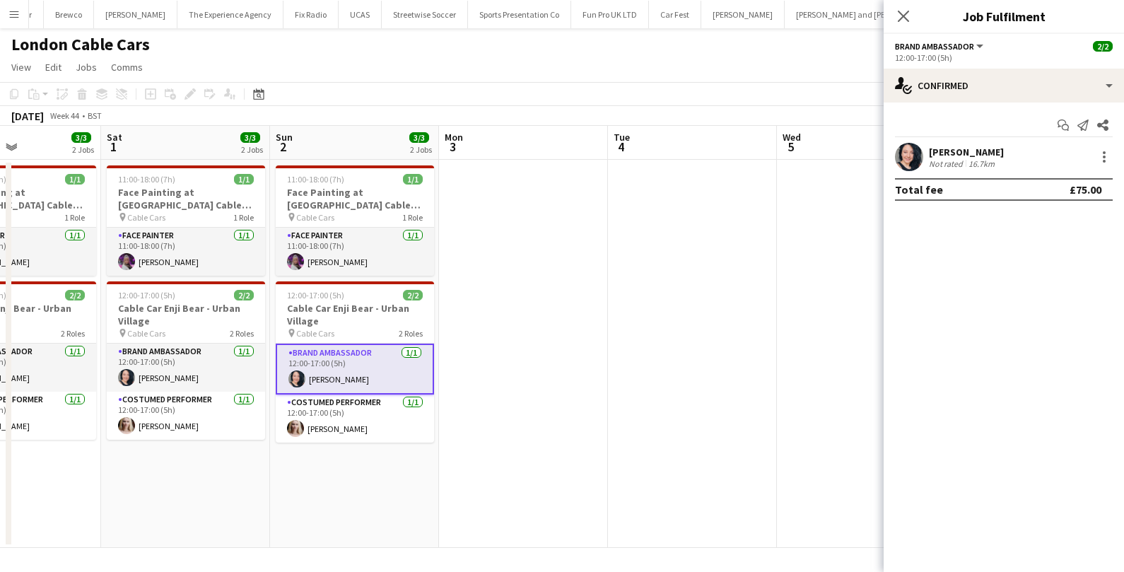
click at [962, 163] on div "Not rated" at bounding box center [947, 163] width 37 height 11
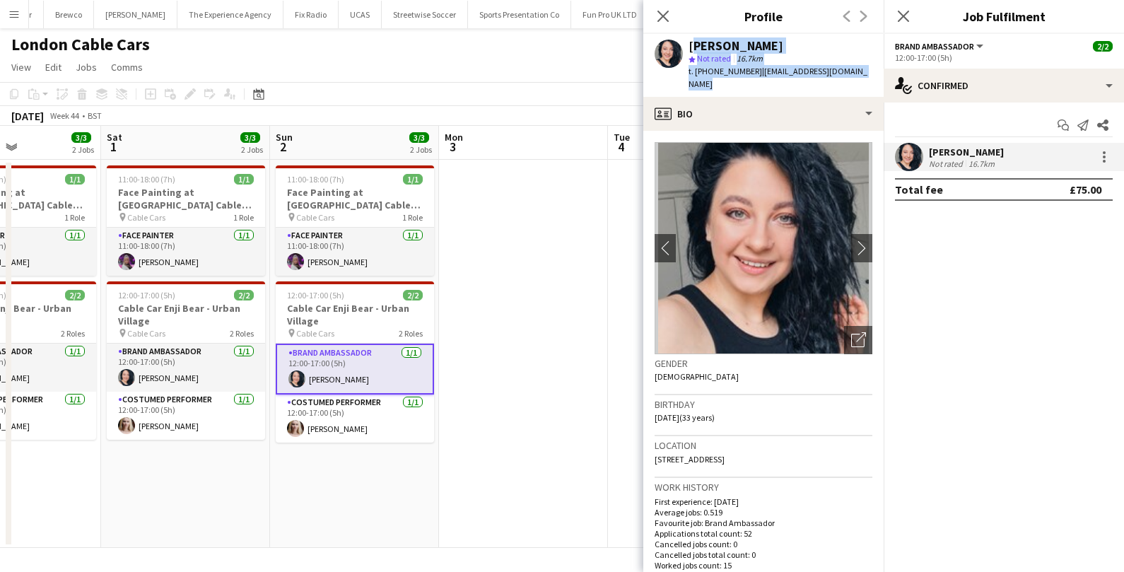
drag, startPoint x: 689, startPoint y: 45, endPoint x: 870, endPoint y: 71, distance: 182.2
click at [870, 71] on div "[PERSON_NAME] star Not rated 16.7km t. [PHONE_NUMBER] | [EMAIL_ADDRESS][DOMAIN_…" at bounding box center [763, 65] width 240 height 63
copy div "[PERSON_NAME] star Not rated 16.7km t. [PHONE_NUMBER] | [EMAIL_ADDRESS][DOMAIN_…"
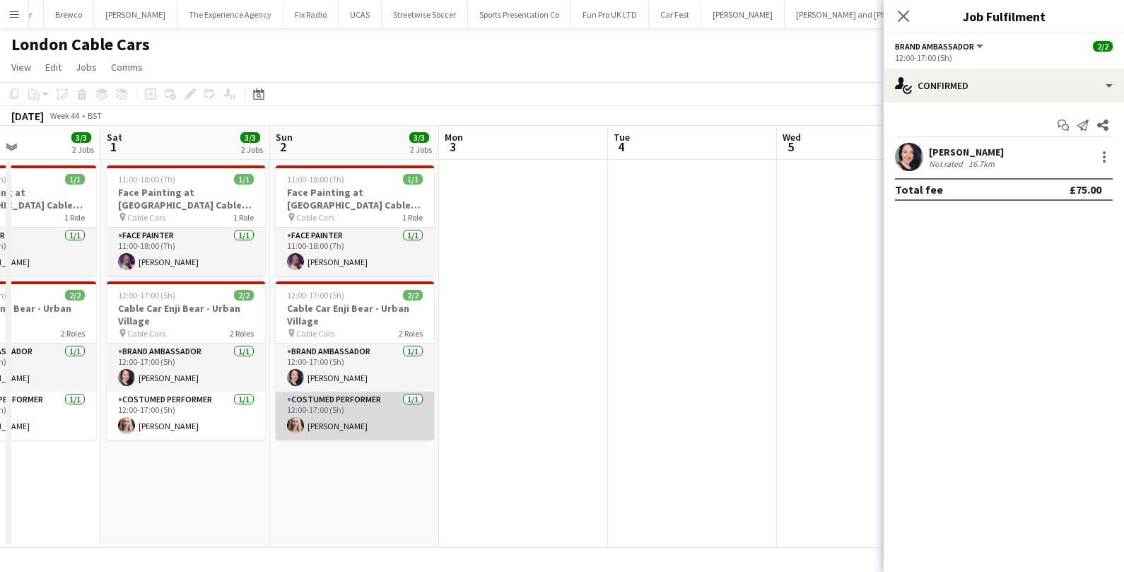
click at [337, 409] on app-card-role "Costumed Performer [DATE] 12:00-17:00 (5h) [PERSON_NAME]" at bounding box center [355, 416] width 158 height 48
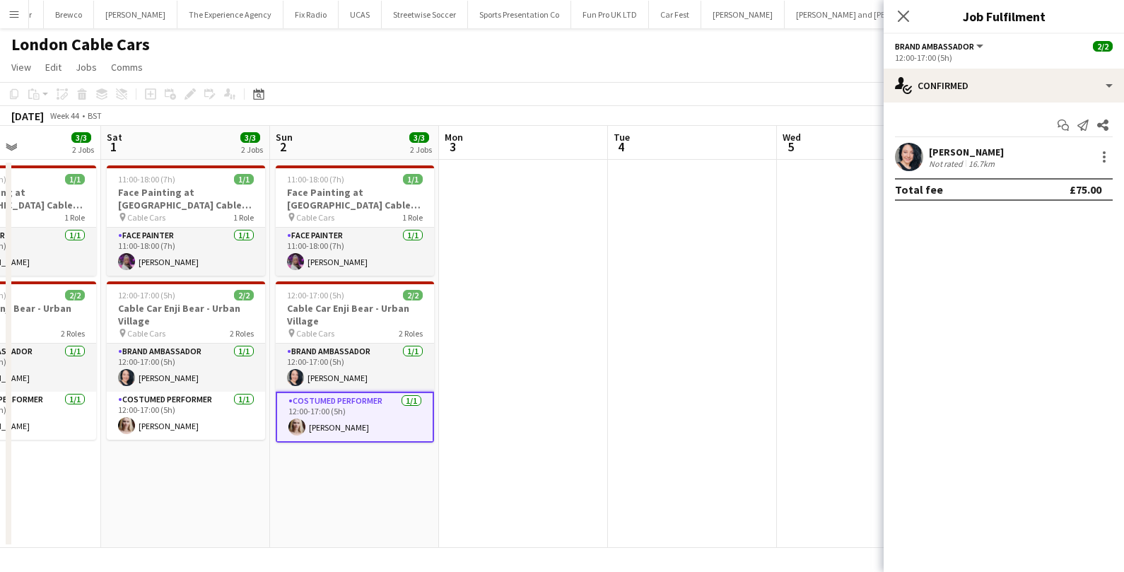
click at [337, 412] on app-card-role "Costumed Performer [DATE] 12:00-17:00 (5h) [PERSON_NAME]" at bounding box center [355, 417] width 158 height 51
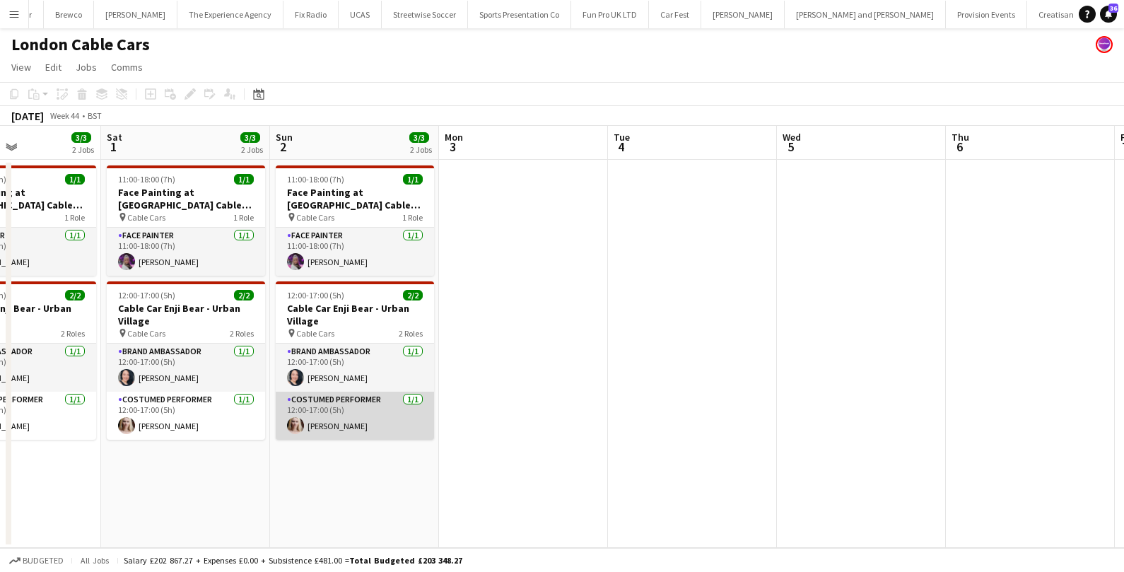
click at [337, 412] on app-card-role "Costumed Performer [DATE] 12:00-17:00 (5h) [PERSON_NAME]" at bounding box center [355, 416] width 158 height 48
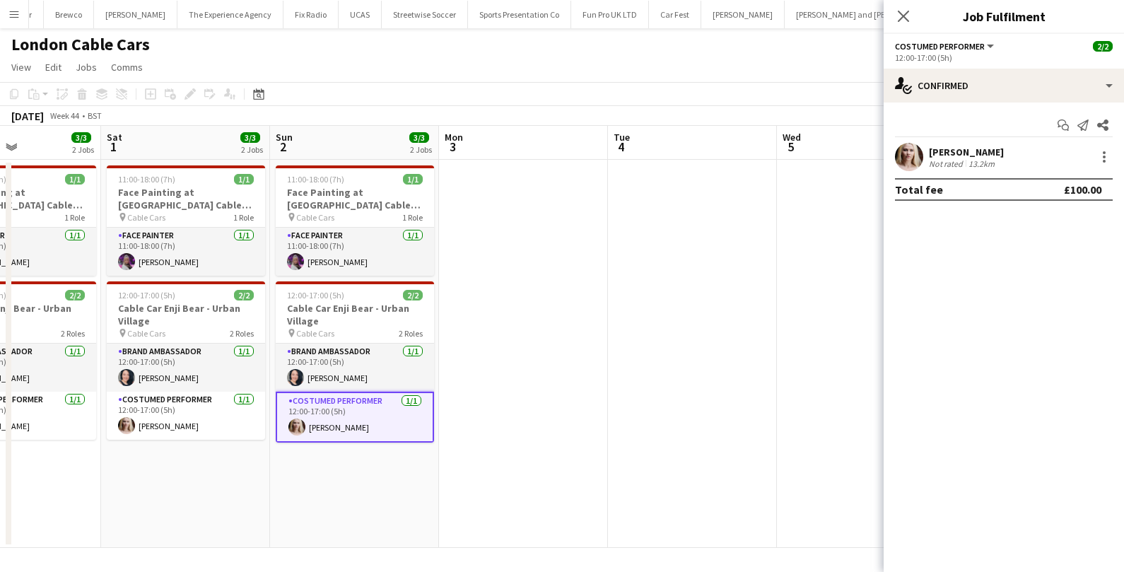
click at [994, 146] on div "[PERSON_NAME]" at bounding box center [966, 152] width 75 height 13
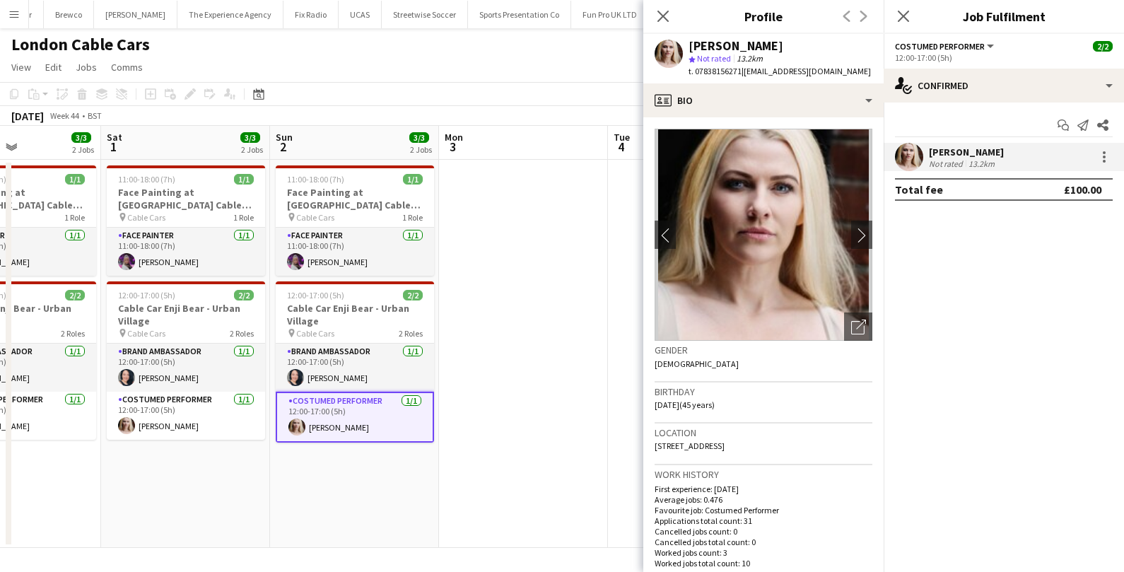
click at [341, 434] on app-card-role "Costumed Performer [DATE] 12:00-17:00 (5h) [PERSON_NAME]" at bounding box center [355, 417] width 158 height 51
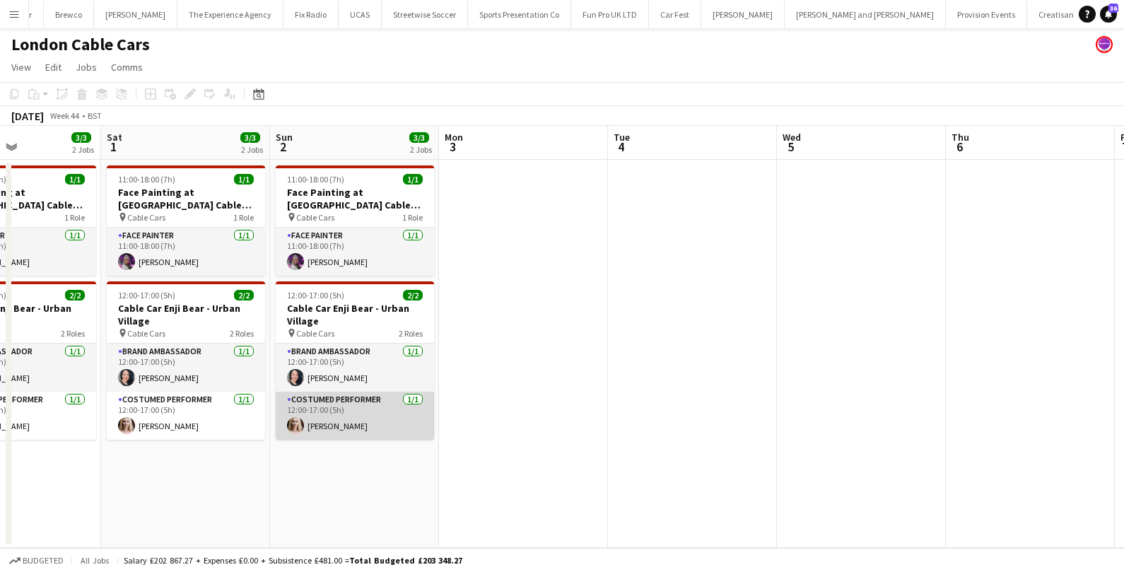
click at [341, 434] on app-card-role "Costumed Performer [DATE] 12:00-17:00 (5h) [PERSON_NAME]" at bounding box center [355, 416] width 158 height 48
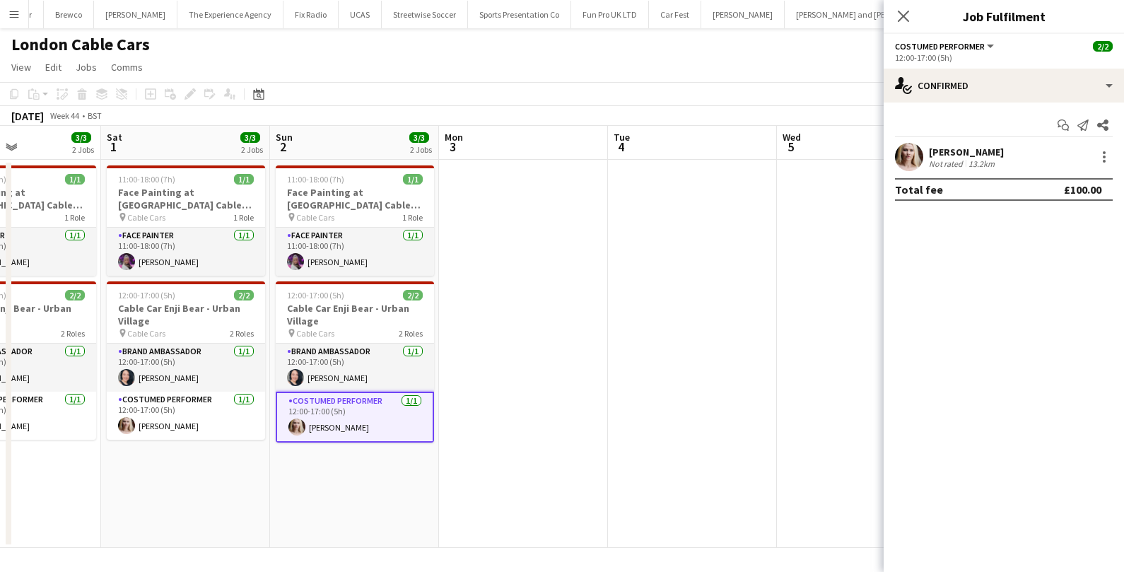
click at [187, 96] on div "Add job Add linked Job Edit Edit linked Job Applicants" at bounding box center [184, 94] width 108 height 17
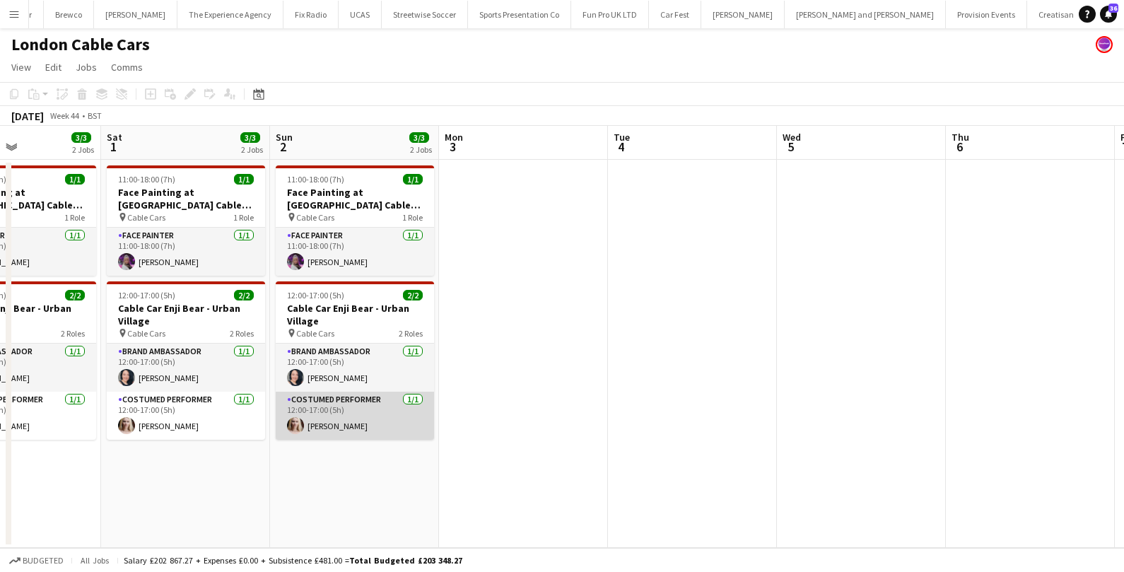
click at [311, 414] on app-card-role "Costumed Performer [DATE] 12:00-17:00 (5h) [PERSON_NAME]" at bounding box center [355, 416] width 158 height 48
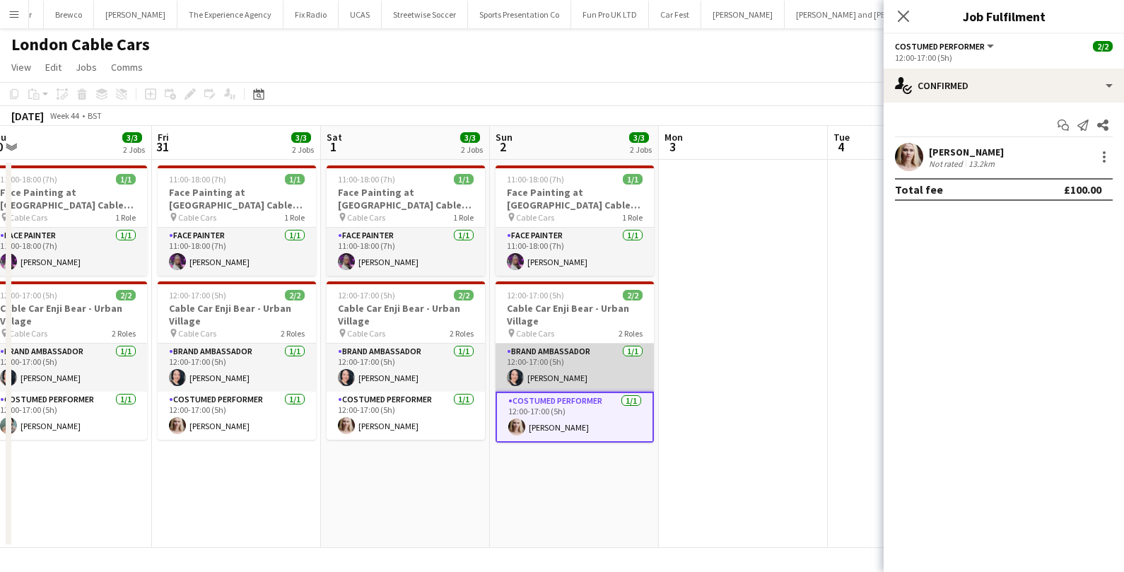
scroll to position [0, 351]
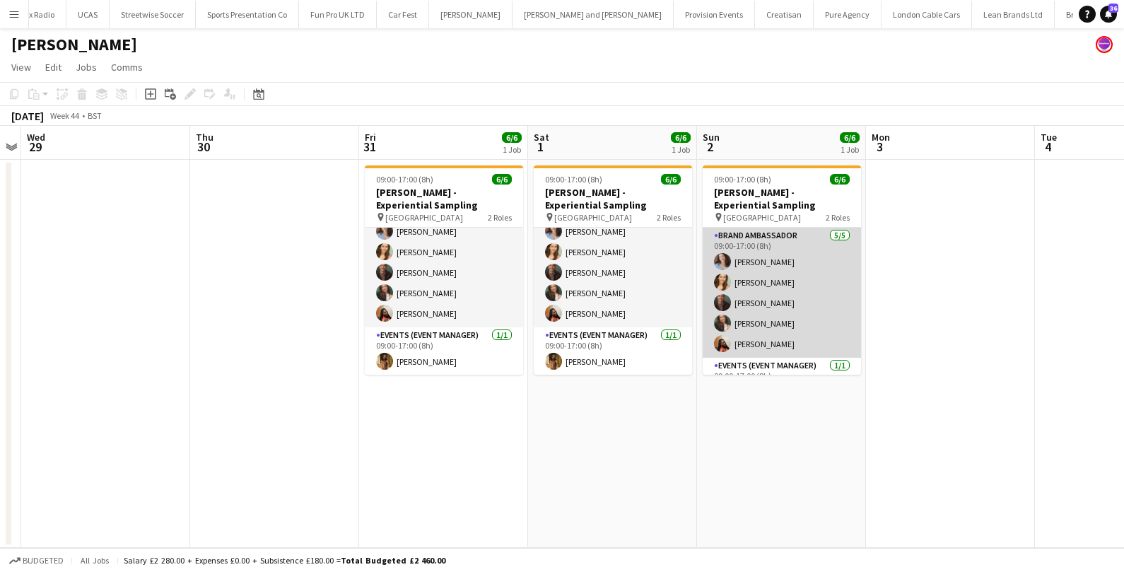
scroll to position [30, 0]
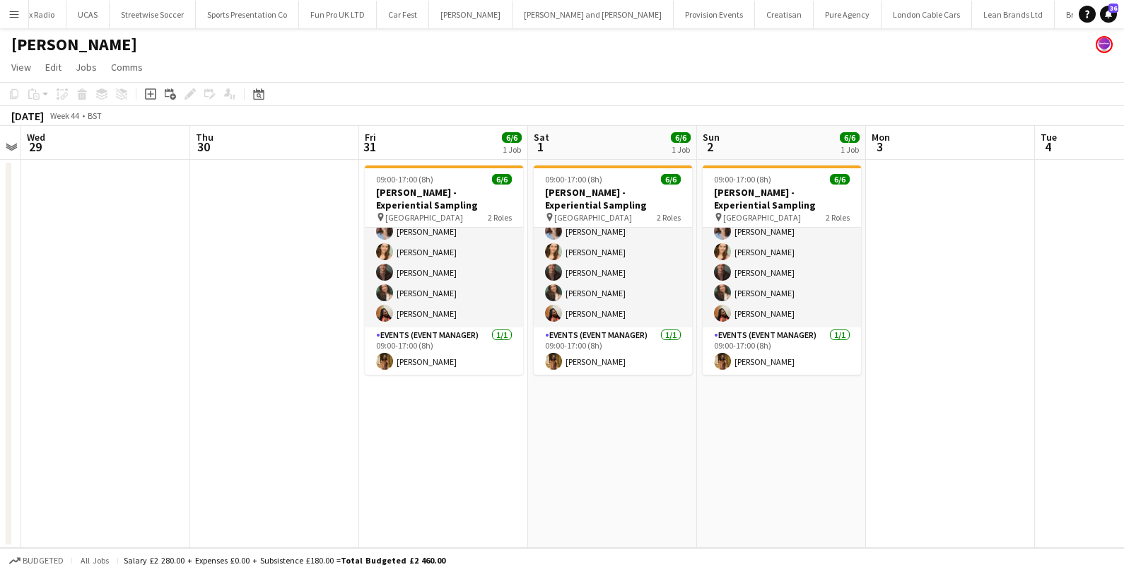
click at [18, 14] on app-icon "Menu" at bounding box center [13, 13] width 11 height 11
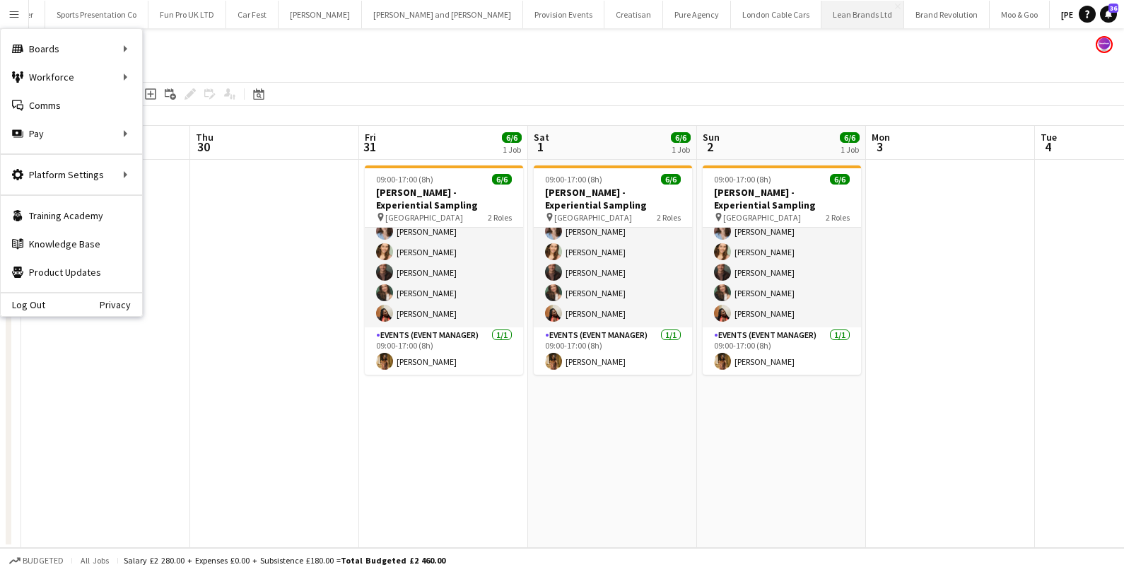
scroll to position [0, 1323]
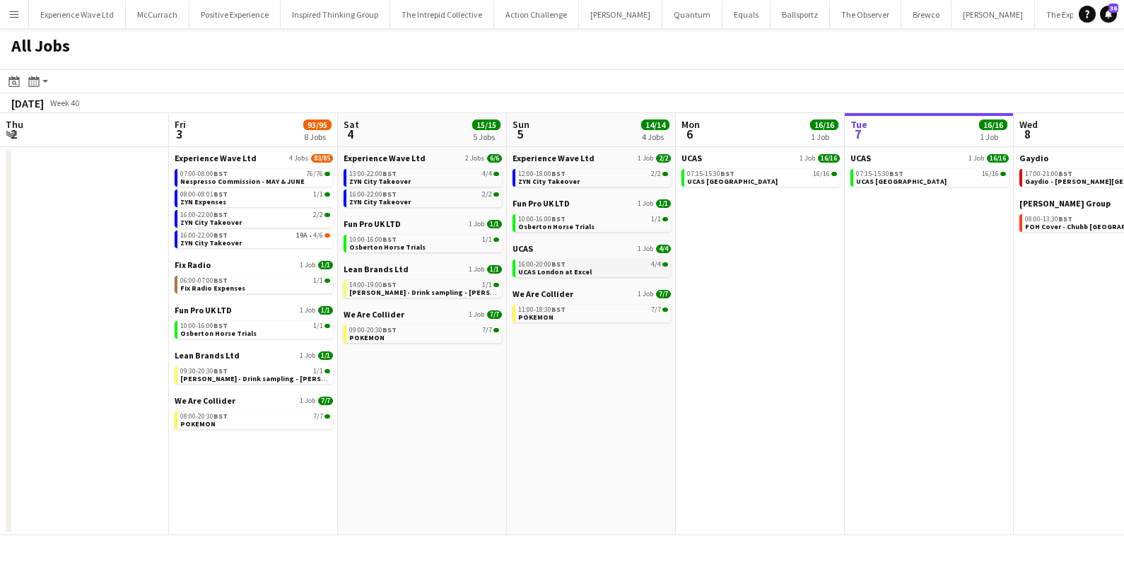
scroll to position [0, 376]
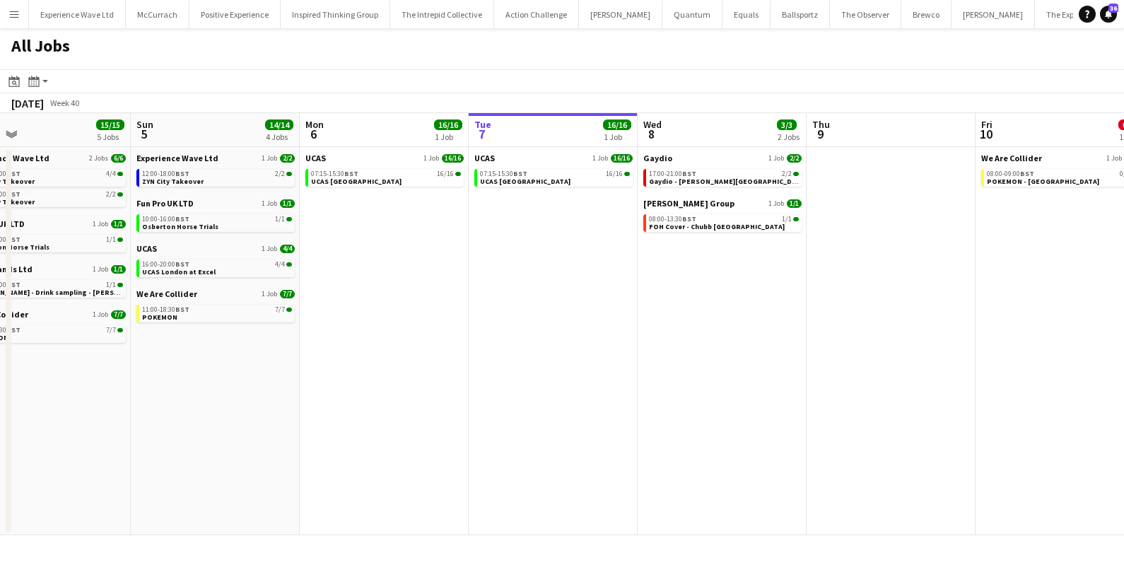
click at [12, 13] on app-icon "Menu" at bounding box center [13, 13] width 11 height 11
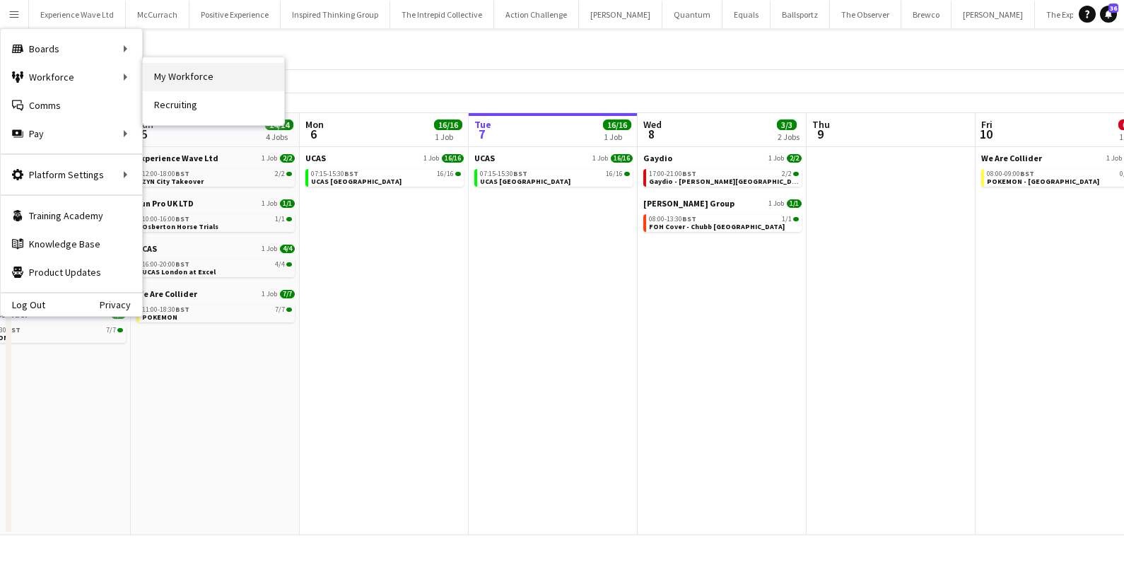
click at [245, 83] on link "My Workforce" at bounding box center [213, 77] width 141 height 28
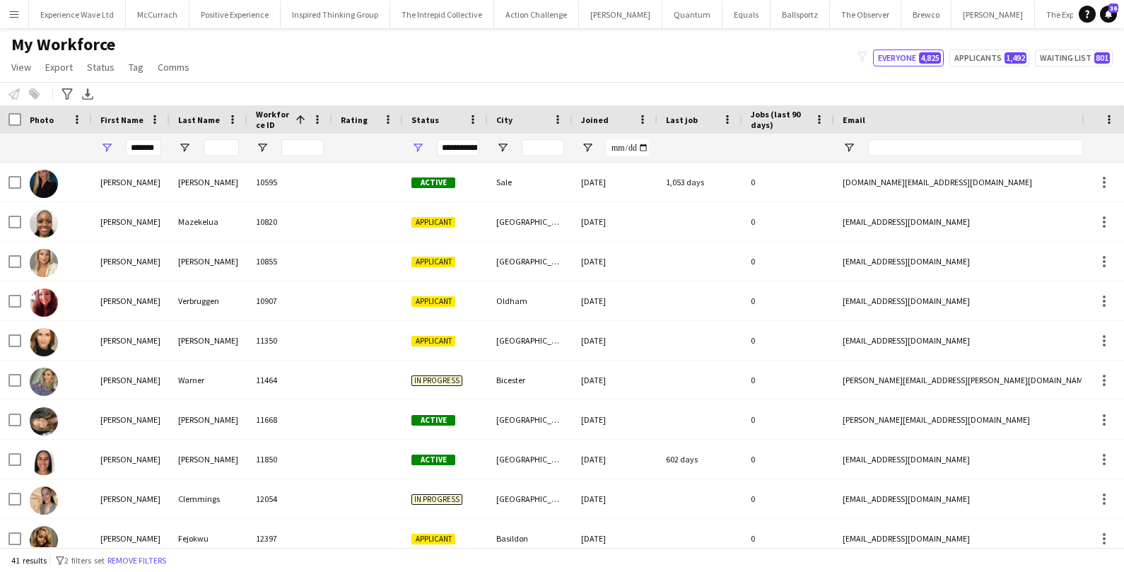
click at [12, 23] on button "Menu" at bounding box center [14, 14] width 28 height 28
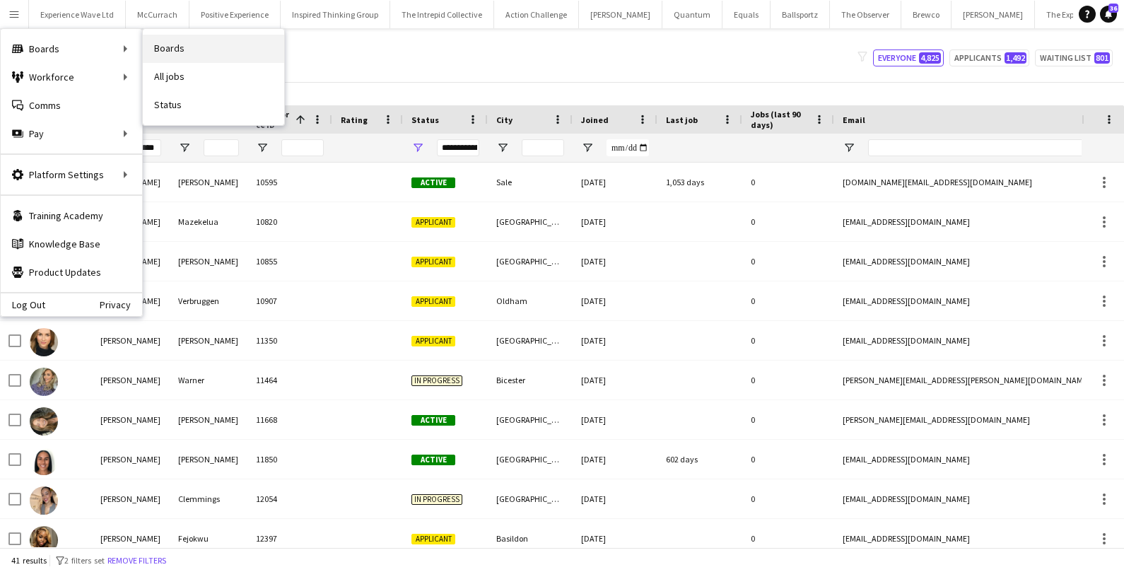
click at [166, 51] on link "Boards" at bounding box center [213, 49] width 141 height 28
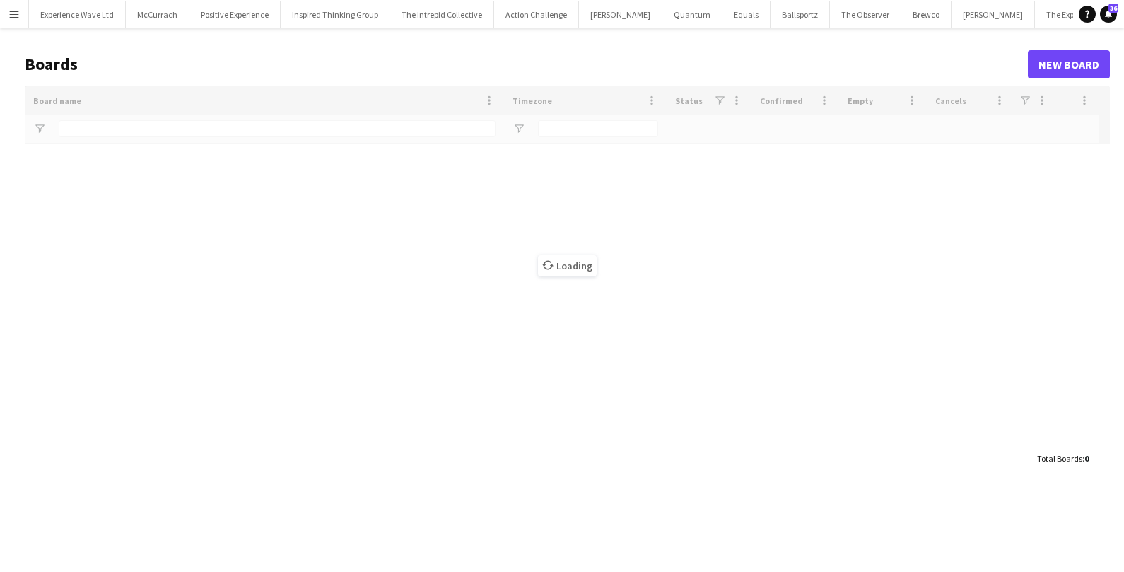
type input "*****"
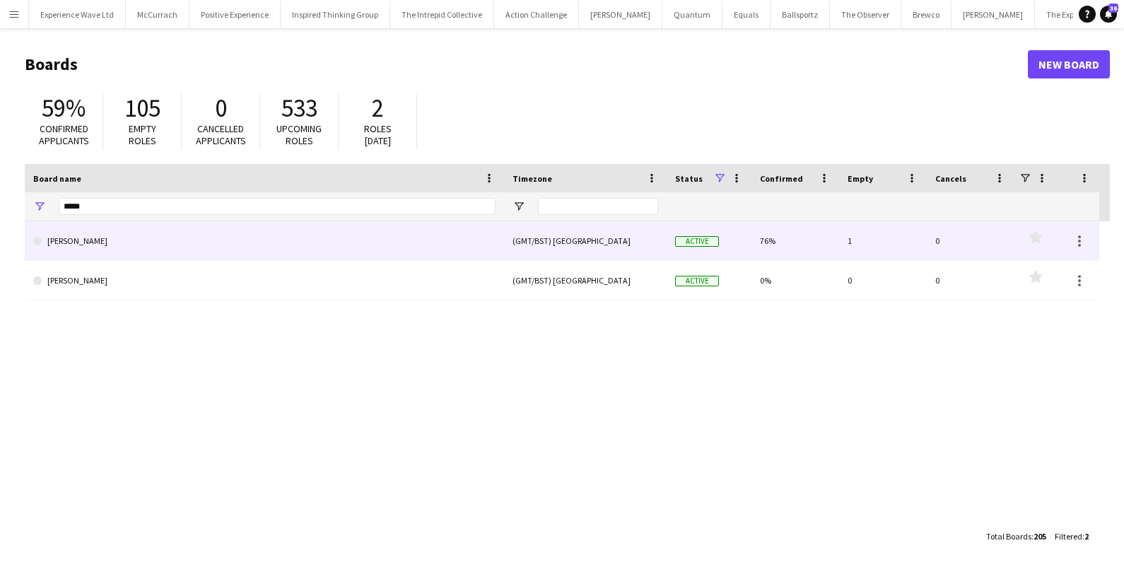
click at [77, 248] on link "[PERSON_NAME]" at bounding box center [264, 241] width 462 height 40
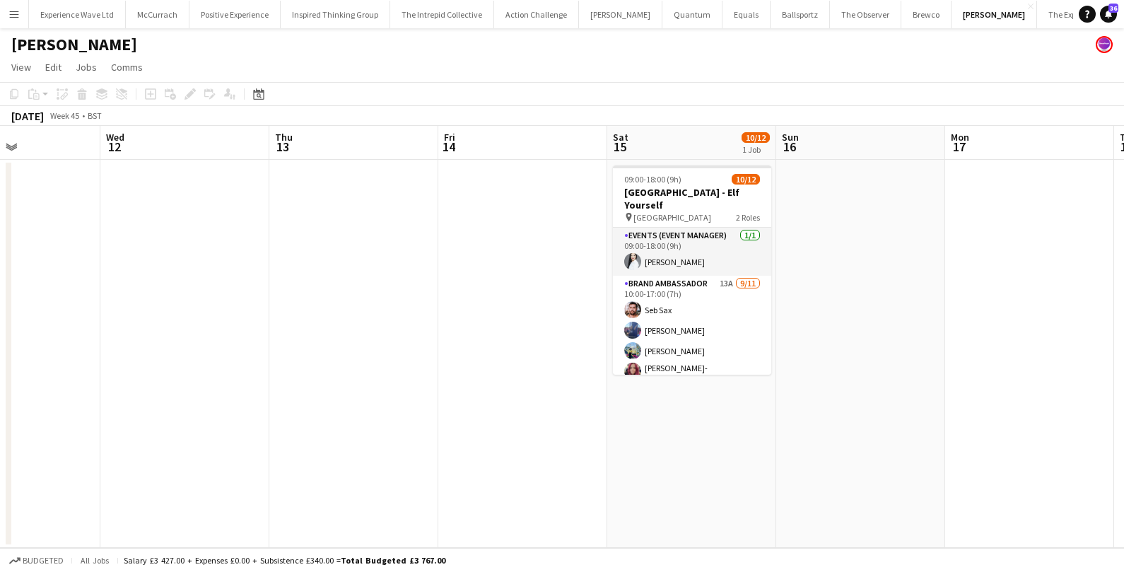
scroll to position [0, 582]
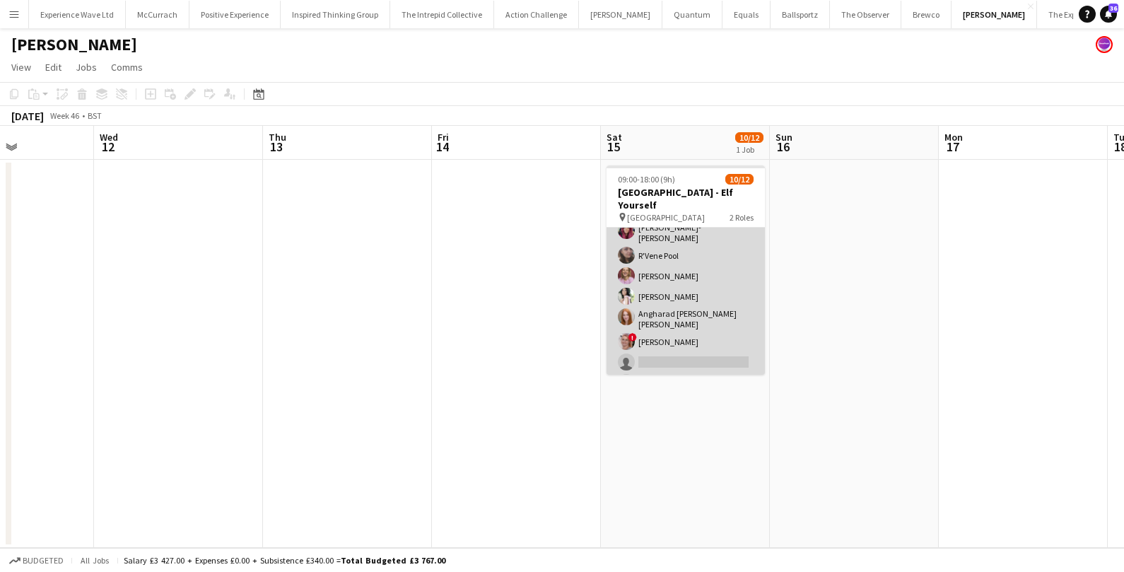
click at [664, 350] on app-card-role "Brand Ambassador 13A [DATE] 10:00-17:00 (7h) [PERSON_NAME] [PERSON_NAME] [PERSO…" at bounding box center [686, 266] width 158 height 262
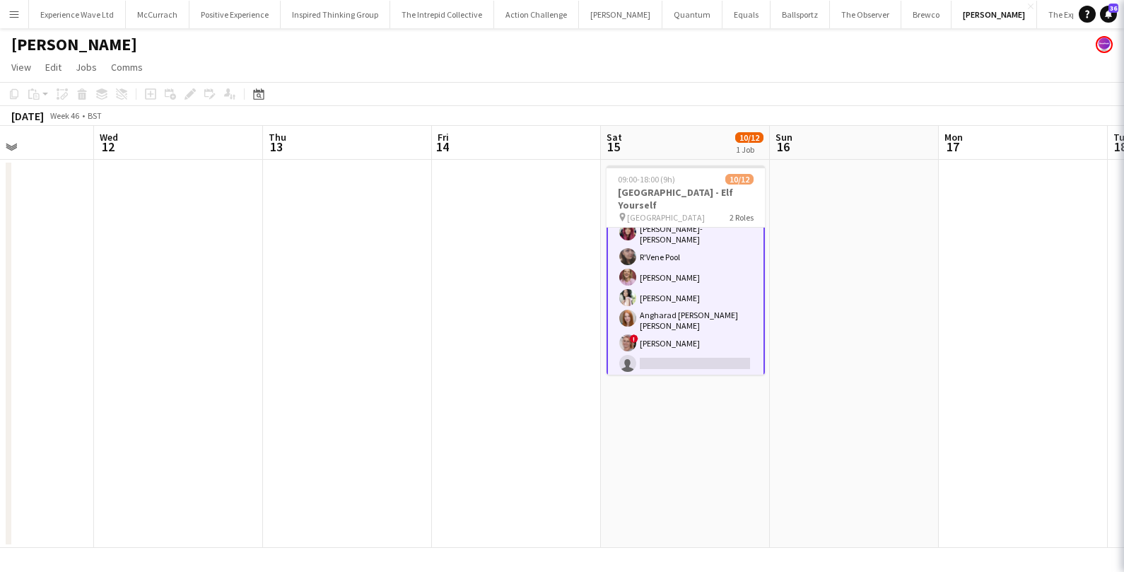
scroll to position [142, 0]
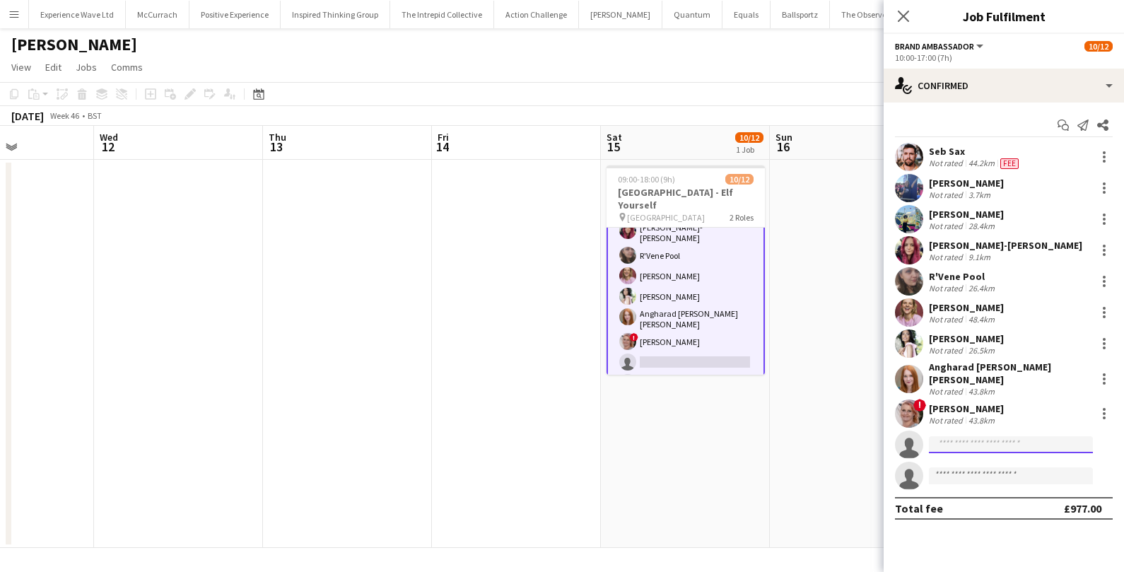
click at [980, 436] on input at bounding box center [1011, 444] width 164 height 17
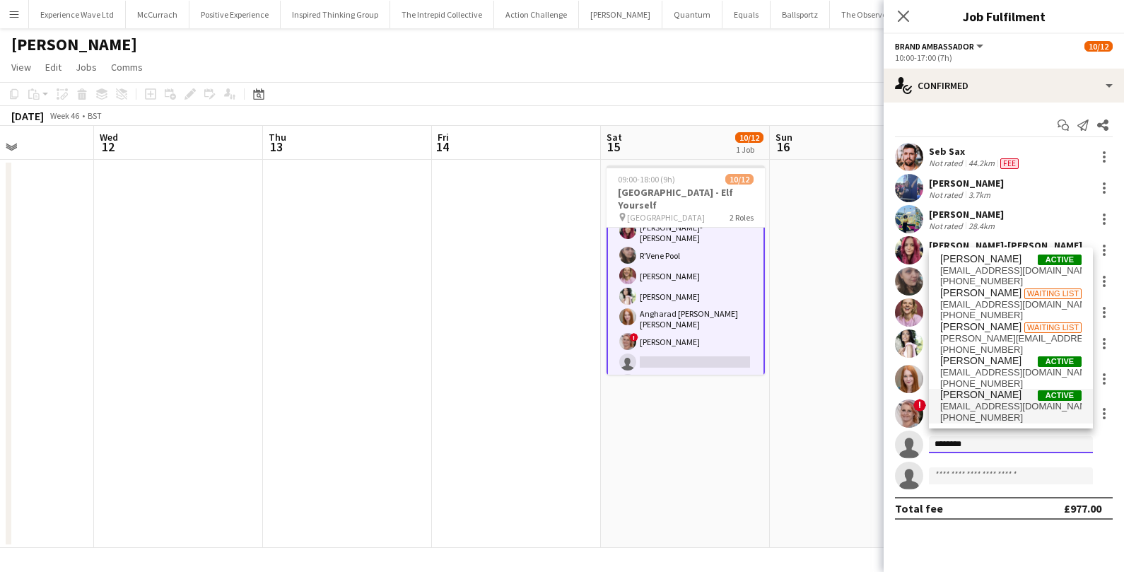
type input "*******"
click at [997, 405] on span "jessicaedewire@gmail.com" at bounding box center [1010, 406] width 141 height 11
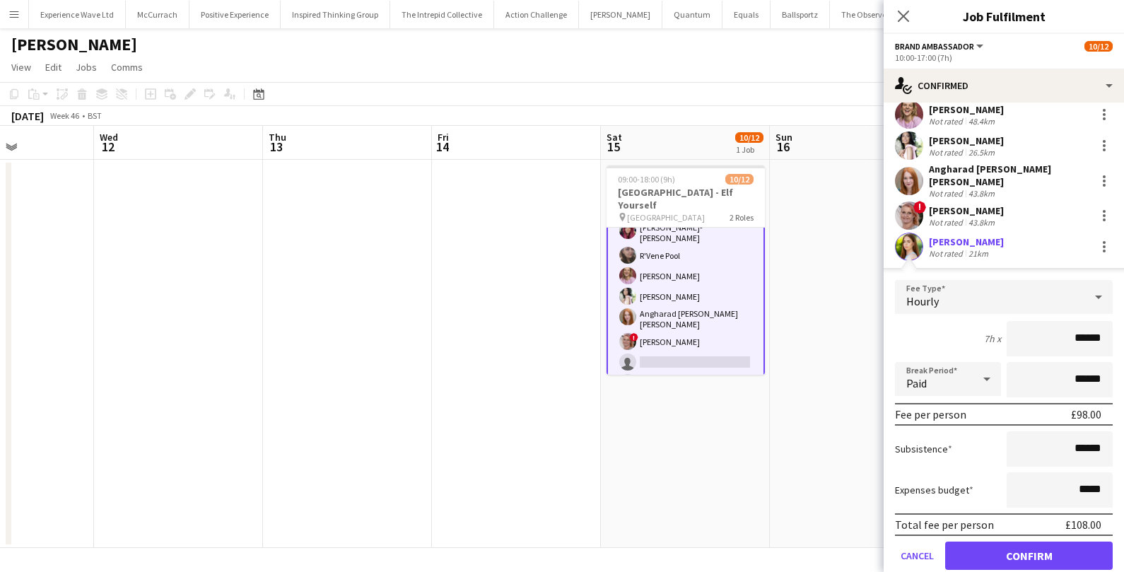
scroll to position [269, 0]
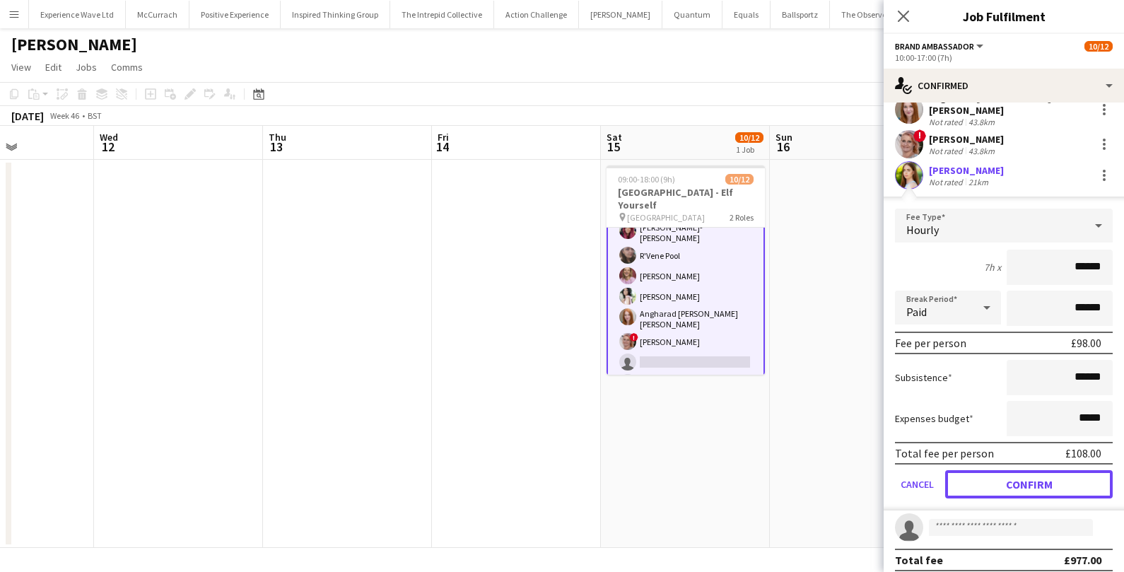
click at [1013, 470] on button "Confirm" at bounding box center [1029, 484] width 168 height 28
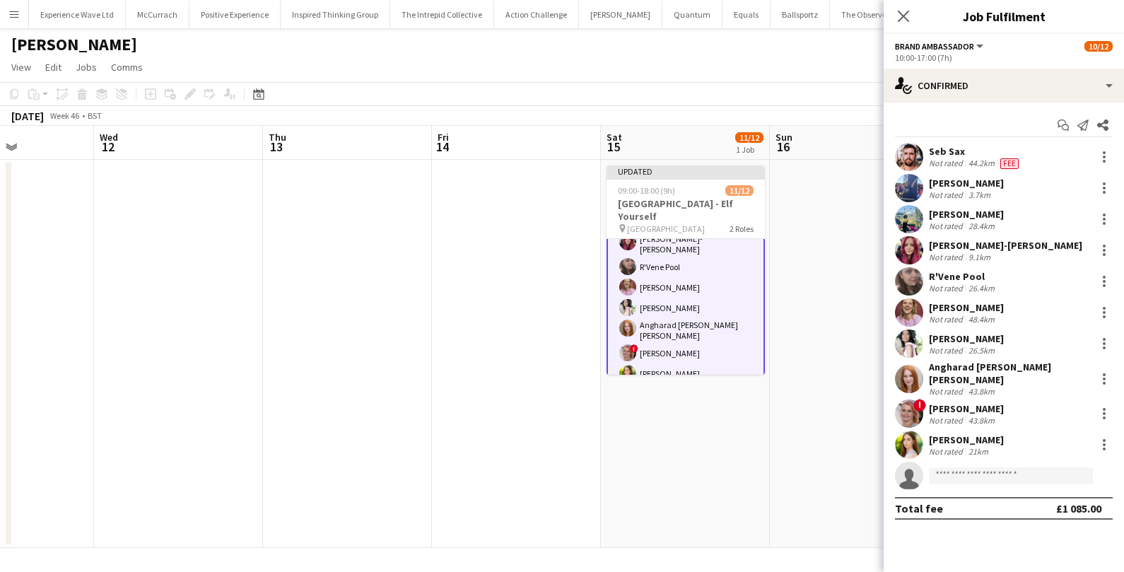
scroll to position [0, 0]
click at [764, 433] on app-date-cell "Updated 09:00-18:00 (9h) 11/12 Swan Centre - Elf Yourself pin Eastleigh 2 Roles…" at bounding box center [685, 354] width 169 height 388
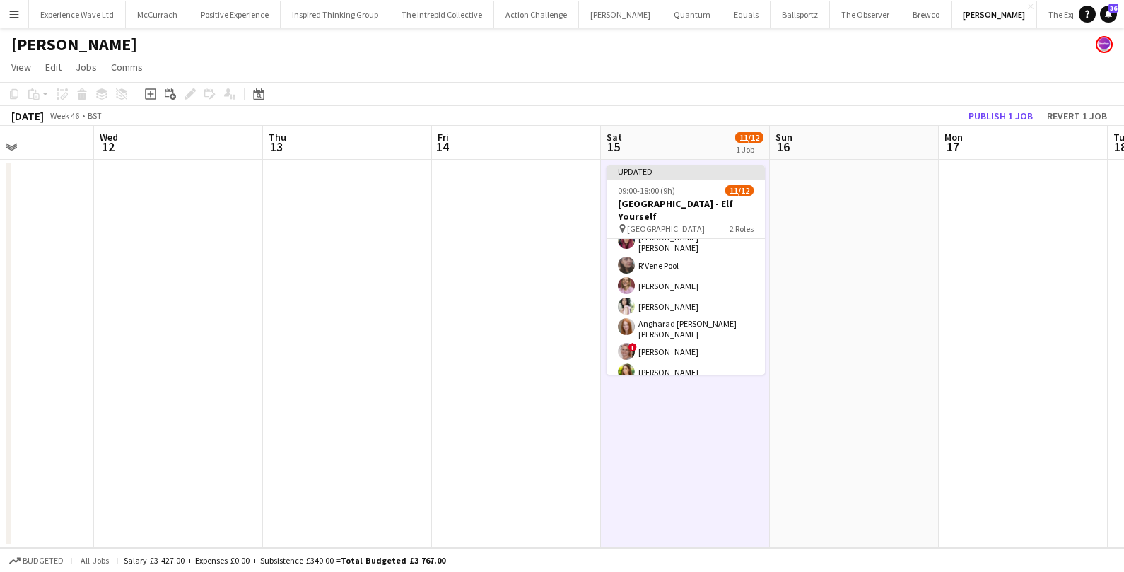
scroll to position [141, 0]
click at [1011, 122] on button "Publish 1 job" at bounding box center [1001, 116] width 76 height 18
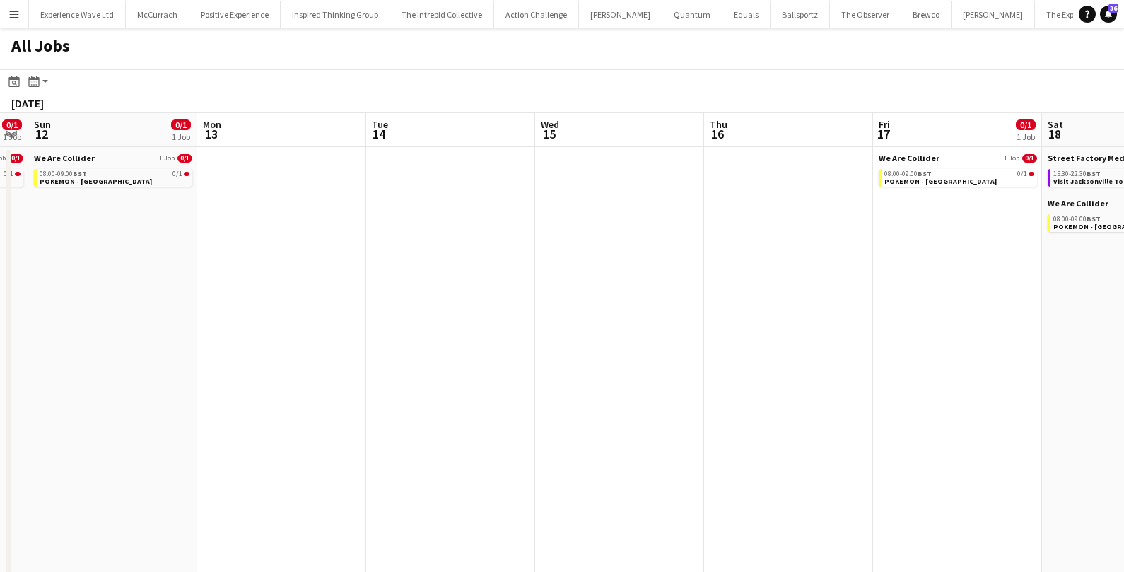
scroll to position [0, 583]
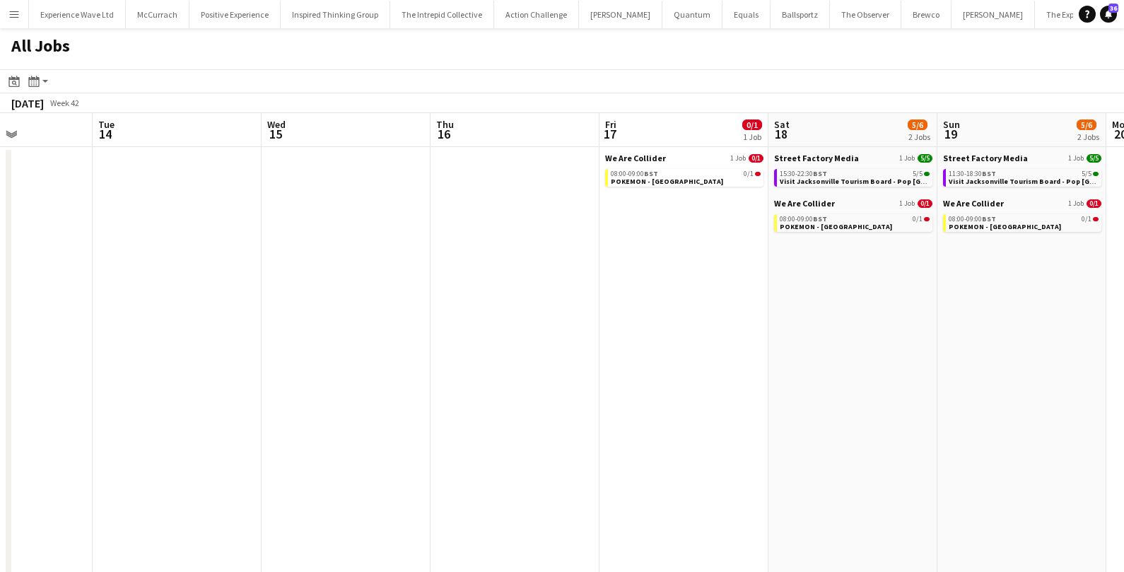
click at [545, 157] on app-date-cell at bounding box center [515, 416] width 169 height 539
click at [158, 21] on button "McCurrach Close" at bounding box center [158, 15] width 64 height 28
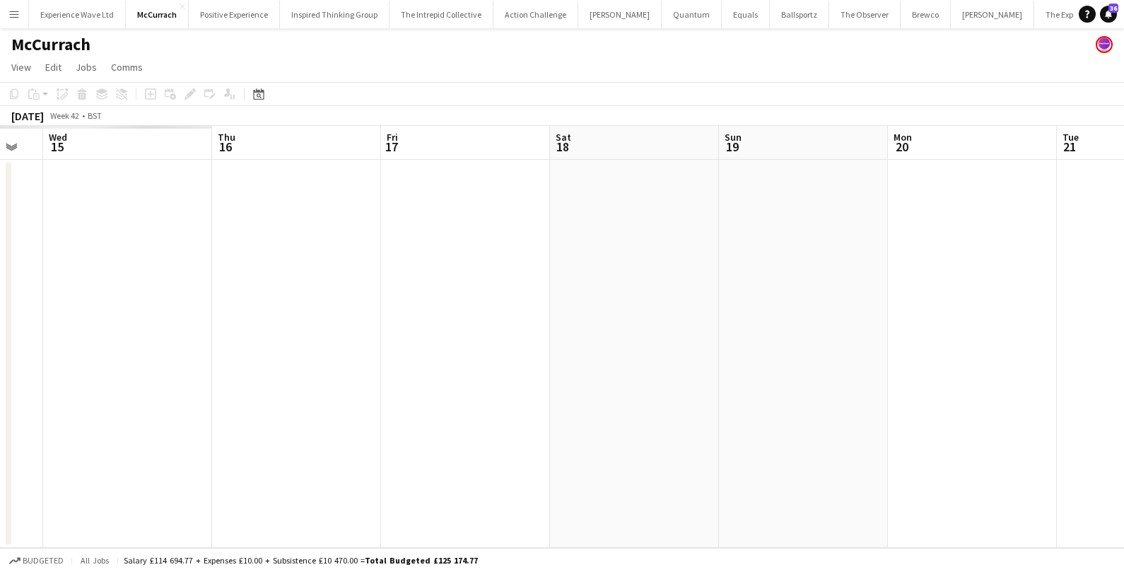
click at [322, 264] on app-date-cell at bounding box center [296, 354] width 169 height 388
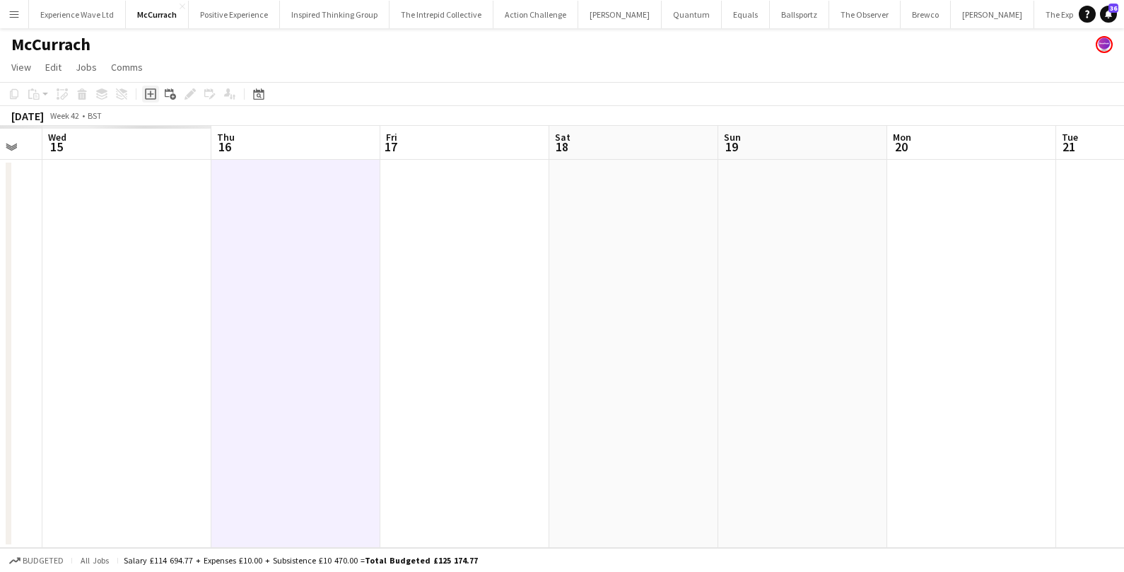
click at [147, 97] on icon "Add job" at bounding box center [150, 93] width 11 height 11
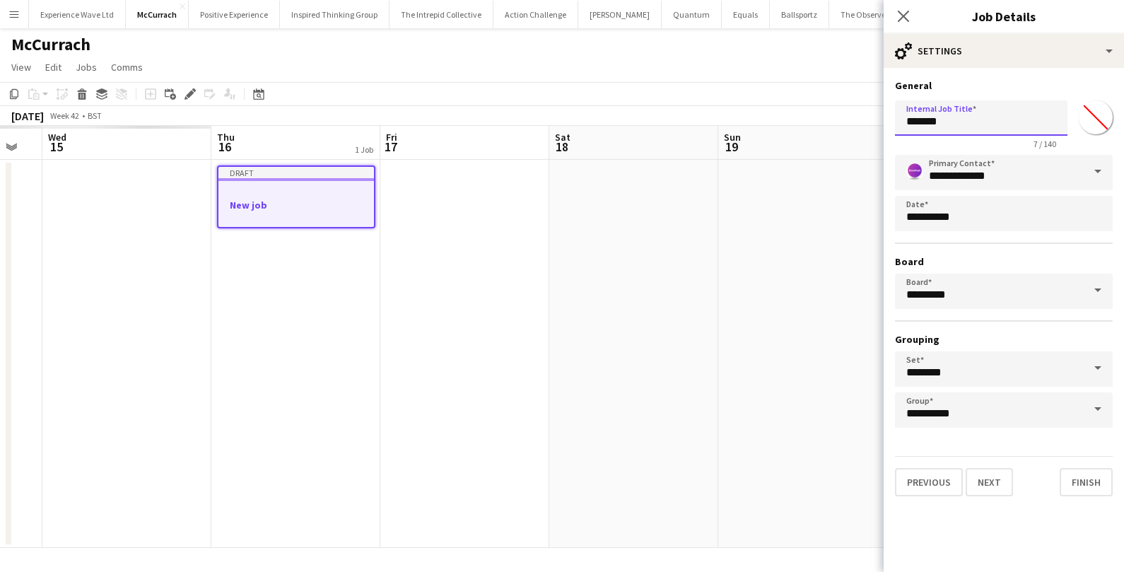
drag, startPoint x: 957, startPoint y: 127, endPoint x: 865, endPoint y: 119, distance: 92.3
click at [866, 119] on body "Menu Boards Boards Boards All jobs Status Workforce Workforce My Workforce Recr…" at bounding box center [562, 286] width 1124 height 572
type input "**********"
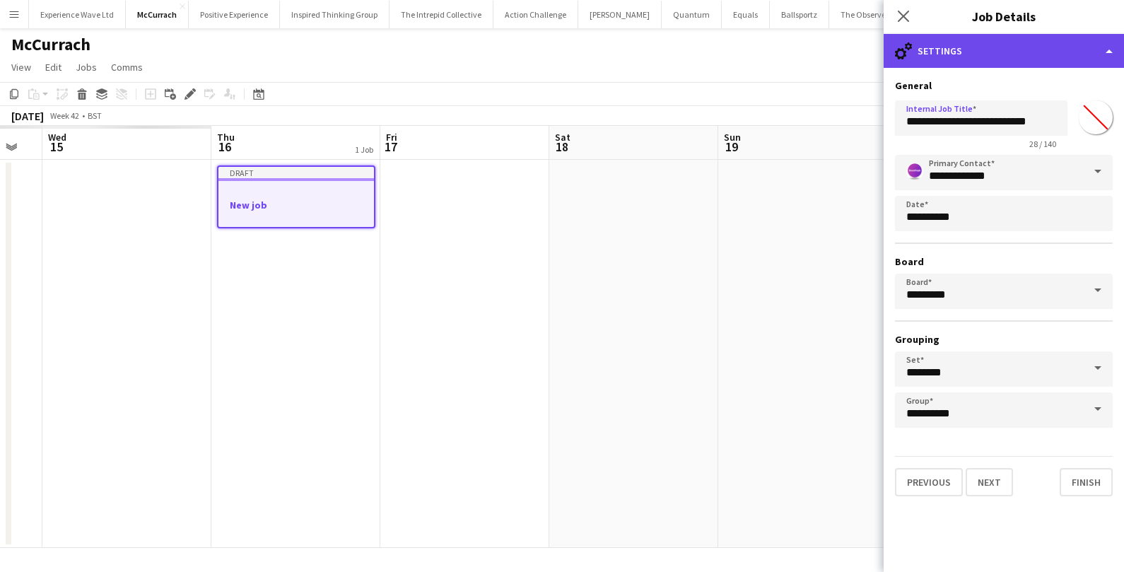
click at [1095, 47] on div "cog-double-3 Settings" at bounding box center [1004, 51] width 240 height 34
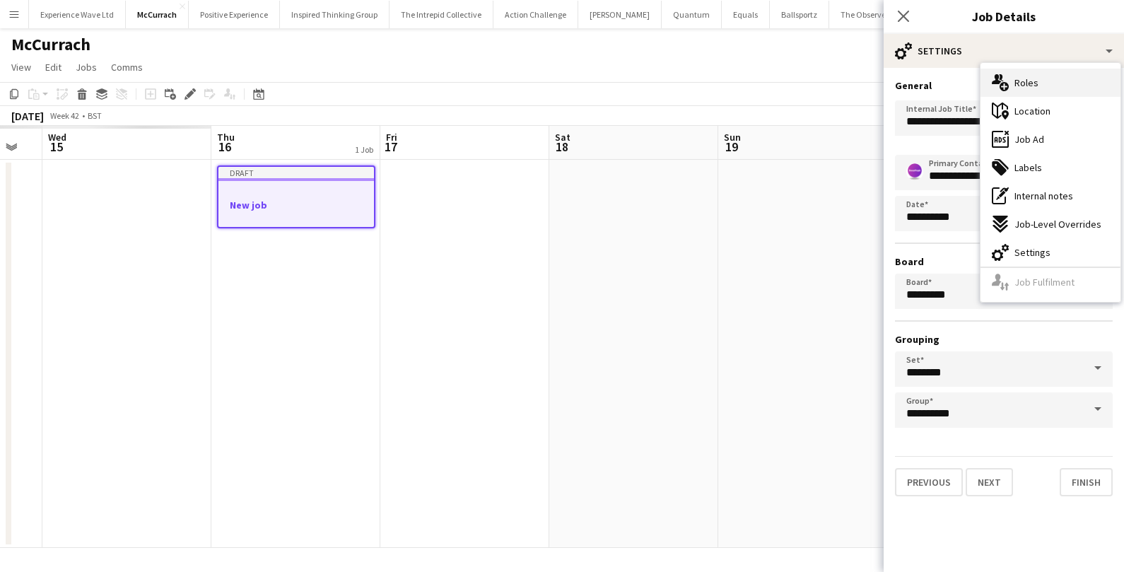
click at [1069, 82] on div "multiple-users-add Roles" at bounding box center [1051, 83] width 140 height 28
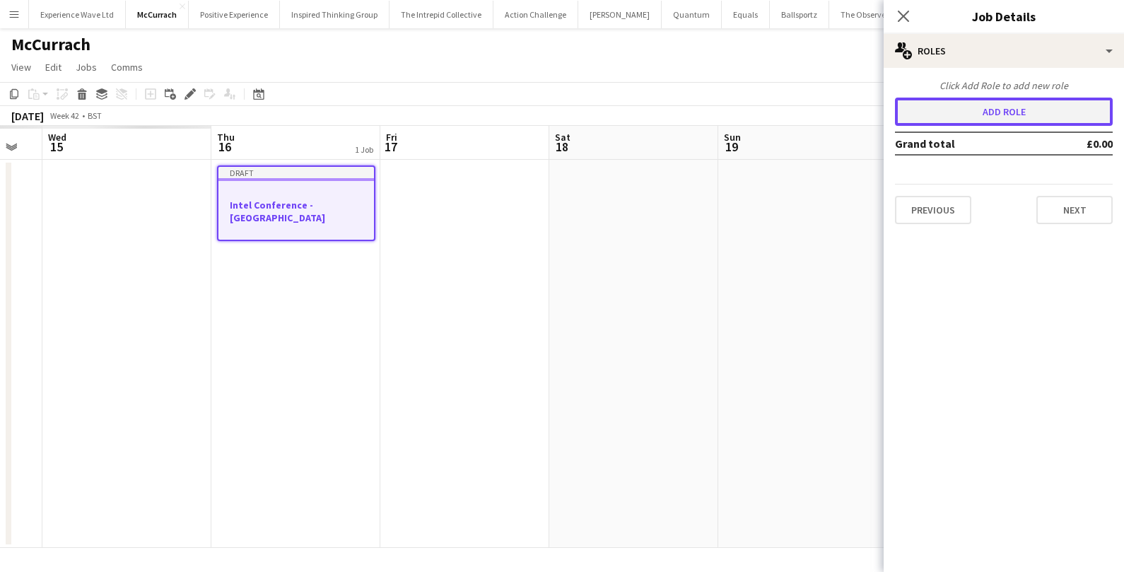
click at [984, 106] on button "Add role" at bounding box center [1004, 112] width 218 height 28
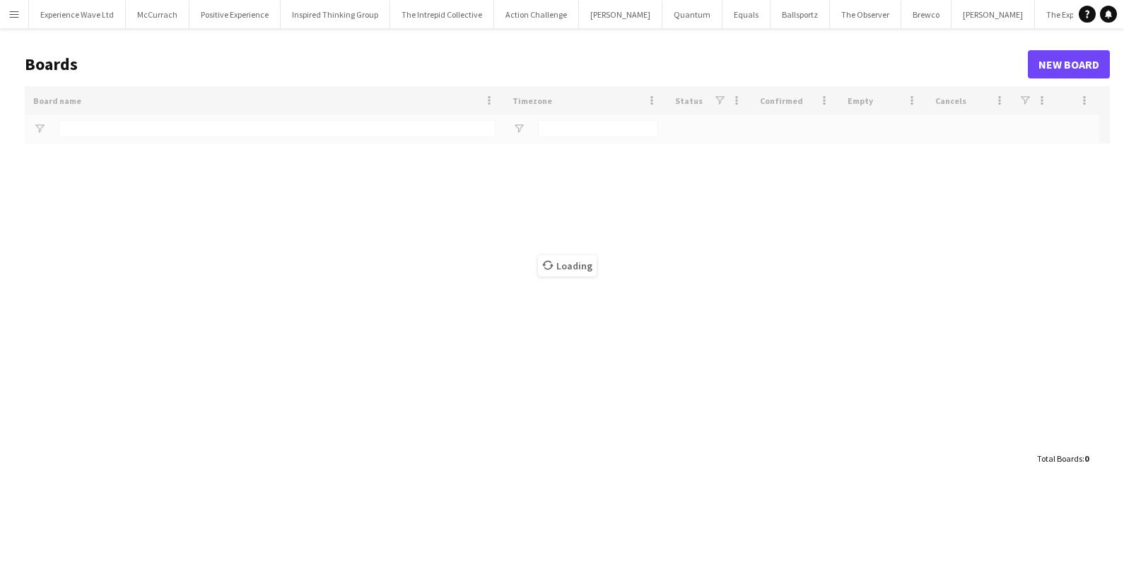
type input "*****"
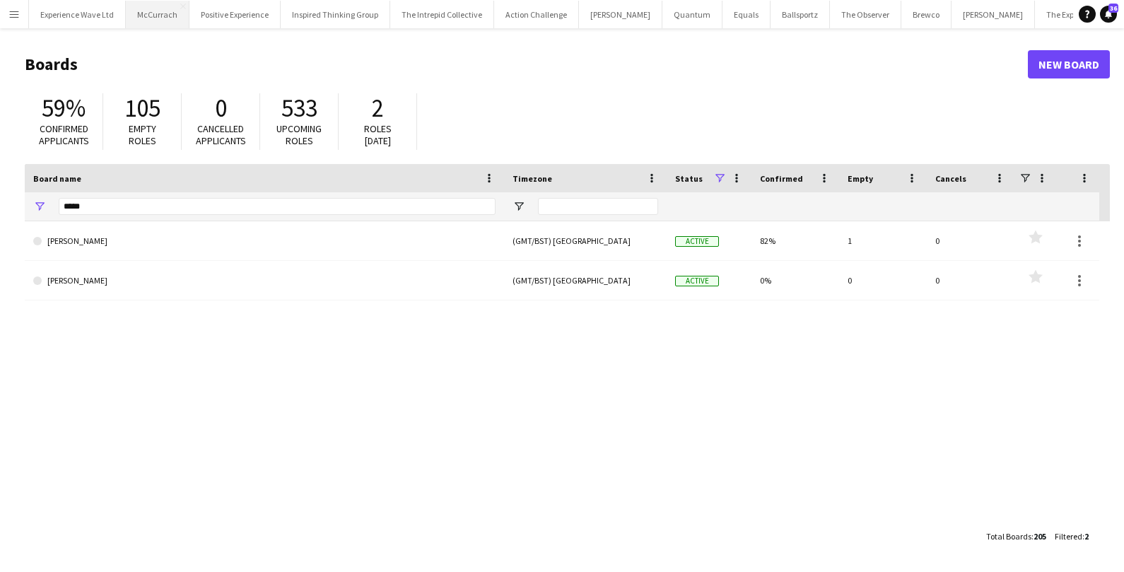
click at [151, 13] on button "McCurrach Close" at bounding box center [158, 15] width 64 height 28
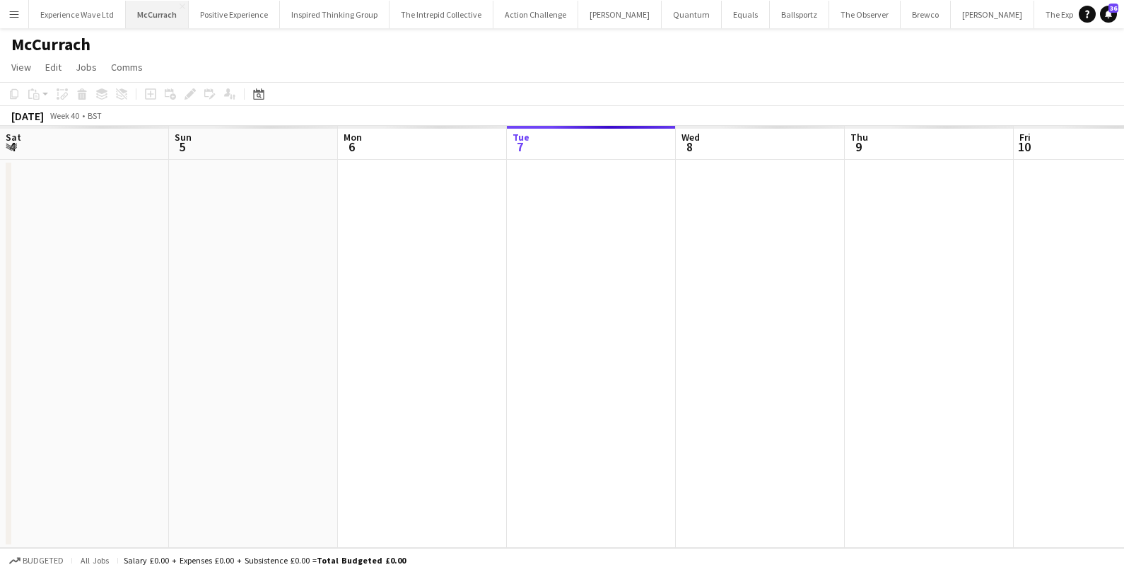
scroll to position [0, 337]
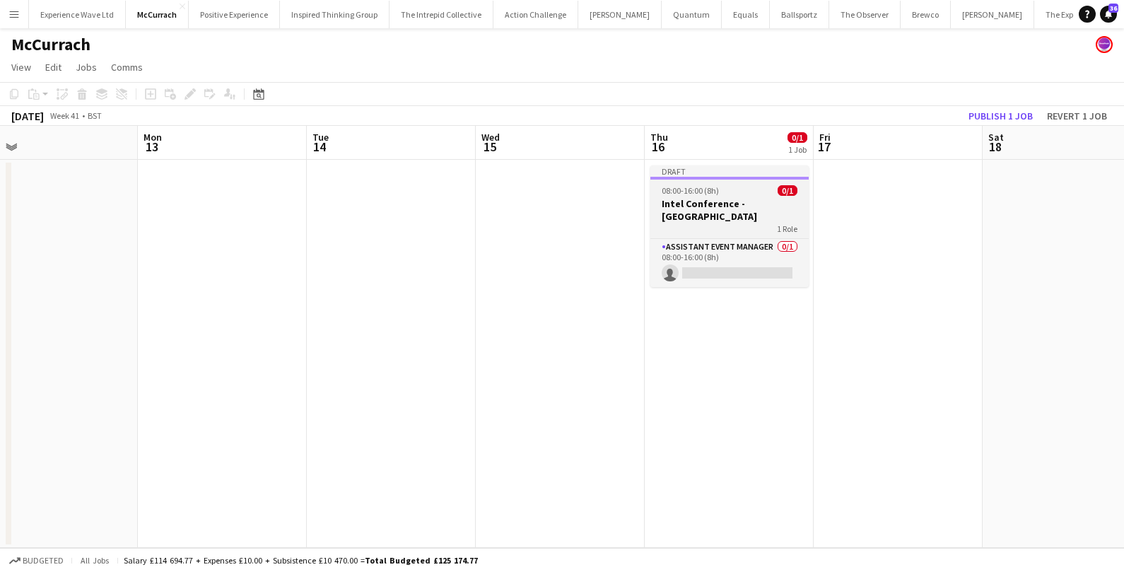
click at [725, 200] on h3 "Intel Conference - [GEOGRAPHIC_DATA]" at bounding box center [730, 209] width 158 height 25
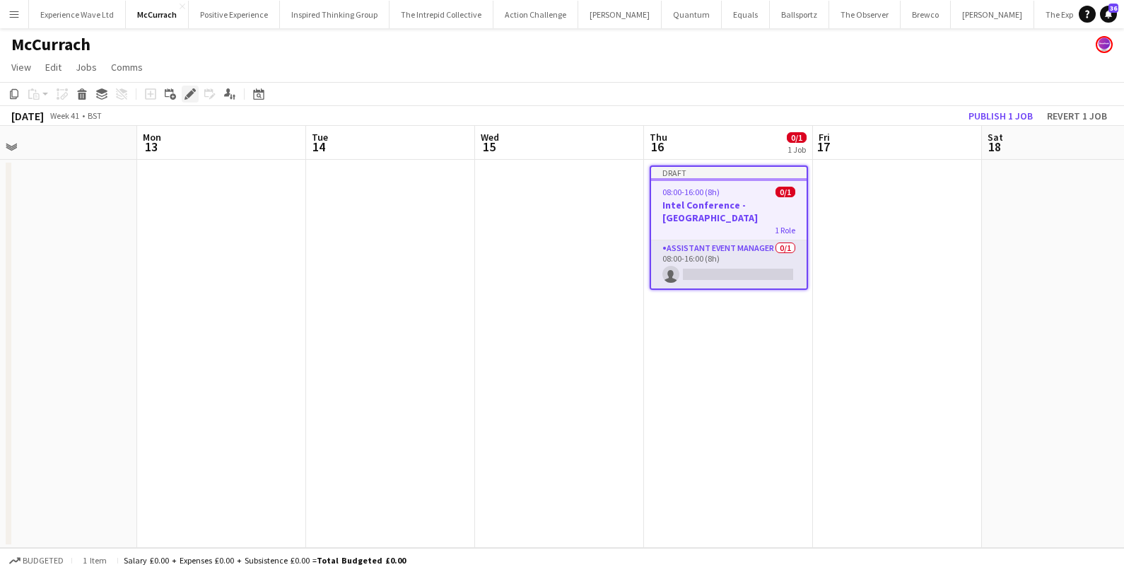
click at [189, 92] on icon "Edit" at bounding box center [190, 93] width 11 height 11
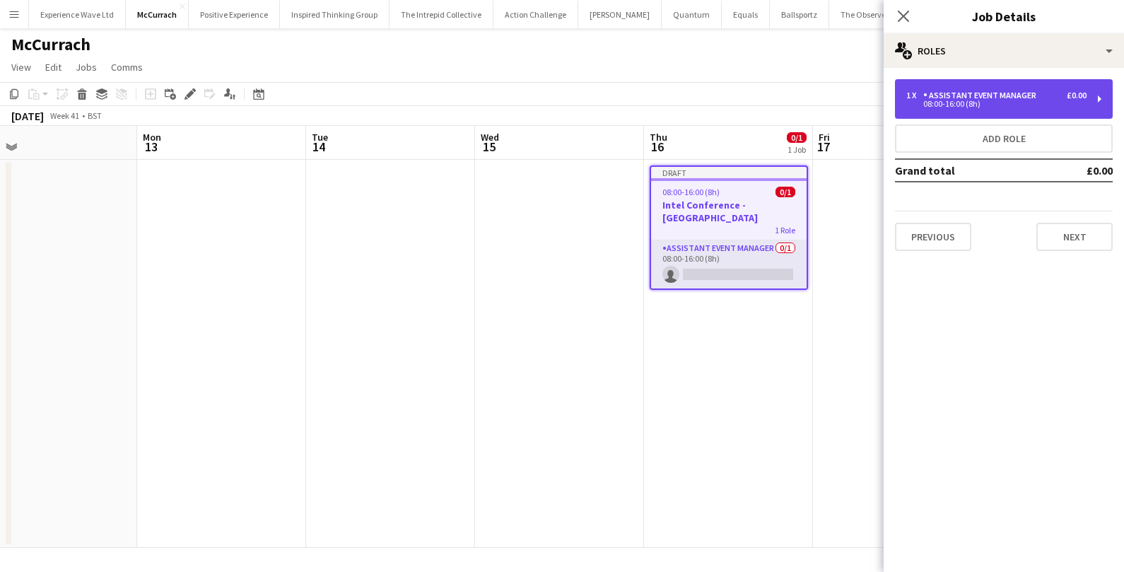
click at [1009, 95] on div "Assistant Event Manager" at bounding box center [982, 96] width 119 height 10
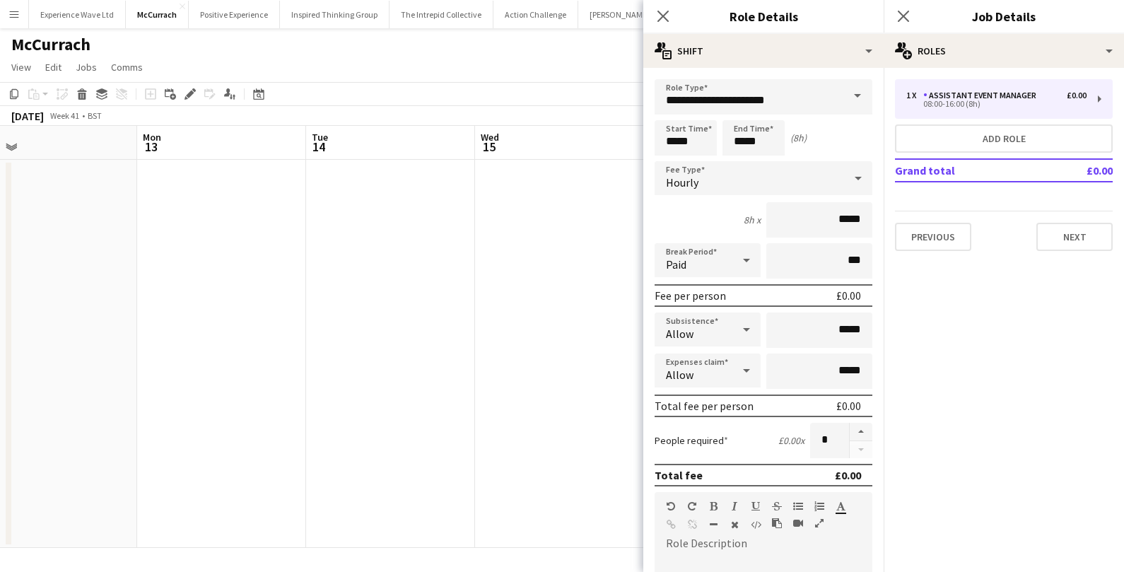
click at [859, 99] on span at bounding box center [858, 96] width 30 height 34
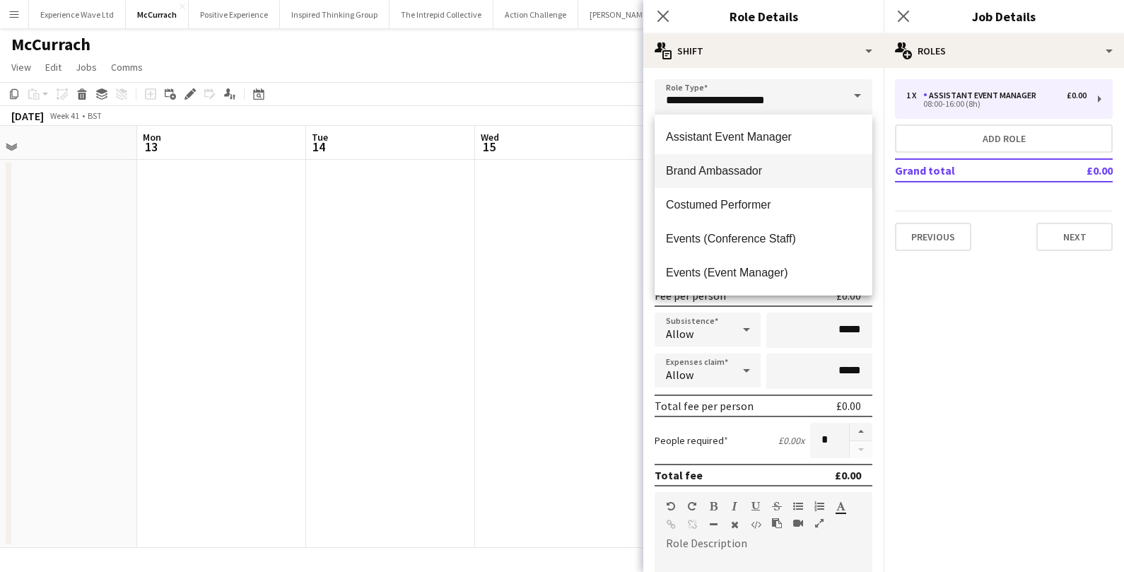
click at [789, 169] on span "Brand Ambassador" at bounding box center [763, 170] width 195 height 13
type input "**********"
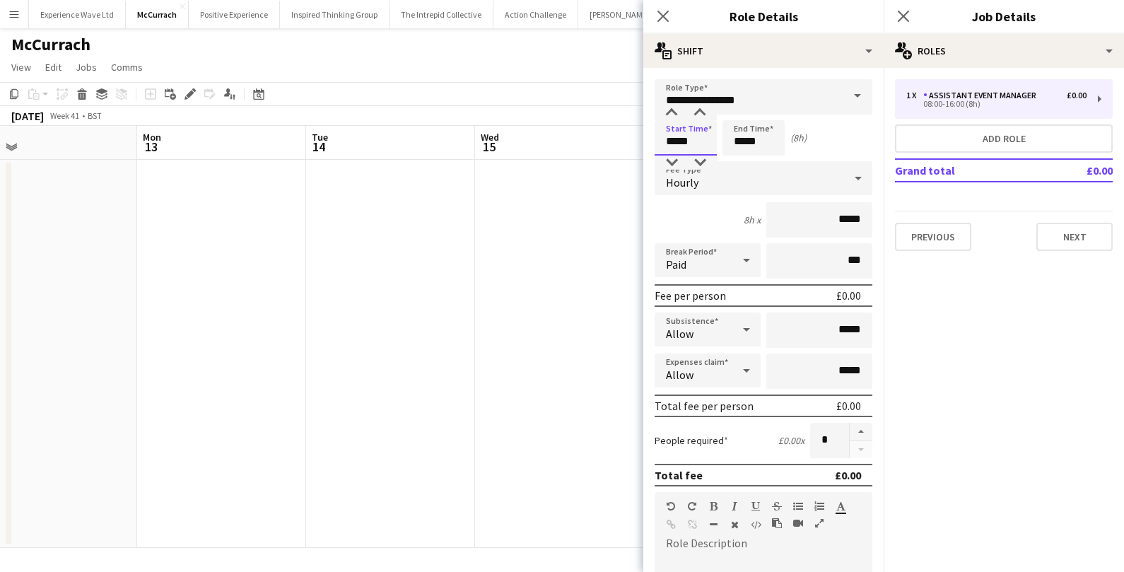
drag, startPoint x: 694, startPoint y: 141, endPoint x: 617, endPoint y: 140, distance: 77.1
click at [617, 140] on body "Menu Boards Boards Boards All jobs Status Workforce Workforce My Workforce Recr…" at bounding box center [562, 286] width 1124 height 572
type input "*****"
drag, startPoint x: 863, startPoint y: 218, endPoint x: 807, endPoint y: 218, distance: 56.6
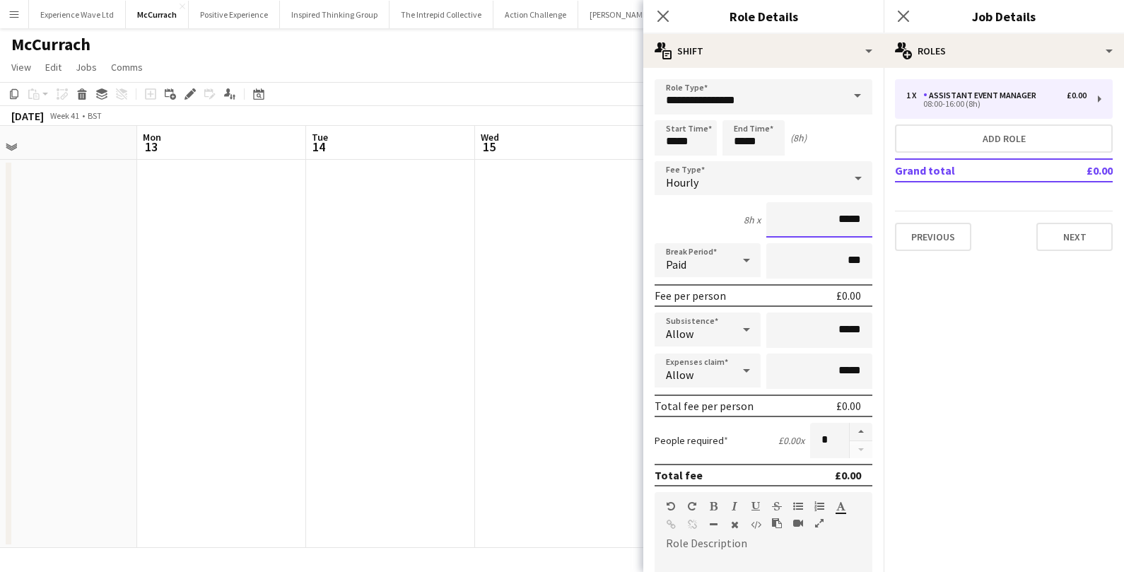
click at [809, 218] on input "*****" at bounding box center [819, 219] width 106 height 35
type input "******"
click at [843, 327] on input "*****" at bounding box center [819, 330] width 106 height 35
type input "******"
click at [788, 375] on input "*****" at bounding box center [819, 371] width 106 height 35
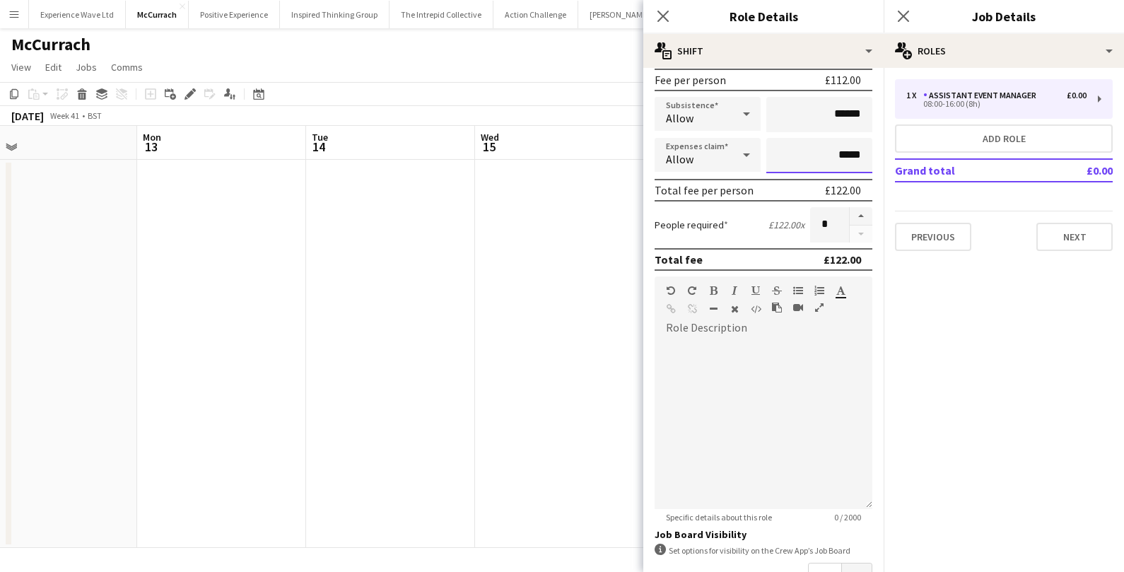
scroll to position [107, 0]
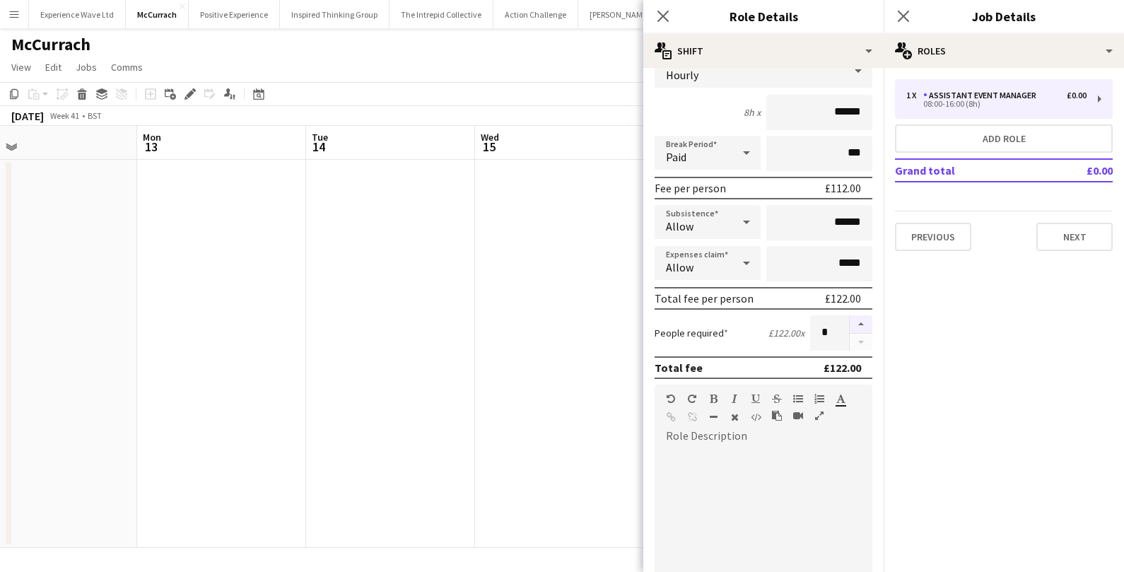
click at [867, 320] on button "button" at bounding box center [861, 324] width 23 height 18
type input "*"
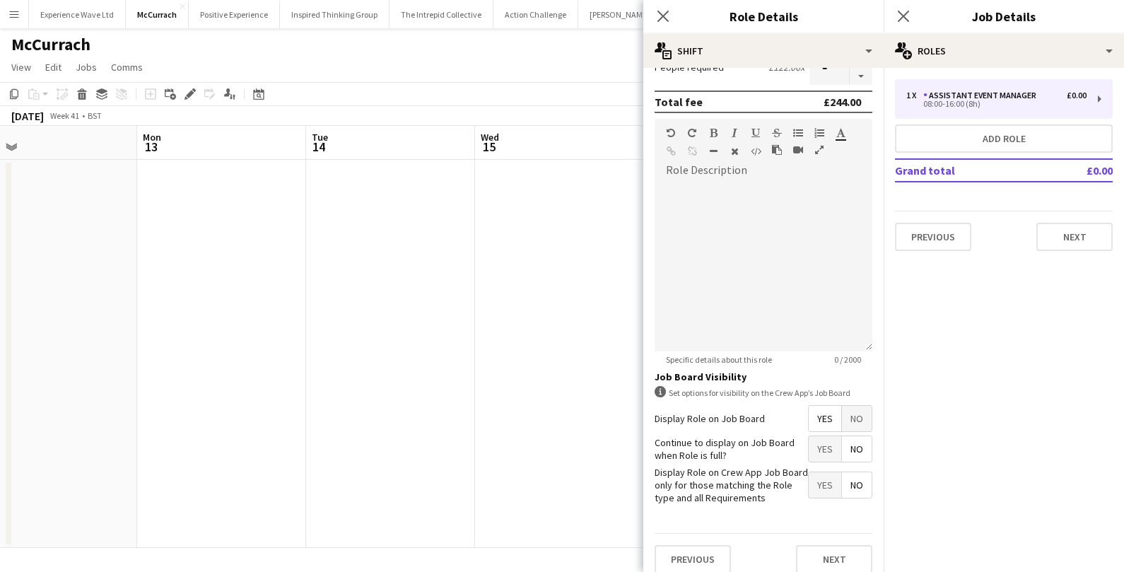
scroll to position [382, 0]
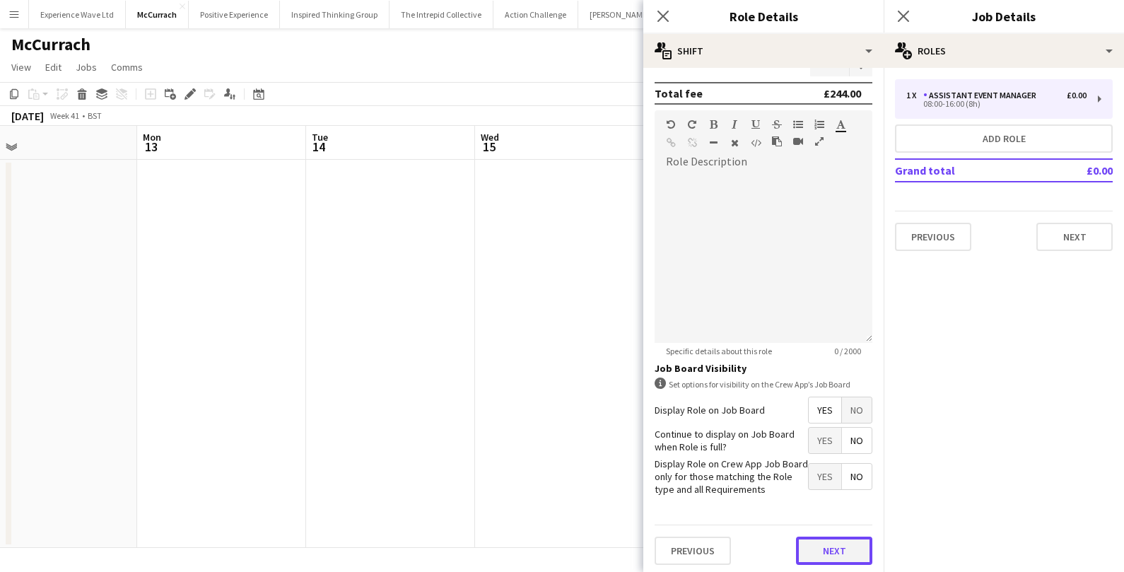
click at [834, 537] on button "Next" at bounding box center [834, 551] width 76 height 28
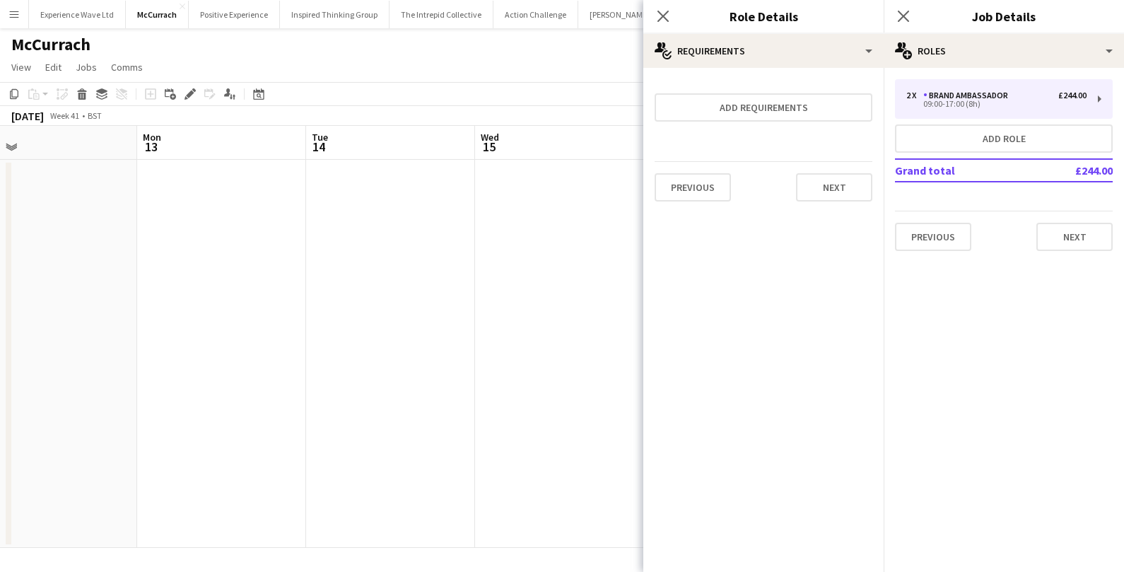
scroll to position [0, 0]
click at [844, 192] on button "Next" at bounding box center [834, 187] width 76 height 28
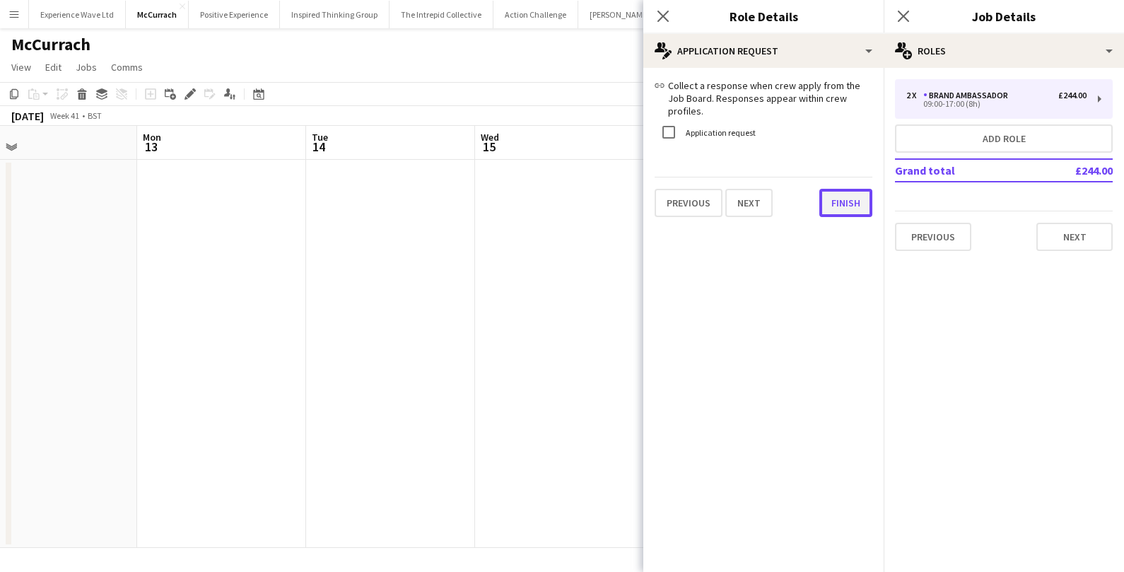
click at [839, 189] on button "Finish" at bounding box center [845, 203] width 53 height 28
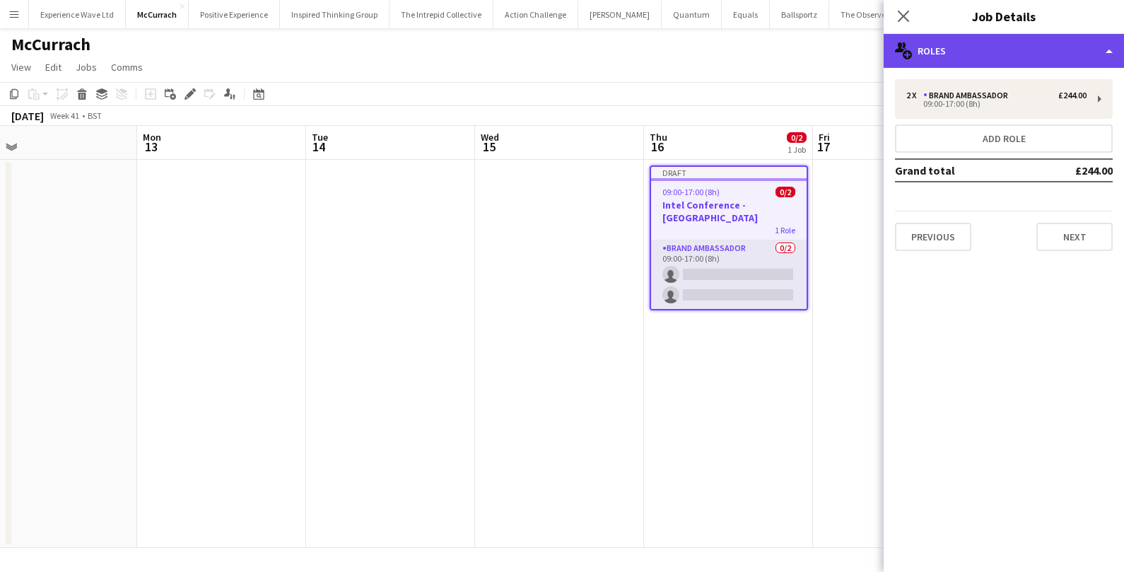
click at [1004, 52] on div "multiple-users-add Roles" at bounding box center [1004, 51] width 240 height 34
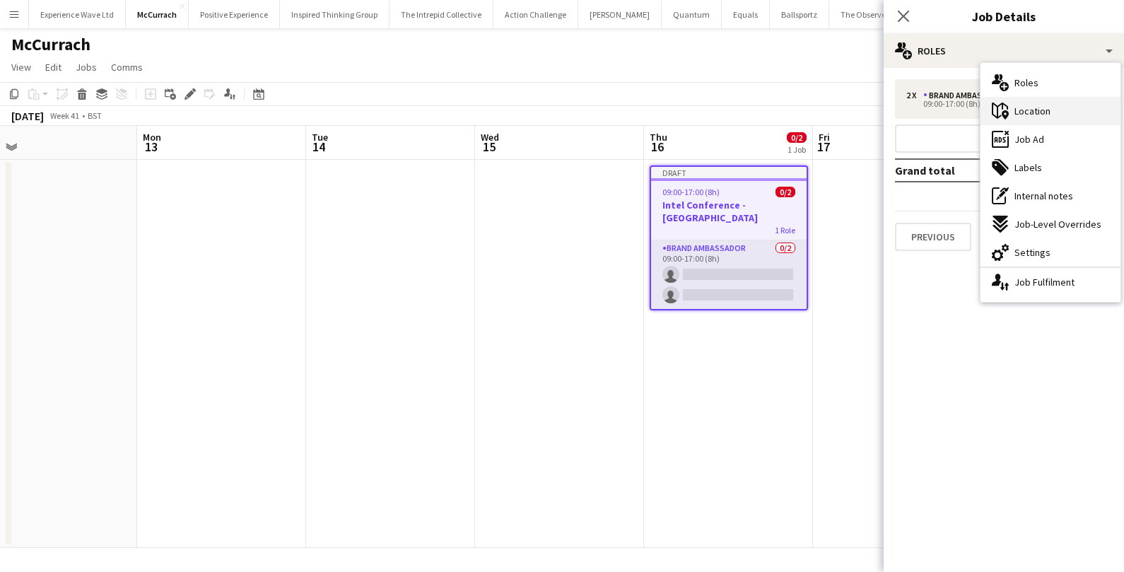
click at [1017, 109] on span "Location" at bounding box center [1033, 111] width 36 height 13
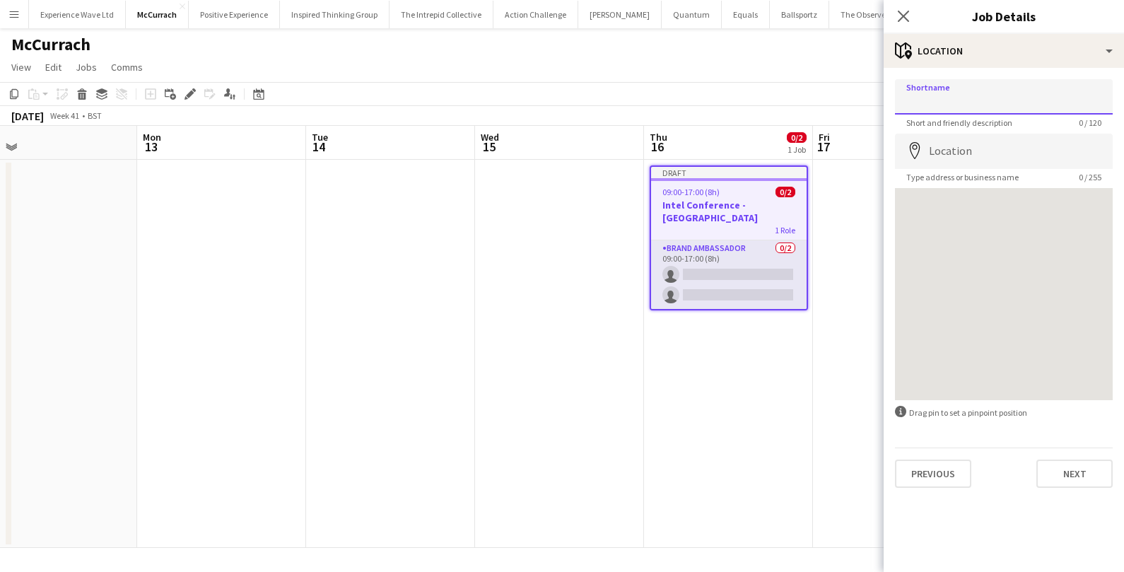
click at [974, 104] on input "Shortname" at bounding box center [1004, 96] width 218 height 35
type input "**********"
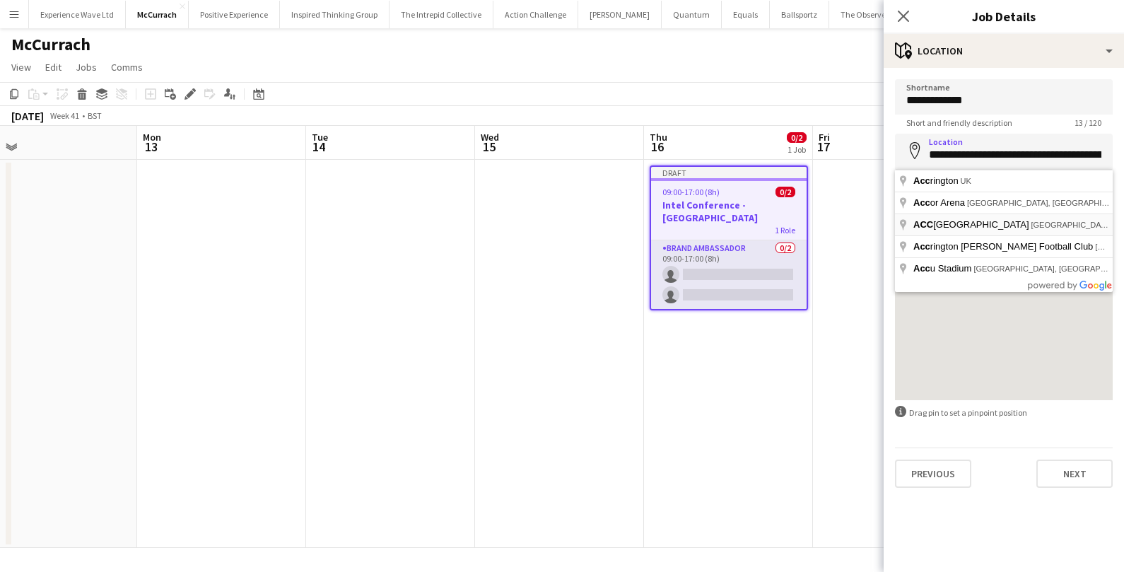
type input "**********"
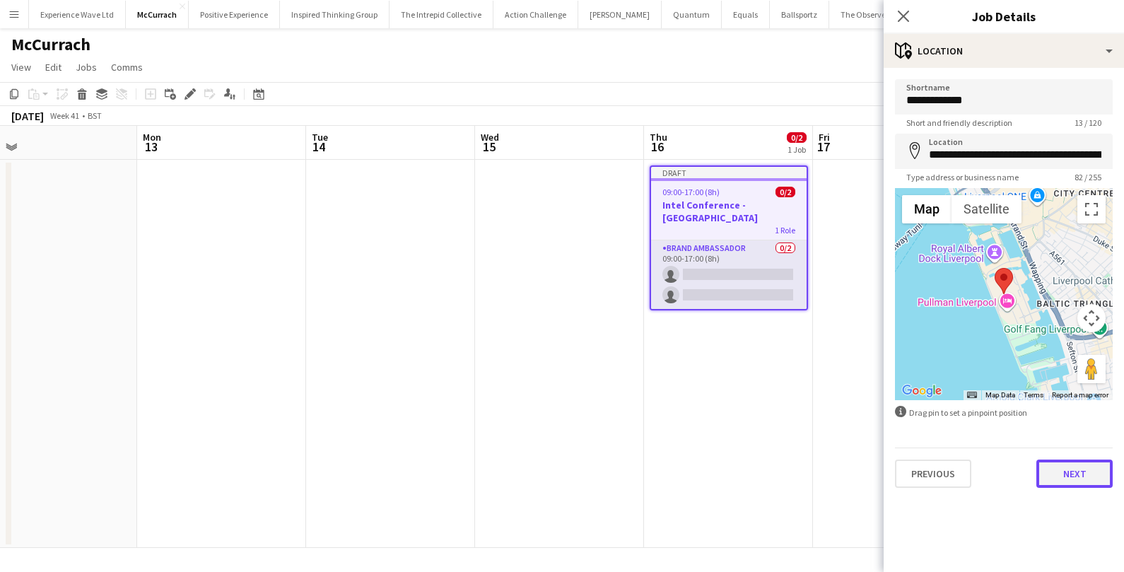
click at [1062, 477] on button "Next" at bounding box center [1075, 474] width 76 height 28
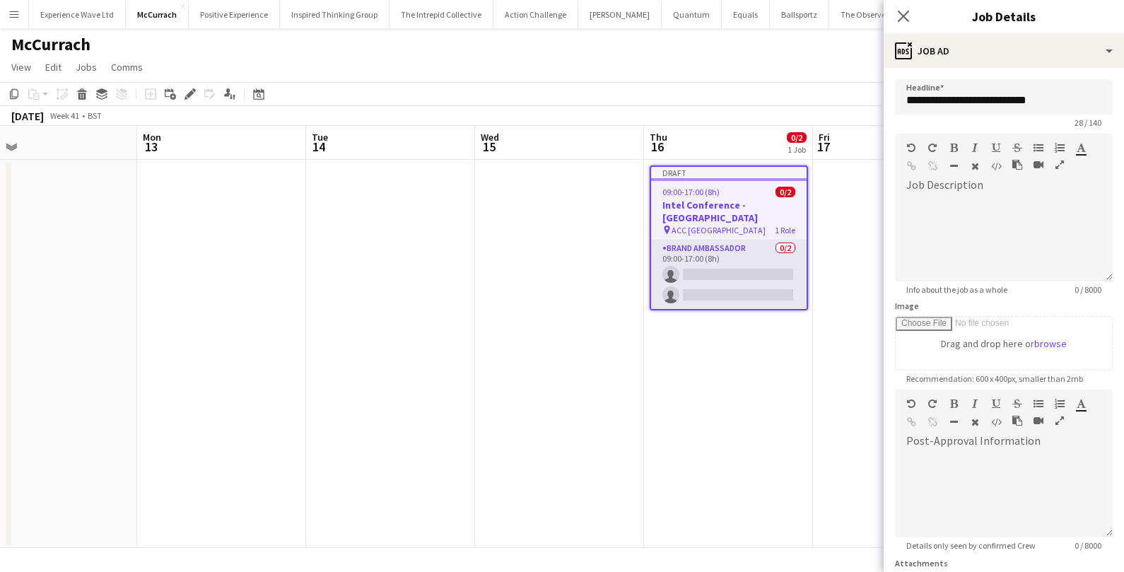
scroll to position [125, 0]
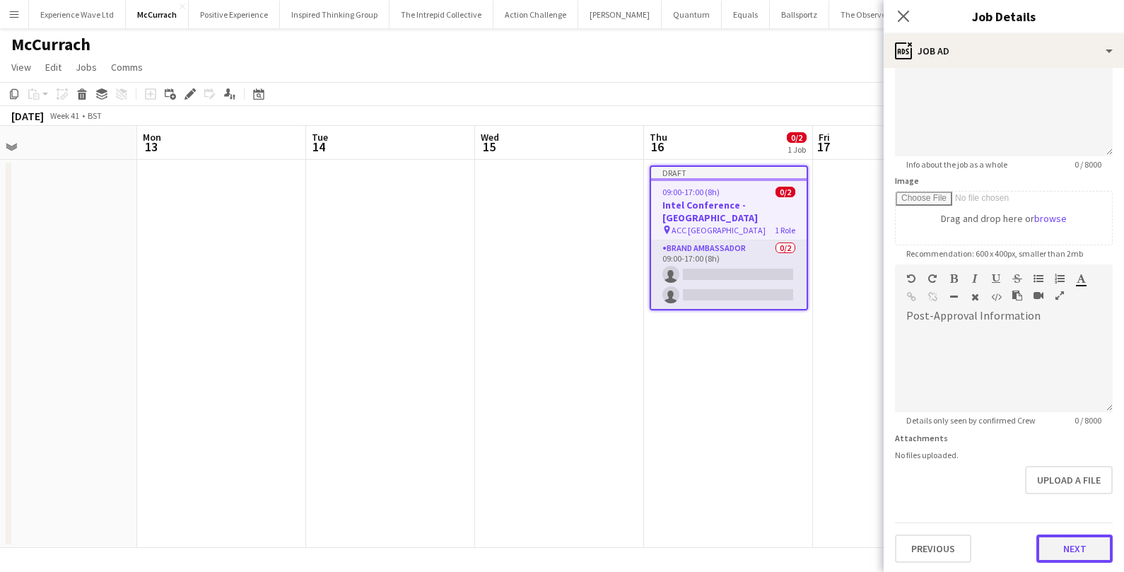
click at [1065, 552] on button "Next" at bounding box center [1075, 549] width 76 height 28
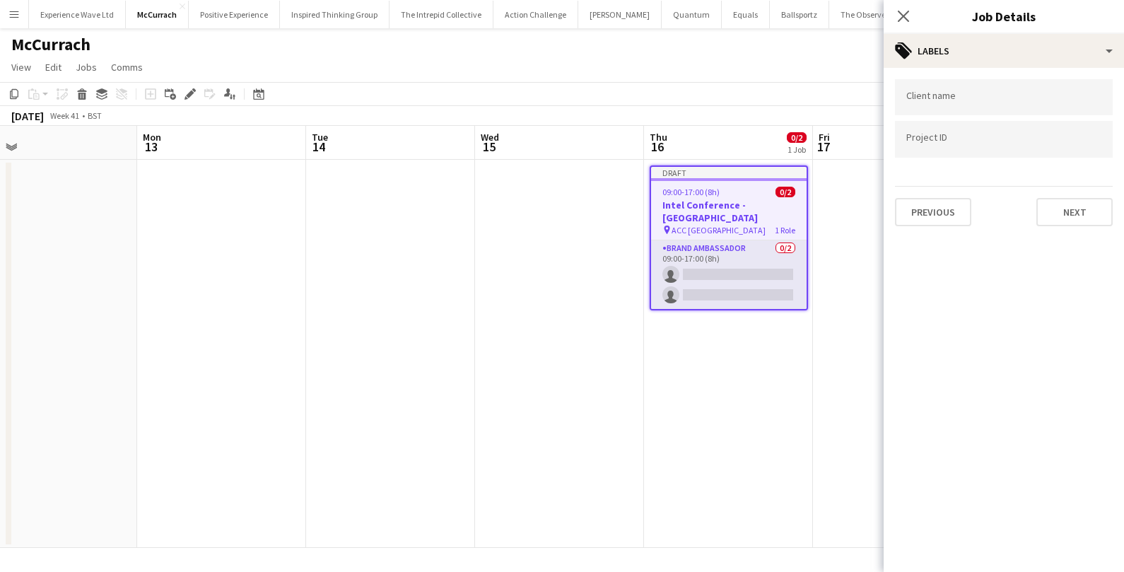
scroll to position [0, 0]
click at [1071, 198] on button "Next" at bounding box center [1075, 212] width 76 height 28
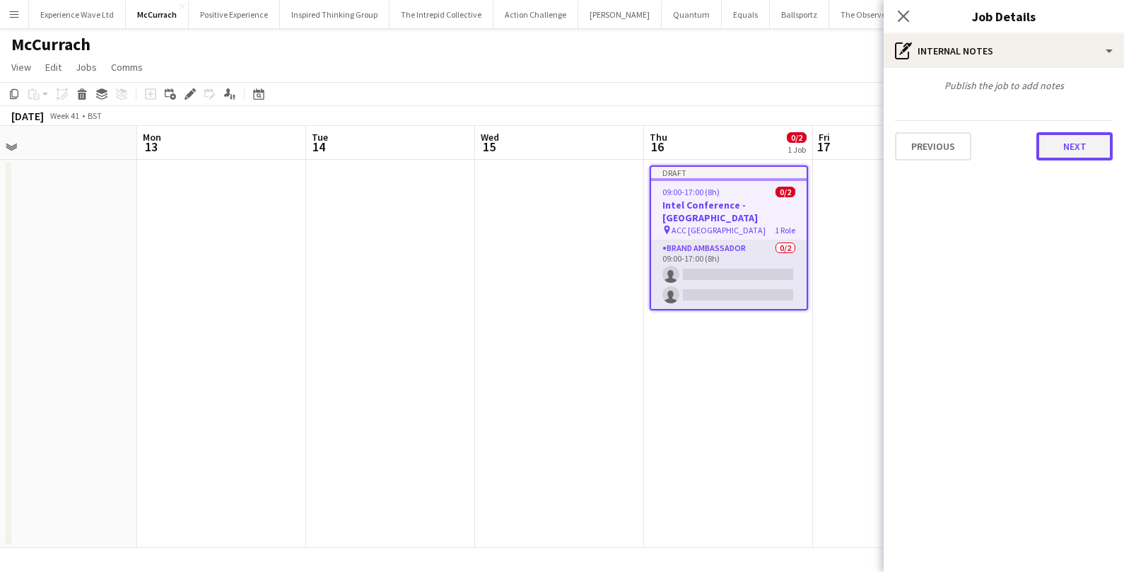
click at [1089, 139] on button "Next" at bounding box center [1075, 146] width 76 height 28
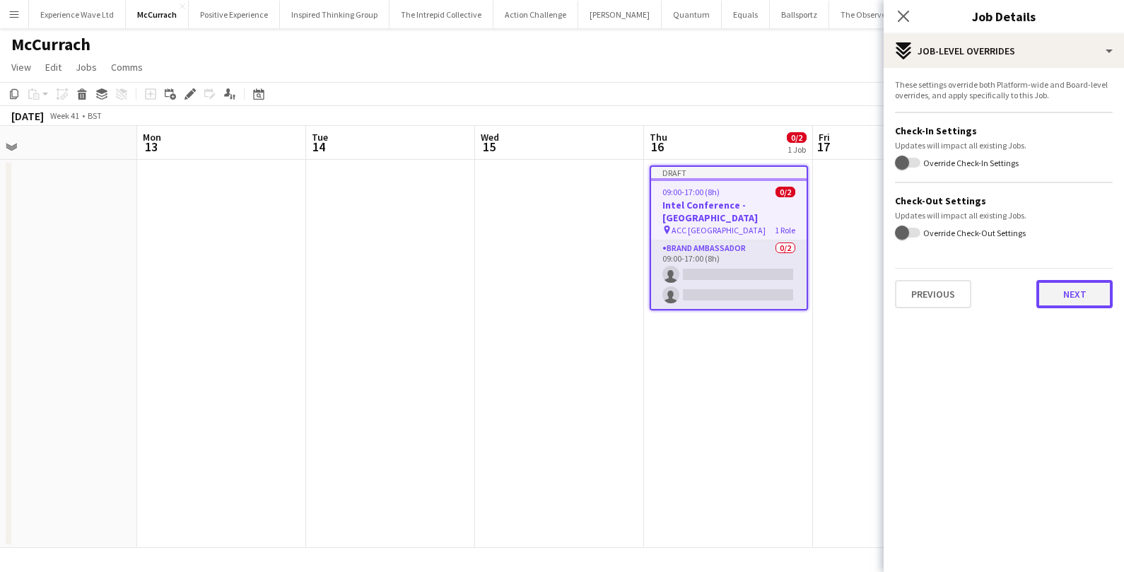
click at [1078, 304] on button "Next" at bounding box center [1075, 294] width 76 height 28
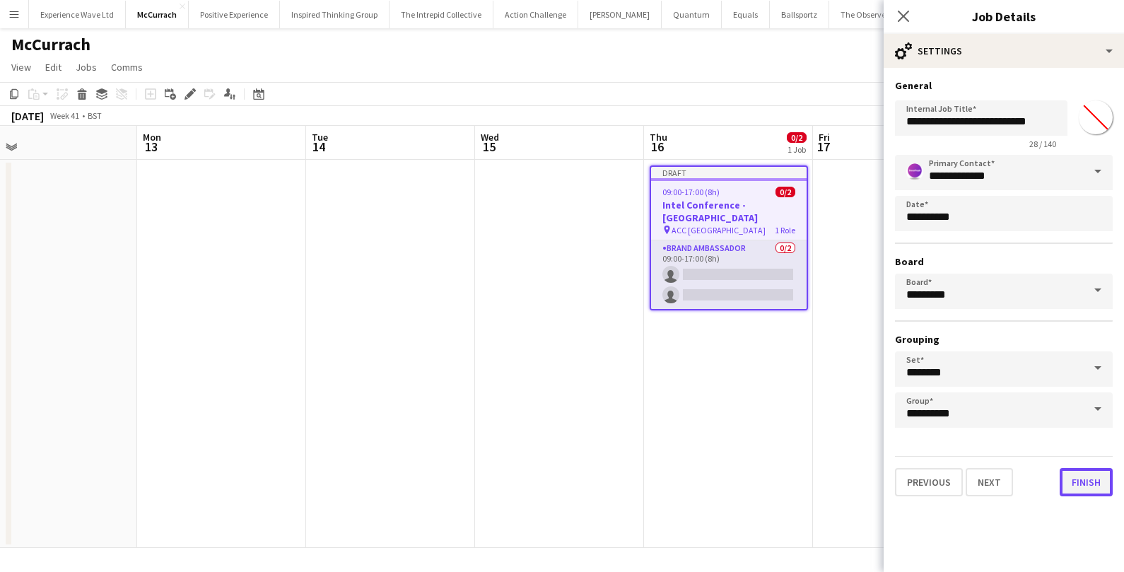
click at [1080, 490] on button "Finish" at bounding box center [1086, 482] width 53 height 28
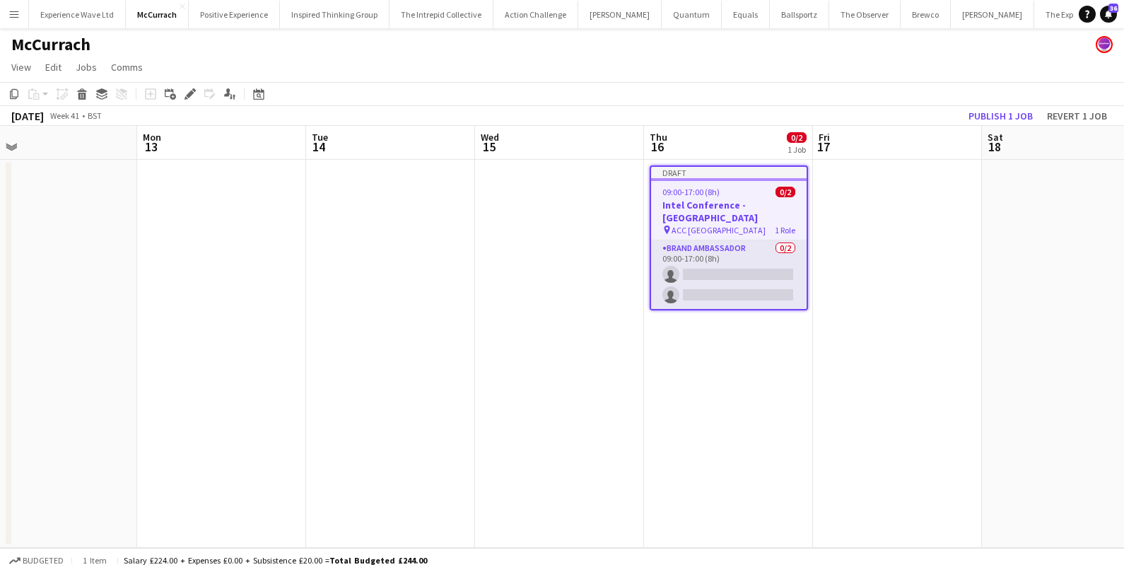
click at [863, 437] on app-date-cell at bounding box center [897, 354] width 169 height 388
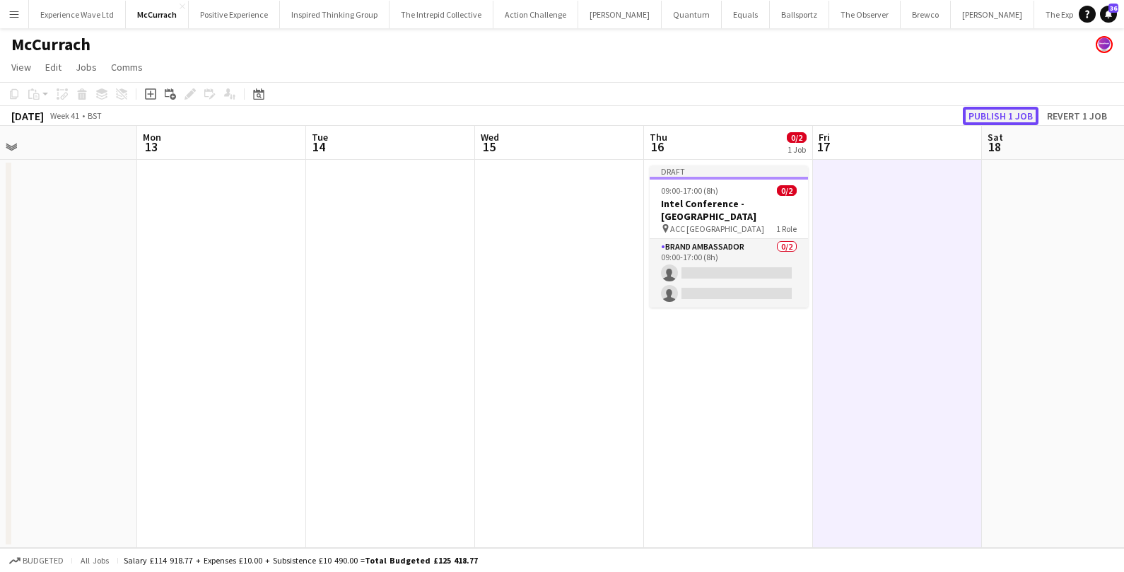
click at [1016, 115] on button "Publish 1 job" at bounding box center [1001, 116] width 76 height 18
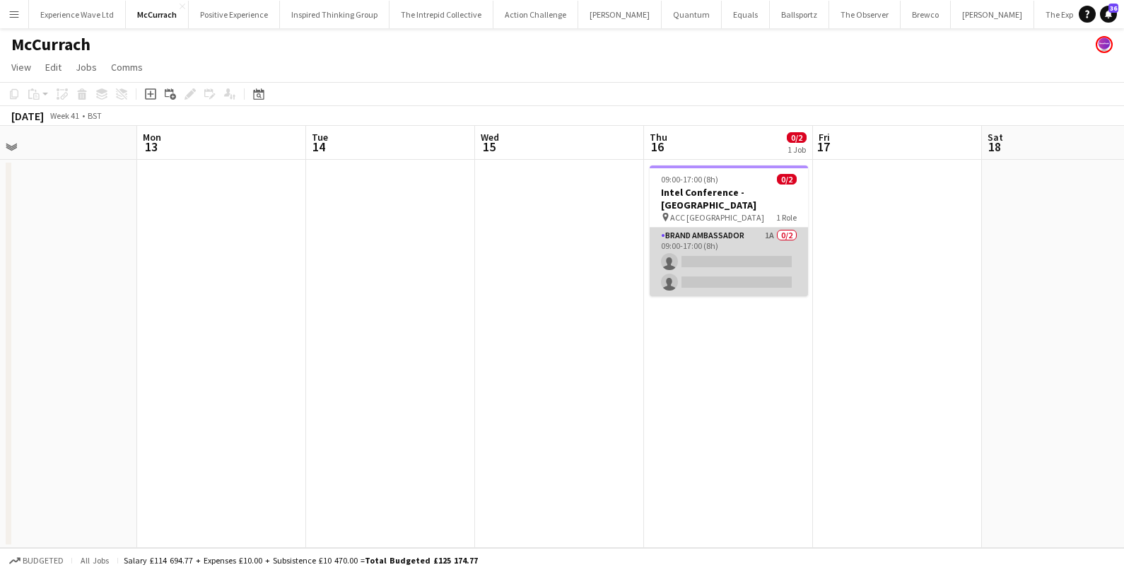
click at [768, 233] on app-card-role "Brand Ambassador 1A 0/2 09:00-17:00 (8h) single-neutral-actions single-neutral-…" at bounding box center [729, 262] width 158 height 69
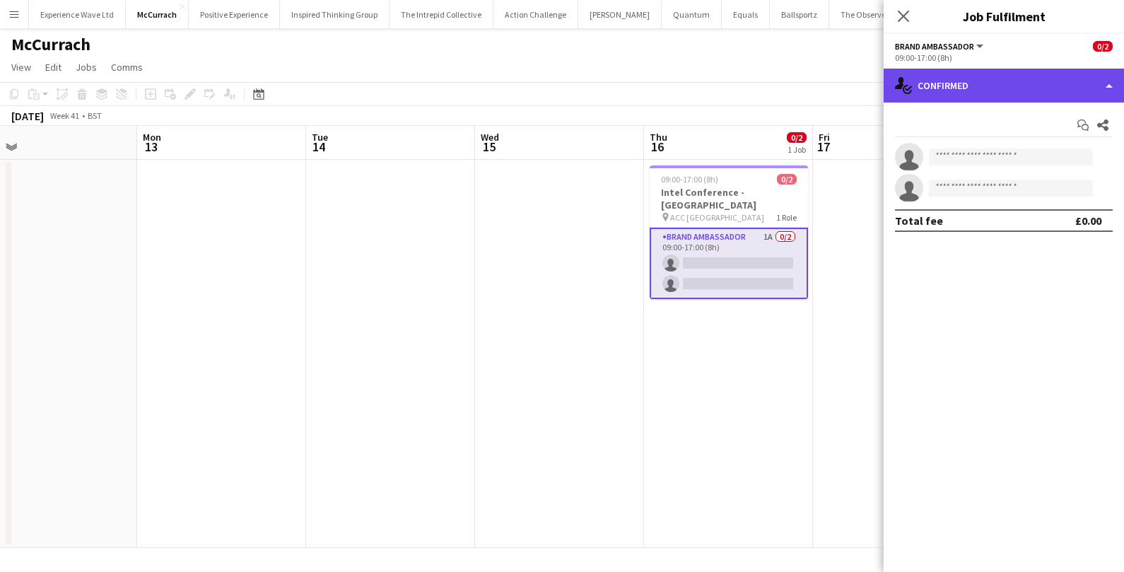
click at [1054, 86] on div "single-neutral-actions-check-2 Confirmed" at bounding box center [1004, 86] width 240 height 34
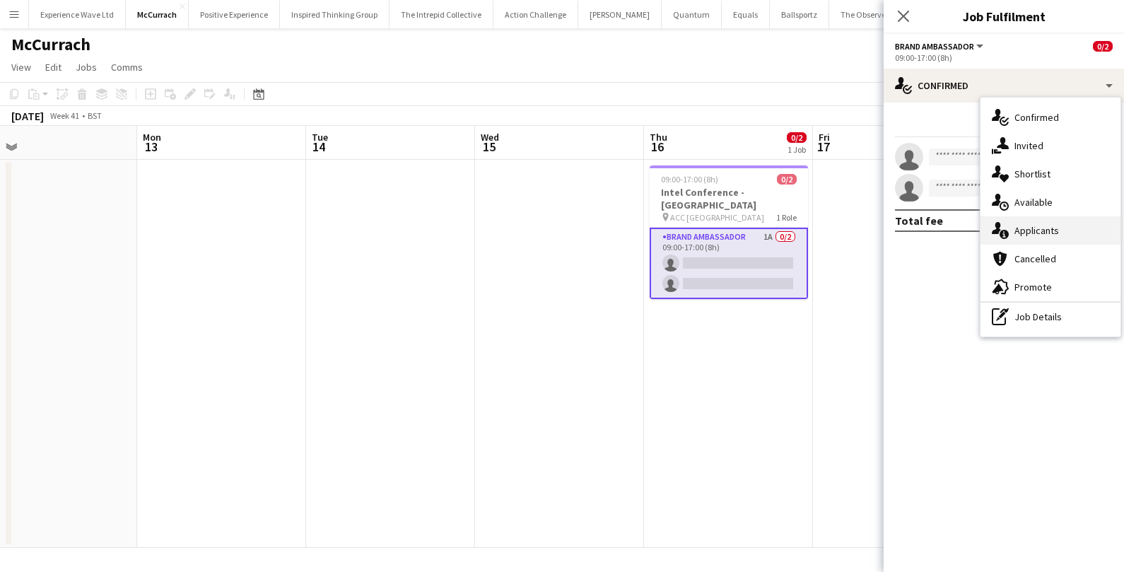
click at [1038, 221] on div "single-neutral-actions-information Applicants" at bounding box center [1051, 230] width 140 height 28
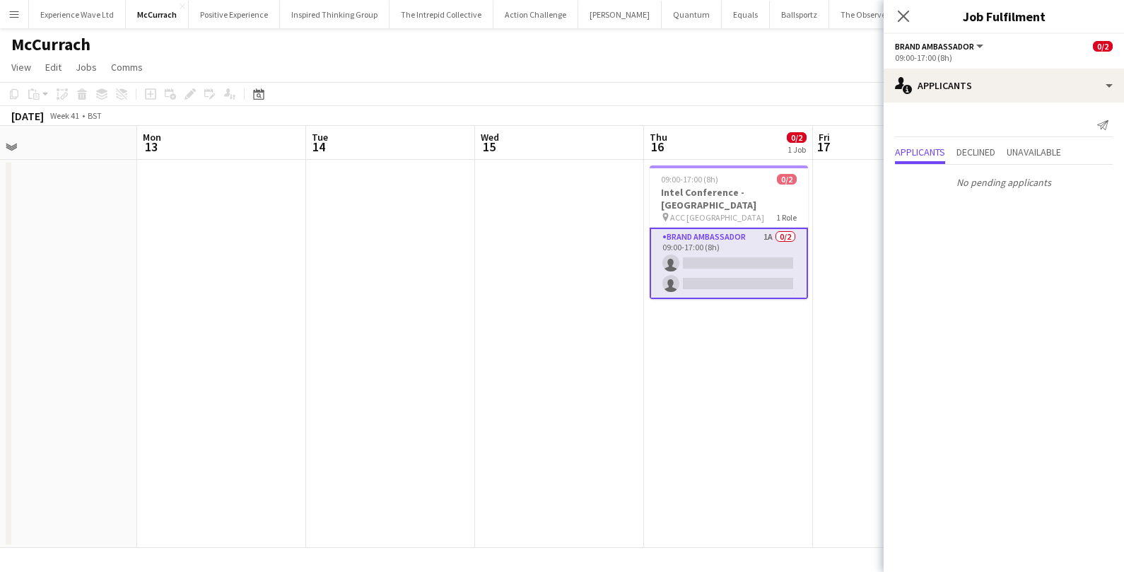
click at [828, 290] on app-date-cell at bounding box center [897, 354] width 169 height 388
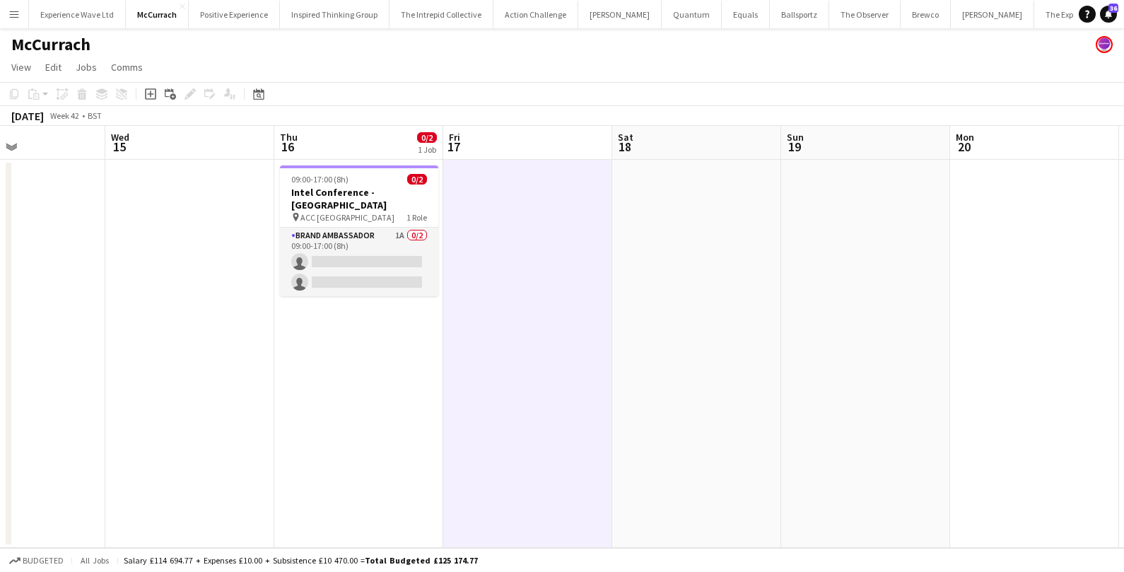
scroll to position [0, 404]
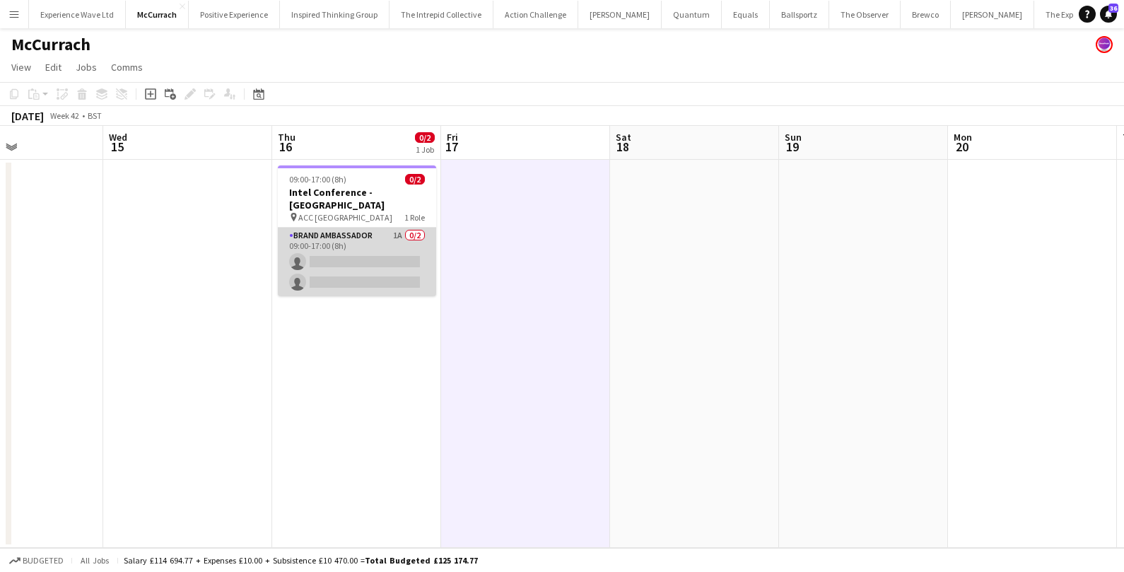
click at [416, 238] on app-card-role "Brand Ambassador 1A 0/2 09:00-17:00 (8h) single-neutral-actions single-neutral-…" at bounding box center [357, 262] width 158 height 69
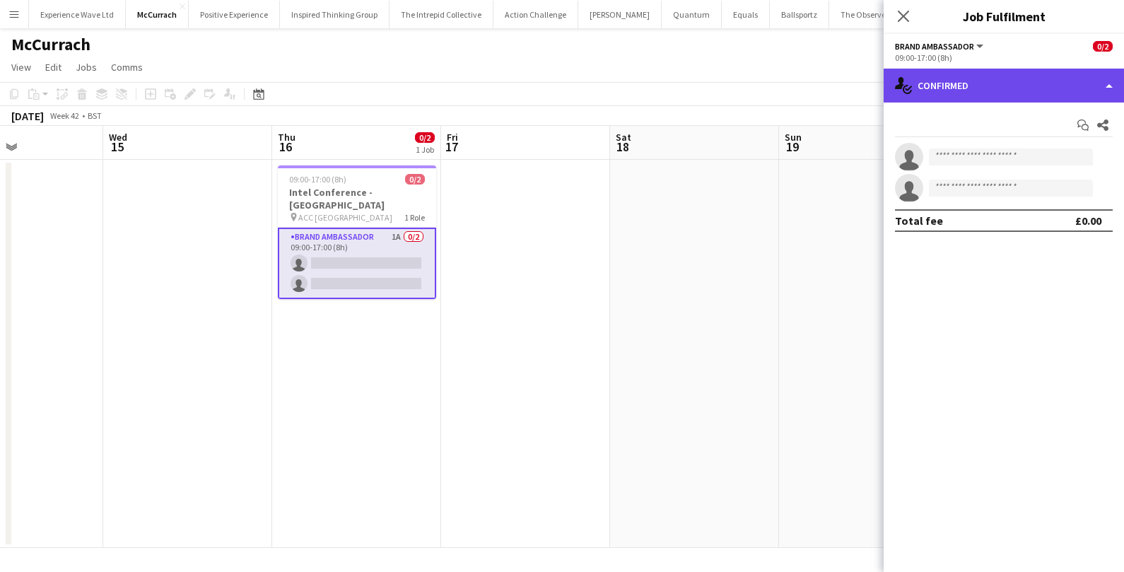
click at [975, 83] on div "single-neutral-actions-check-2 Confirmed" at bounding box center [1004, 86] width 240 height 34
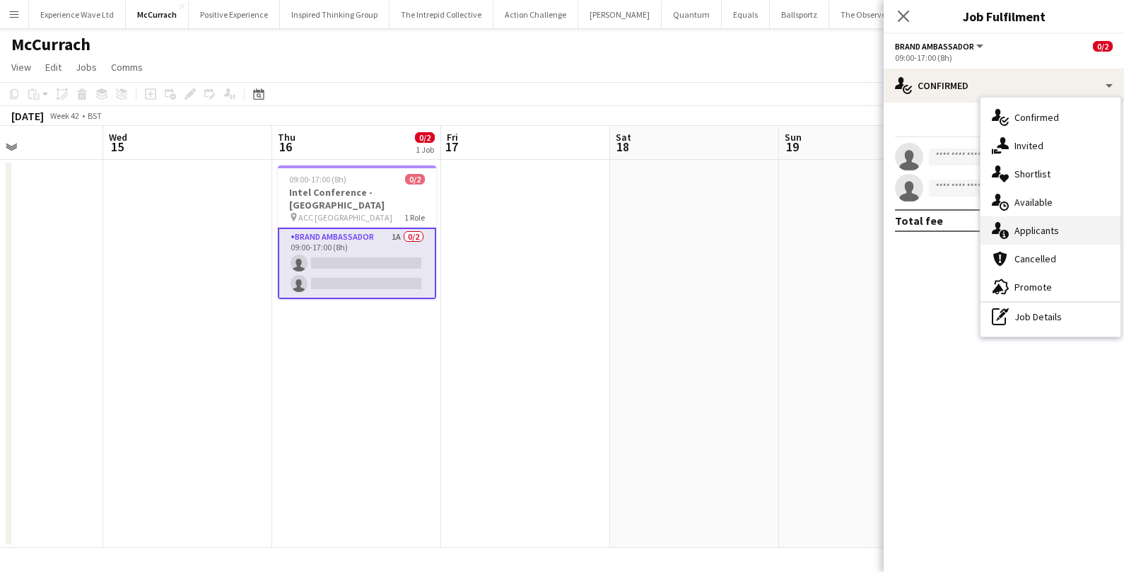
click at [1017, 222] on div "single-neutral-actions-information Applicants" at bounding box center [1051, 230] width 140 height 28
